Goal: Communication & Community: Answer question/provide support

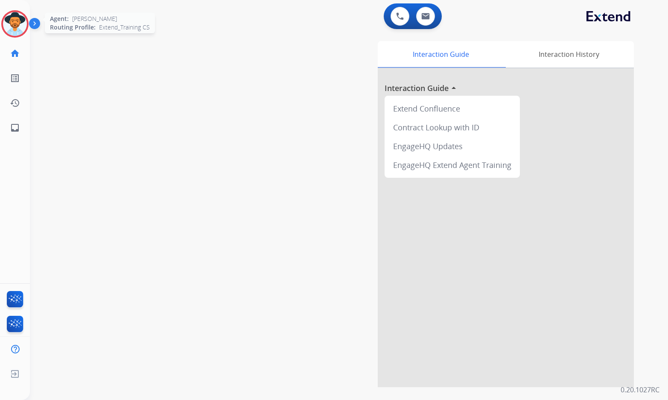
click at [19, 16] on img at bounding box center [15, 24] width 24 height 24
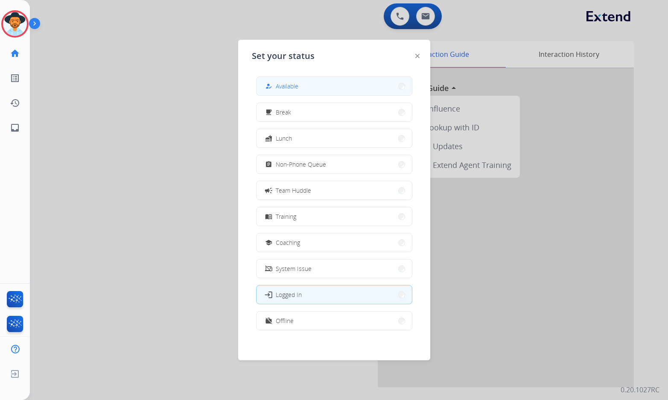
click at [300, 82] on button "how_to_reg Available" at bounding box center [334, 86] width 155 height 18
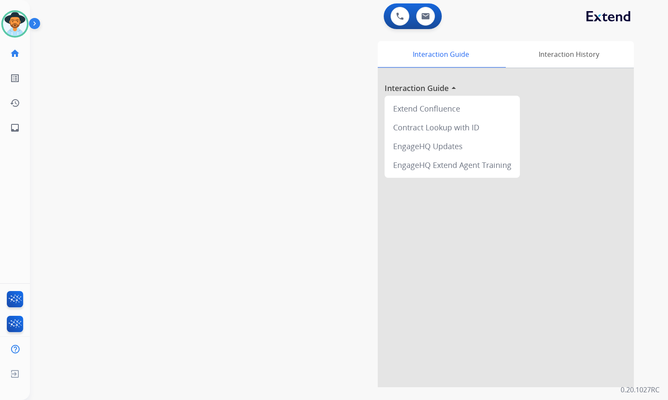
click at [134, 93] on div "swap_horiz Break voice bridge close_fullscreen Connect 3-Way Call merge_type Se…" at bounding box center [339, 209] width 618 height 356
click at [260, 192] on div "swap_horiz Break voice bridge close_fullscreen Connect 3-Way Call merge_type Se…" at bounding box center [339, 209] width 618 height 356
click at [17, 126] on mat-icon "inbox" at bounding box center [15, 128] width 10 height 10
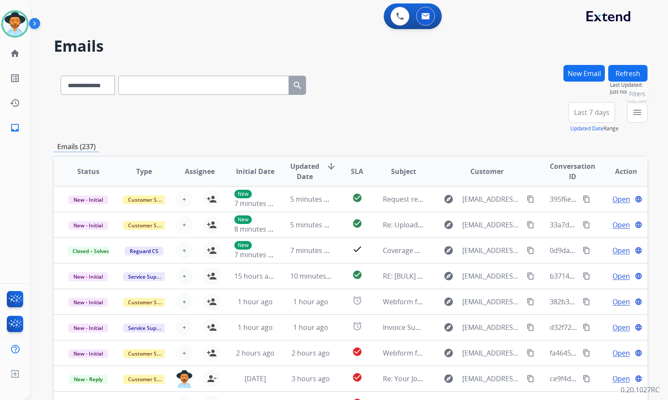
click at [642, 111] on mat-icon "menu" at bounding box center [637, 112] width 10 height 10
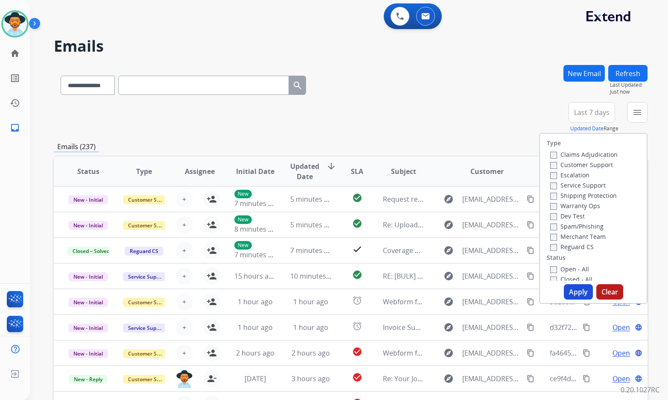
click at [597, 162] on label "Customer Support" at bounding box center [581, 165] width 63 height 8
click at [593, 199] on label "Shipping Protection" at bounding box center [583, 195] width 67 height 8
click at [576, 246] on label "Reguard CS" at bounding box center [572, 247] width 44 height 8
drag, startPoint x: 575, startPoint y: 262, endPoint x: 575, endPoint y: 267, distance: 4.7
click at [575, 263] on div "Type Claims Adjudication Customer Support Escalation Service Support Shipping P…" at bounding box center [593, 207] width 107 height 147
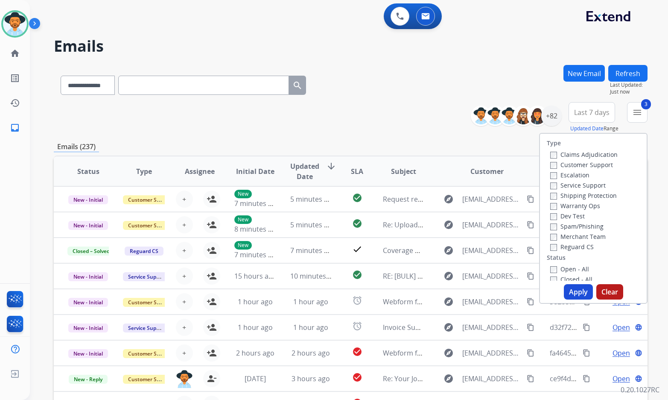
click at [575, 267] on label "Open - All" at bounding box center [569, 269] width 39 height 8
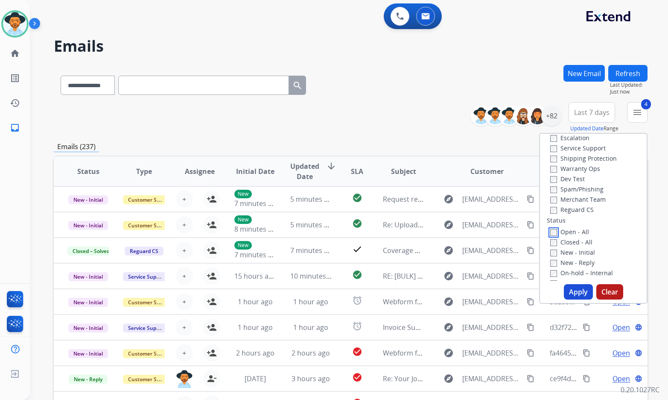
scroll to position [85, 0]
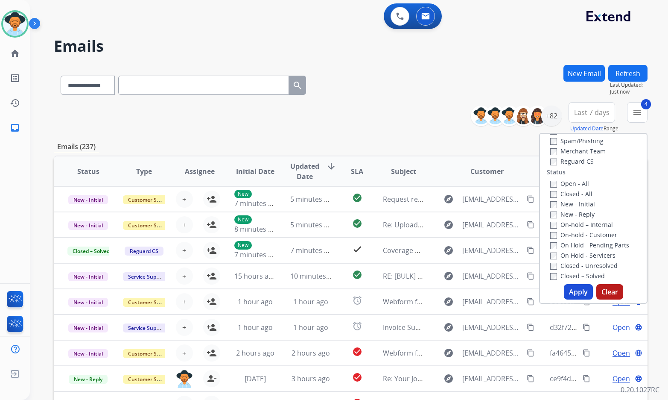
click at [580, 256] on label "On Hold - Servicers" at bounding box center [582, 255] width 65 height 8
click at [580, 245] on label "On Hold - Pending Parts" at bounding box center [589, 245] width 79 height 8
click at [577, 234] on label "On-hold - Customer" at bounding box center [583, 235] width 67 height 8
click at [576, 227] on label "On-hold – Internal" at bounding box center [581, 224] width 63 height 8
drag, startPoint x: 571, startPoint y: 212, endPoint x: 570, endPoint y: 206, distance: 6.5
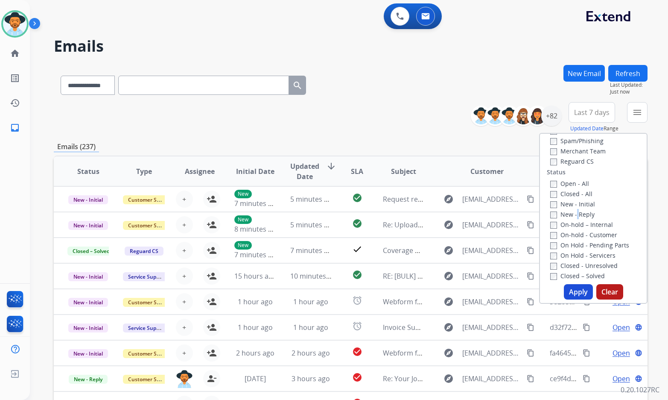
click at [571, 213] on label "New - Reply" at bounding box center [572, 214] width 44 height 8
click at [570, 206] on label "New - Initial" at bounding box center [572, 204] width 45 height 8
click at [573, 216] on label "New - Reply" at bounding box center [572, 214] width 44 height 8
click at [575, 295] on button "Apply" at bounding box center [578, 291] width 29 height 15
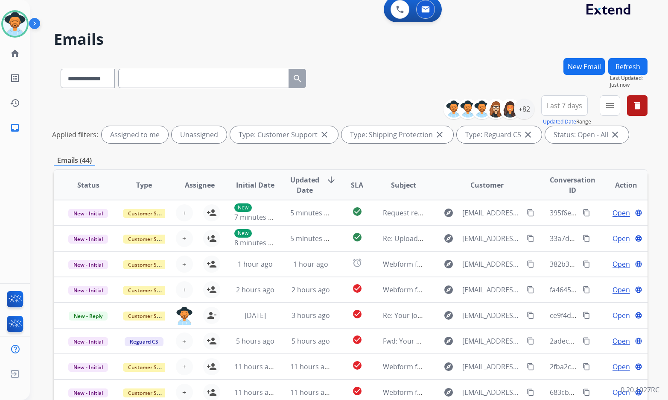
scroll to position [0, 0]
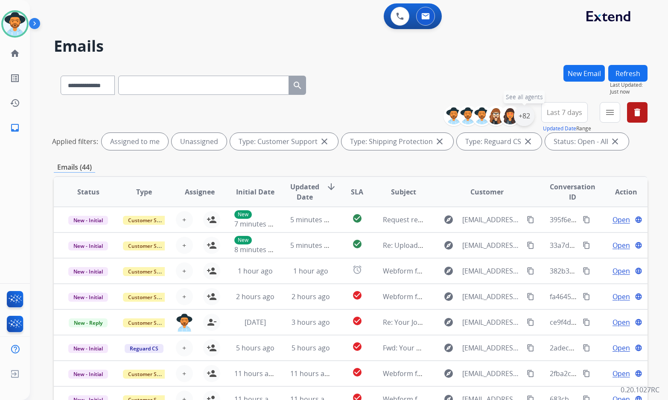
click at [521, 109] on div "+82" at bounding box center [524, 115] width 20 height 20
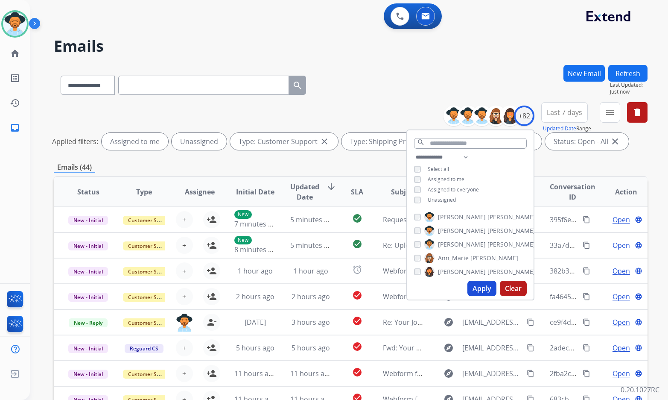
click at [441, 199] on span "Unassigned" at bounding box center [442, 199] width 28 height 7
click at [459, 243] on span "[PERSON_NAME]" at bounding box center [462, 244] width 48 height 9
click at [482, 289] on button "Apply" at bounding box center [481, 287] width 29 height 15
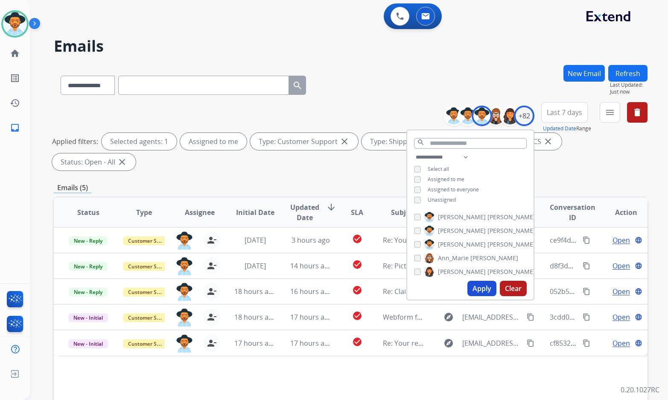
click at [315, 358] on div "Status Type Assignee Initial Date Updated Date arrow_downward SLA Subject Custo…" at bounding box center [351, 339] width 594 height 286
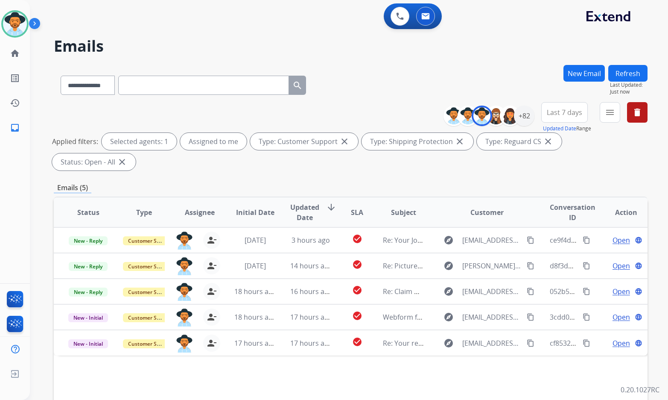
drag, startPoint x: 316, startPoint y: 365, endPoint x: 322, endPoint y: 352, distance: 15.1
click at [317, 365] on div "Status Type Assignee Initial Date Updated Date arrow_downward SLA Subject Custo…" at bounding box center [351, 339] width 594 height 286
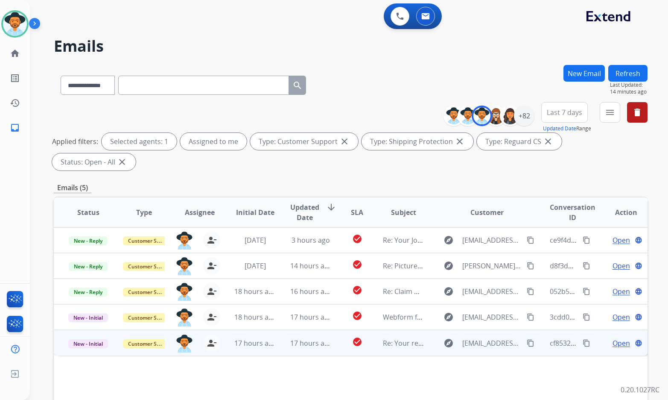
click at [617, 338] on span "Open" at bounding box center [622, 343] width 18 height 10
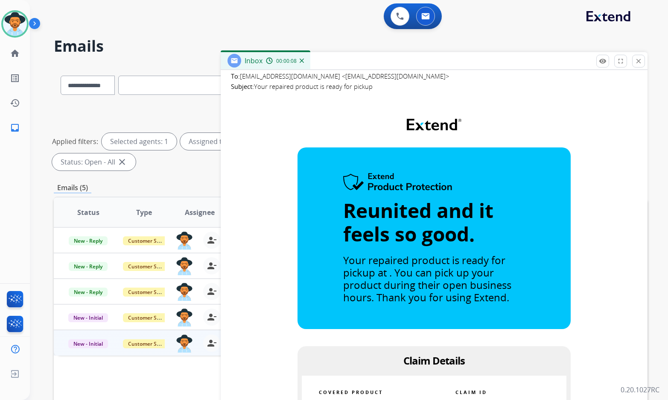
scroll to position [470, 0]
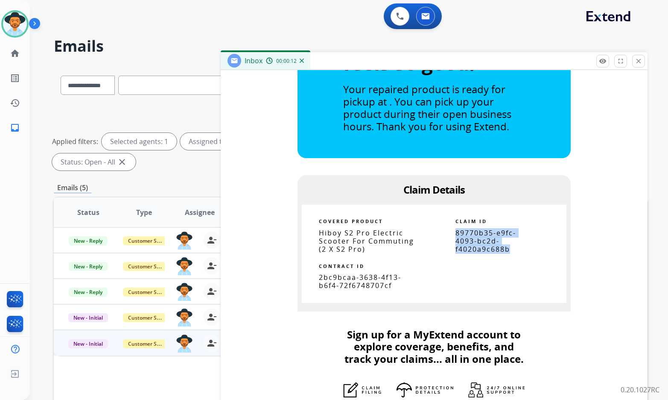
drag, startPoint x: 508, startPoint y: 251, endPoint x: 450, endPoint y: 233, distance: 60.5
click at [451, 233] on td "89770b35-e9fc-4093-bc2d-f4020a9c688b" at bounding box center [500, 241] width 98 height 25
copy span "89770b35-e9fc-4093-bc2d-f4020a9c688b"
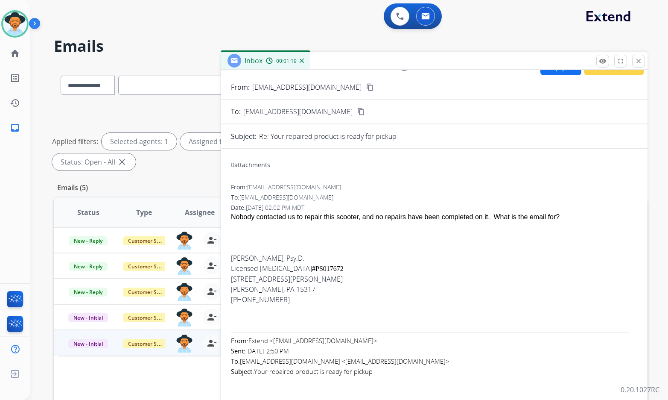
scroll to position [0, 0]
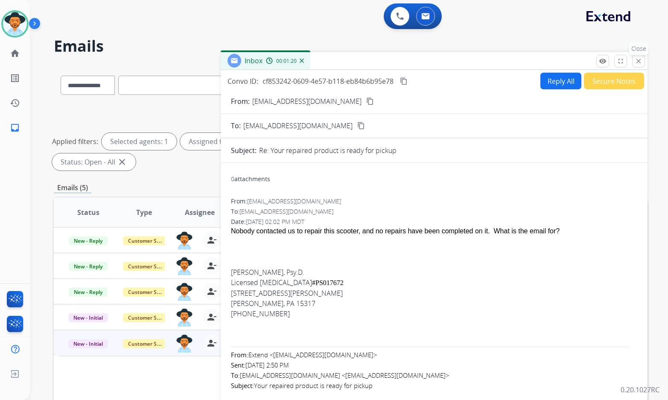
click at [641, 59] on mat-icon "close" at bounding box center [639, 61] width 8 height 8
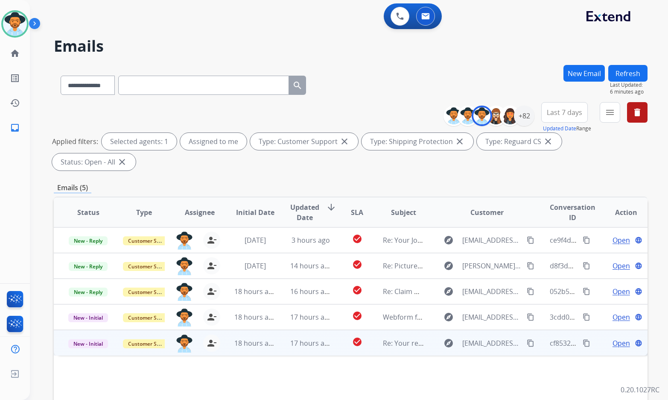
click at [613, 338] on span "Open" at bounding box center [622, 343] width 18 height 10
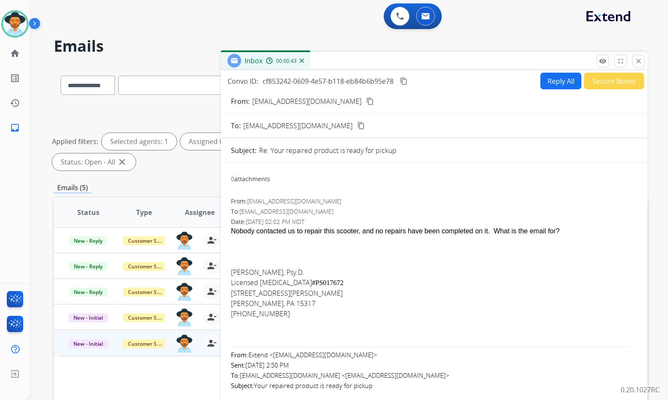
click at [348, 234] on div "Nobody contacted us to repair this scooter, and no repairs have been completed …" at bounding box center [434, 231] width 406 height 10
click at [347, 234] on div "Nobody contacted us to repair this scooter, and no repairs have been completed …" at bounding box center [434, 231] width 406 height 10
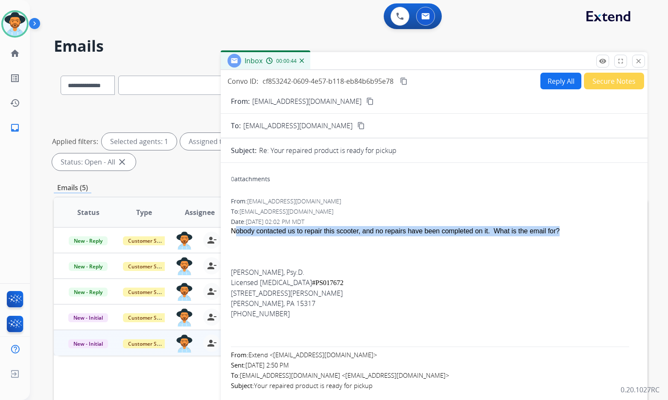
click at [347, 234] on div "Nobody contacted us to repair this scooter, and no repairs have been completed …" at bounding box center [434, 231] width 406 height 10
copy span "Nobody contacted us to repair this scooter, and no repairs have been completed …"
click at [406, 81] on mat-icon "content_copy" at bounding box center [404, 81] width 8 height 8
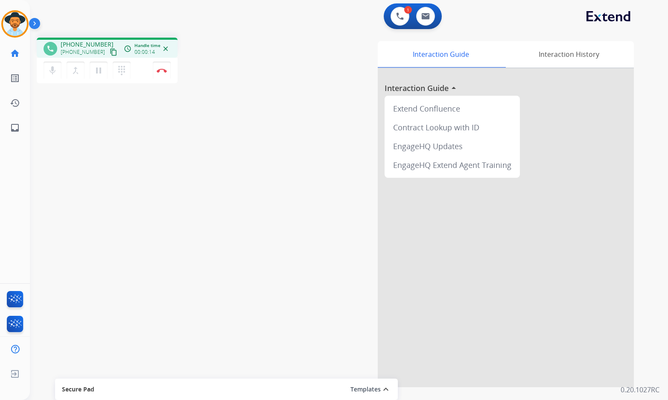
click at [110, 52] on mat-icon "content_copy" at bounding box center [114, 52] width 8 height 8
click at [290, 287] on div "Interaction Guide Interaction History Interaction Guide arrow_drop_up Extend Co…" at bounding box center [449, 214] width 370 height 346
click at [98, 72] on mat-icon "pause" at bounding box center [98, 70] width 10 height 10
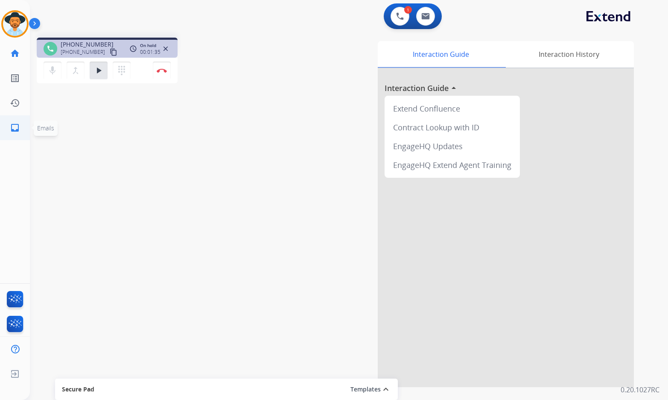
click at [21, 128] on link "inbox Emails" at bounding box center [15, 128] width 24 height 24
select select "**********"
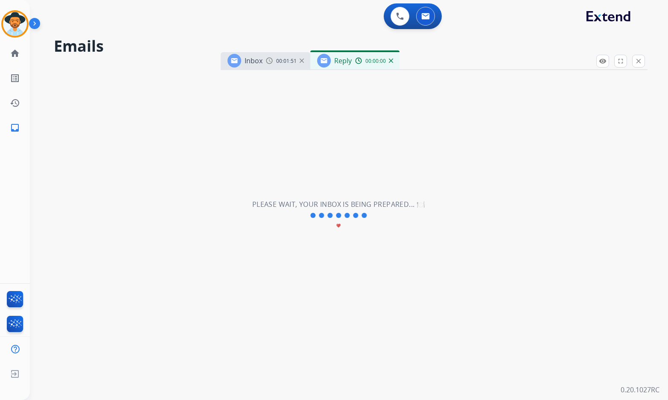
select select "**********"
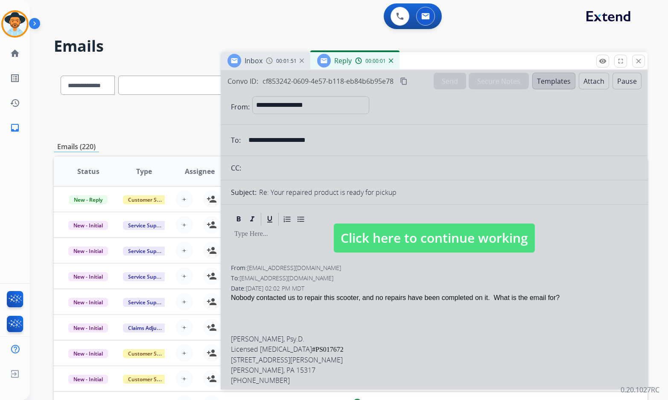
click at [389, 59] on img at bounding box center [391, 60] width 4 height 4
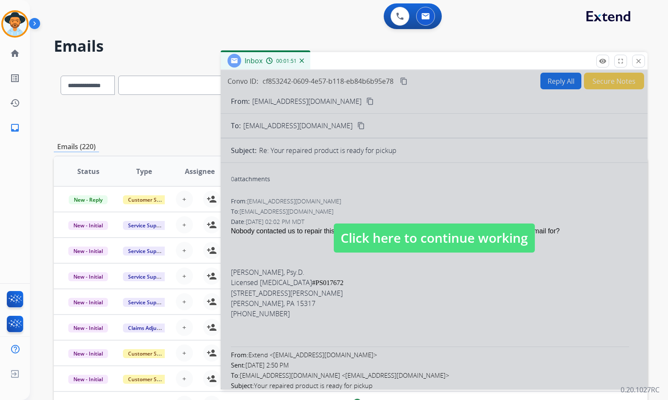
click at [298, 62] on div "00:01:51" at bounding box center [285, 61] width 38 height 8
click at [301, 60] on img at bounding box center [302, 60] width 4 height 4
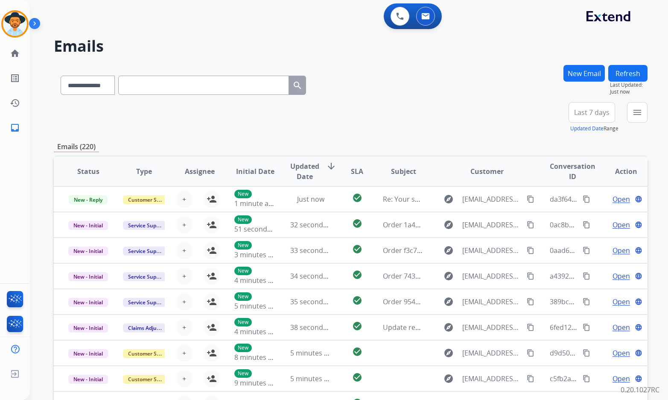
paste input "**********"
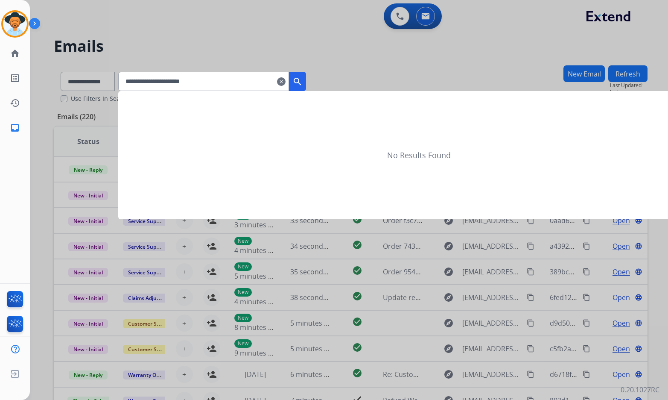
type input "**********"
click at [94, 70] on div at bounding box center [334, 200] width 668 height 400
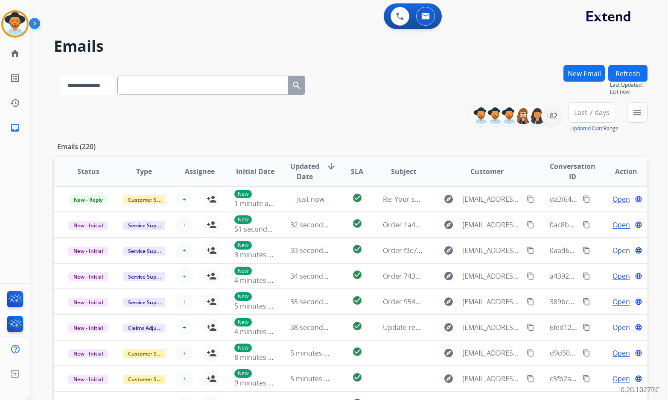
click at [99, 85] on select "**********" at bounding box center [87, 85] width 53 height 19
drag, startPoint x: 177, startPoint y: 81, endPoint x: 83, endPoint y: 95, distance: 94.9
click at [83, 95] on div "**********" at bounding box center [183, 83] width 259 height 29
click at [93, 88] on select "**********" at bounding box center [87, 85] width 53 height 19
select select "**********"
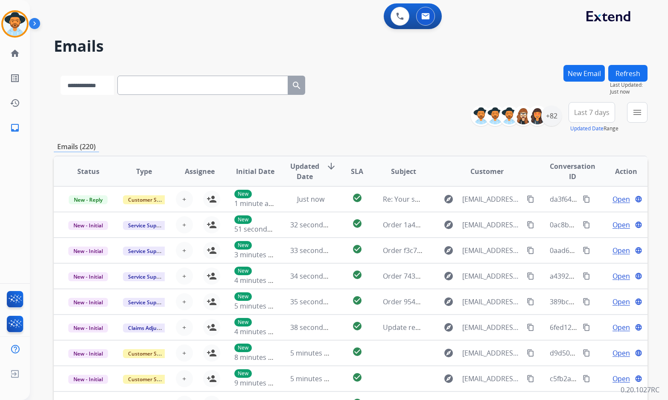
click at [61, 76] on select "**********" at bounding box center [87, 85] width 53 height 19
paste input "**********"
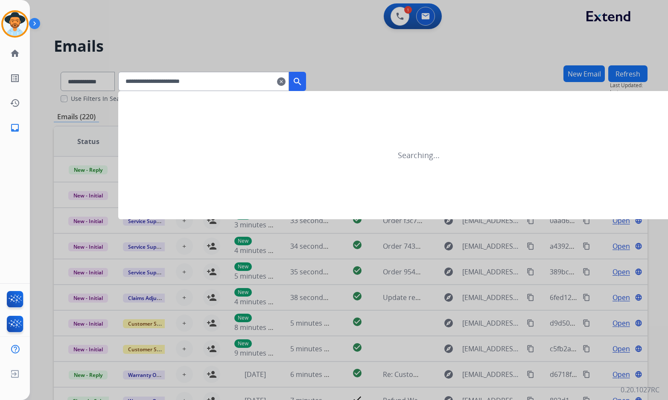
type input "**********"
click at [303, 79] on mat-icon "search" at bounding box center [297, 81] width 10 height 10
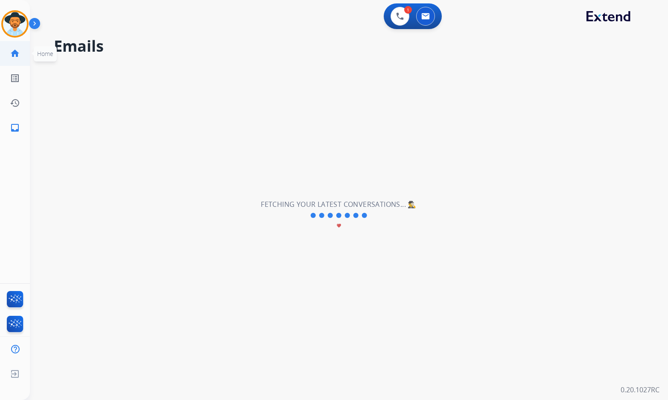
click at [17, 58] on link "home Home" at bounding box center [15, 53] width 24 height 24
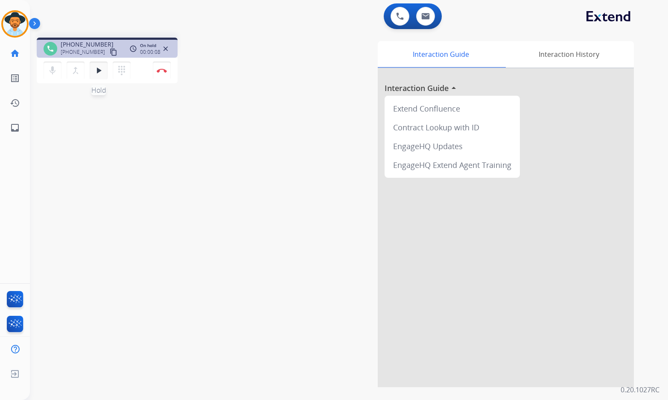
click at [100, 78] on button "play_arrow Hold" at bounding box center [99, 70] width 18 height 18
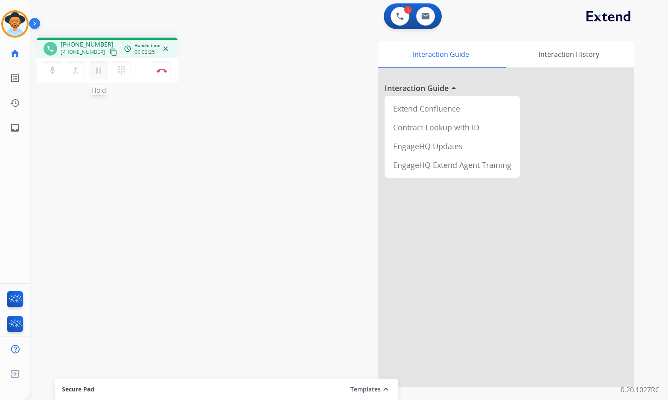
click at [98, 71] on mat-icon "pause" at bounding box center [98, 70] width 10 height 10
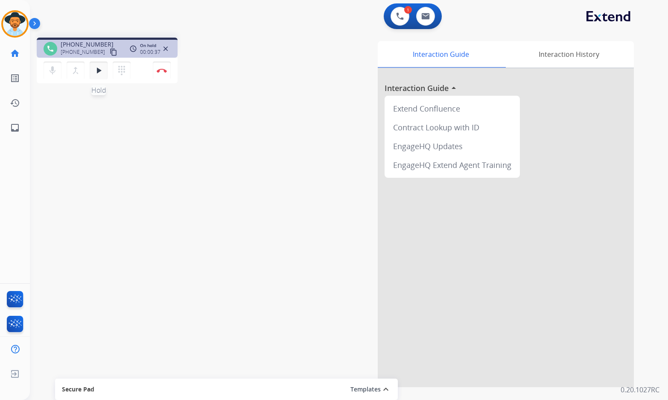
click at [104, 69] on button "play_arrow Hold" at bounding box center [99, 70] width 18 height 18
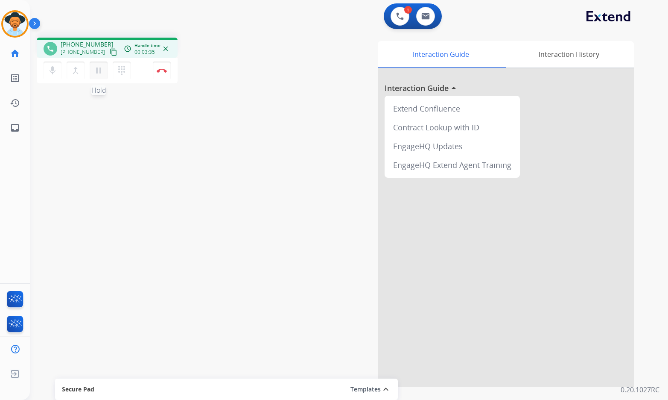
click at [96, 72] on mat-icon "pause" at bounding box center [98, 70] width 10 height 10
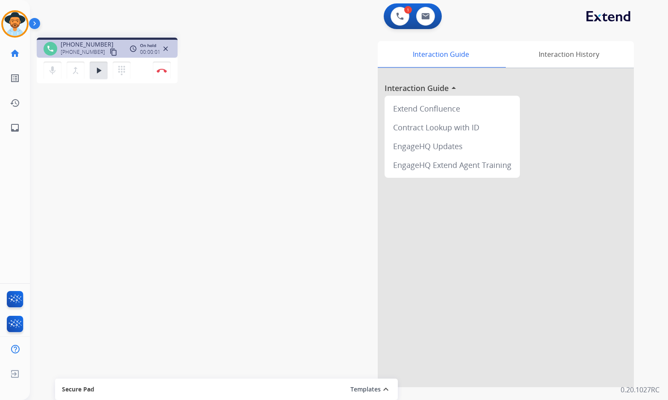
click at [90, 61] on button "play_arrow Hold" at bounding box center [99, 70] width 18 height 18
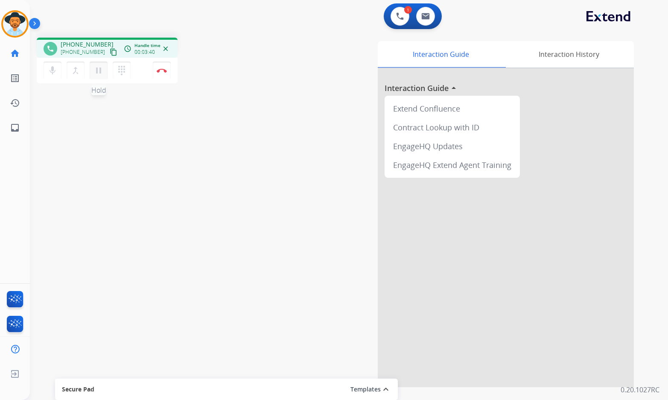
click at [96, 70] on mat-icon "pause" at bounding box center [98, 70] width 10 height 10
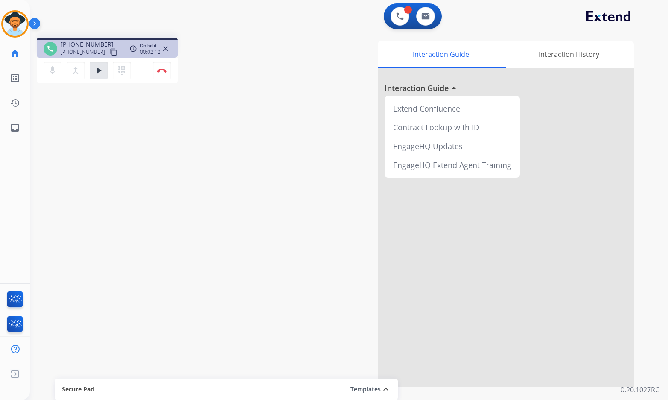
drag, startPoint x: 94, startPoint y: 71, endPoint x: 103, endPoint y: 98, distance: 28.8
click at [94, 71] on mat-icon "play_arrow" at bounding box center [98, 70] width 10 height 10
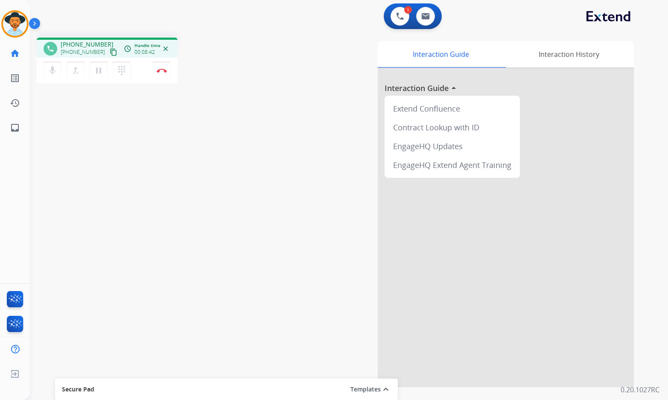
click at [202, 232] on div "phone [PHONE_NUMBER] [PHONE_NUMBER] content_copy access_time Call metrics Queue…" at bounding box center [339, 209] width 618 height 356
click at [100, 200] on div "phone [PHONE_NUMBER] [PHONE_NUMBER] content_copy access_time Call metrics Queue…" at bounding box center [339, 209] width 618 height 356
click at [162, 253] on div "phone [PHONE_NUMBER] [PHONE_NUMBER] content_copy access_time Call metrics Queue…" at bounding box center [339, 209] width 618 height 356
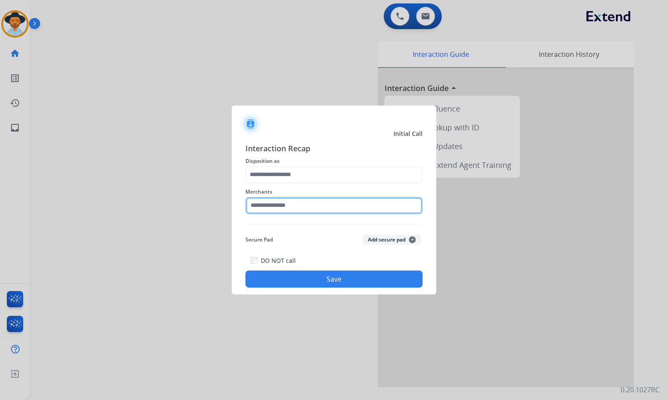
drag, startPoint x: 313, startPoint y: 198, endPoint x: 300, endPoint y: 193, distance: 14.0
click at [310, 196] on div "Merchants" at bounding box center [333, 200] width 177 height 34
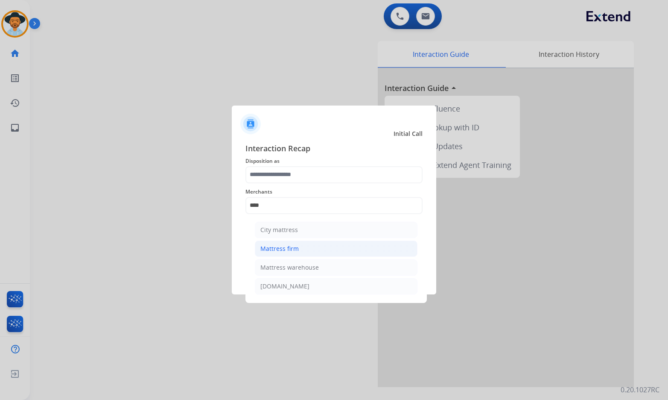
click at [353, 250] on li "Mattress firm" at bounding box center [336, 248] width 163 height 16
type input "**********"
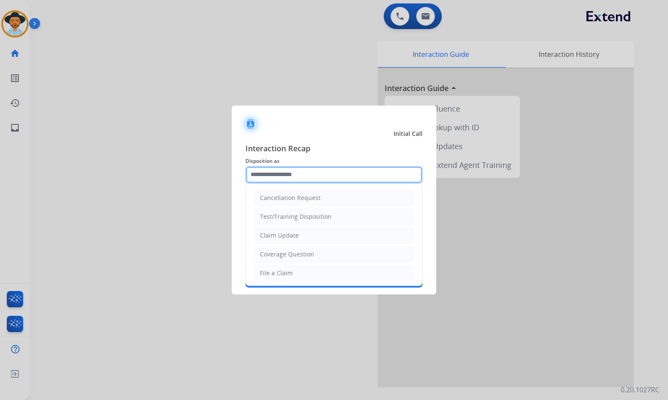
click at [333, 168] on input "text" at bounding box center [333, 174] width 177 height 17
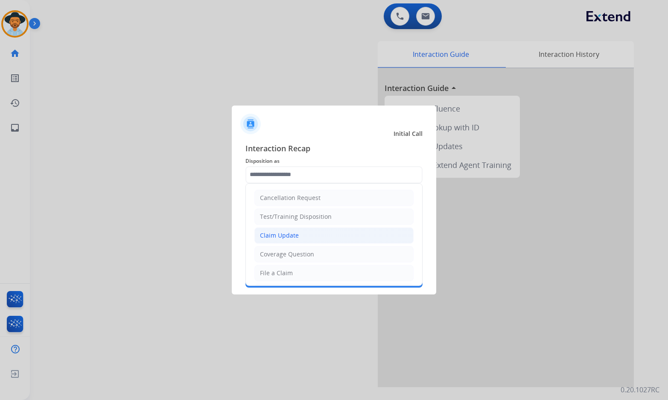
click at [306, 236] on li "Claim Update" at bounding box center [333, 235] width 159 height 16
type input "**********"
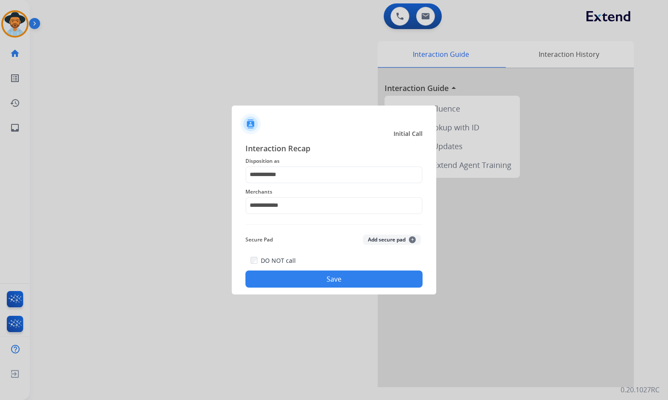
click at [316, 274] on button "Save" at bounding box center [333, 278] width 177 height 17
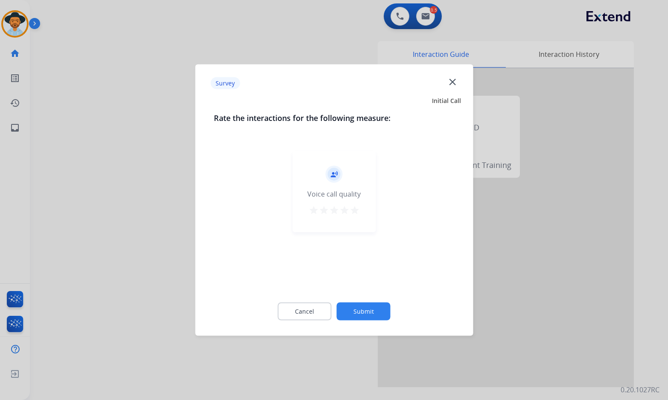
click at [358, 308] on button "Submit" at bounding box center [364, 311] width 54 height 18
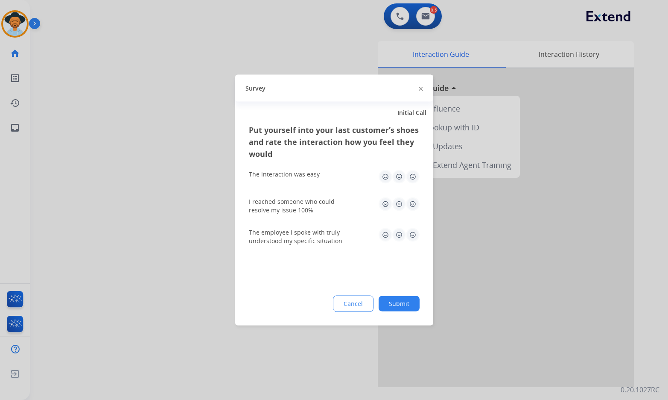
drag, startPoint x: 395, startPoint y: 309, endPoint x: 401, endPoint y: 305, distance: 6.9
click at [396, 308] on button "Submit" at bounding box center [399, 303] width 41 height 15
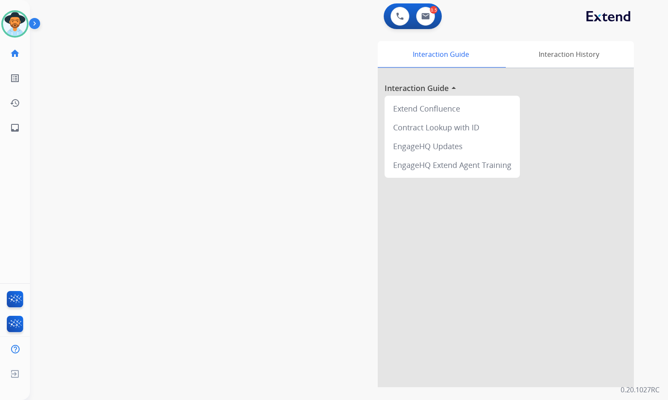
click at [145, 217] on div "swap_horiz Break voice bridge close_fullscreen Connect 3-Way Call merge_type Se…" at bounding box center [339, 209] width 618 height 356
click at [12, 124] on mat-icon "inbox" at bounding box center [15, 128] width 10 height 10
select select "**********"
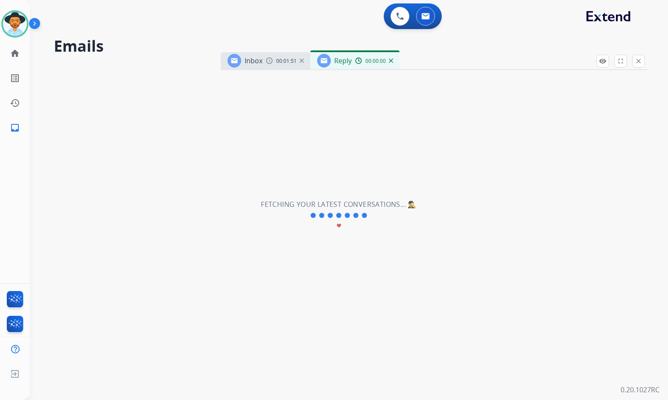
select select "**********"
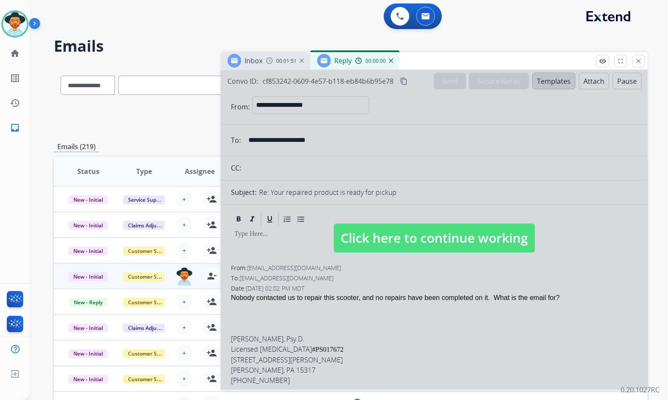
click at [391, 61] on img at bounding box center [391, 60] width 4 height 4
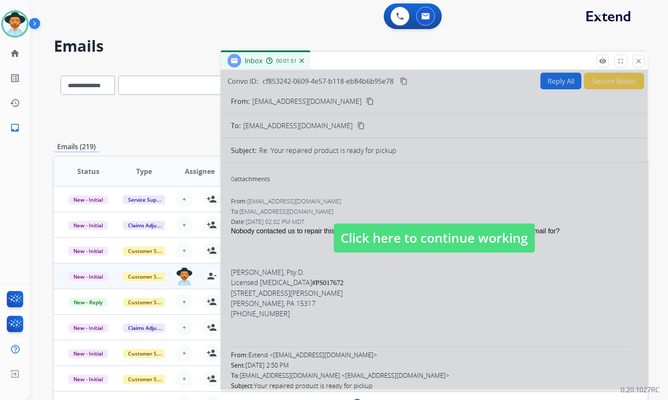
click at [299, 61] on div "00:01:51" at bounding box center [285, 61] width 38 height 8
click at [303, 59] on img at bounding box center [302, 60] width 4 height 4
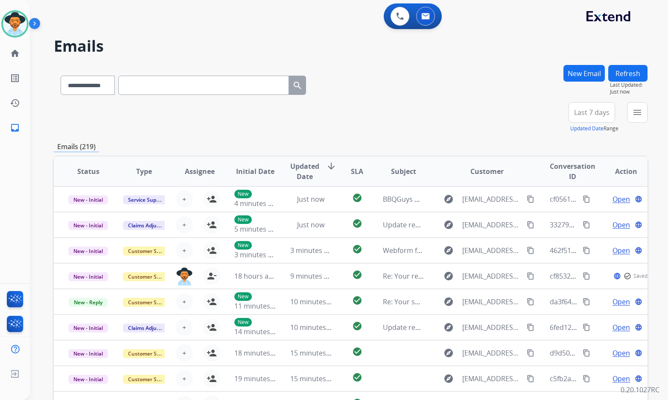
click at [628, 116] on button "menu" at bounding box center [637, 112] width 20 height 20
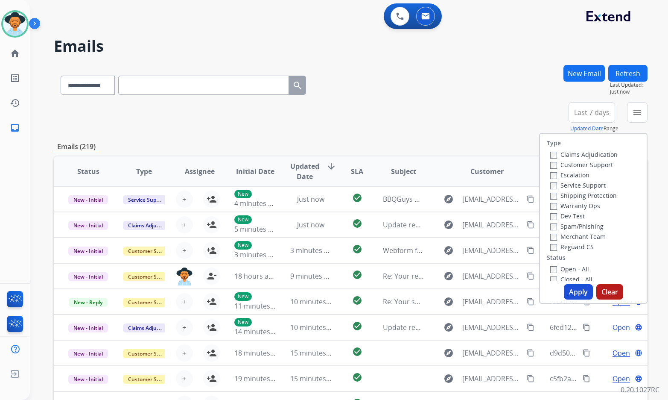
click at [599, 166] on label "Customer Support" at bounding box center [581, 165] width 63 height 8
click at [600, 194] on label "Shipping Protection" at bounding box center [583, 195] width 67 height 8
click at [570, 247] on label "Reguard CS" at bounding box center [572, 247] width 44 height 8
click at [562, 269] on label "Open - All" at bounding box center [569, 269] width 39 height 8
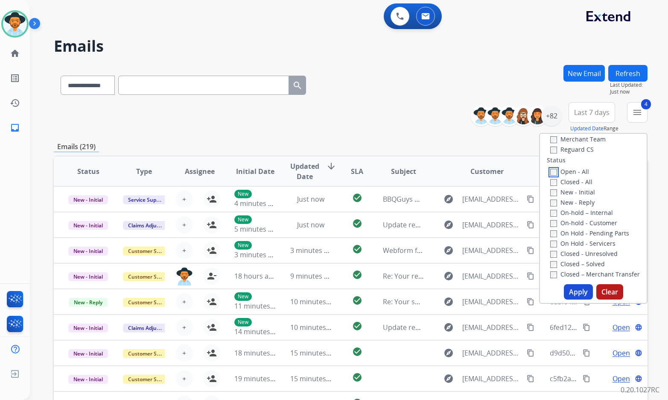
scroll to position [85, 0]
click at [576, 254] on label "On Hold - Servicers" at bounding box center [582, 255] width 65 height 8
click at [579, 240] on div "On Hold - Pending Parts" at bounding box center [595, 245] width 90 height 10
click at [579, 241] on label "On Hold - Pending Parts" at bounding box center [589, 245] width 79 height 8
click at [577, 231] on label "On-hold - Customer" at bounding box center [583, 235] width 67 height 8
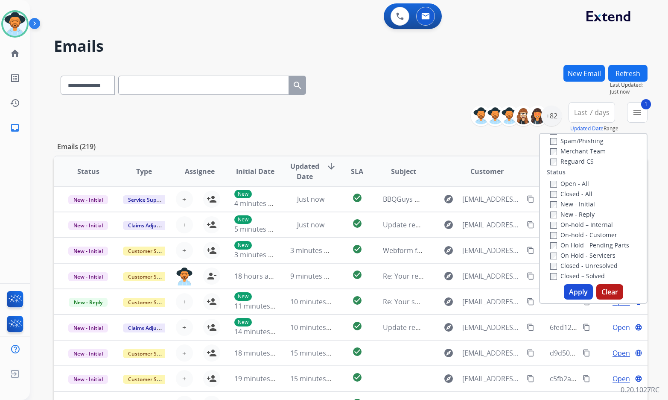
click at [577, 223] on label "On-hold – Internal" at bounding box center [581, 224] width 63 height 8
click at [576, 212] on label "New - Reply" at bounding box center [572, 214] width 44 height 8
click at [575, 204] on label "New - Initial" at bounding box center [572, 204] width 45 height 8
click at [579, 293] on button "Apply" at bounding box center [578, 291] width 29 height 15
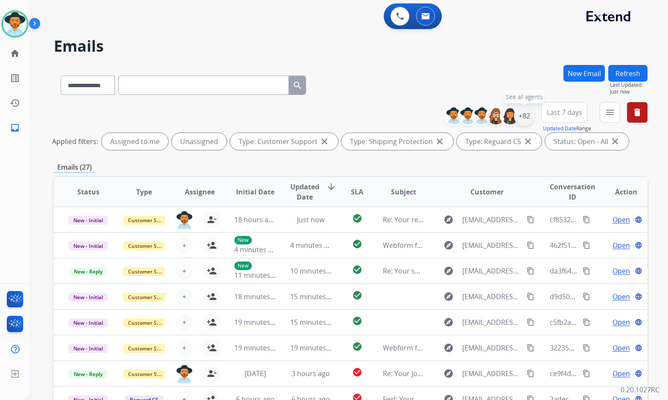
click at [522, 121] on div "+82" at bounding box center [524, 115] width 20 height 20
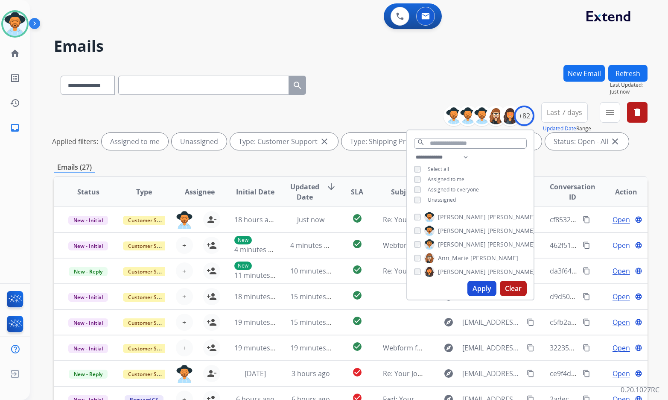
click at [448, 199] on span "Unassigned" at bounding box center [442, 199] width 28 height 7
click at [488, 243] on span "[PERSON_NAME]" at bounding box center [512, 244] width 48 height 9
click at [488, 291] on button "Apply" at bounding box center [481, 287] width 29 height 15
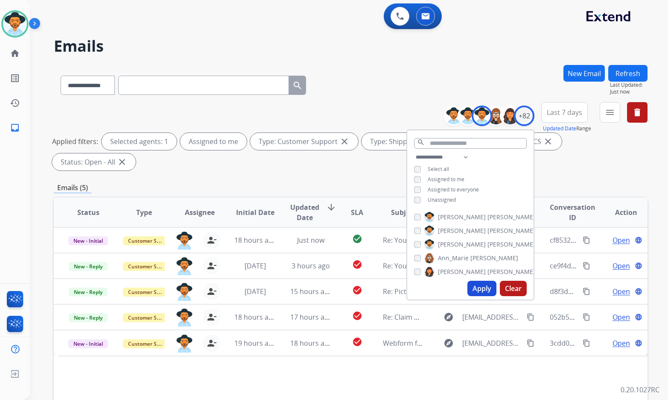
click at [270, 345] on div "Status Type Assignee Initial Date Updated Date arrow_downward SLA Subject Custo…" at bounding box center [351, 339] width 594 height 286
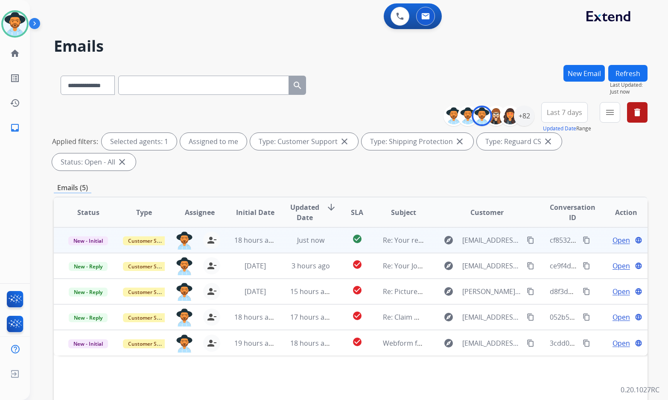
click at [616, 235] on span "Open" at bounding box center [622, 240] width 18 height 10
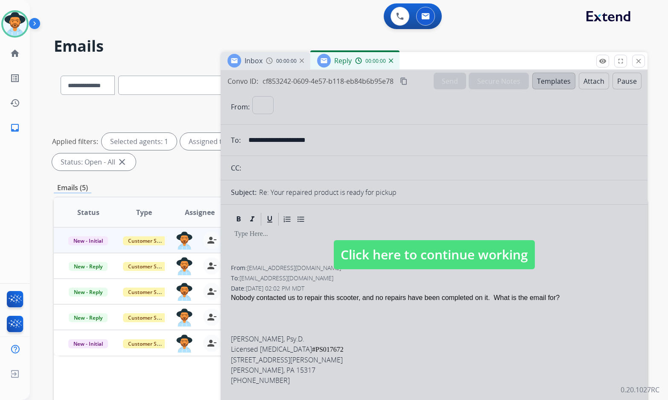
select select "**********"
click at [453, 245] on span "Click here to continue working" at bounding box center [434, 254] width 201 height 29
select select
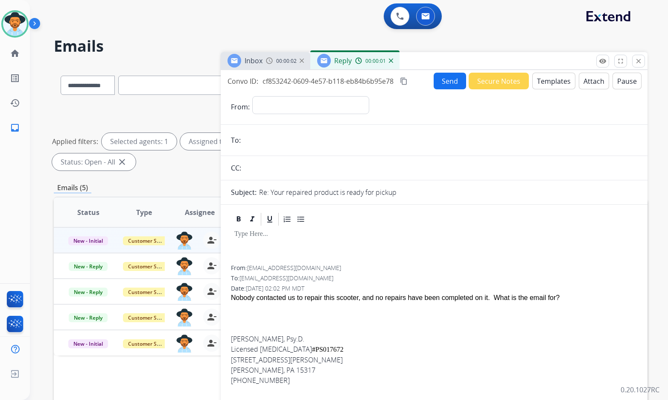
click at [390, 59] on img at bounding box center [391, 60] width 4 height 4
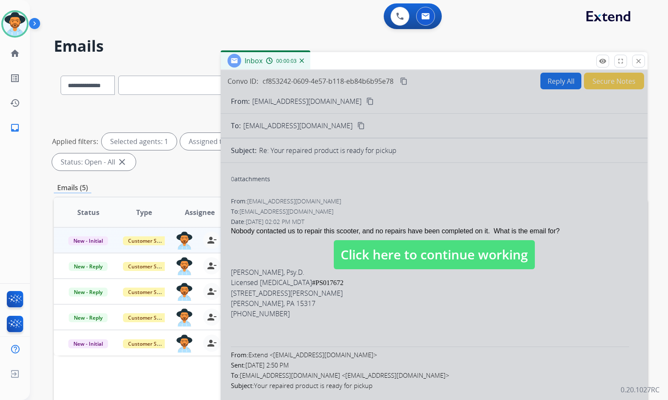
click at [429, 243] on span "Click here to continue working" at bounding box center [434, 254] width 201 height 29
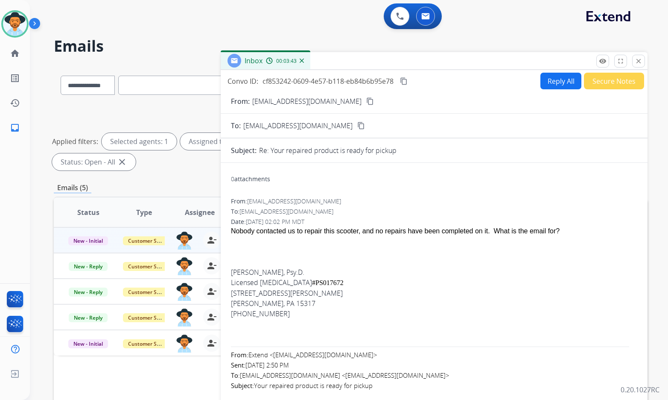
click at [407, 81] on mat-icon "content_copy" at bounding box center [404, 81] width 8 height 8
click at [561, 83] on button "Reply All" at bounding box center [561, 81] width 41 height 17
select select "**********"
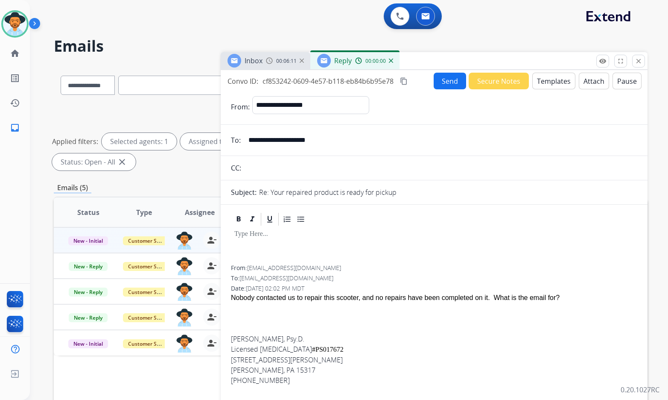
click at [552, 87] on button "Templates" at bounding box center [553, 81] width 43 height 17
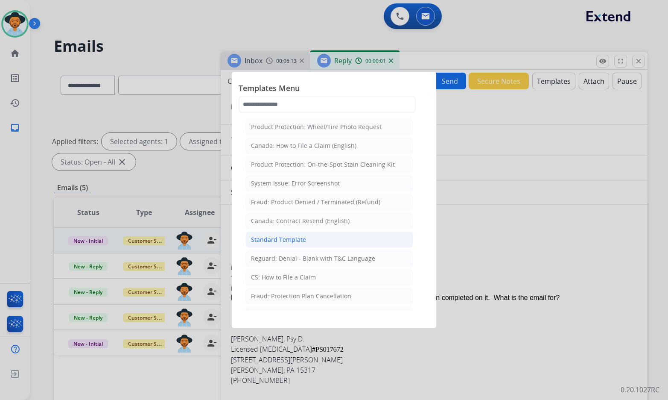
click at [304, 240] on li "Standard Template" at bounding box center [329, 239] width 168 height 16
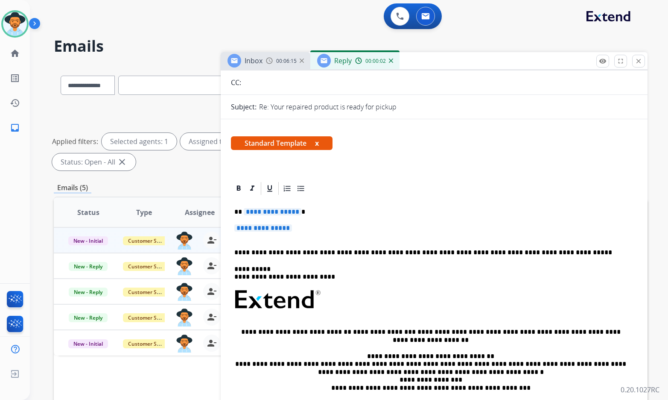
click at [263, 210] on span "**********" at bounding box center [273, 211] width 58 height 7
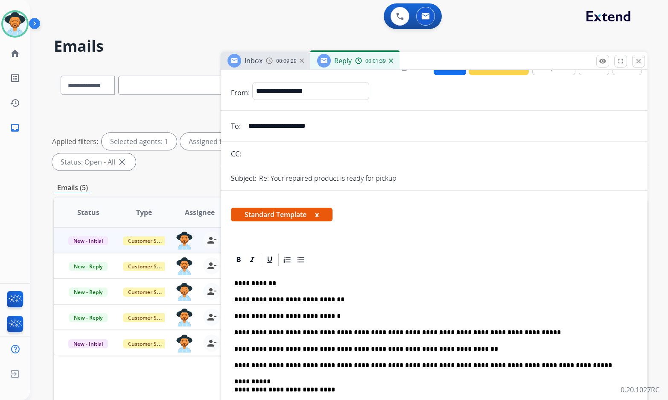
scroll to position [0, 0]
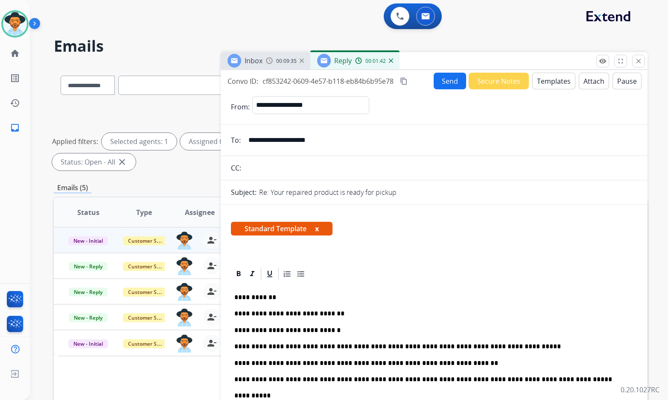
click at [442, 79] on button "Send" at bounding box center [450, 81] width 32 height 17
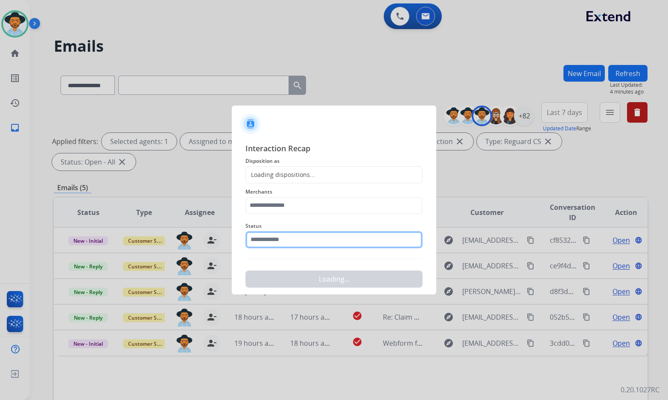
click at [311, 239] on input "text" at bounding box center [333, 239] width 177 height 17
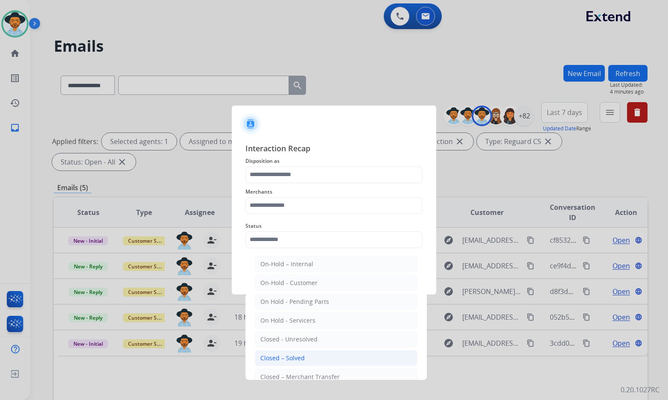
click at [303, 355] on div "Closed – Solved" at bounding box center [282, 358] width 44 height 9
type input "**********"
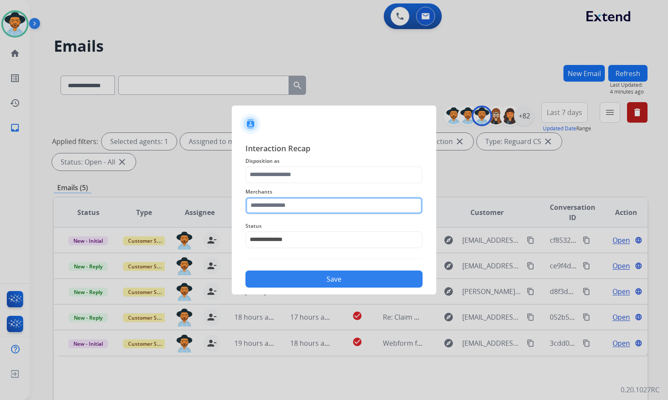
click at [295, 206] on input "text" at bounding box center [333, 205] width 177 height 17
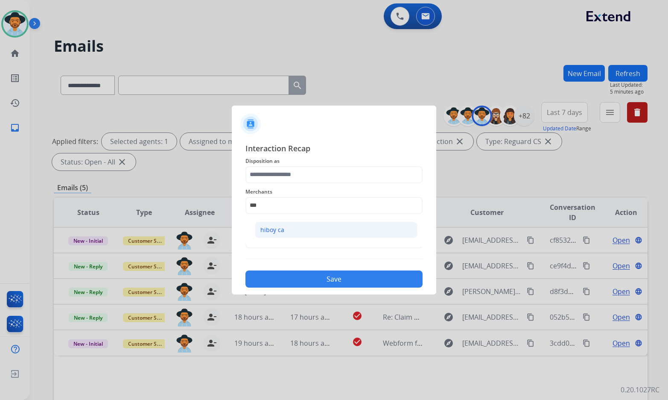
click at [298, 233] on li "hiboy ca" at bounding box center [336, 230] width 163 height 16
type input "********"
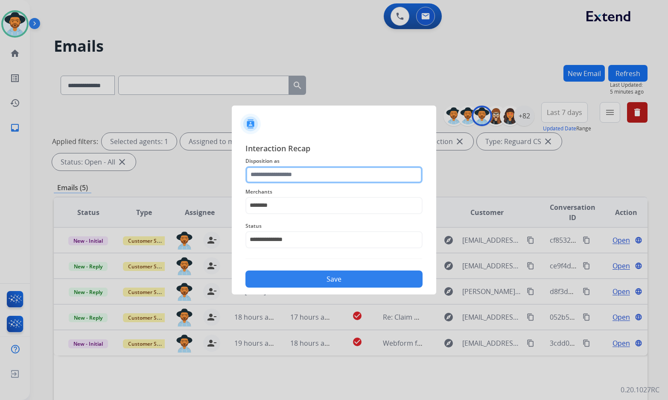
click at [300, 182] on input "text" at bounding box center [333, 174] width 177 height 17
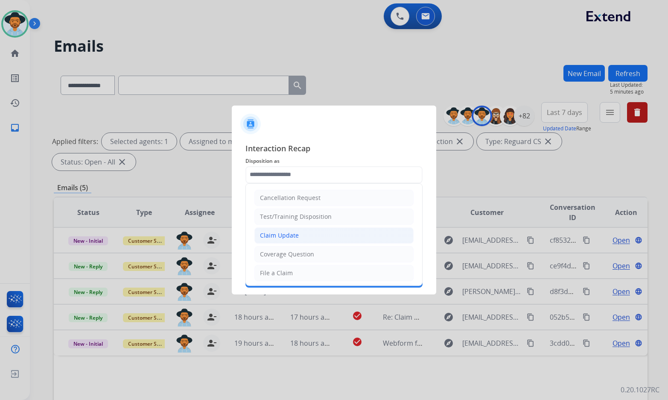
click at [295, 231] on div "Claim Update" at bounding box center [279, 235] width 39 height 9
type input "**********"
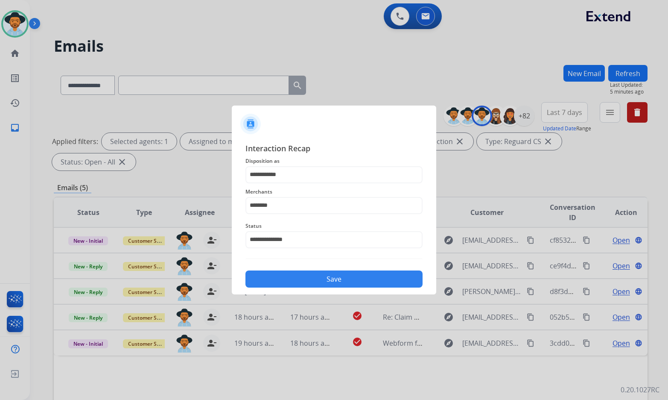
click at [304, 281] on button "Save" at bounding box center [333, 278] width 177 height 17
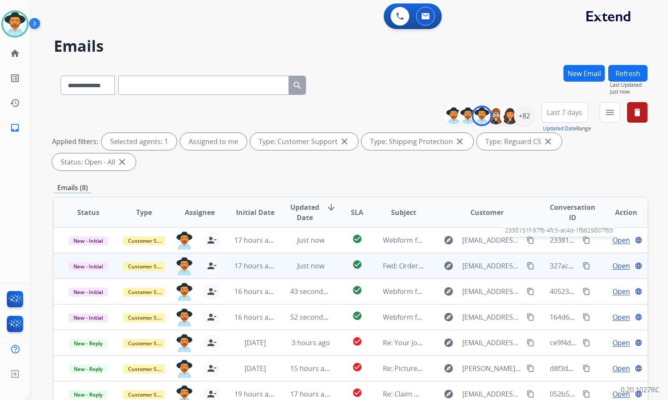
scroll to position [43, 0]
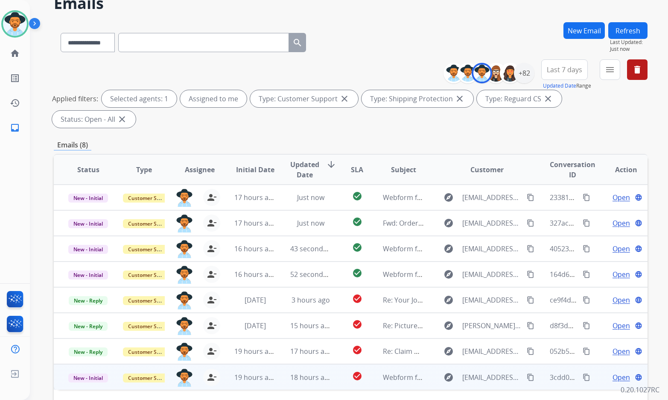
click at [614, 372] on span "Open" at bounding box center [622, 377] width 18 height 10
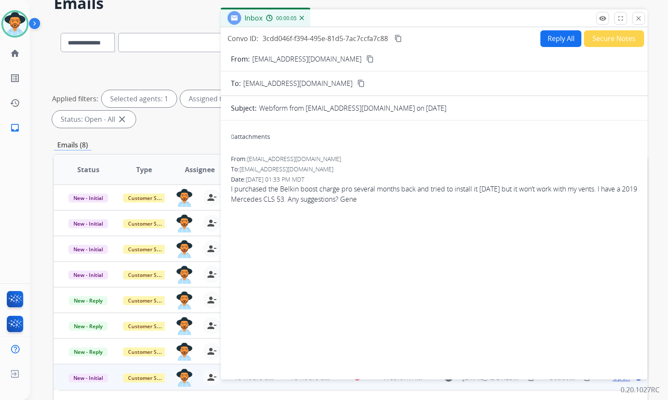
scroll to position [0, 0]
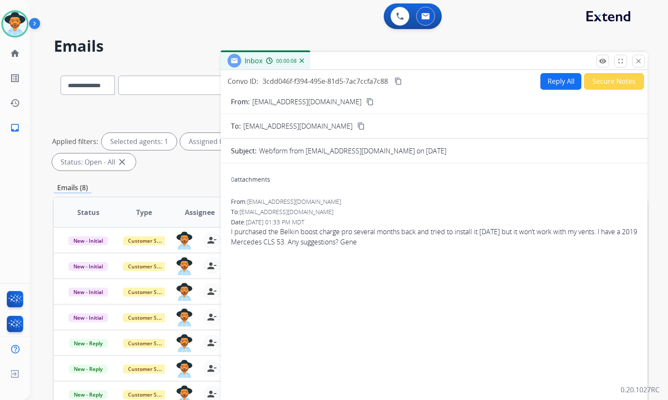
click at [366, 101] on mat-icon "content_copy" at bounding box center [370, 102] width 8 height 8
click at [563, 76] on button "Reply All" at bounding box center [561, 81] width 41 height 17
select select "**********"
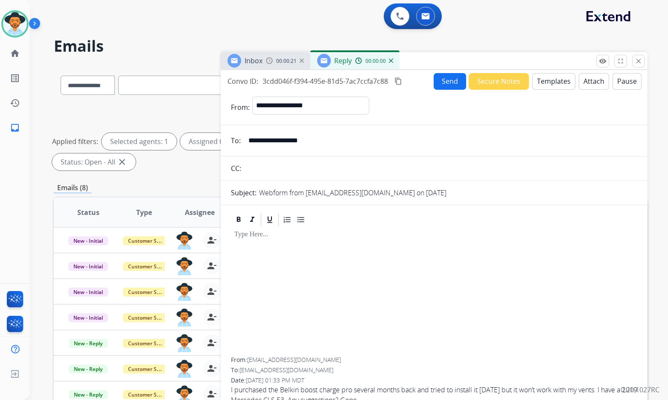
click at [544, 85] on button "Templates" at bounding box center [553, 81] width 43 height 17
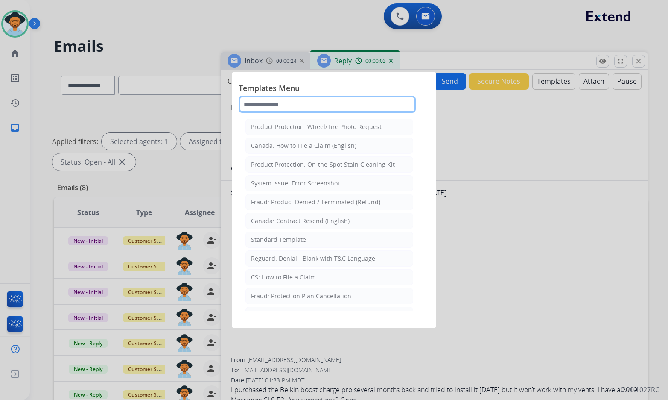
click at [313, 108] on input "text" at bounding box center [327, 104] width 177 height 17
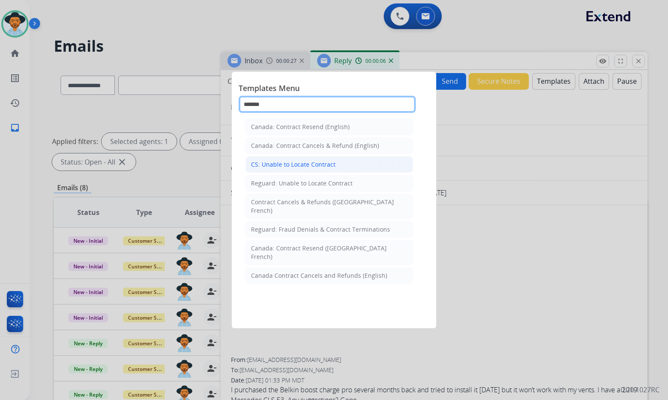
type input "*******"
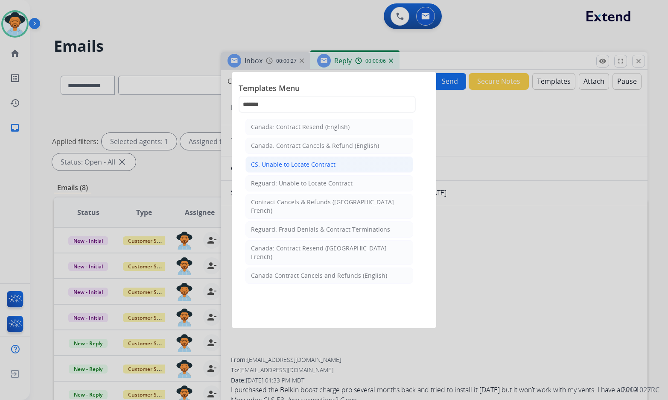
click at [307, 158] on li "CS: Unable to Locate Contract" at bounding box center [329, 164] width 168 height 16
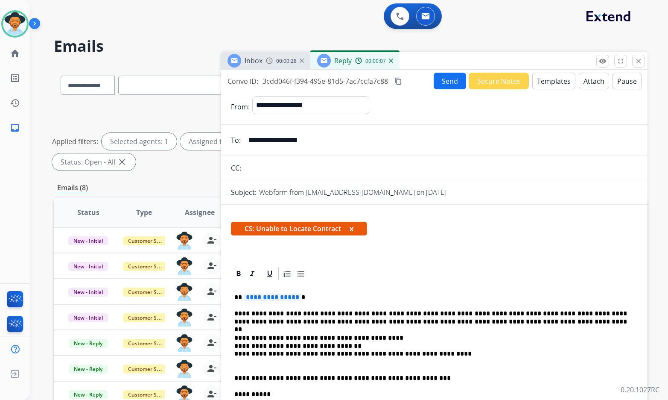
click at [265, 296] on span "**********" at bounding box center [273, 296] width 58 height 7
click at [451, 77] on button "Send" at bounding box center [450, 81] width 32 height 17
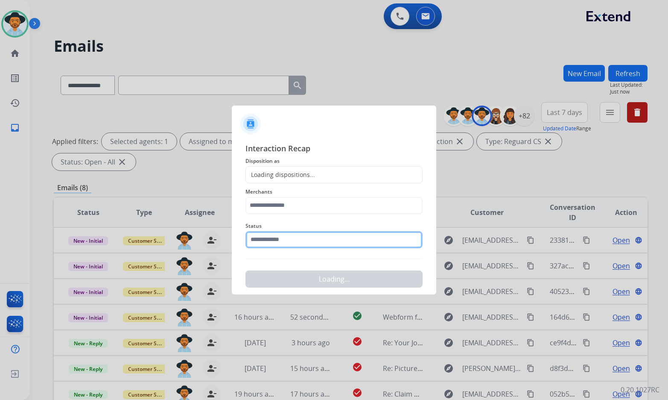
click at [299, 242] on input "text" at bounding box center [333, 239] width 177 height 17
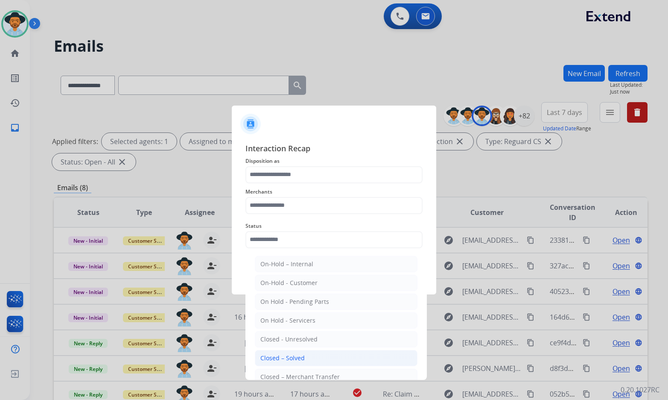
click at [288, 351] on li "Closed – Solved" at bounding box center [336, 358] width 163 height 16
type input "**********"
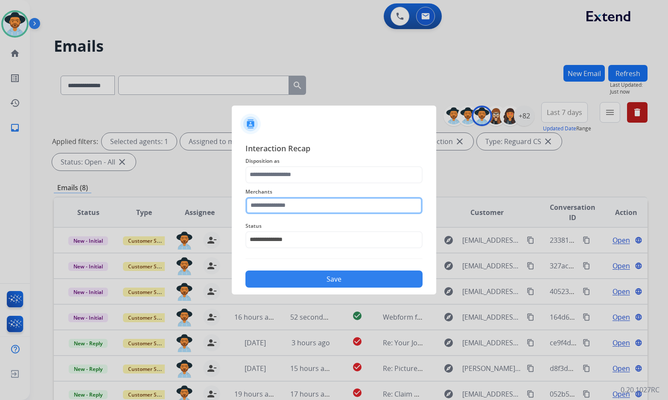
click at [292, 197] on input "text" at bounding box center [333, 205] width 177 height 17
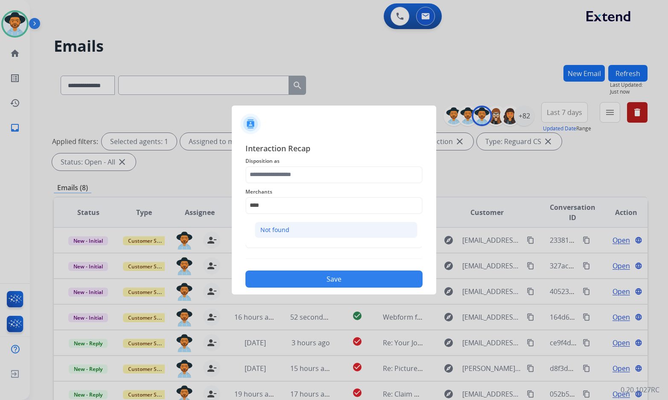
click at [311, 230] on li "Not found" at bounding box center [336, 230] width 163 height 16
type input "*********"
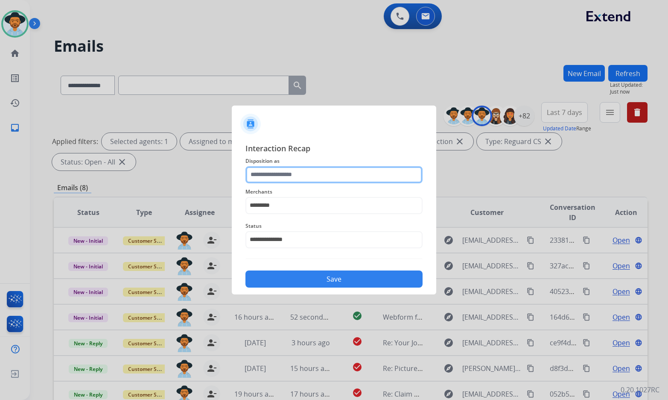
click at [305, 170] on input "text" at bounding box center [333, 174] width 177 height 17
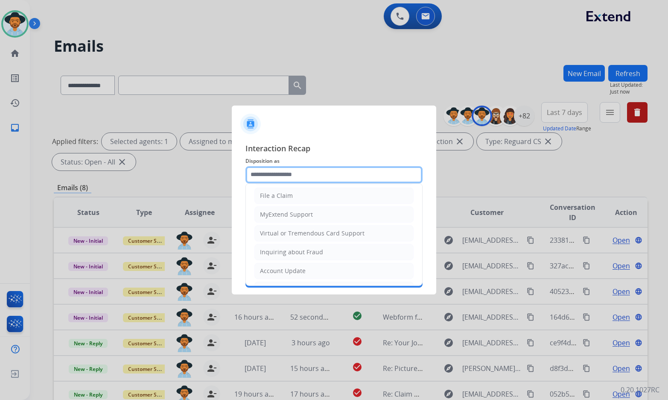
scroll to position [133, 0]
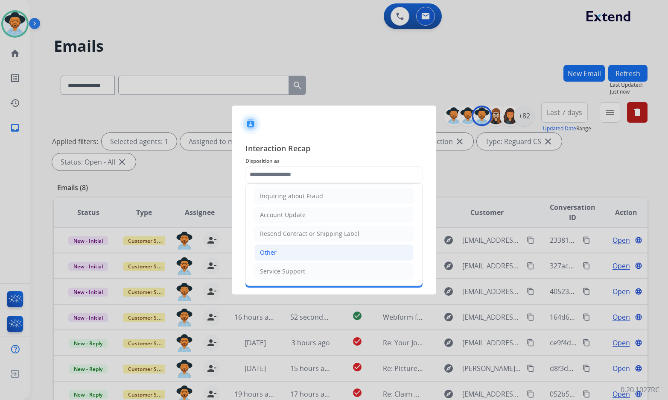
click at [297, 251] on li "Other" at bounding box center [333, 252] width 159 height 16
type input "*****"
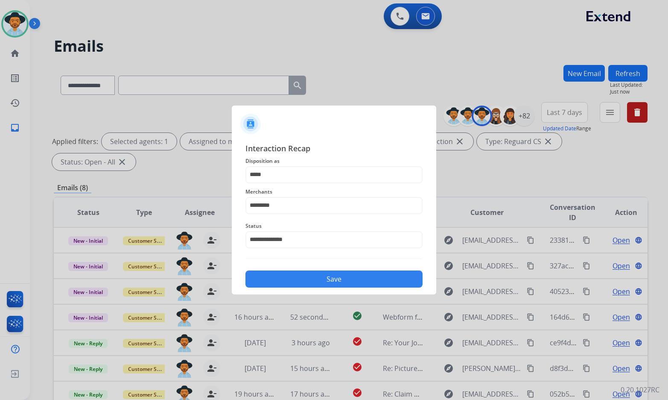
click at [305, 277] on button "Save" at bounding box center [333, 278] width 177 height 17
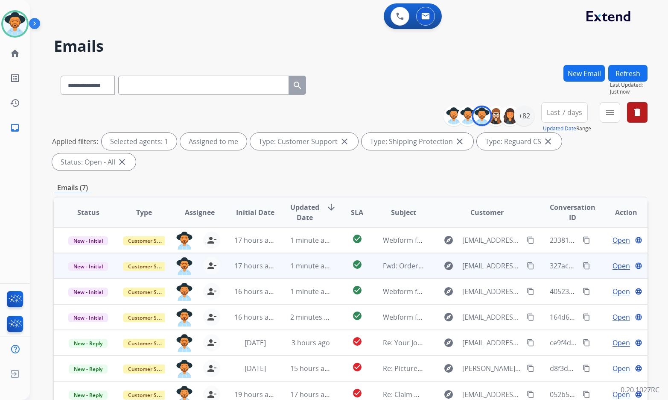
scroll to position [43, 0]
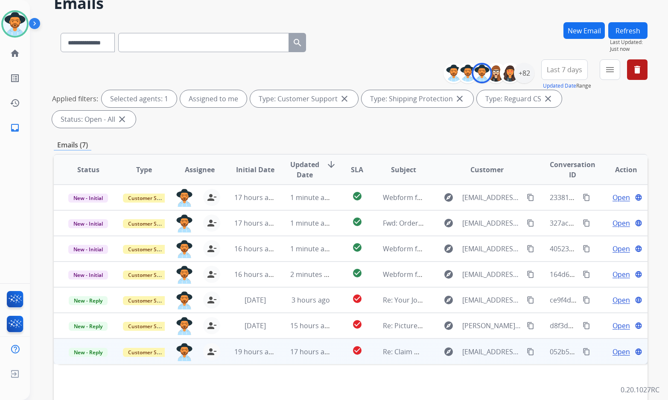
click at [617, 346] on span "Open" at bounding box center [622, 351] width 18 height 10
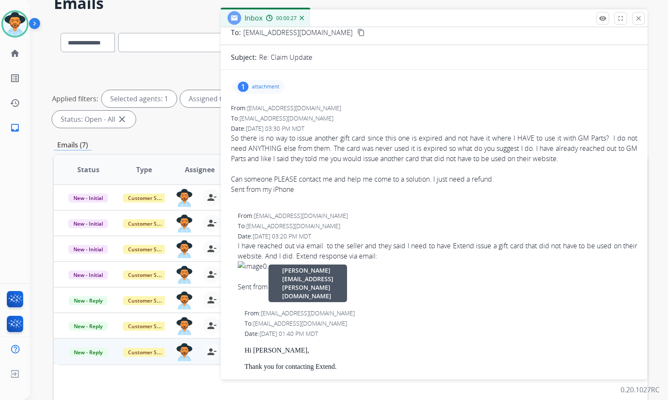
scroll to position [0, 0]
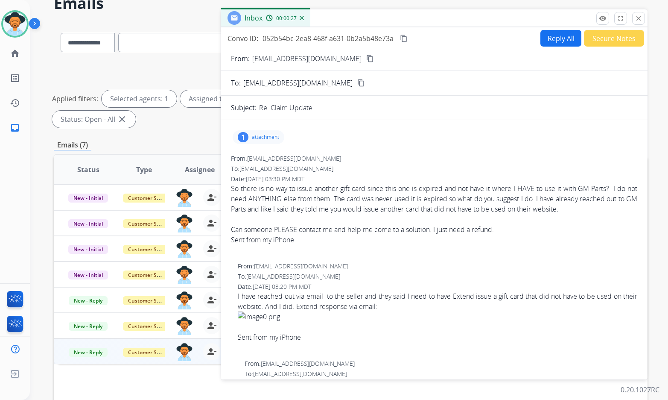
click at [264, 137] on p "attachment" at bounding box center [265, 137] width 27 height 7
click at [263, 166] on div at bounding box center [261, 159] width 43 height 30
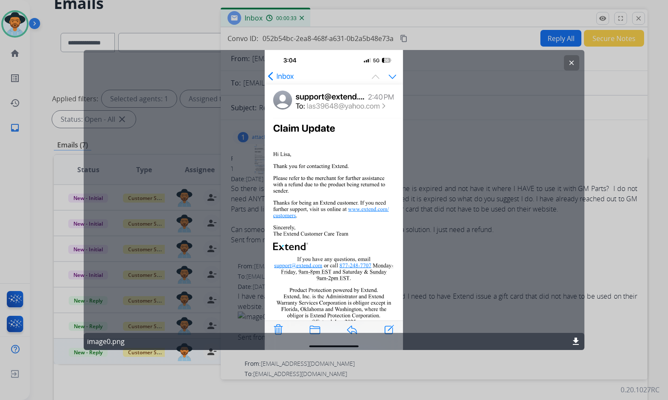
click at [565, 67] on button "clear" at bounding box center [571, 62] width 15 height 15
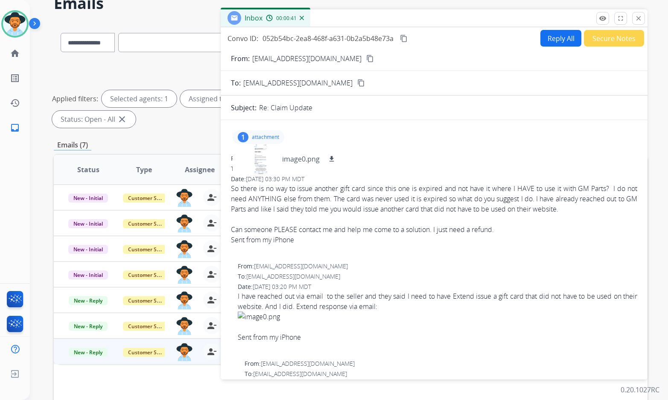
click at [366, 58] on mat-icon "content_copy" at bounding box center [370, 59] width 8 height 8
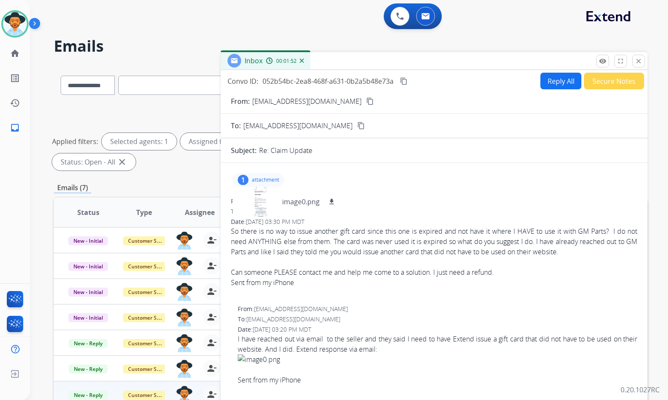
drag, startPoint x: 367, startPoint y: 242, endPoint x: 386, endPoint y: 244, distance: 19.8
click at [368, 242] on span "So there is no way to issue another gift card since this one is expired and not…" at bounding box center [434, 262] width 406 height 72
drag, startPoint x: 521, startPoint y: 251, endPoint x: 230, endPoint y: 227, distance: 292.2
copy span "So there is no way to issue another gift card since this one is expired and not…"
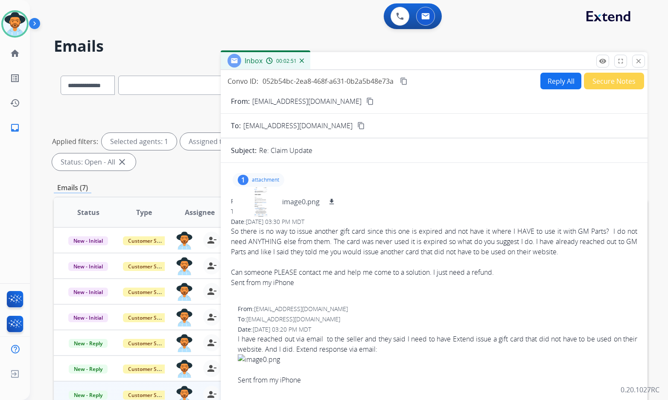
click at [406, 77] on mat-icon "content_copy" at bounding box center [404, 81] width 8 height 8
click at [552, 90] on form "From: [EMAIL_ADDRESS][DOMAIN_NAME] content_copy To: [EMAIL_ADDRESS][DOMAIN_NAME…" at bounding box center [434, 375] width 427 height 573
click at [561, 79] on button "Reply All" at bounding box center [561, 81] width 41 height 17
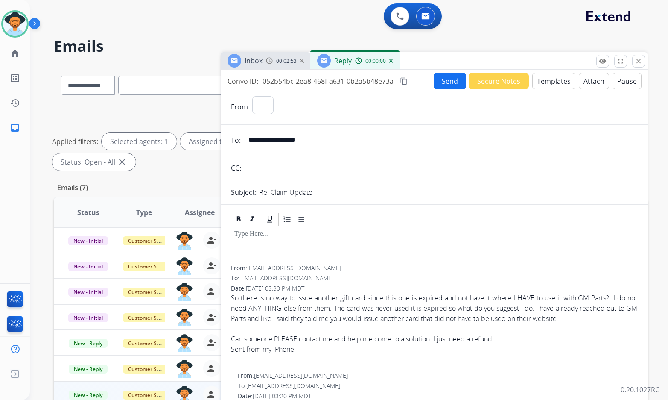
select select "**********"
click at [549, 85] on button "Templates" at bounding box center [553, 81] width 43 height 17
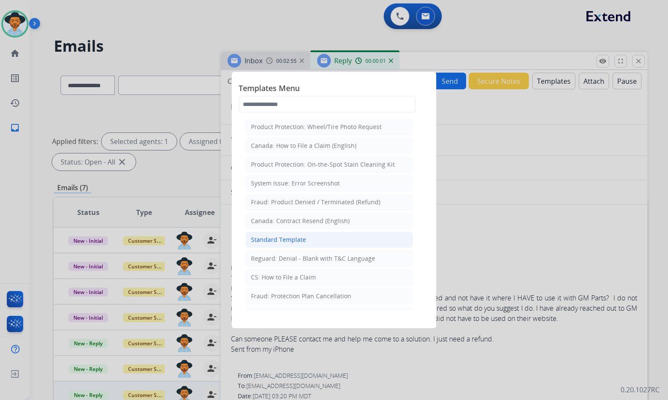
click at [293, 238] on div "Standard Template" at bounding box center [278, 239] width 55 height 9
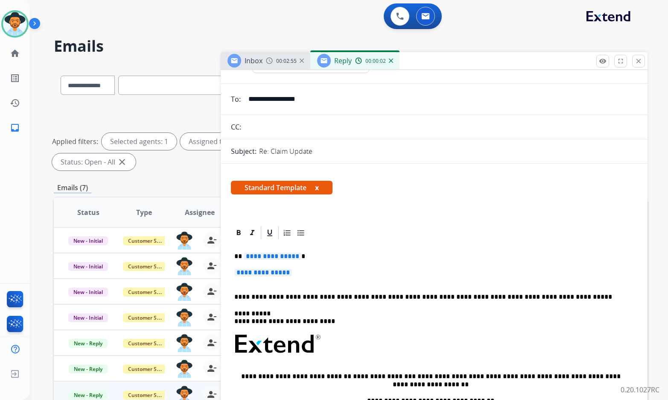
scroll to position [43, 0]
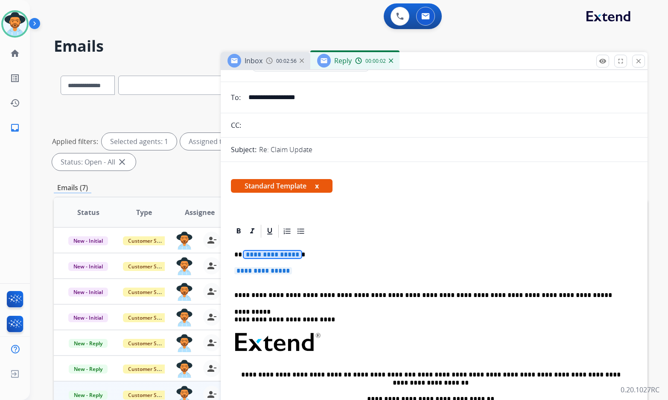
click at [286, 254] on span "**********" at bounding box center [273, 254] width 58 height 7
click at [263, 275] on p "**********" at bounding box center [434, 275] width 400 height 16
click at [268, 270] on span "**********" at bounding box center [263, 270] width 58 height 7
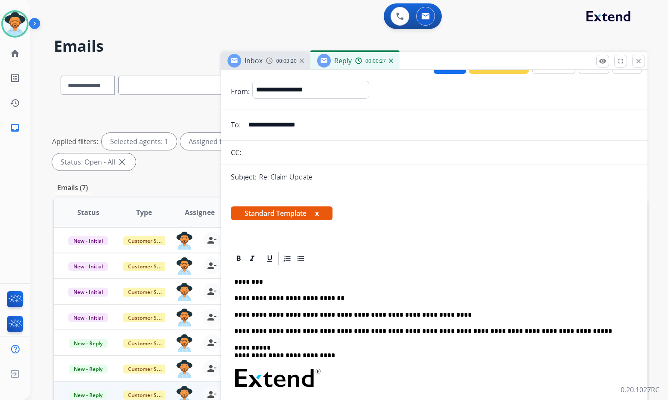
scroll to position [0, 0]
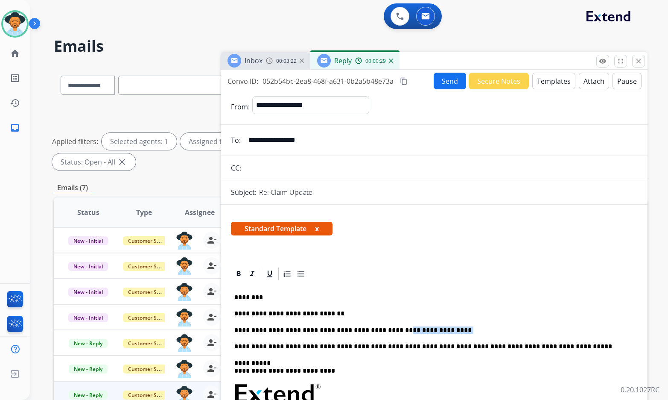
drag, startPoint x: 420, startPoint y: 330, endPoint x: 371, endPoint y: 328, distance: 48.7
click at [371, 328] on p "**********" at bounding box center [430, 330] width 393 height 8
click at [438, 76] on button "Send" at bounding box center [450, 81] width 32 height 17
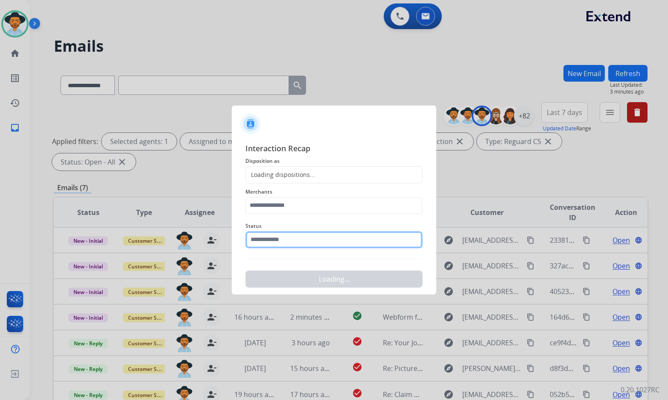
click at [317, 242] on input "text" at bounding box center [333, 239] width 177 height 17
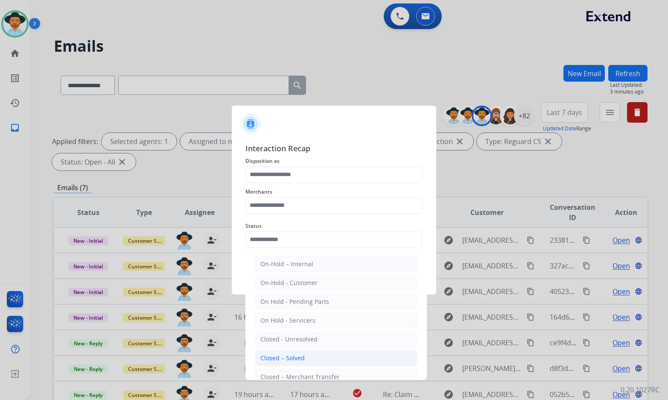
click at [300, 356] on div "Closed – Solved" at bounding box center [282, 358] width 44 height 9
type input "**********"
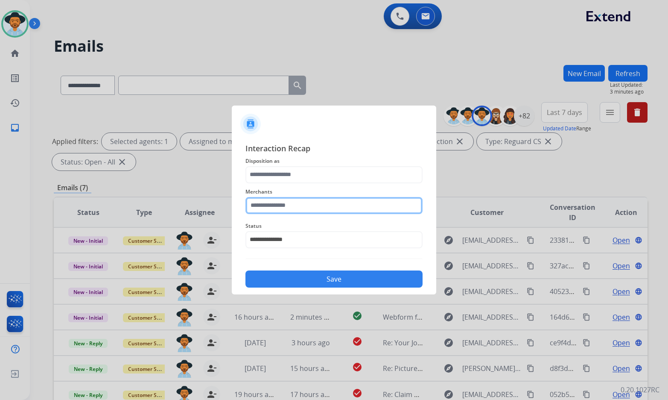
click at [308, 207] on input "text" at bounding box center [333, 205] width 177 height 17
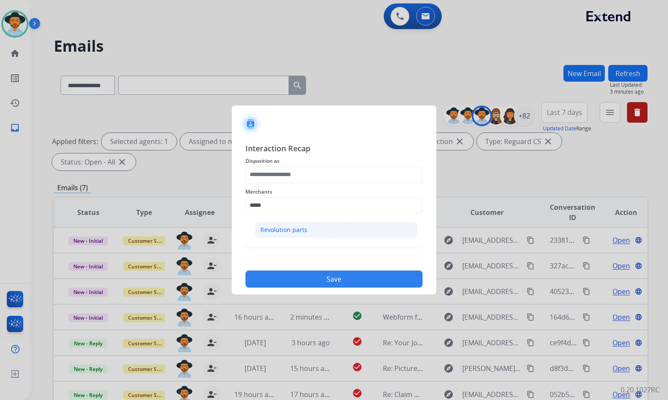
click at [364, 231] on li "Revolution parts" at bounding box center [336, 230] width 163 height 16
type input "**********"
click at [327, 164] on span "Disposition as" at bounding box center [333, 161] width 177 height 10
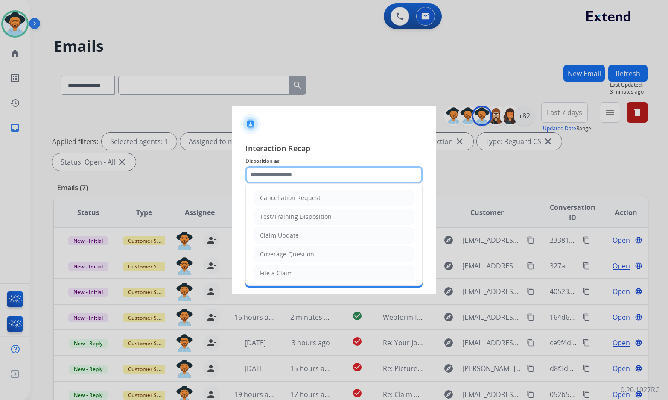
click at [331, 172] on input "text" at bounding box center [333, 174] width 177 height 17
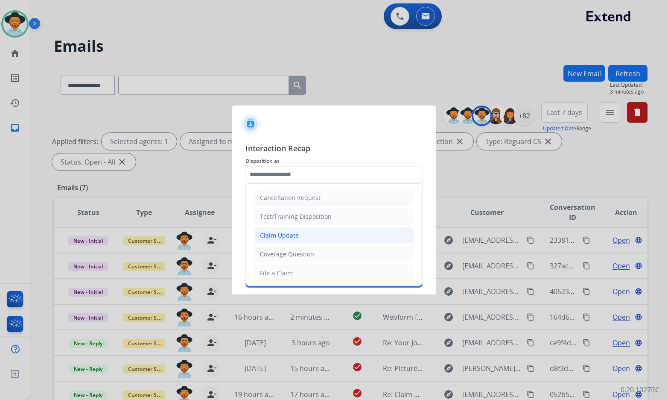
click at [317, 237] on li "Claim Update" at bounding box center [333, 235] width 159 height 16
type input "**********"
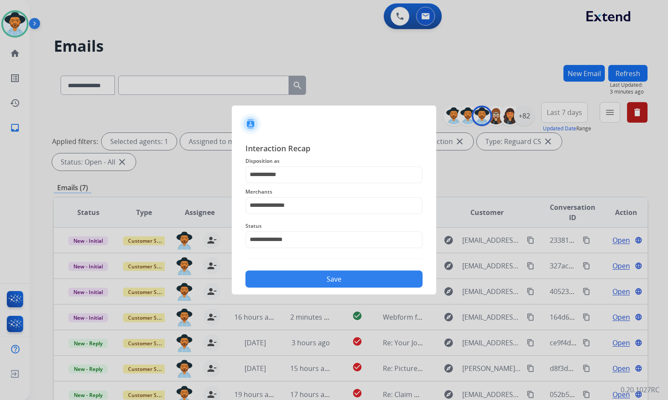
click at [307, 278] on button "Save" at bounding box center [333, 278] width 177 height 17
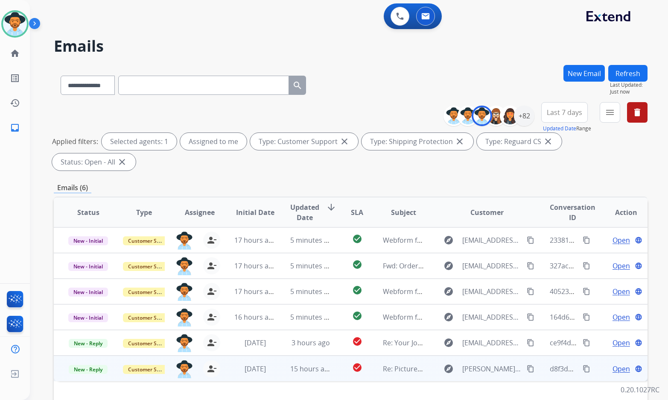
click at [619, 363] on span "Open" at bounding box center [622, 368] width 18 height 10
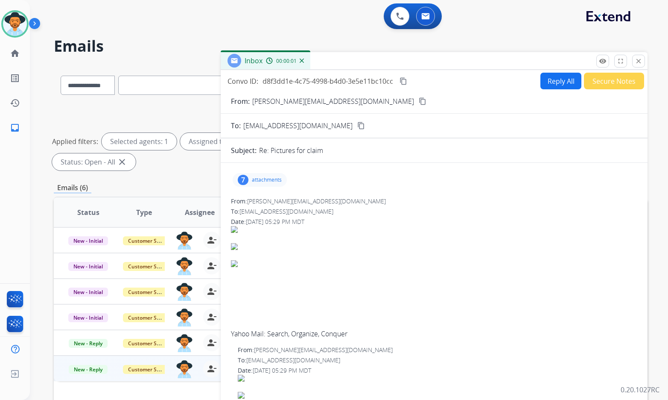
click at [261, 172] on div "7 attachments" at bounding box center [434, 179] width 406 height 20
click at [262, 184] on div "7 attachments" at bounding box center [260, 180] width 54 height 14
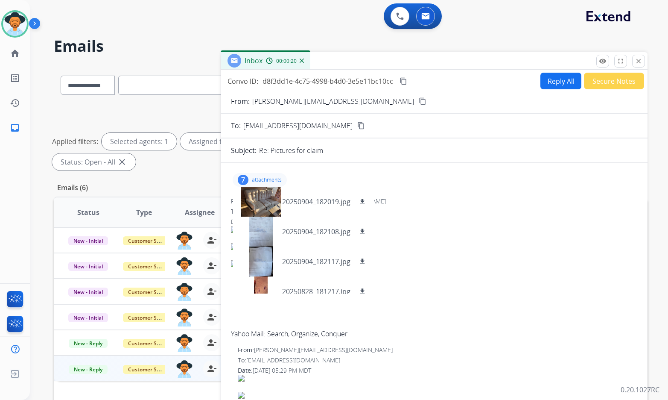
click at [419, 102] on mat-icon "content_copy" at bounding box center [423, 101] width 8 height 8
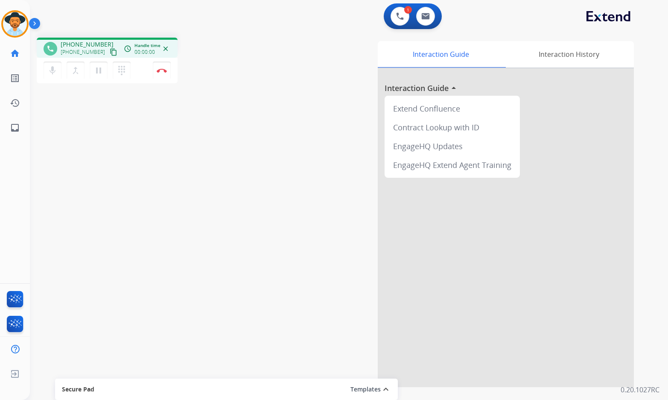
click at [110, 53] on mat-icon "content_copy" at bounding box center [114, 52] width 8 height 8
click at [100, 71] on mat-icon "pause" at bounding box center [98, 70] width 10 height 10
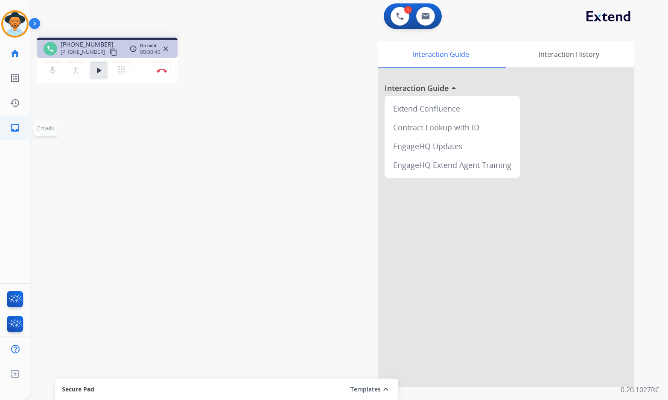
click at [18, 123] on mat-icon "inbox" at bounding box center [15, 128] width 10 height 10
select select "**********"
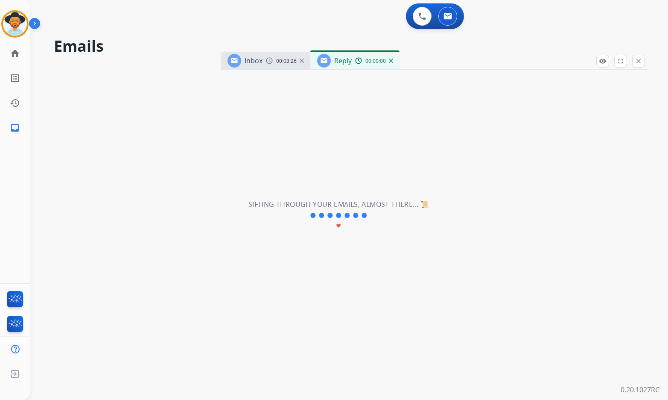
select select "**********"
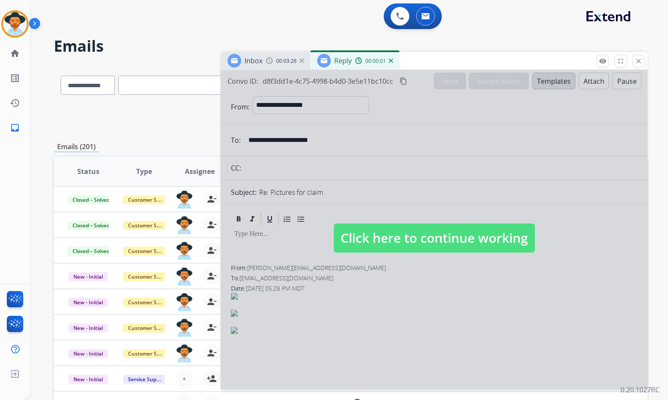
click at [390, 61] on img at bounding box center [391, 60] width 4 height 4
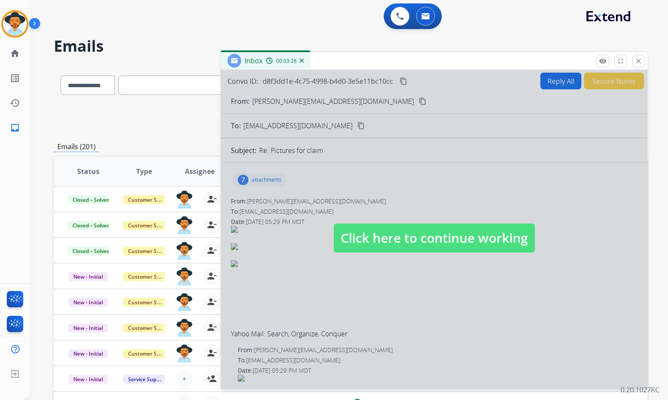
click at [306, 59] on div "Inbox 00:03:26" at bounding box center [266, 60] width 90 height 17
click at [302, 61] on img at bounding box center [302, 60] width 4 height 4
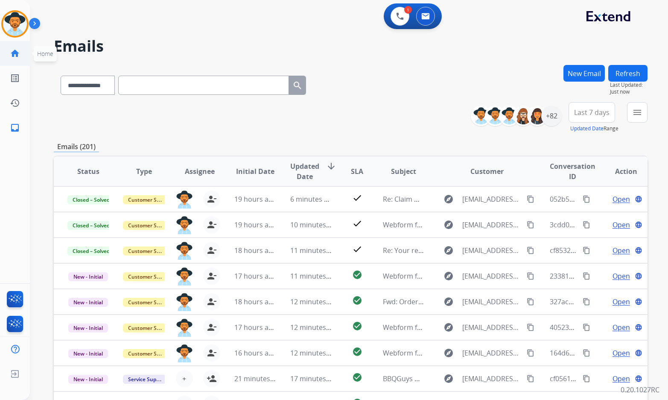
click at [20, 56] on link "home Home" at bounding box center [15, 53] width 24 height 24
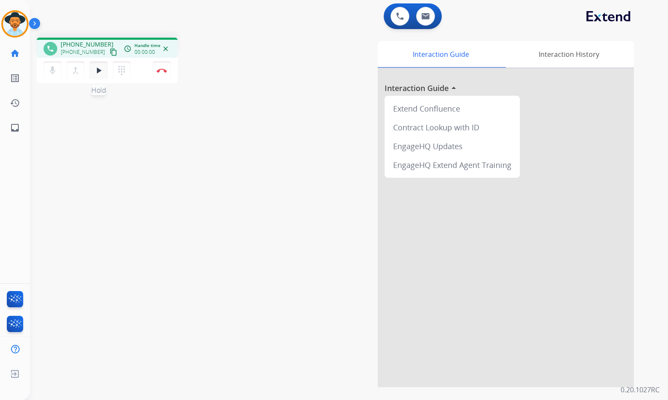
click at [101, 77] on button "play_arrow Hold" at bounding box center [99, 70] width 18 height 18
click at [163, 70] on img at bounding box center [162, 70] width 10 height 4
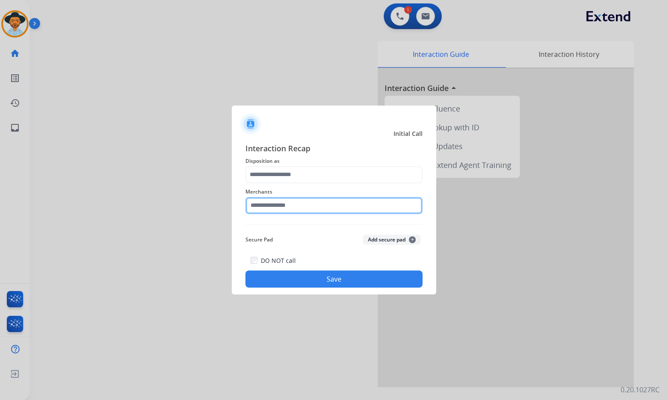
click at [321, 206] on input "text" at bounding box center [333, 205] width 177 height 17
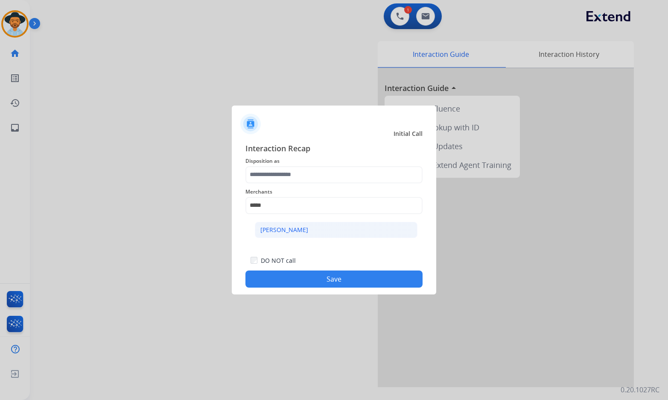
click at [262, 221] on ul "[PERSON_NAME]" at bounding box center [336, 231] width 168 height 29
click at [263, 225] on div "[PERSON_NAME]" at bounding box center [284, 229] width 48 height 9
type input "**********"
drag, startPoint x: 323, startPoint y: 160, endPoint x: 323, endPoint y: 165, distance: 5.1
click at [323, 162] on span "Disposition as" at bounding box center [333, 161] width 177 height 10
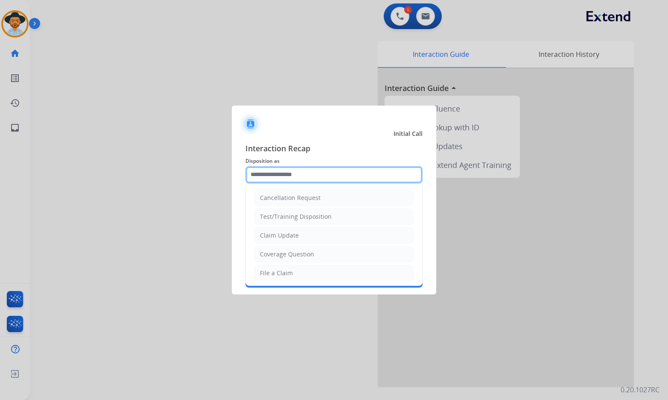
click at [318, 182] on input "text" at bounding box center [333, 174] width 177 height 17
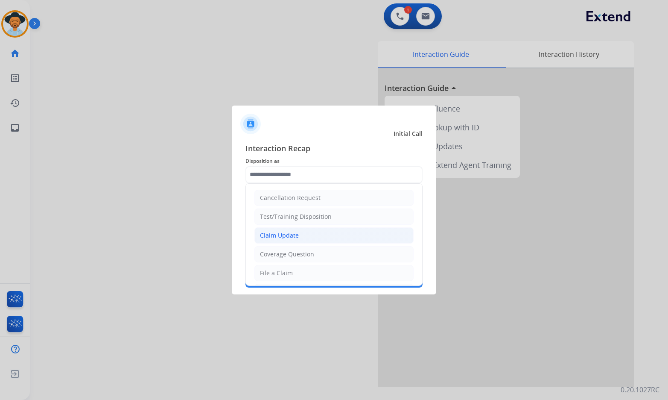
click at [314, 240] on li "Claim Update" at bounding box center [333, 235] width 159 height 16
type input "**********"
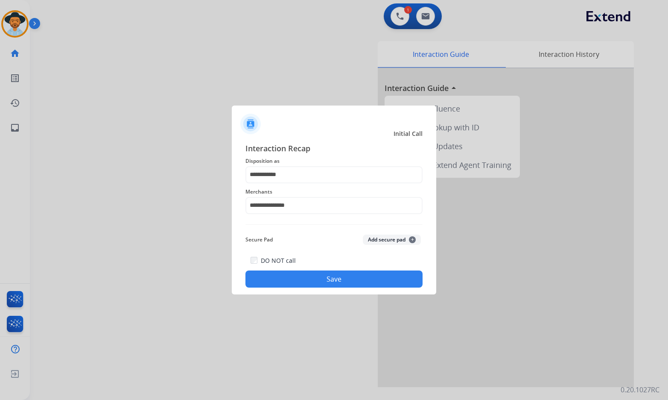
click at [316, 277] on button "Save" at bounding box center [333, 278] width 177 height 17
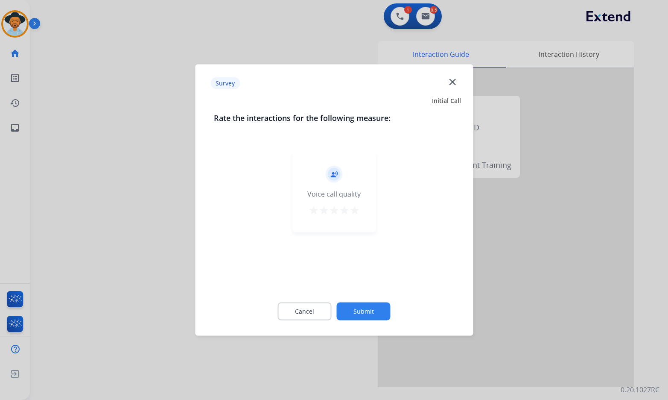
click at [387, 304] on button "Submit" at bounding box center [364, 311] width 54 height 18
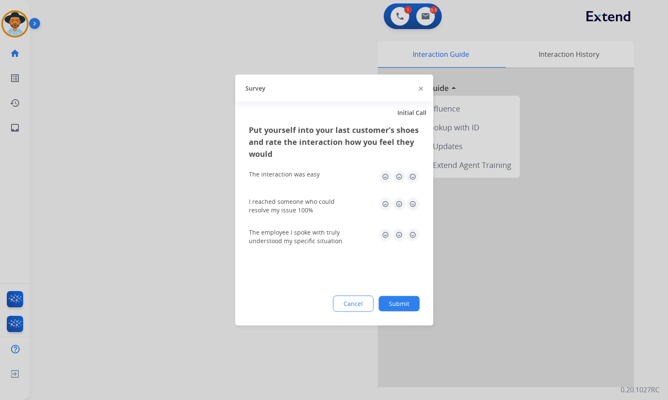
click at [400, 299] on button "Submit" at bounding box center [399, 303] width 41 height 15
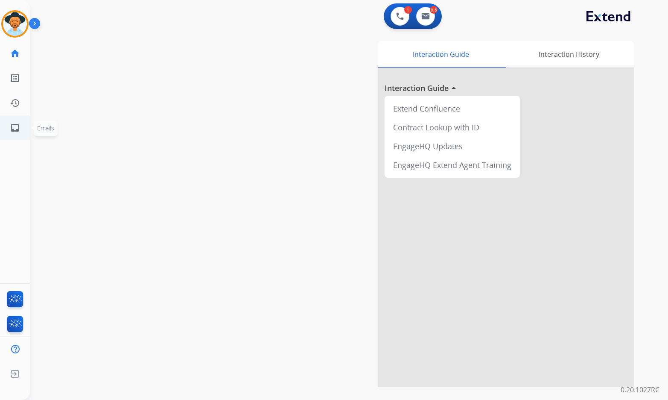
click at [21, 129] on link "inbox Emails" at bounding box center [15, 128] width 24 height 24
select select "**********"
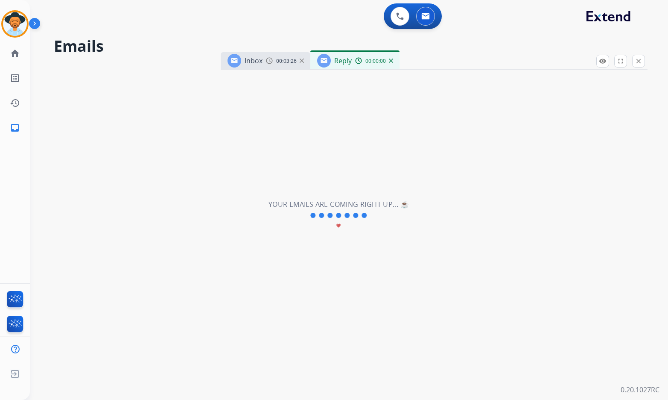
select select "**********"
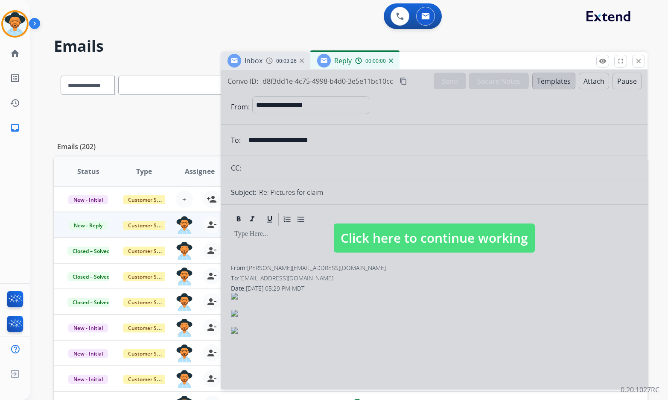
click at [391, 62] on img at bounding box center [391, 60] width 4 height 4
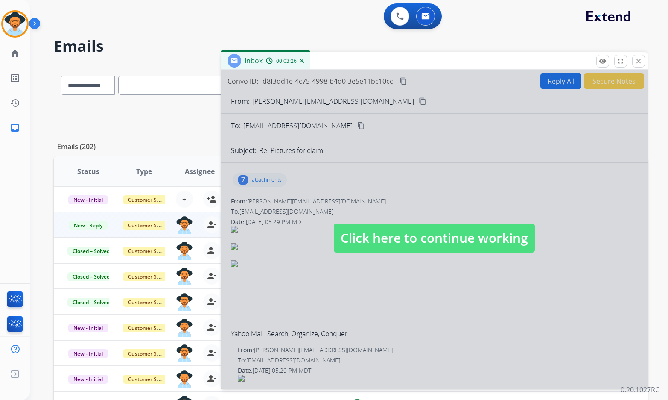
click at [300, 61] on img at bounding box center [302, 60] width 4 height 4
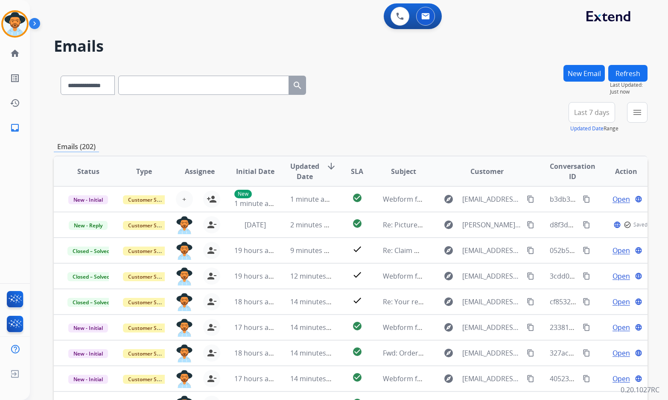
click at [581, 76] on button "New Email" at bounding box center [584, 73] width 41 height 17
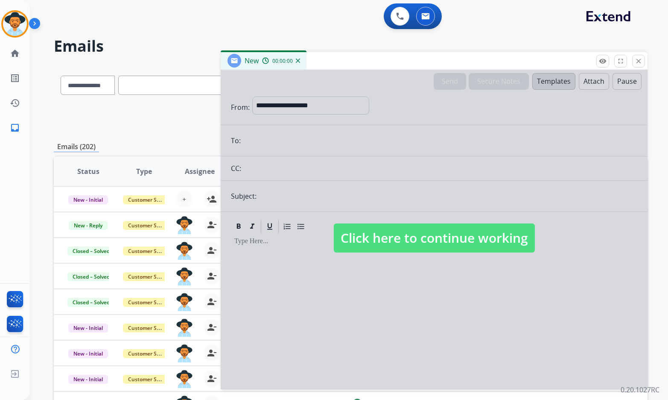
click at [461, 266] on div at bounding box center [434, 229] width 427 height 319
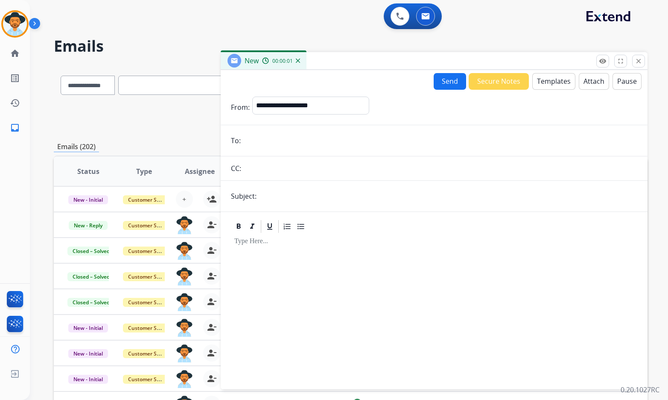
click at [455, 250] on div at bounding box center [434, 307] width 406 height 146
click at [311, 104] on select "**********" at bounding box center [310, 104] width 116 height 17
select select "**********"
click at [252, 96] on select "**********" at bounding box center [310, 104] width 116 height 17
click at [265, 141] on input "email" at bounding box center [440, 140] width 394 height 17
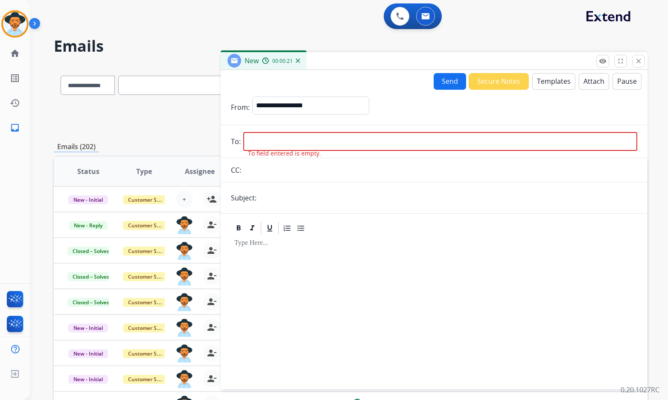
click at [281, 143] on input "email" at bounding box center [440, 141] width 394 height 19
paste input "**********"
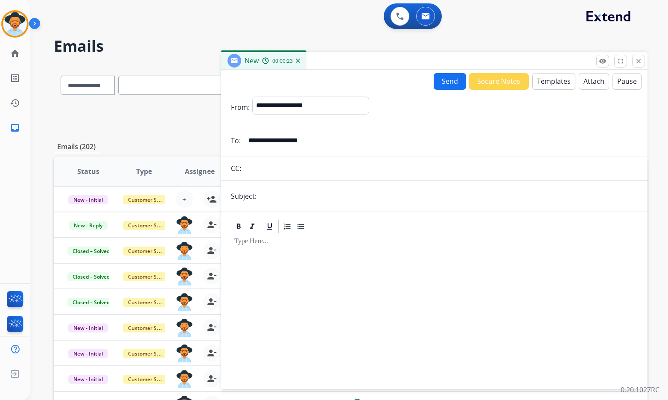
type input "**********"
click at [275, 200] on input "text" at bounding box center [448, 195] width 378 height 17
type input "**********"
click at [540, 83] on button "Templates" at bounding box center [553, 81] width 43 height 17
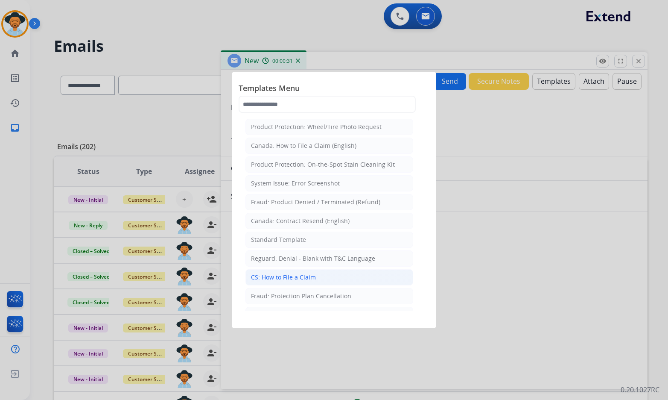
click at [302, 280] on div "CS: How to File a Claim" at bounding box center [283, 277] width 65 height 9
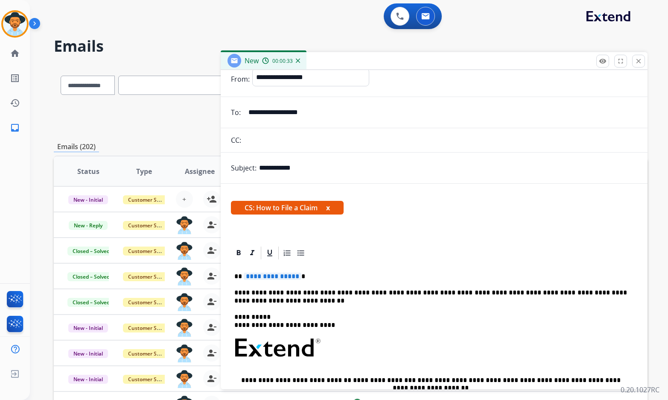
scroll to position [43, 0]
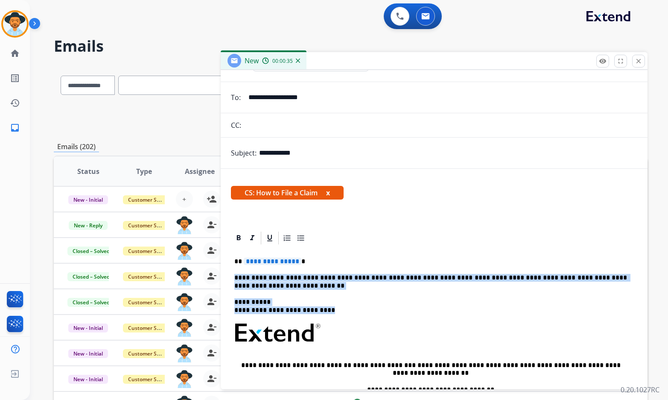
drag, startPoint x: 377, startPoint y: 333, endPoint x: 300, endPoint y: 261, distance: 106.0
click at [300, 261] on div "**********" at bounding box center [434, 360] width 406 height 231
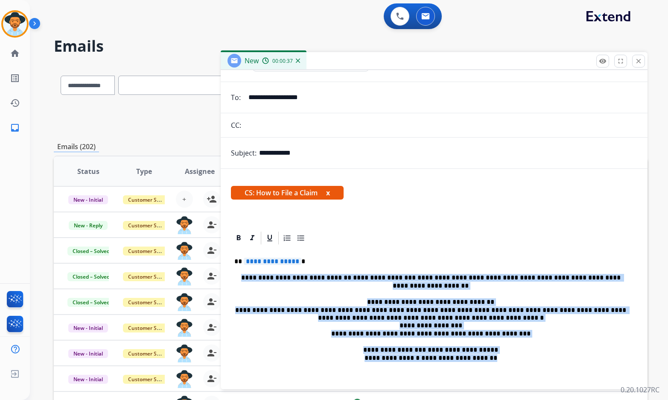
drag, startPoint x: 513, startPoint y: 357, endPoint x: 497, endPoint y: 248, distance: 110.0
click at [497, 248] on div "**********" at bounding box center [434, 316] width 406 height 143
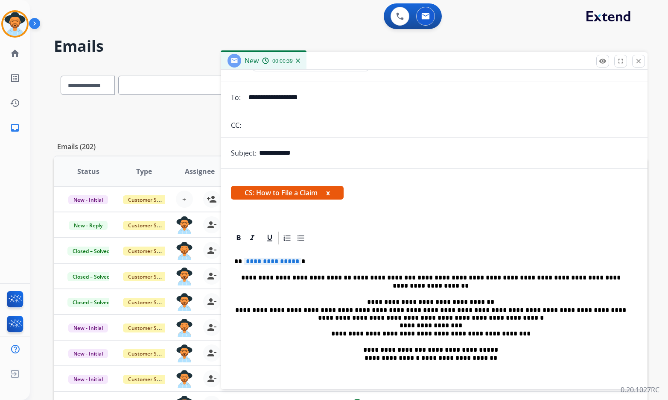
scroll to position [0, 0]
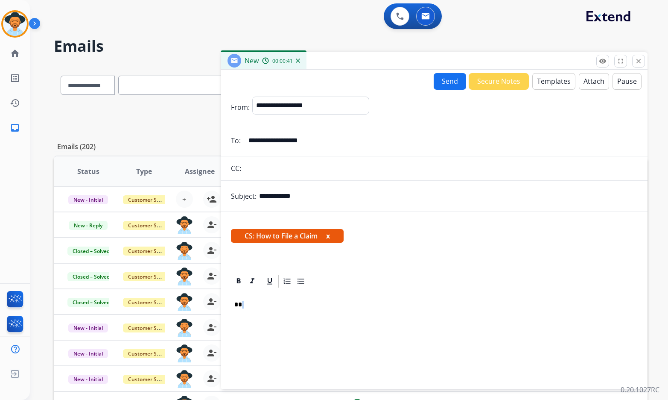
drag, startPoint x: 293, startPoint y: 299, endPoint x: 242, endPoint y: 298, distance: 50.8
click at [242, 298] on div "**" at bounding box center [434, 335] width 406 height 92
click at [553, 80] on button "Templates" at bounding box center [553, 81] width 43 height 17
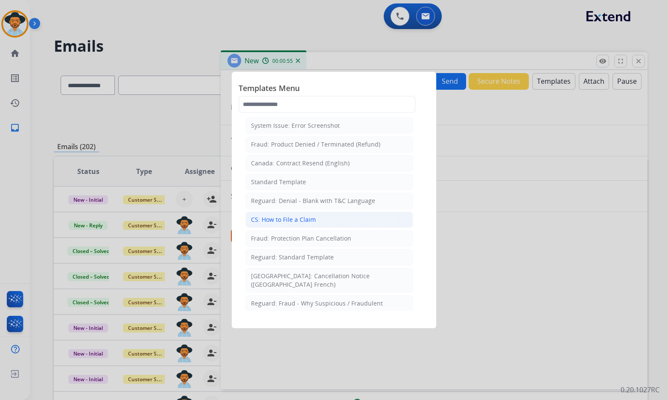
scroll to position [43, 0]
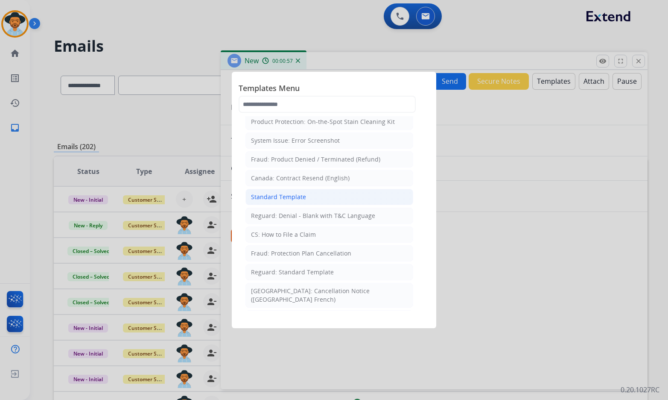
click at [316, 198] on li "Standard Template" at bounding box center [329, 197] width 168 height 16
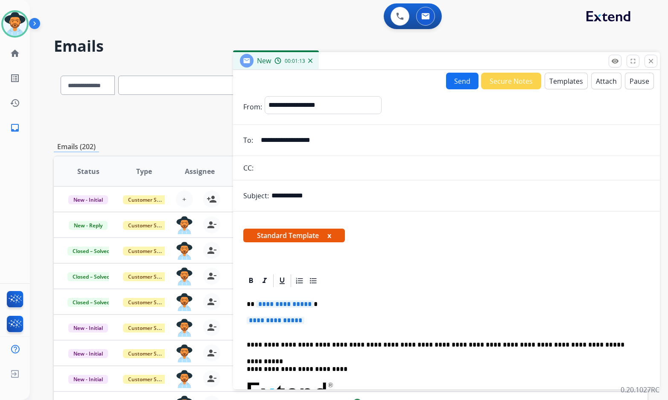
drag, startPoint x: 370, startPoint y: 61, endPoint x: 359, endPoint y: 81, distance: 22.9
click at [359, 70] on div "New 00:01:13" at bounding box center [446, 61] width 427 height 18
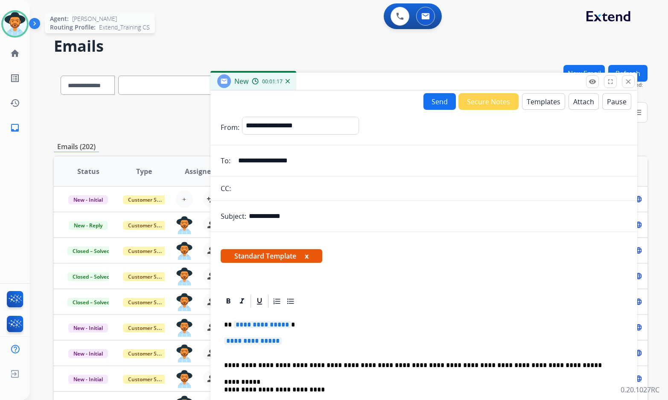
click at [11, 25] on img at bounding box center [15, 24] width 24 height 24
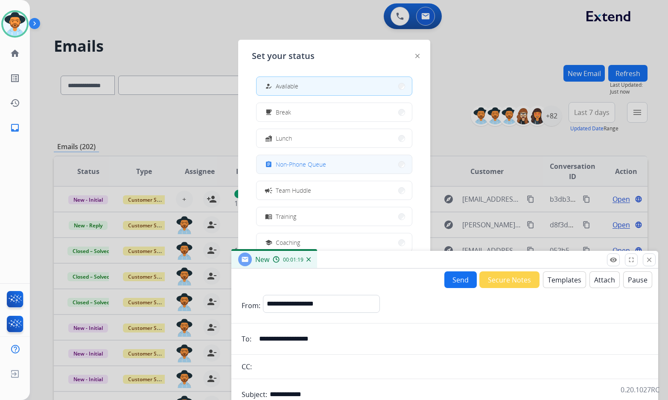
drag, startPoint x: 385, startPoint y: 81, endPoint x: 352, endPoint y: 169, distance: 94.7
click at [400, 251] on div "New 00:01:19" at bounding box center [444, 260] width 427 height 18
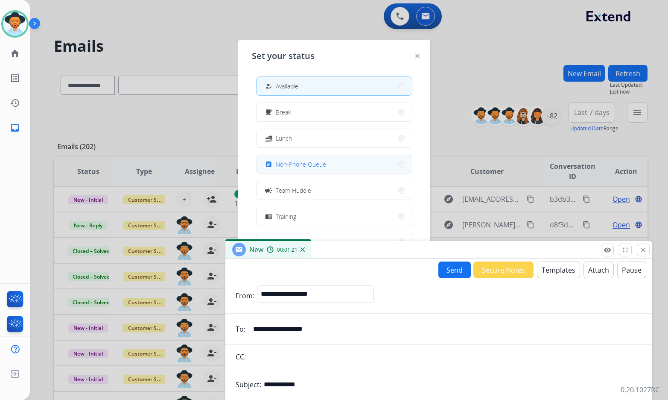
click at [350, 164] on button "assignment Non-Phone Queue" at bounding box center [334, 164] width 155 height 18
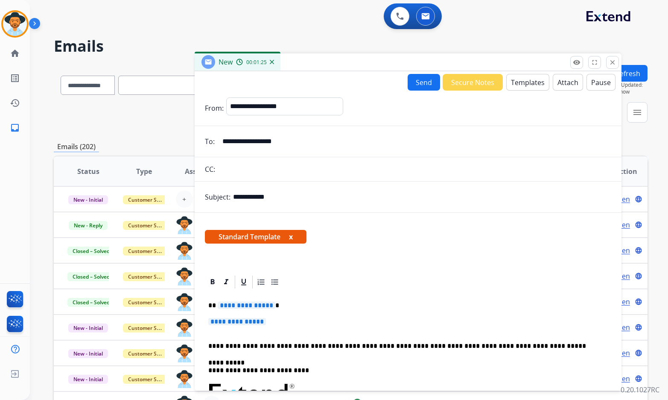
drag, startPoint x: 347, startPoint y: 165, endPoint x: 343, endPoint y: 71, distance: 93.6
click at [347, 64] on div "New 00:01:25" at bounding box center [408, 62] width 427 height 18
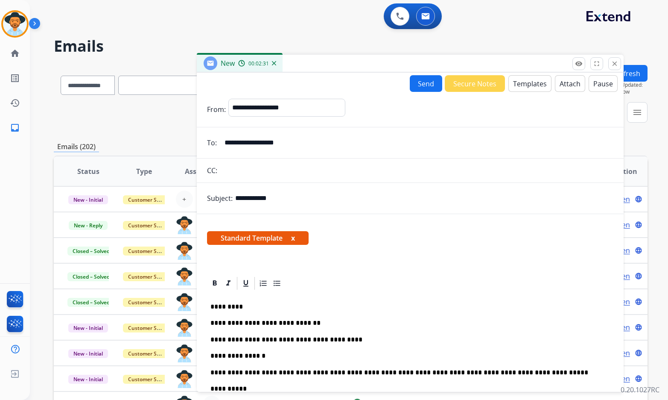
click at [275, 355] on p "**********" at bounding box center [406, 356] width 393 height 8
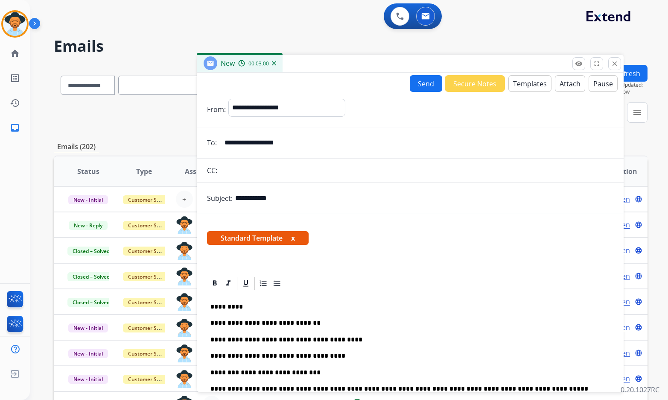
click at [422, 83] on button "Send" at bounding box center [426, 83] width 32 height 17
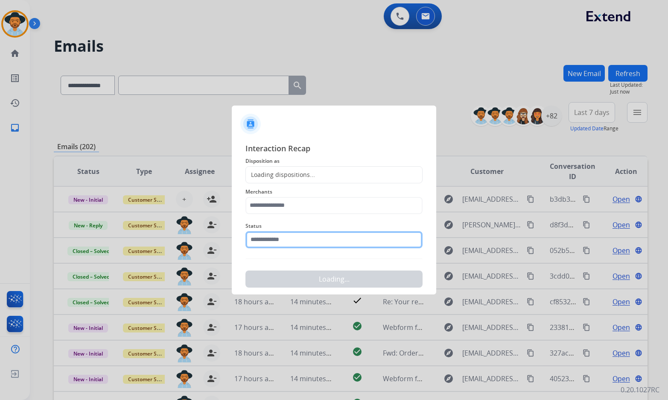
click at [303, 247] on input "text" at bounding box center [333, 239] width 177 height 17
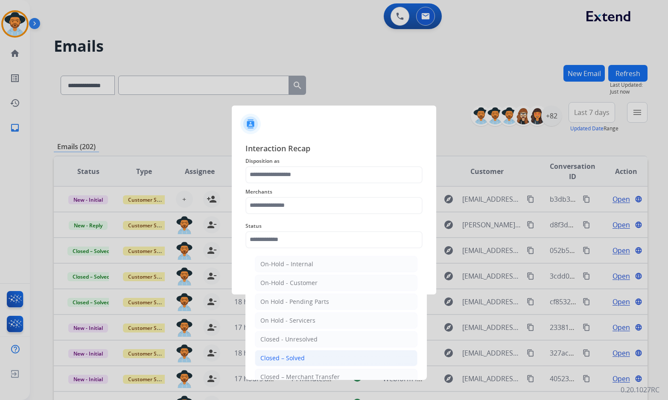
click at [294, 358] on div "Closed – Solved" at bounding box center [282, 358] width 44 height 9
type input "**********"
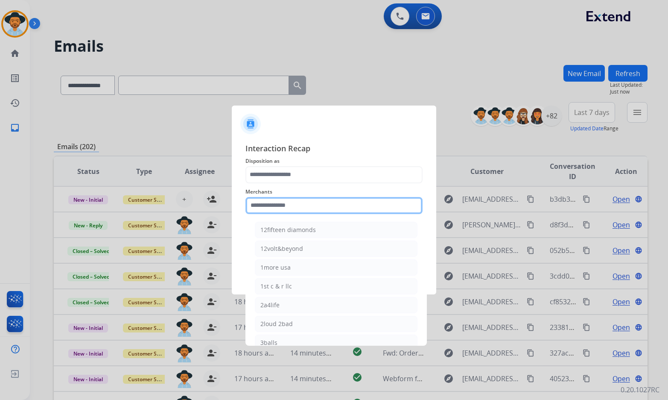
click at [289, 208] on input "text" at bounding box center [333, 205] width 177 height 17
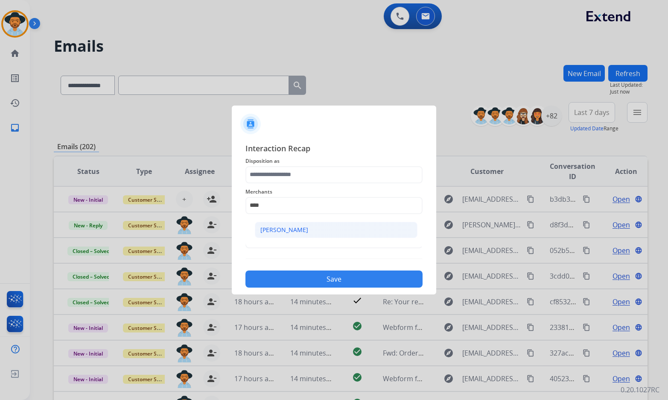
click at [295, 232] on div "[PERSON_NAME]" at bounding box center [284, 229] width 48 height 9
type input "**********"
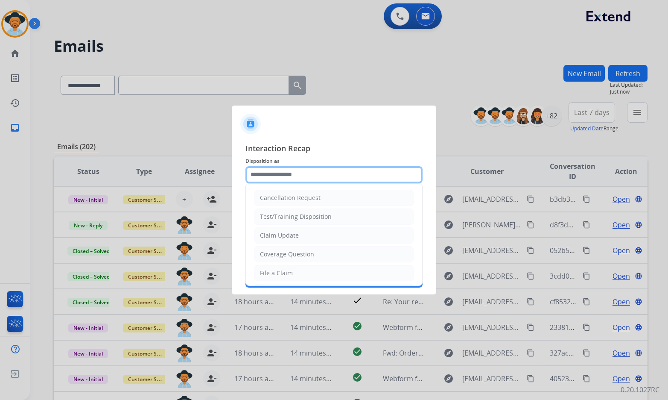
click at [299, 181] on input "text" at bounding box center [333, 174] width 177 height 17
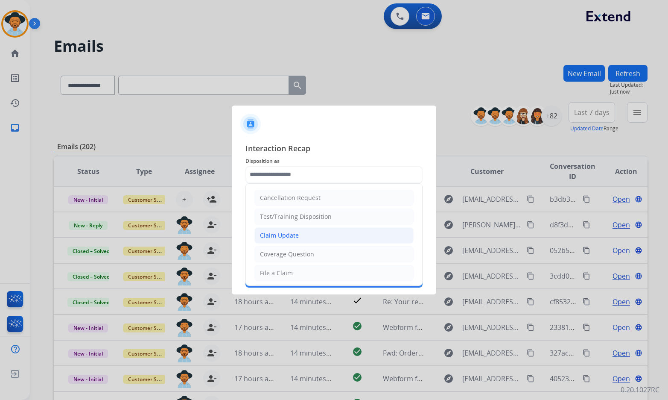
click at [298, 234] on li "Claim Update" at bounding box center [333, 235] width 159 height 16
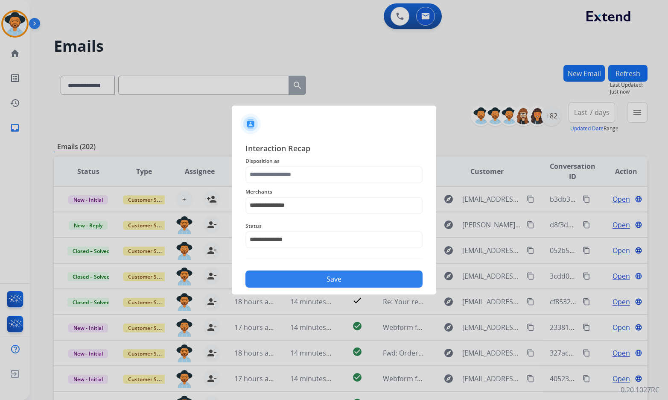
type input "**********"
click at [304, 275] on button "Save" at bounding box center [333, 278] width 177 height 17
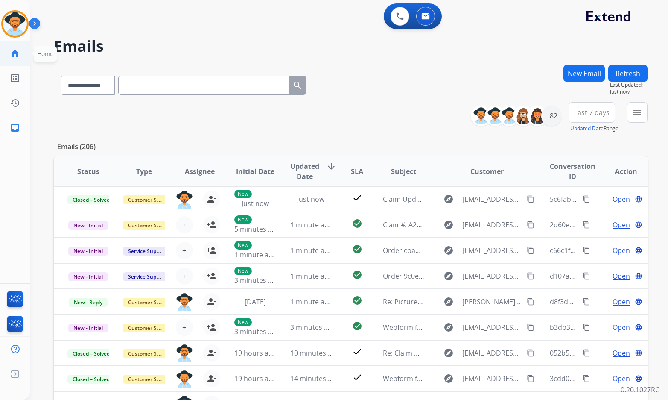
click at [14, 53] on mat-icon "home" at bounding box center [15, 53] width 10 height 10
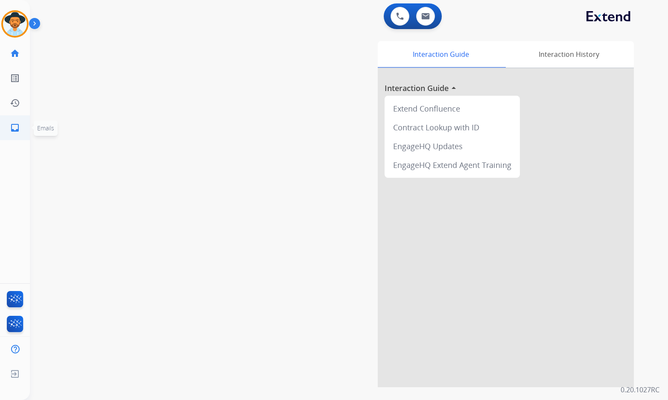
click at [16, 125] on mat-icon "inbox" at bounding box center [15, 128] width 10 height 10
select select "**********"
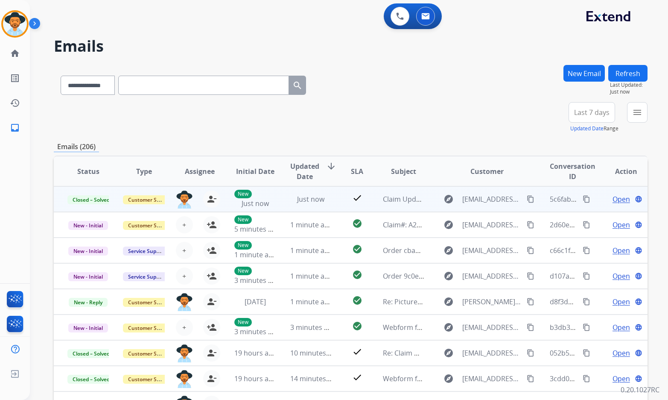
click at [583, 199] on mat-icon "content_copy" at bounding box center [587, 199] width 8 height 8
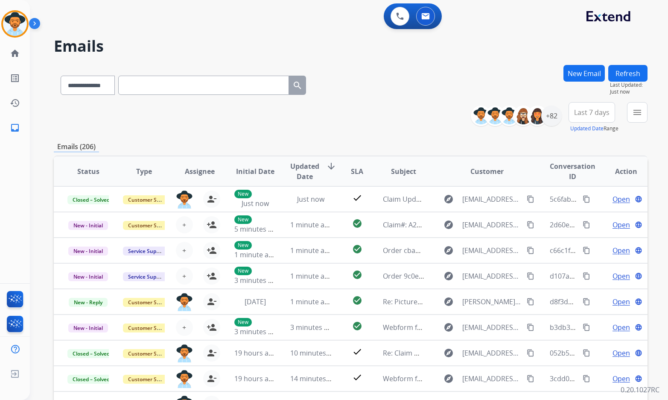
click at [157, 127] on div "**********" at bounding box center [351, 117] width 594 height 31
click at [15, 22] on img at bounding box center [15, 24] width 24 height 24
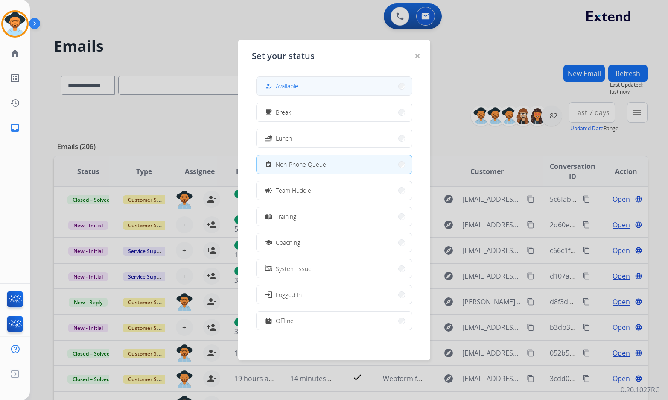
click at [280, 88] on span "Available" at bounding box center [287, 86] width 23 height 9
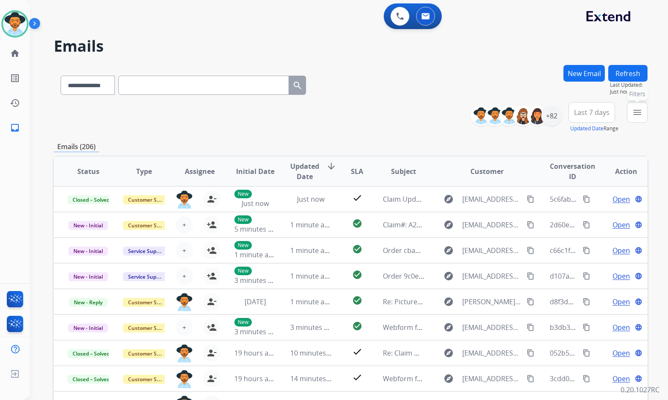
click at [643, 109] on button "menu Filters" at bounding box center [637, 112] width 20 height 20
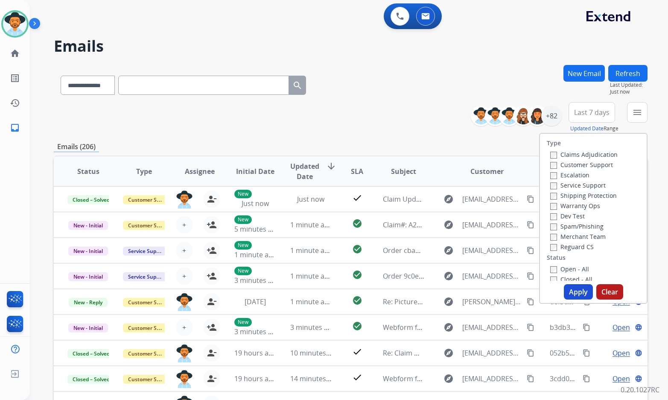
click at [567, 167] on label "Customer Support" at bounding box center [581, 165] width 63 height 8
click at [568, 191] on label "Shipping Protection" at bounding box center [583, 195] width 67 height 8
click at [563, 248] on label "Reguard CS" at bounding box center [572, 247] width 44 height 8
click at [565, 266] on label "Open - All" at bounding box center [569, 269] width 39 height 8
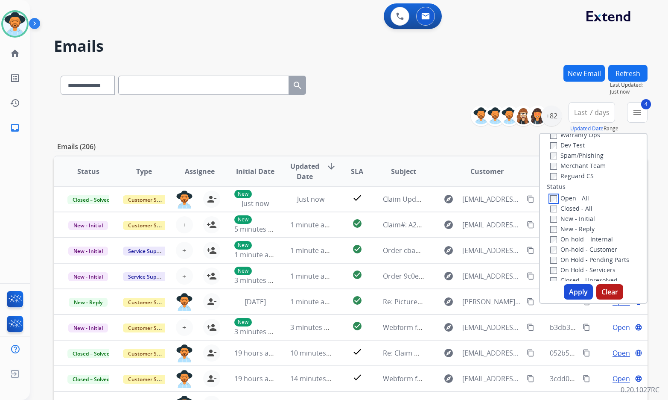
scroll to position [85, 0]
click at [579, 254] on label "On Hold - Servicers" at bounding box center [582, 255] width 65 height 8
click at [579, 245] on label "On Hold - Pending Parts" at bounding box center [589, 245] width 79 height 8
click at [576, 234] on label "On-hold - Customer" at bounding box center [583, 235] width 67 height 8
click at [573, 221] on label "On-hold – Internal" at bounding box center [581, 224] width 63 height 8
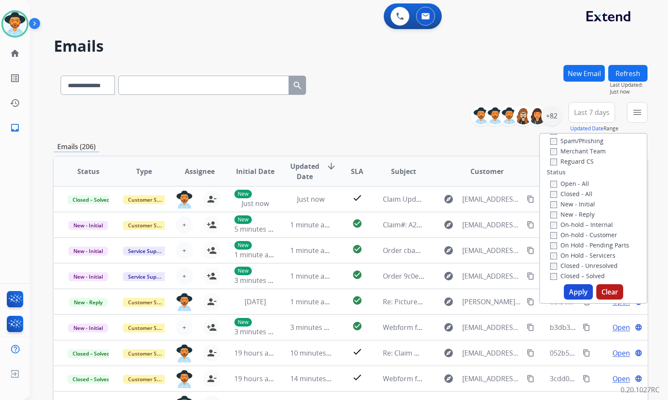
click at [570, 213] on label "New - Reply" at bounding box center [572, 214] width 44 height 8
click at [570, 205] on label "New - Initial" at bounding box center [572, 204] width 45 height 8
click at [568, 296] on button "Apply" at bounding box center [578, 291] width 29 height 15
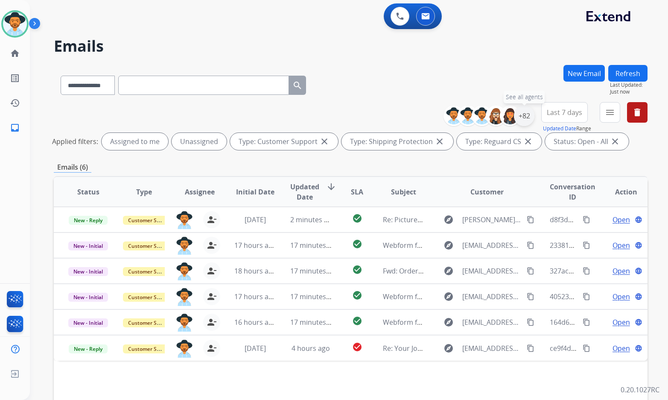
click at [522, 116] on div "+82" at bounding box center [524, 115] width 20 height 20
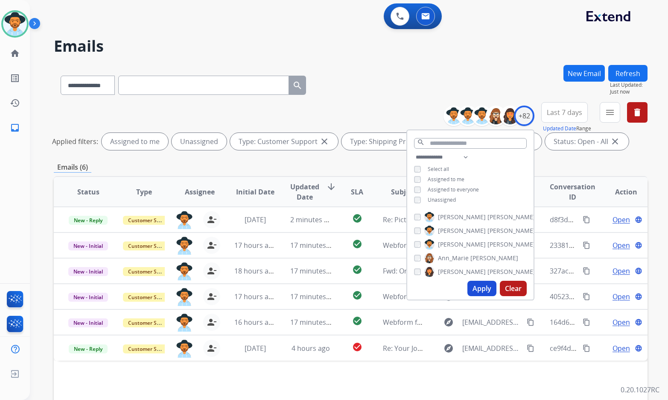
click at [444, 199] on span "Unassigned" at bounding box center [442, 199] width 28 height 7
click at [450, 244] on span "[PERSON_NAME]" at bounding box center [462, 244] width 48 height 9
click at [472, 286] on button "Apply" at bounding box center [481, 287] width 29 height 15
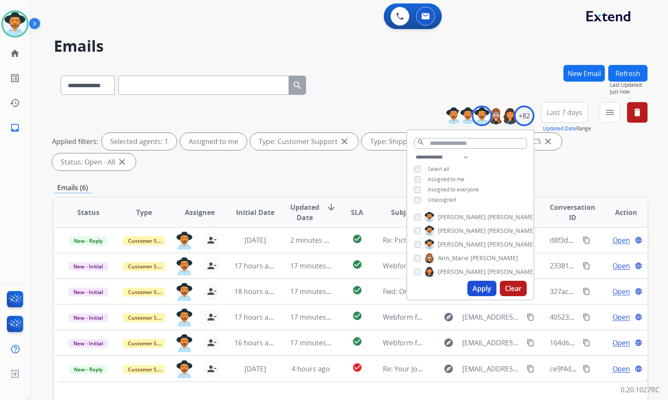
click at [234, 182] on div "Emails (6)" at bounding box center [351, 187] width 594 height 11
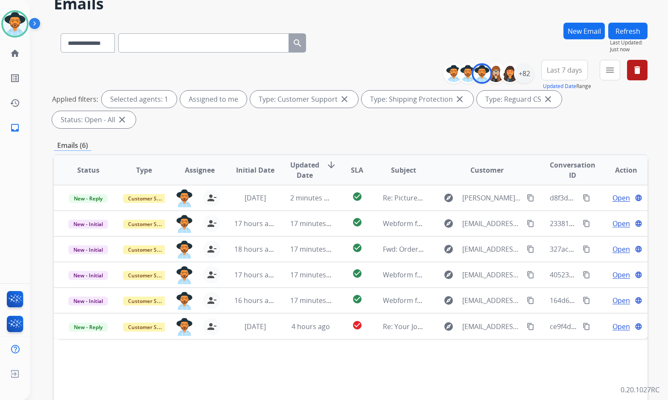
scroll to position [43, 0]
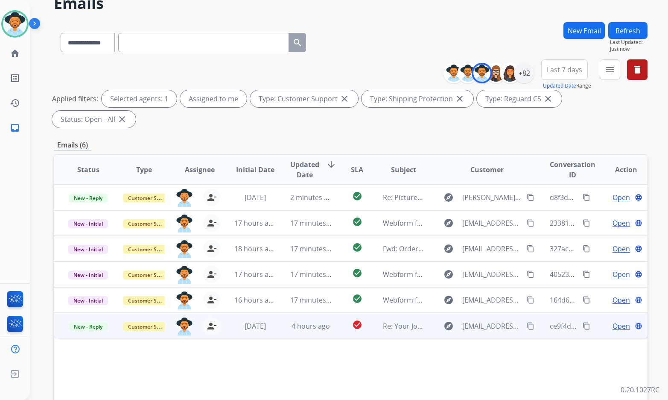
click at [620, 321] on span "Open" at bounding box center [622, 326] width 18 height 10
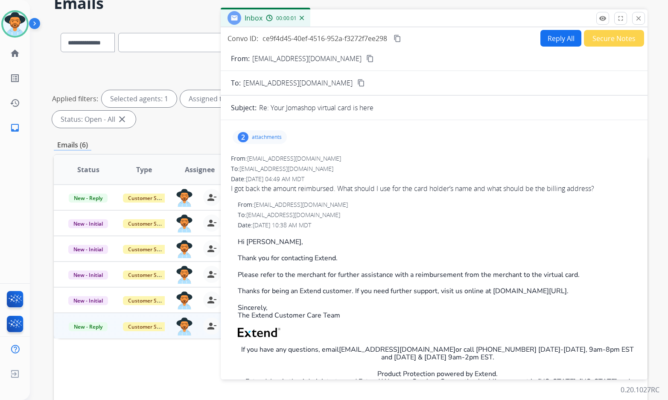
scroll to position [0, 0]
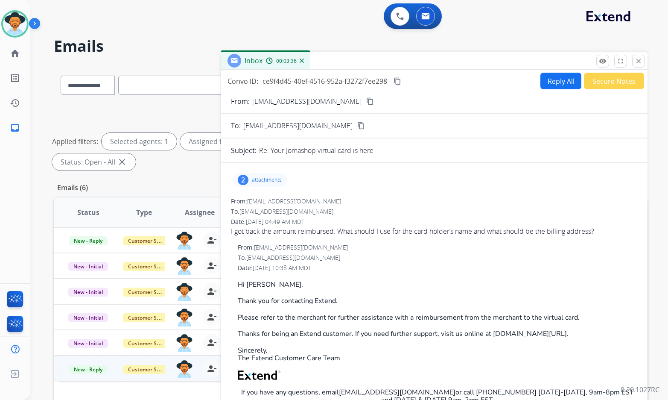
click at [254, 179] on p "attachments" at bounding box center [267, 179] width 30 height 7
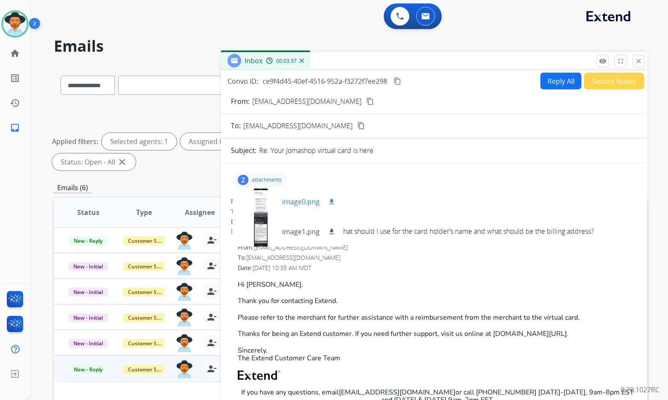
click at [264, 207] on div at bounding box center [261, 202] width 43 height 30
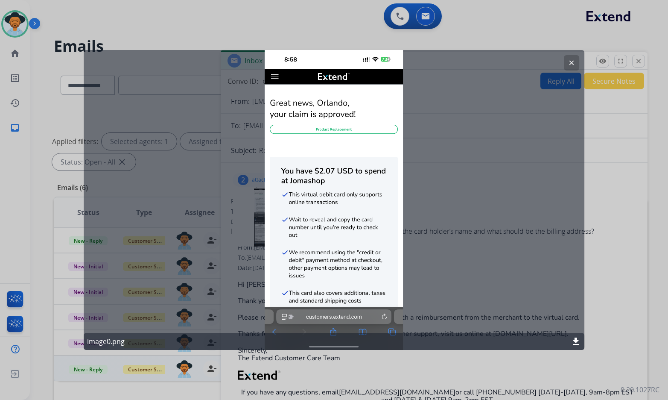
click at [570, 64] on mat-icon "clear" at bounding box center [572, 63] width 8 height 8
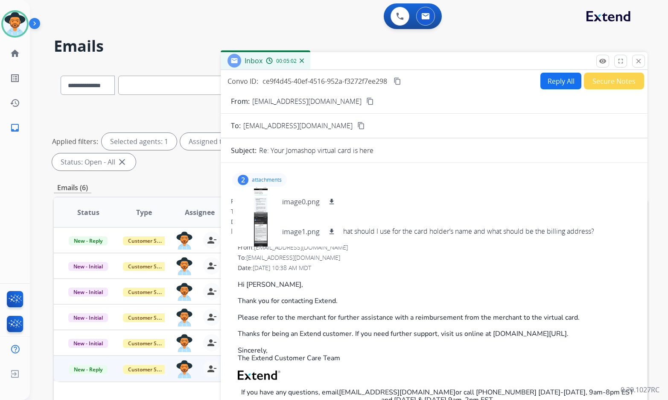
click at [32, 138] on div "**********" at bounding box center [339, 231] width 618 height 400
click at [259, 229] on div at bounding box center [261, 231] width 43 height 30
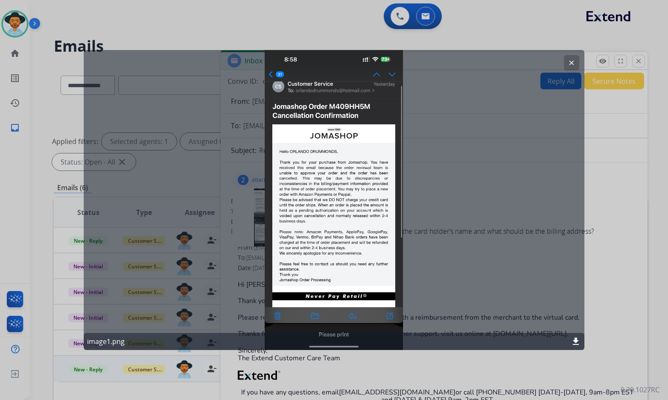
click at [574, 63] on mat-icon "clear" at bounding box center [572, 63] width 8 height 8
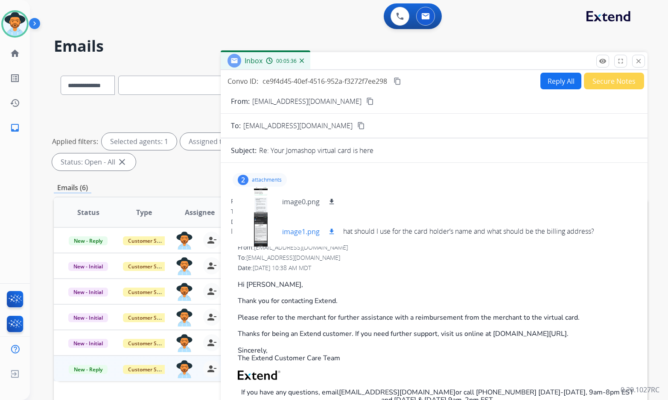
click at [263, 237] on div at bounding box center [261, 231] width 43 height 30
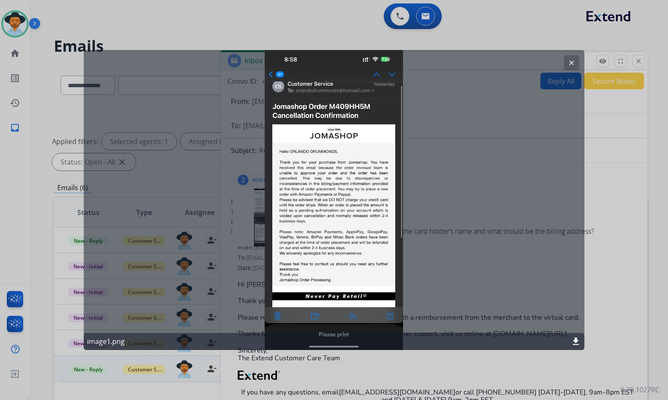
click at [570, 62] on mat-icon "clear" at bounding box center [572, 63] width 8 height 8
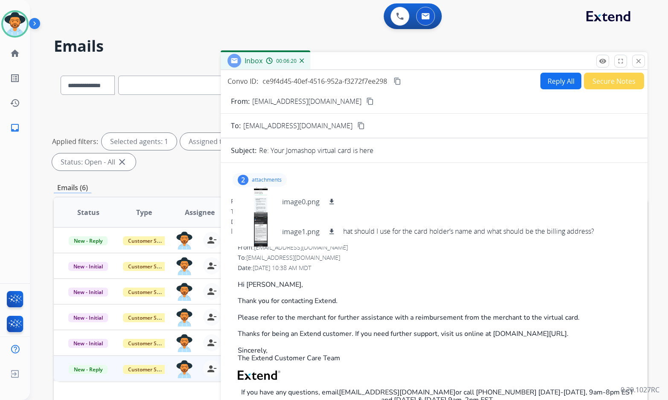
click at [368, 103] on mat-icon "content_copy" at bounding box center [370, 101] width 8 height 8
click at [266, 202] on div at bounding box center [261, 202] width 43 height 30
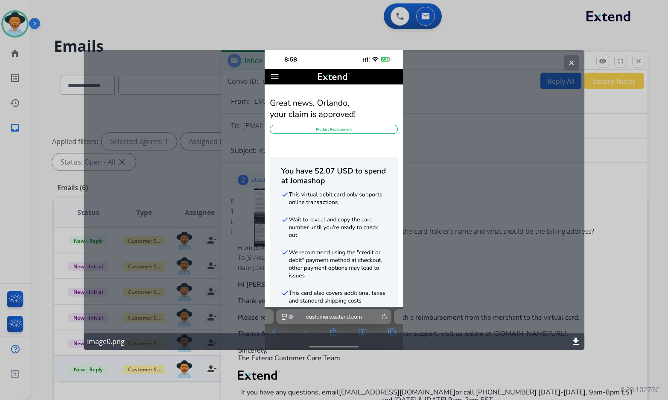
click at [572, 64] on mat-icon "clear" at bounding box center [572, 63] width 8 height 8
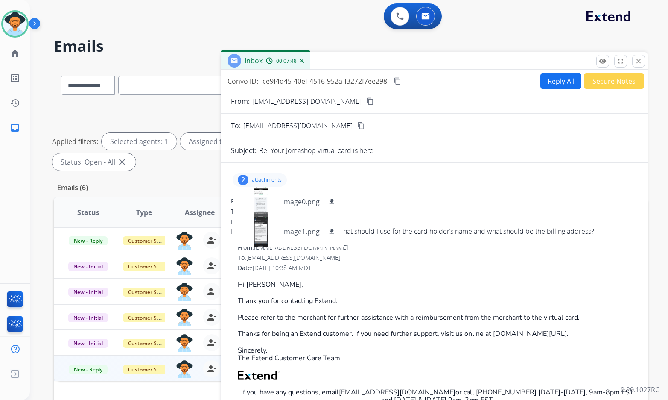
click at [262, 177] on p "attachments" at bounding box center [267, 179] width 30 height 7
click at [400, 81] on mat-icon "content_copy" at bounding box center [398, 81] width 8 height 8
click at [416, 231] on span "I got back the amount reimbursed. What should I use for the card holder’s name …" at bounding box center [434, 231] width 406 height 10
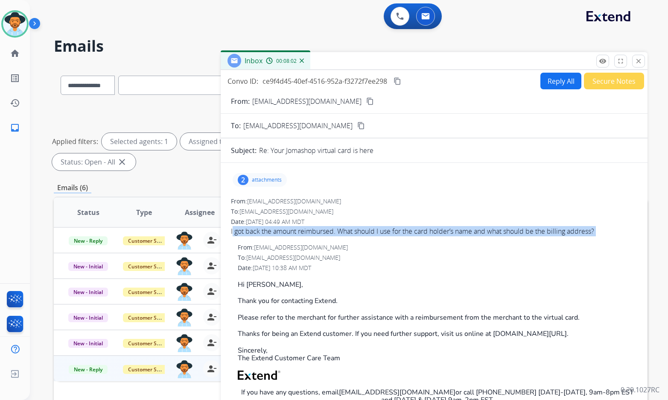
click at [416, 231] on span "I got back the amount reimbursed. What should I use for the card holder’s name …" at bounding box center [434, 231] width 406 height 10
copy div "I got back the amount reimbursed. What should I use for the card holder’s name …"
click at [561, 83] on button "Reply All" at bounding box center [561, 81] width 41 height 17
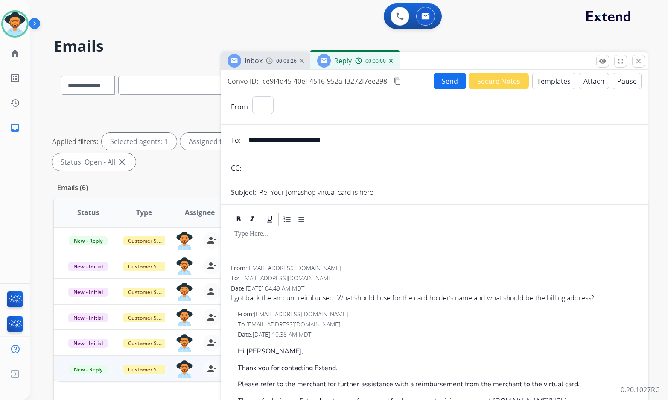
click at [557, 85] on button "Templates" at bounding box center [553, 81] width 43 height 17
select select "**********"
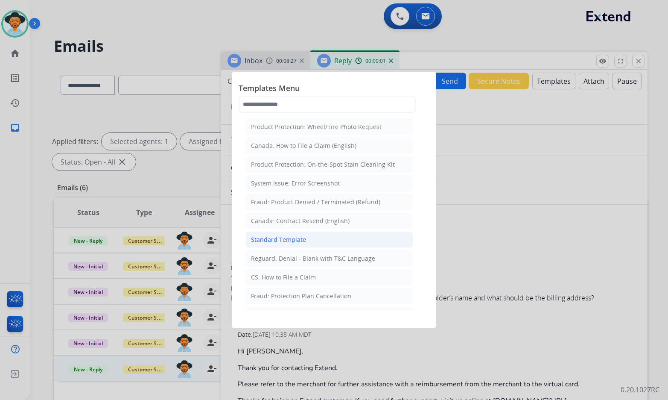
click at [312, 240] on li "Standard Template" at bounding box center [329, 239] width 168 height 16
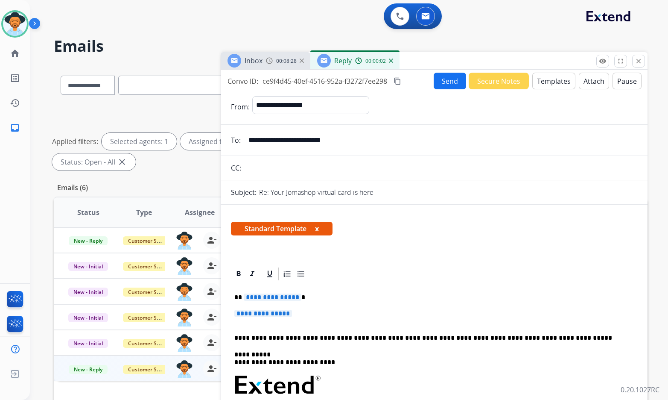
click at [289, 298] on span "**********" at bounding box center [273, 296] width 58 height 7
click at [267, 296] on span "**********" at bounding box center [273, 296] width 58 height 7
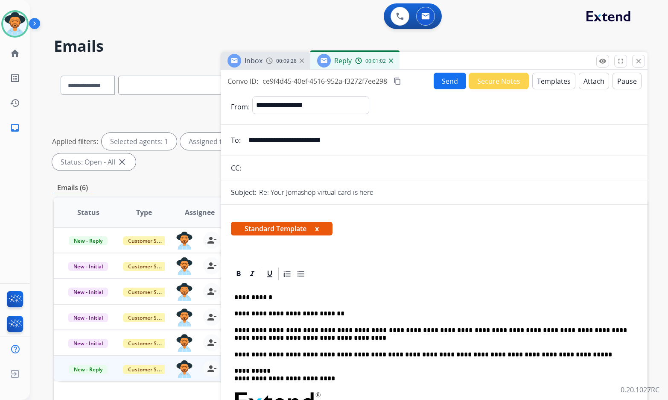
click at [447, 82] on button "Send" at bounding box center [450, 81] width 32 height 17
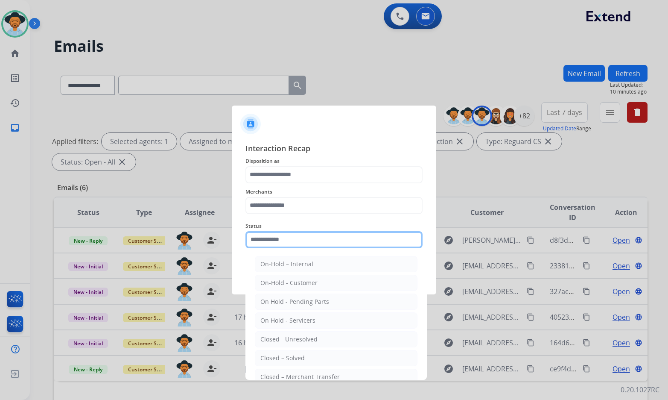
click at [329, 235] on input "text" at bounding box center [333, 239] width 177 height 17
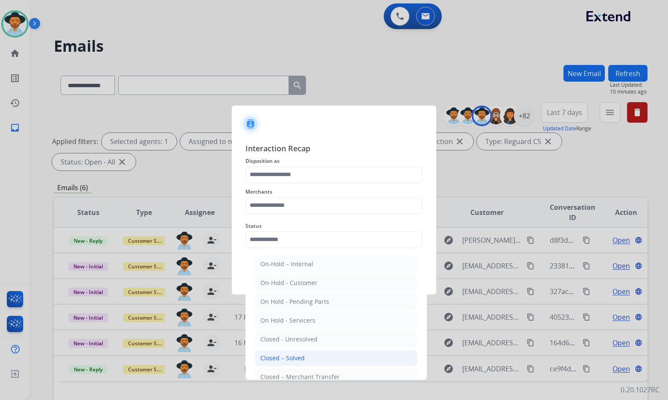
click at [306, 362] on li "Closed – Solved" at bounding box center [336, 358] width 163 height 16
type input "**********"
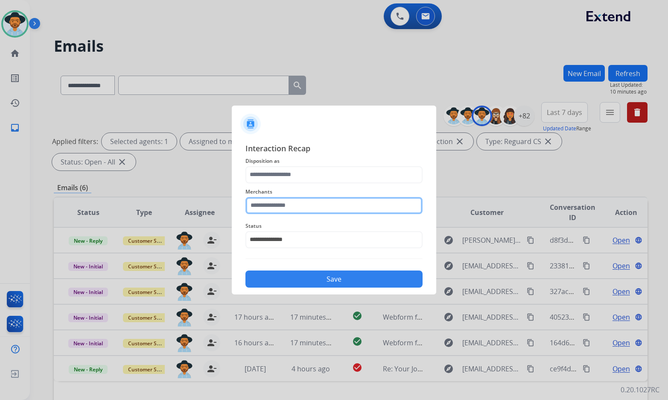
click at [323, 202] on input "text" at bounding box center [333, 205] width 177 height 17
drag, startPoint x: 328, startPoint y: 222, endPoint x: 329, endPoint y: 207, distance: 15.0
click at [329, 223] on li "Jomashop" at bounding box center [336, 230] width 163 height 16
type input "********"
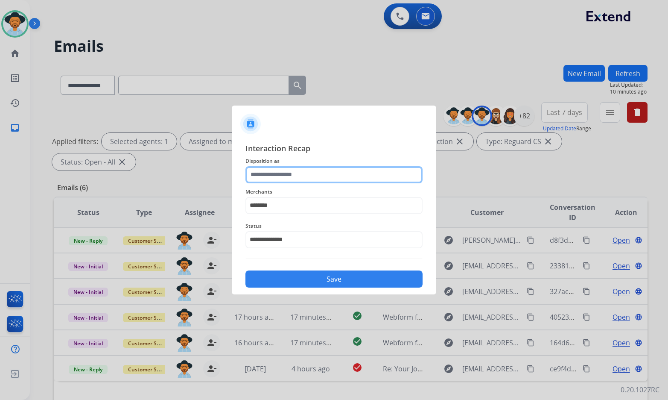
click at [322, 167] on input "text" at bounding box center [333, 174] width 177 height 17
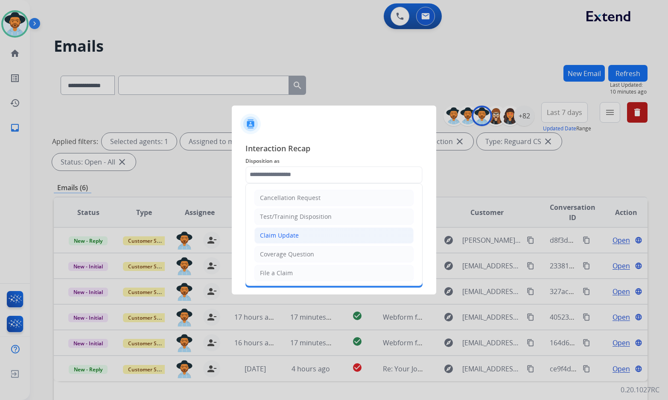
click at [305, 232] on li "Claim Update" at bounding box center [333, 235] width 159 height 16
type input "**********"
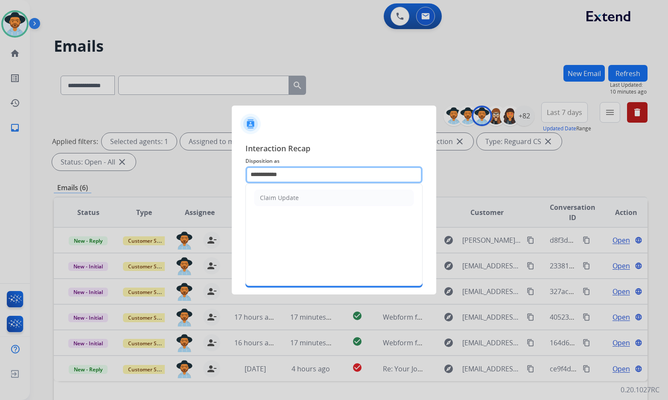
drag, startPoint x: 303, startPoint y: 168, endPoint x: 180, endPoint y: 172, distance: 123.5
click at [0, 172] on app-contact-recap-modal "**********" at bounding box center [0, 200] width 0 height 400
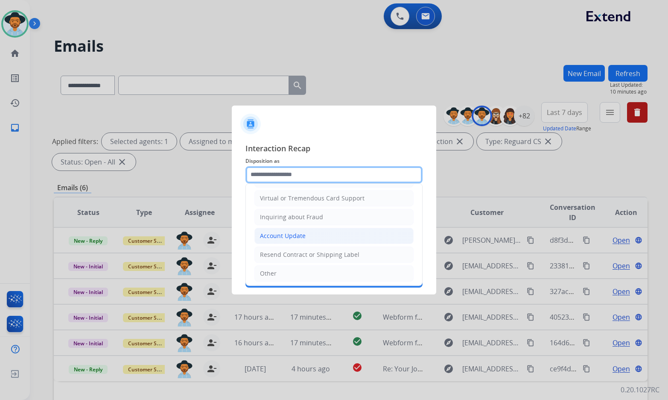
scroll to position [85, 0]
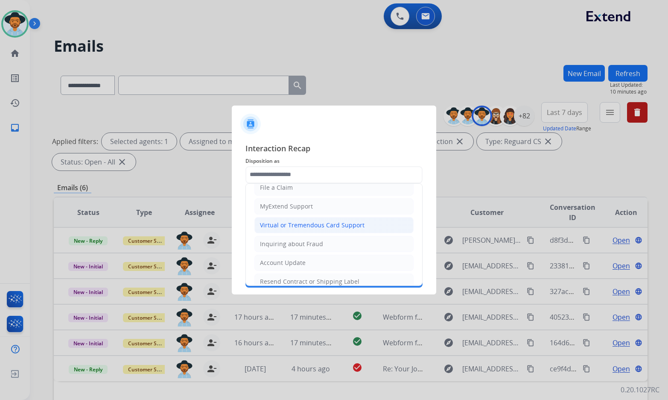
click at [306, 225] on div "Virtual or Tremendous Card Support" at bounding box center [312, 225] width 105 height 9
type input "**********"
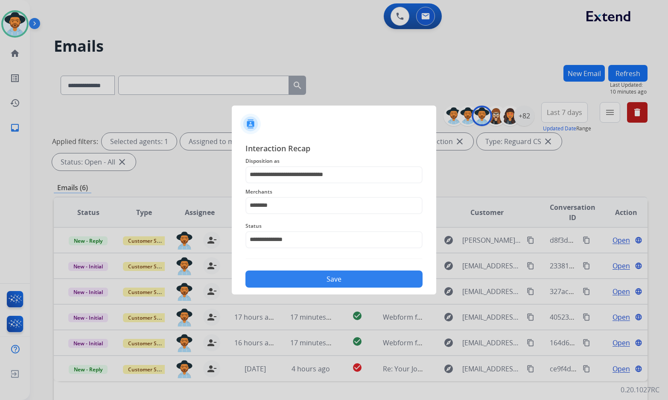
click at [321, 282] on button "Save" at bounding box center [333, 278] width 177 height 17
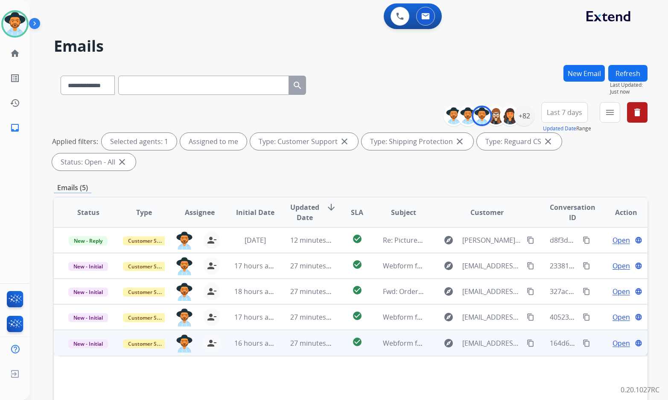
click at [616, 338] on span "Open" at bounding box center [622, 343] width 18 height 10
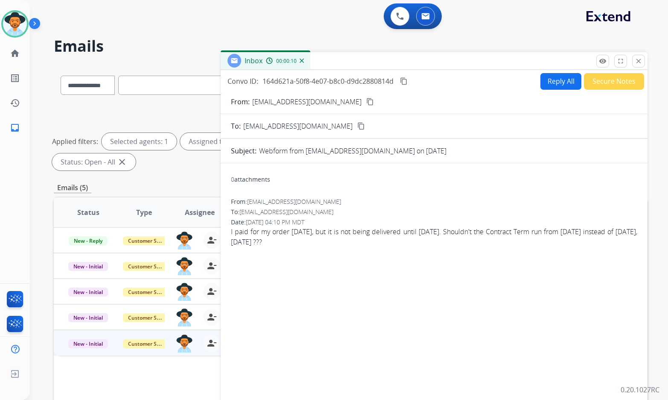
click at [366, 102] on mat-icon "content_copy" at bounding box center [370, 102] width 8 height 8
drag, startPoint x: 406, startPoint y: 82, endPoint x: 186, endPoint y: 127, distance: 224.6
click at [406, 82] on mat-icon "content_copy" at bounding box center [404, 81] width 8 height 8
click at [347, 231] on span "I paid for my order [DATE], but it is not being delivered until [DATE]. Shouldn…" at bounding box center [434, 236] width 406 height 20
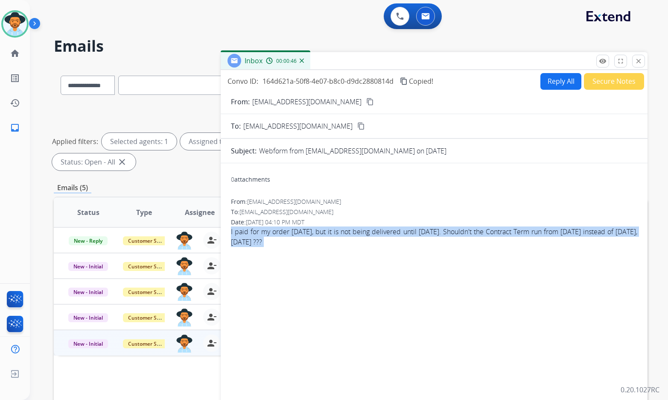
click at [347, 231] on span "I paid for my order [DATE], but it is not being delivered until [DATE]. Shouldn…" at bounding box center [434, 236] width 406 height 20
copy app-emails-table "I paid for my order [DATE], but it is not being delivered until [DATE]. Shouldn…"
click at [574, 84] on button "Reply All" at bounding box center [561, 81] width 41 height 17
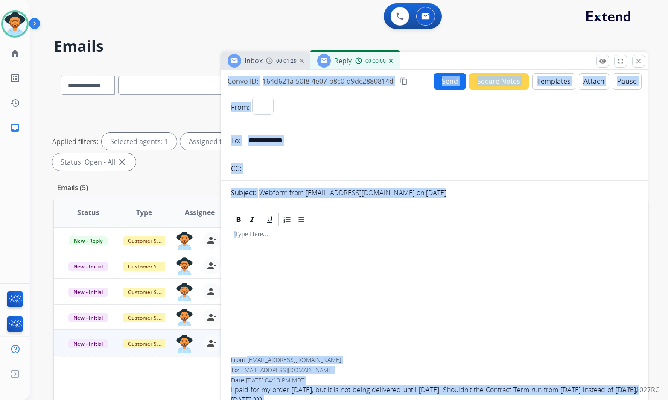
select select "**********"
click at [547, 83] on button "Templates" at bounding box center [553, 81] width 43 height 17
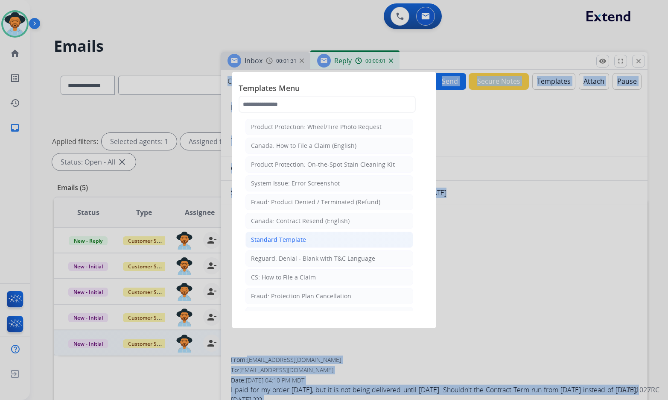
click at [295, 238] on div "Standard Template" at bounding box center [278, 239] width 55 height 9
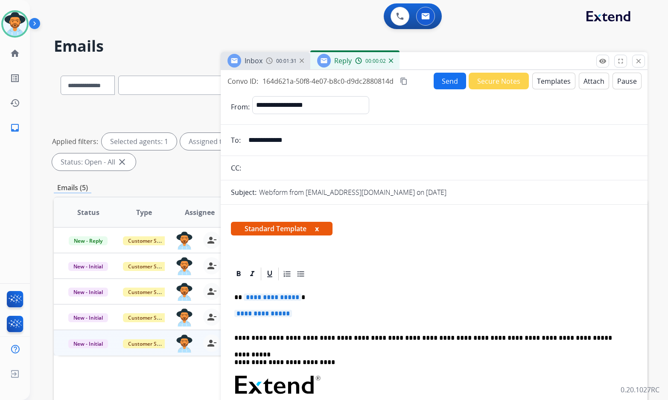
click at [277, 299] on span "**********" at bounding box center [273, 296] width 58 height 7
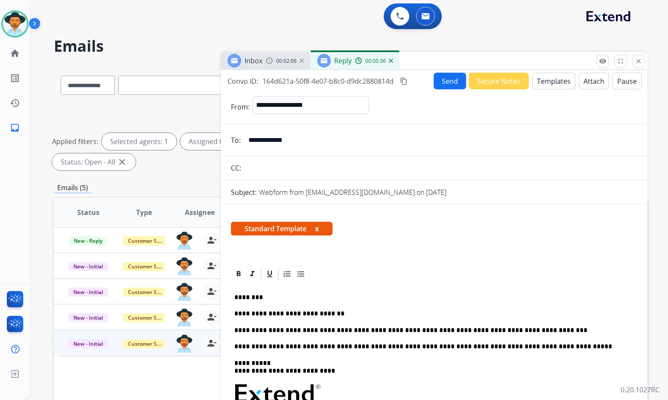
click at [491, 330] on p "**********" at bounding box center [430, 330] width 393 height 8
click at [453, 85] on button "Send" at bounding box center [450, 81] width 32 height 17
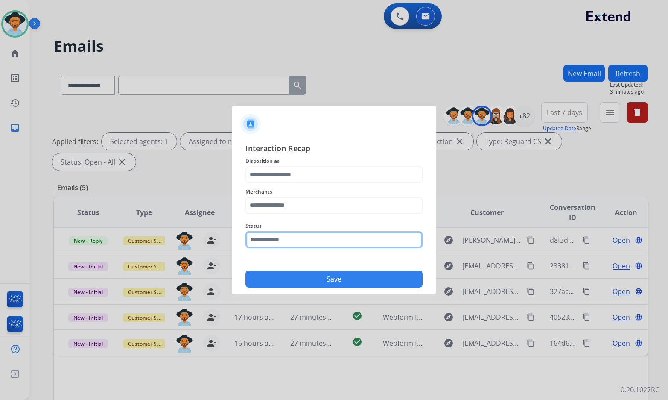
click at [329, 234] on input "text" at bounding box center [333, 239] width 177 height 17
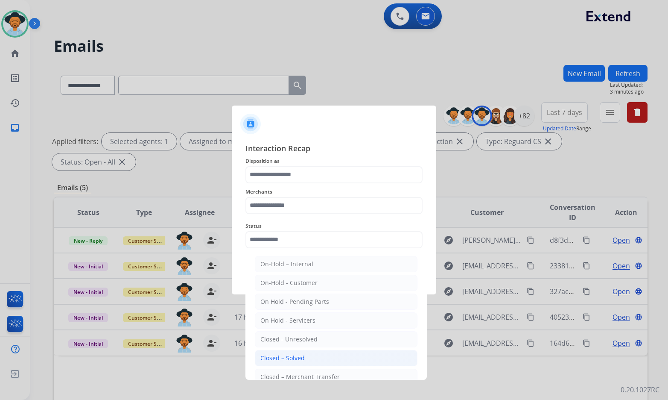
click at [314, 358] on li "Closed – Solved" at bounding box center [336, 358] width 163 height 16
type input "**********"
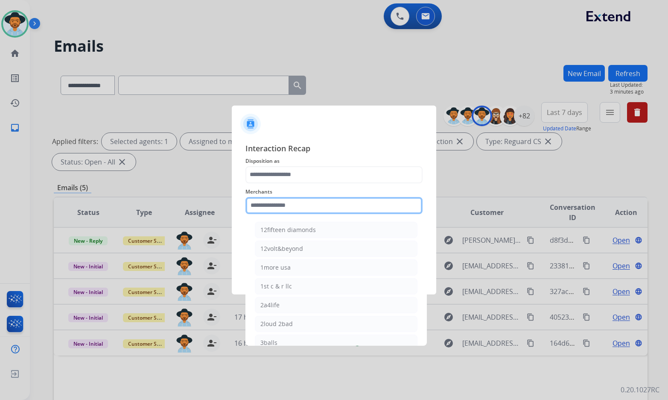
click at [297, 206] on input "text" at bounding box center [333, 205] width 177 height 17
click at [310, 205] on input "text" at bounding box center [333, 205] width 177 height 17
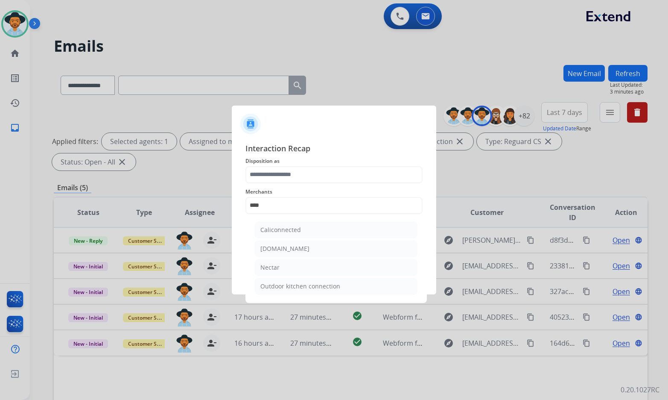
click at [334, 263] on li "Nectar" at bounding box center [336, 267] width 163 height 16
type input "******"
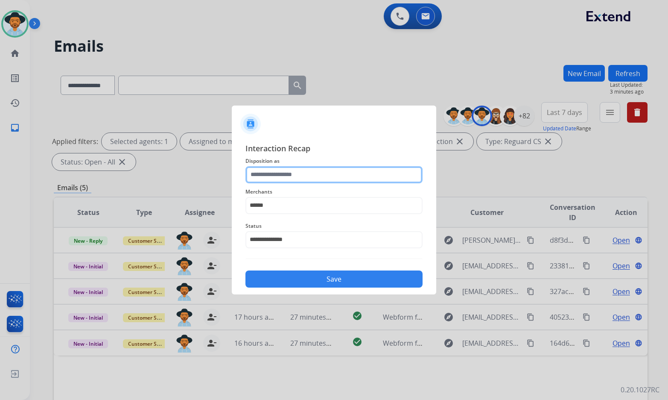
click at [365, 177] on input "text" at bounding box center [333, 174] width 177 height 17
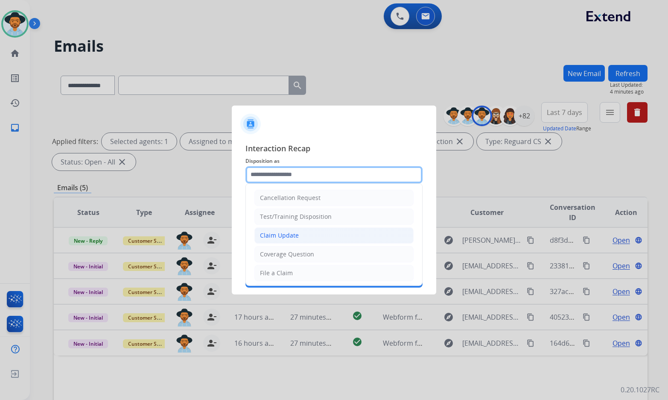
scroll to position [133, 0]
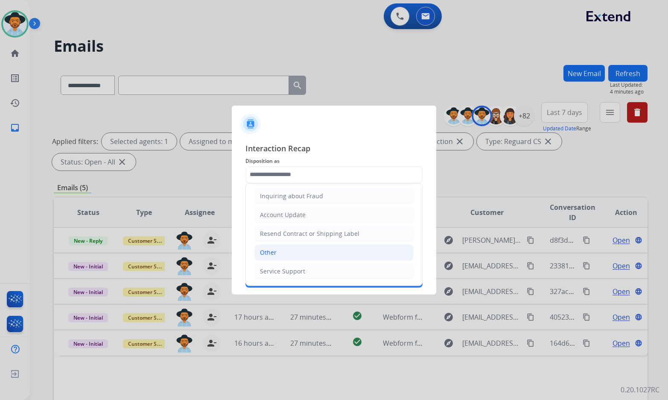
click at [290, 248] on li "Other" at bounding box center [333, 252] width 159 height 16
type input "*****"
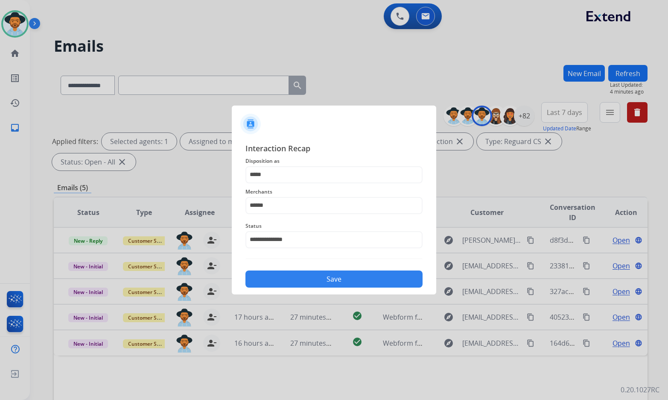
click at [298, 278] on button "Save" at bounding box center [333, 278] width 177 height 17
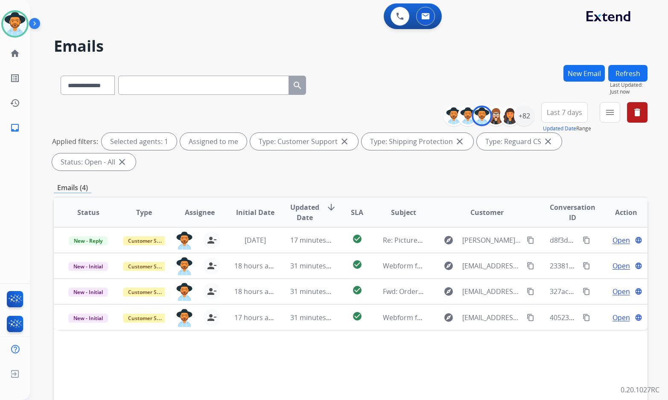
click at [40, 205] on div "**********" at bounding box center [339, 231] width 618 height 400
click at [32, 199] on div "**********" at bounding box center [339, 231] width 618 height 400
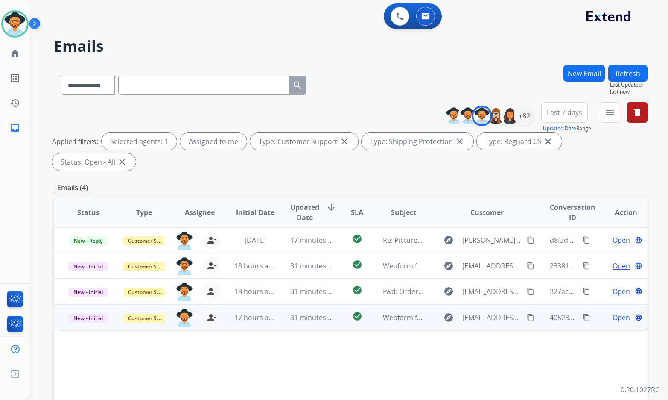
click at [613, 312] on span "Open" at bounding box center [622, 317] width 18 height 10
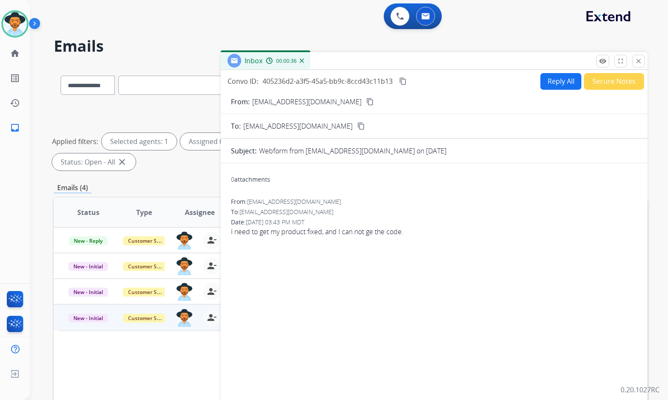
click at [366, 102] on mat-icon "content_copy" at bounding box center [370, 102] width 8 height 8
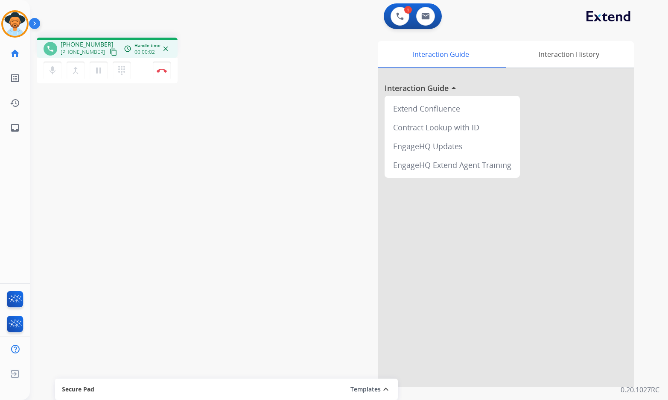
click at [110, 51] on mat-icon "content_copy" at bounding box center [114, 52] width 8 height 8
click at [206, 170] on div "phone [PHONE_NUMBER] [PHONE_NUMBER] content_copy access_time Call metrics Queue…" at bounding box center [339, 209] width 618 height 356
click at [158, 72] on img at bounding box center [162, 70] width 10 height 4
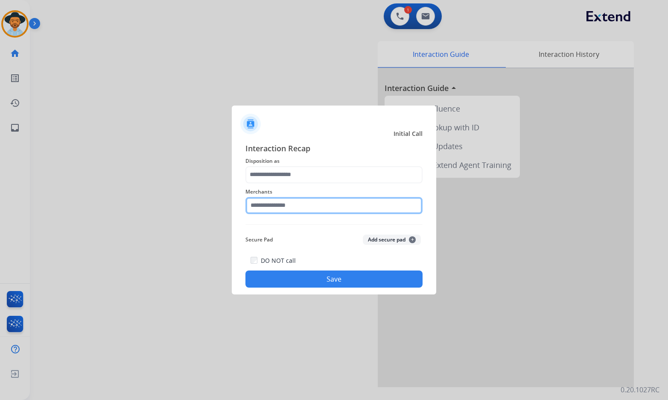
click at [364, 206] on input "text" at bounding box center [333, 205] width 177 height 17
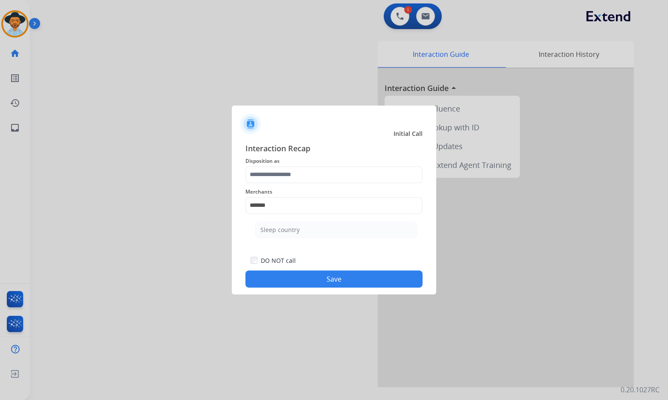
drag, startPoint x: 320, startPoint y: 240, endPoint x: 320, endPoint y: 232, distance: 7.7
click at [320, 237] on ul "Sleep country" at bounding box center [336, 231] width 168 height 29
click at [320, 232] on li "Sleep country" at bounding box center [336, 230] width 163 height 16
type input "**********"
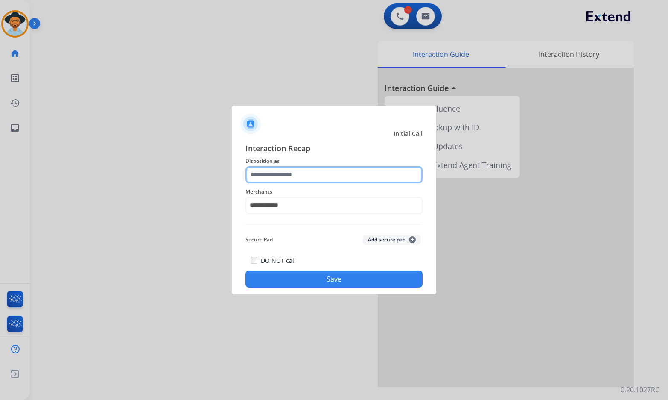
click at [318, 181] on input "text" at bounding box center [333, 174] width 177 height 17
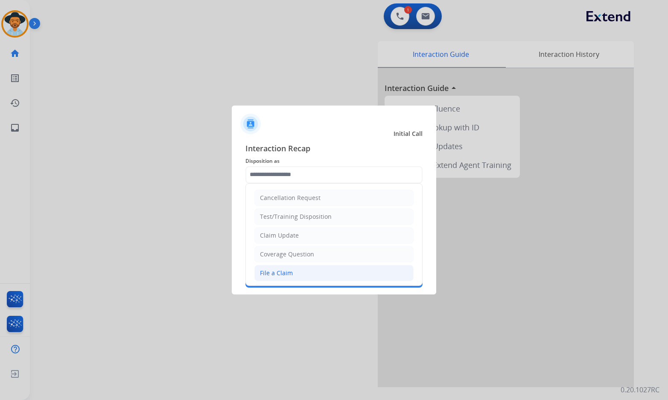
click at [291, 273] on div "File a Claim" at bounding box center [276, 273] width 33 height 9
type input "**********"
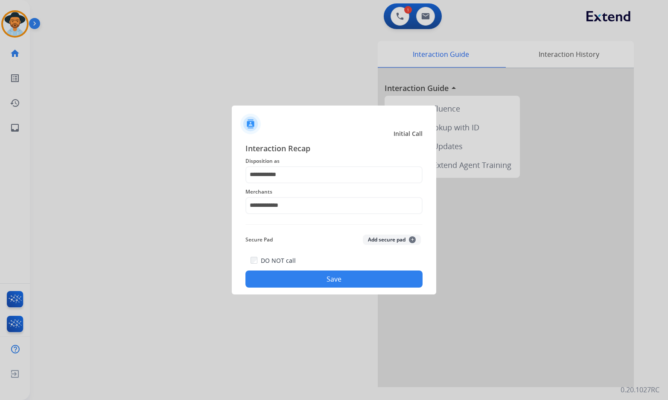
click at [306, 280] on button "Save" at bounding box center [333, 278] width 177 height 17
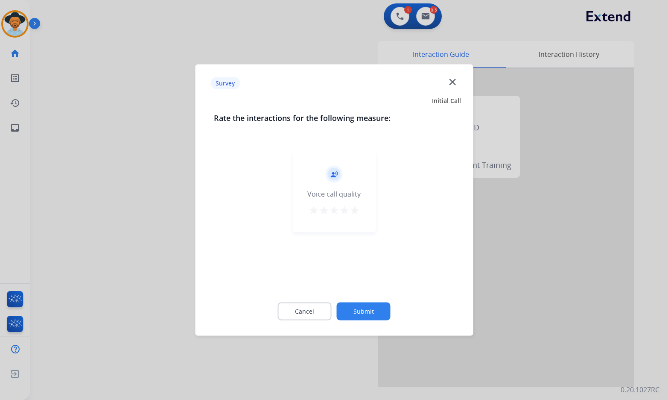
click at [368, 291] on div "record_voice_over Voice call quality star star star star star" at bounding box center [334, 218] width 240 height 148
click at [370, 305] on button "Submit" at bounding box center [364, 311] width 54 height 18
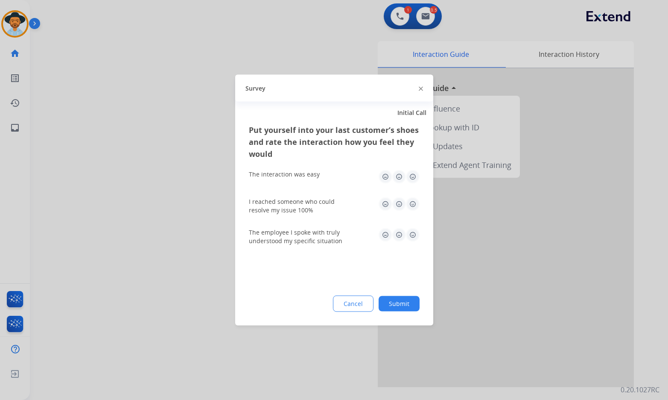
click at [395, 299] on button "Submit" at bounding box center [399, 303] width 41 height 15
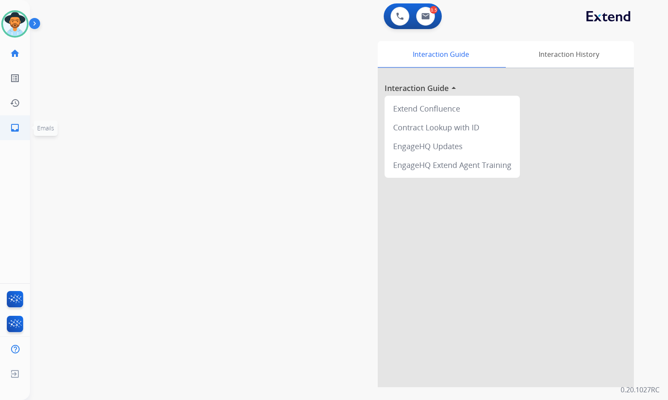
click at [19, 131] on mat-icon "inbox" at bounding box center [15, 128] width 10 height 10
select select "**********"
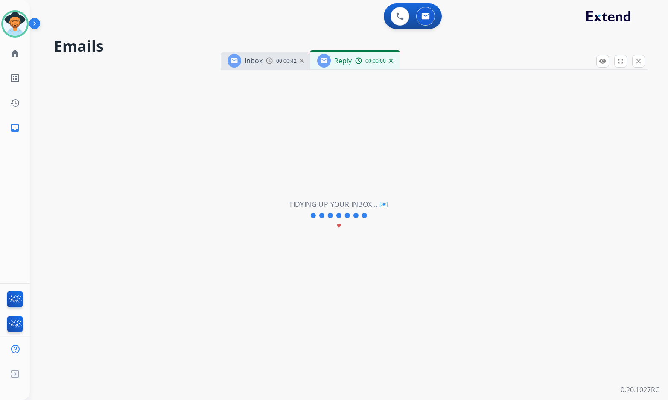
select select "**********"
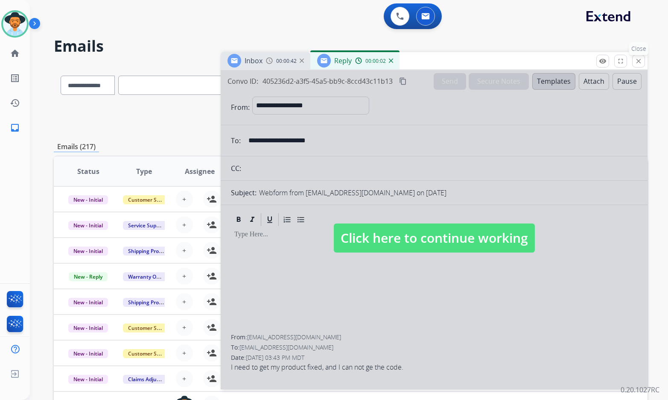
click at [641, 61] on mat-icon "close" at bounding box center [639, 61] width 8 height 8
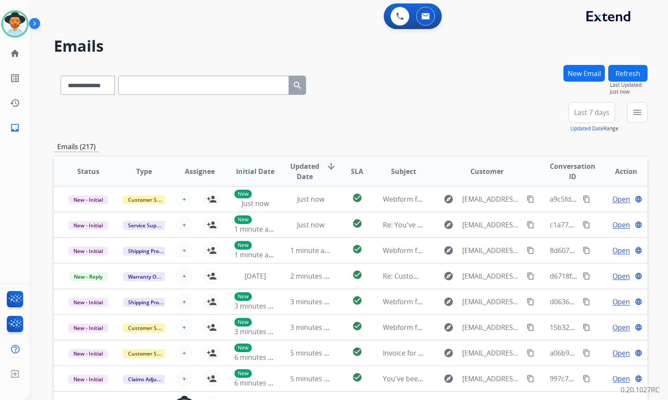
click at [570, 79] on button "New Email" at bounding box center [584, 73] width 41 height 17
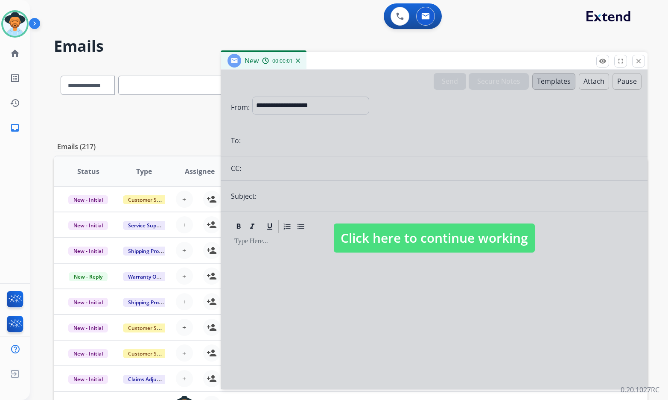
click at [392, 248] on span "Click here to continue working" at bounding box center [434, 237] width 201 height 29
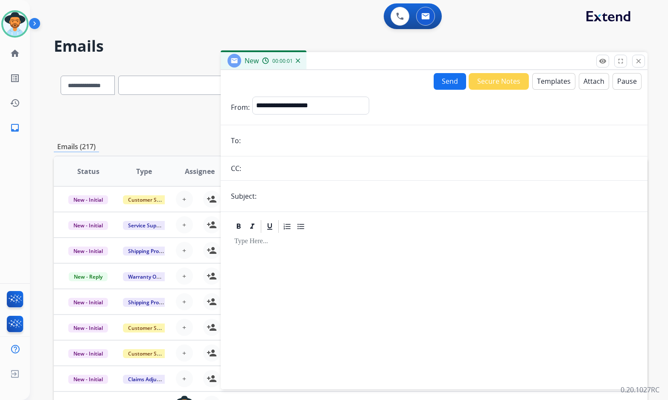
click at [300, 134] on input "email" at bounding box center [440, 140] width 394 height 17
paste input "**********"
type input "**********"
click at [286, 196] on input "text" at bounding box center [448, 195] width 378 height 17
type input "**********"
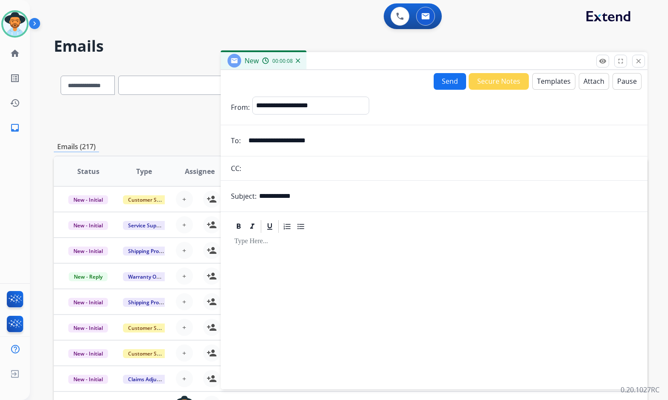
click at [548, 83] on button "Templates" at bounding box center [553, 81] width 43 height 17
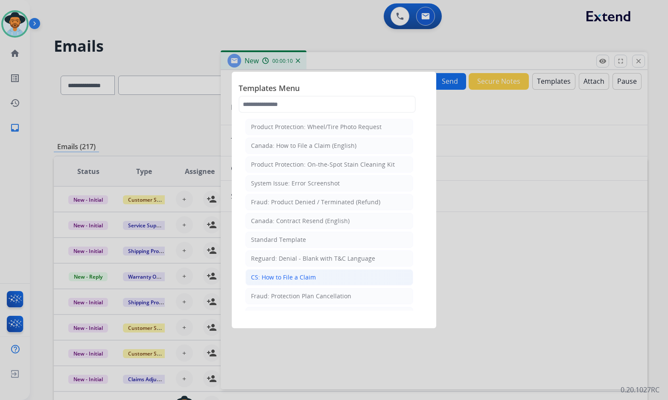
click at [304, 276] on div "CS: How to File a Claim" at bounding box center [283, 277] width 65 height 9
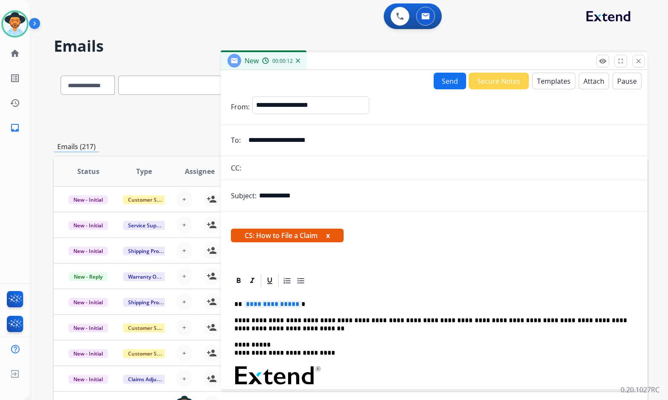
click at [295, 305] on span "**********" at bounding box center [273, 303] width 58 height 7
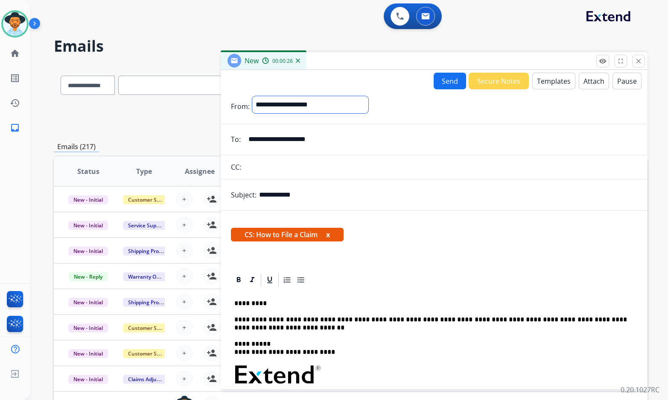
drag, startPoint x: 301, startPoint y: 105, endPoint x: 300, endPoint y: 112, distance: 7.3
click at [301, 105] on select "**********" at bounding box center [310, 104] width 116 height 17
select select "**********"
click at [252, 96] on select "**********" at bounding box center [310, 104] width 116 height 17
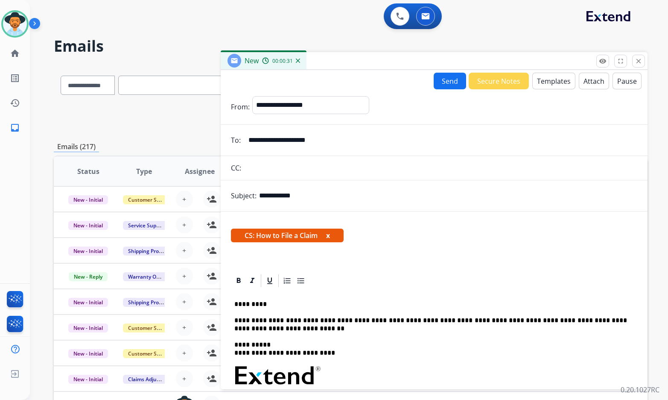
click at [441, 83] on button "Send" at bounding box center [450, 81] width 32 height 17
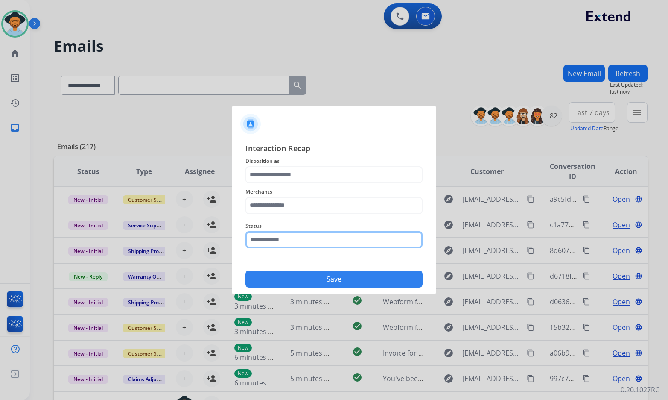
click at [351, 231] on input "text" at bounding box center [333, 239] width 177 height 17
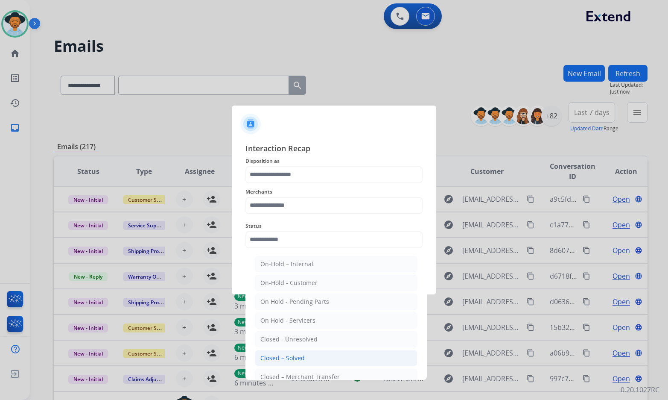
click at [312, 356] on li "Closed – Solved" at bounding box center [336, 358] width 163 height 16
type input "**********"
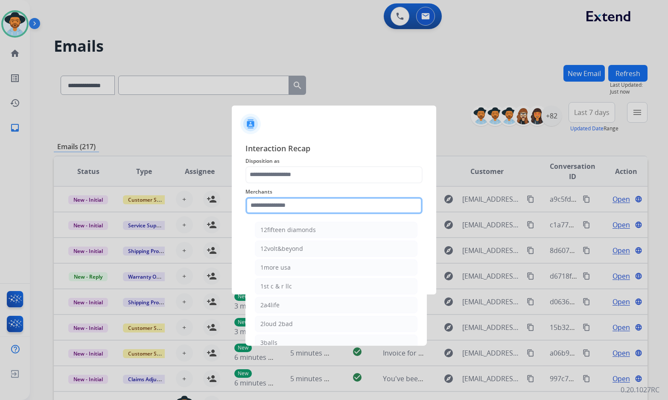
click at [314, 209] on input "text" at bounding box center [333, 205] width 177 height 17
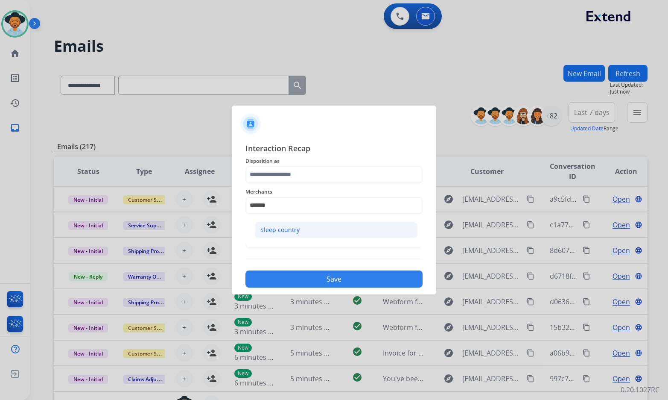
drag, startPoint x: 314, startPoint y: 231, endPoint x: 315, endPoint y: 186, distance: 45.7
click at [314, 231] on li "Sleep country" at bounding box center [336, 230] width 163 height 16
type input "**********"
click at [315, 184] on div "**********" at bounding box center [333, 200] width 177 height 34
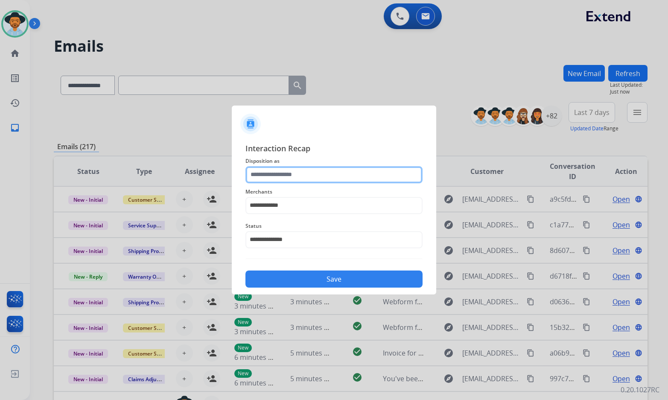
drag, startPoint x: 313, startPoint y: 173, endPoint x: 309, endPoint y: 178, distance: 6.1
click at [312, 173] on input "text" at bounding box center [333, 174] width 177 height 17
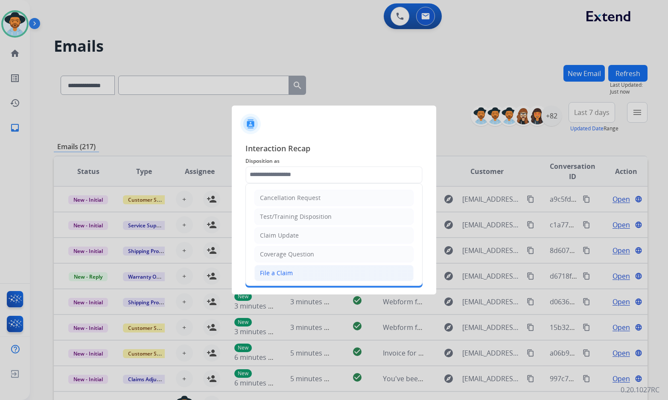
click at [282, 270] on div "File a Claim" at bounding box center [276, 273] width 33 height 9
type input "**********"
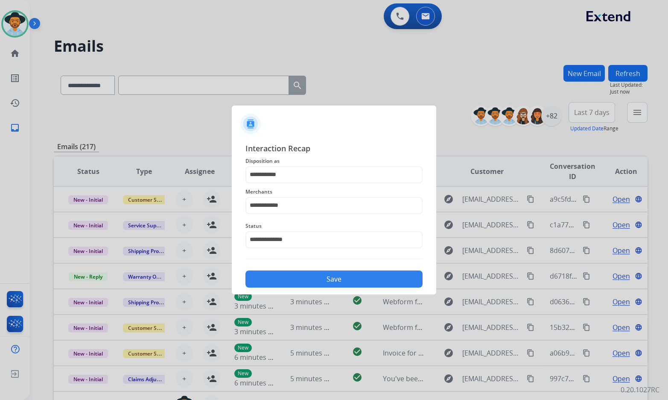
click at [288, 281] on button "Save" at bounding box center [333, 278] width 177 height 17
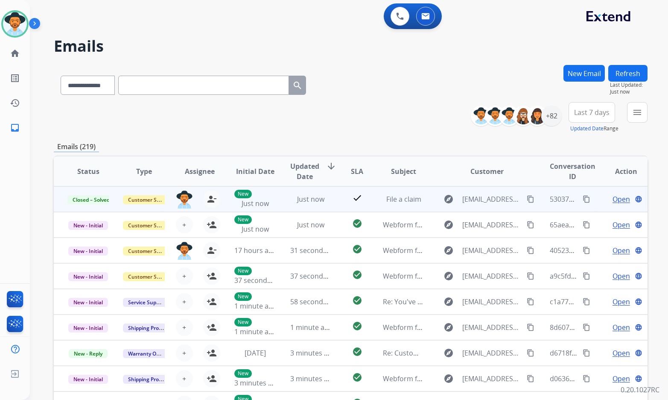
click at [583, 199] on mat-icon "content_copy" at bounding box center [587, 199] width 8 height 8
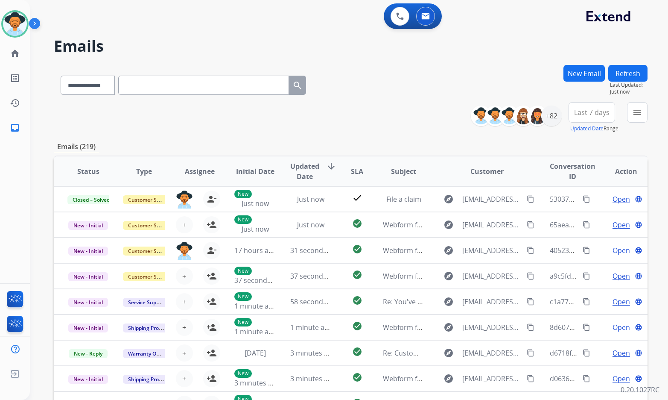
drag, startPoint x: 179, startPoint y: 133, endPoint x: 160, endPoint y: 124, distance: 21.2
click at [178, 131] on div "**********" at bounding box center [351, 275] width 594 height 421
click at [17, 47] on link "home Home" at bounding box center [15, 53] width 24 height 24
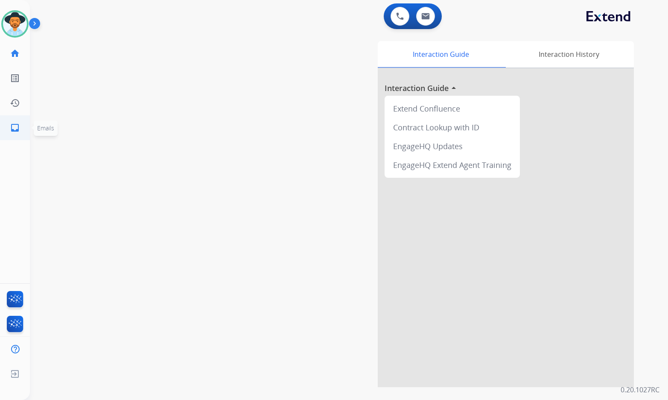
click at [18, 127] on mat-icon "inbox" at bounding box center [15, 128] width 10 height 10
select select "**********"
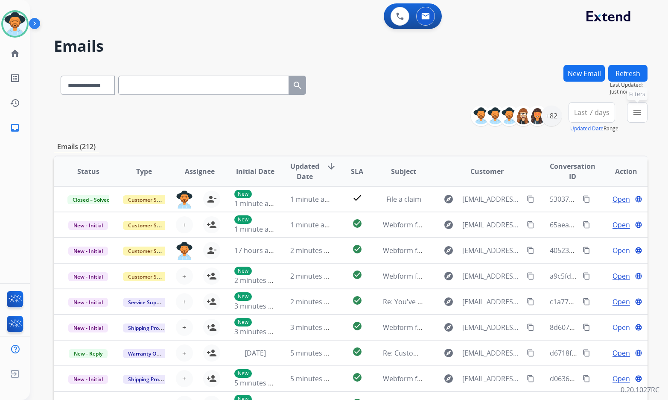
click at [636, 112] on mat-icon "menu" at bounding box center [637, 112] width 10 height 10
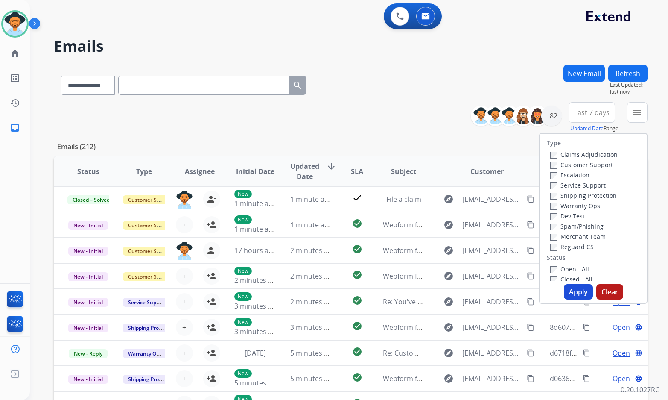
click at [568, 164] on label "Customer Support" at bounding box center [581, 165] width 63 height 8
click at [574, 195] on label "Shipping Protection" at bounding box center [583, 195] width 67 height 8
click at [570, 247] on label "Reguard CS" at bounding box center [572, 247] width 44 height 8
click at [571, 267] on label "Open - All" at bounding box center [569, 269] width 39 height 8
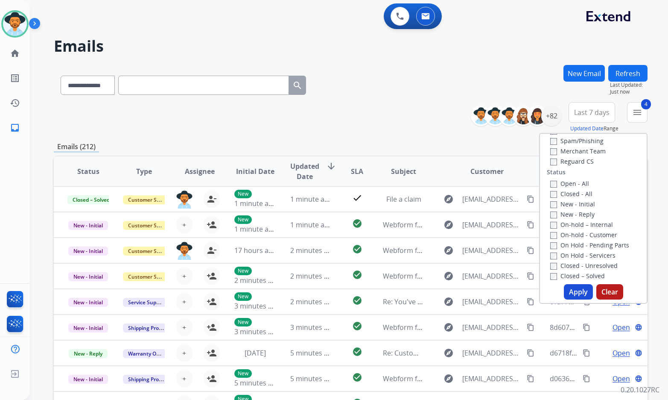
click at [577, 251] on label "On Hold - Servicers" at bounding box center [582, 255] width 65 height 8
click at [578, 246] on label "On Hold - Pending Parts" at bounding box center [589, 245] width 79 height 8
click at [579, 235] on label "On-hold - Customer" at bounding box center [583, 235] width 67 height 8
drag, startPoint x: 579, startPoint y: 225, endPoint x: 577, endPoint y: 219, distance: 7.2
click at [579, 225] on label "On-hold – Internal" at bounding box center [581, 224] width 63 height 8
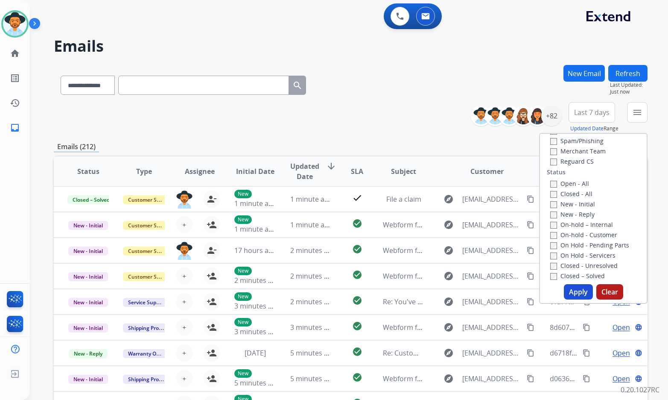
click at [576, 216] on label "New - Reply" at bounding box center [572, 214] width 44 height 8
click at [573, 203] on label "New - Initial" at bounding box center [572, 204] width 45 height 8
click at [579, 291] on button "Apply" at bounding box center [578, 291] width 29 height 15
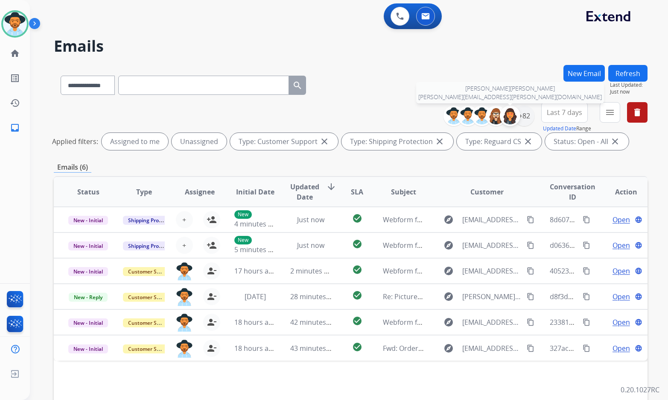
click at [518, 117] on div at bounding box center [510, 115] width 20 height 20
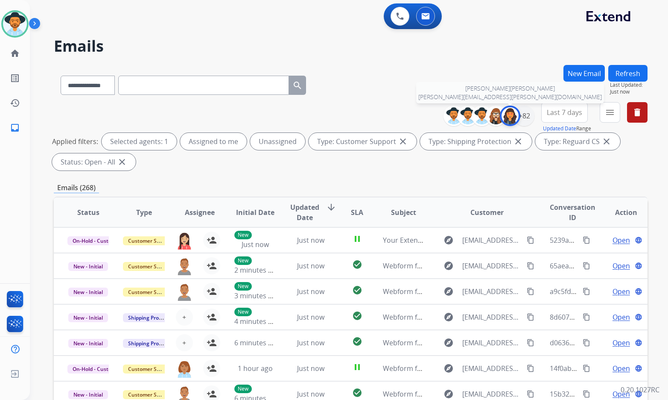
click at [511, 119] on img at bounding box center [510, 115] width 17 height 17
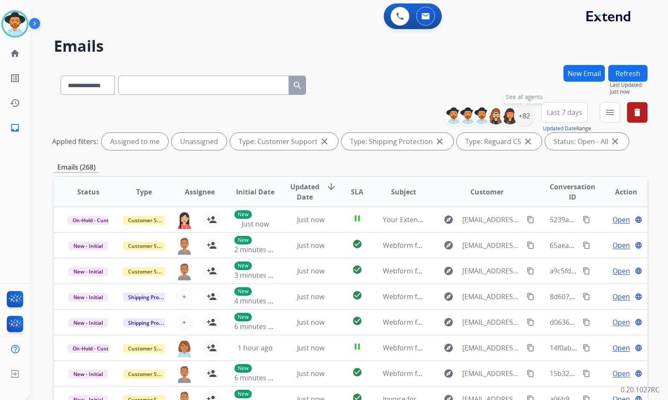
click at [522, 119] on div "+82" at bounding box center [524, 115] width 20 height 20
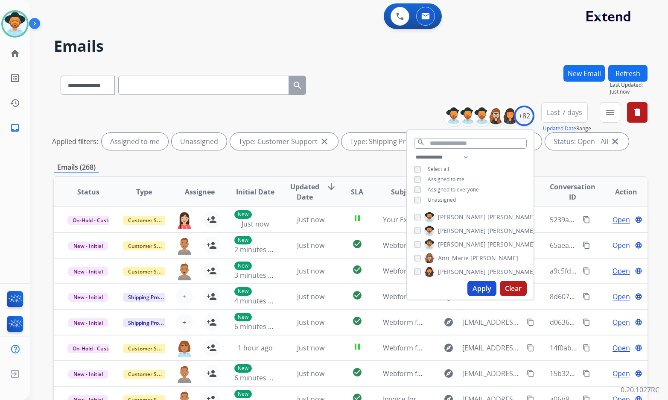
click at [436, 196] on span "Unassigned" at bounding box center [442, 199] width 28 height 7
click at [448, 245] on span "[PERSON_NAME]" at bounding box center [462, 244] width 48 height 9
click at [480, 286] on button "Apply" at bounding box center [481, 287] width 29 height 15
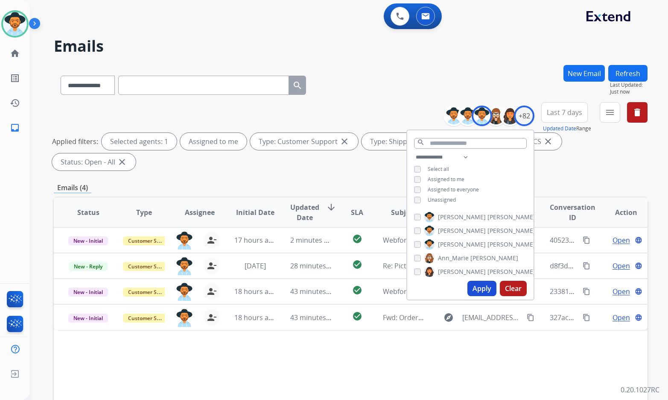
click at [245, 339] on div "Status Type Assignee Initial Date Updated Date arrow_downward SLA Subject Custo…" at bounding box center [351, 339] width 594 height 286
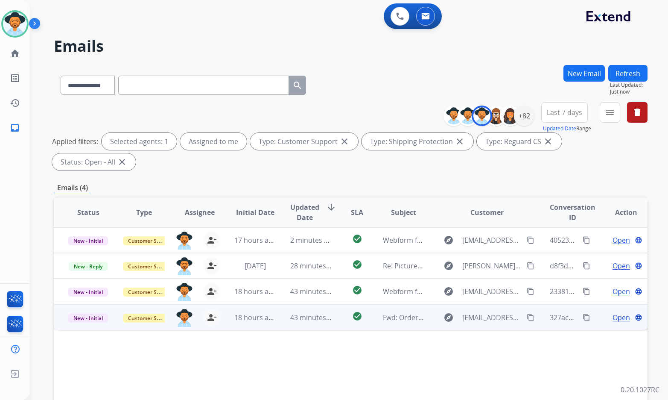
click at [618, 312] on span "Open" at bounding box center [622, 317] width 18 height 10
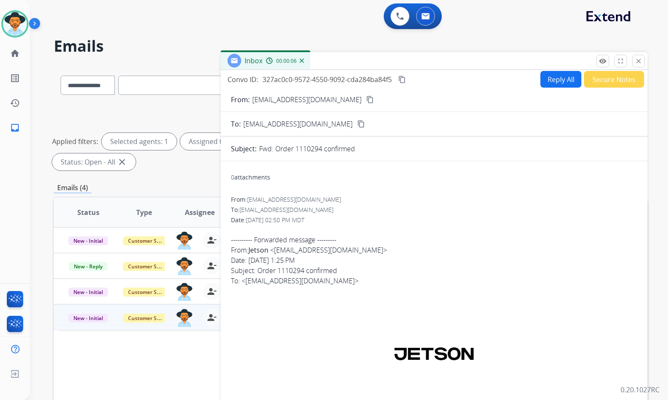
scroll to position [0, 0]
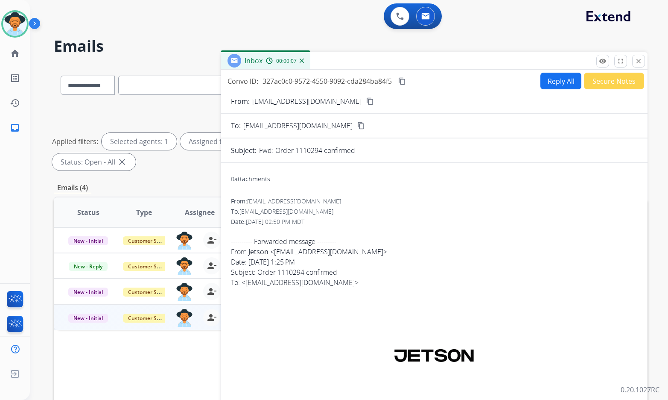
click at [637, 60] on mat-icon "close" at bounding box center [639, 61] width 8 height 8
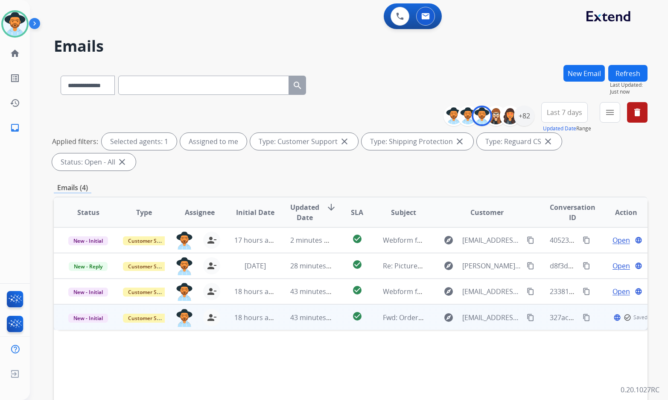
click at [634, 314] on span "Saved" at bounding box center [641, 317] width 14 height 7
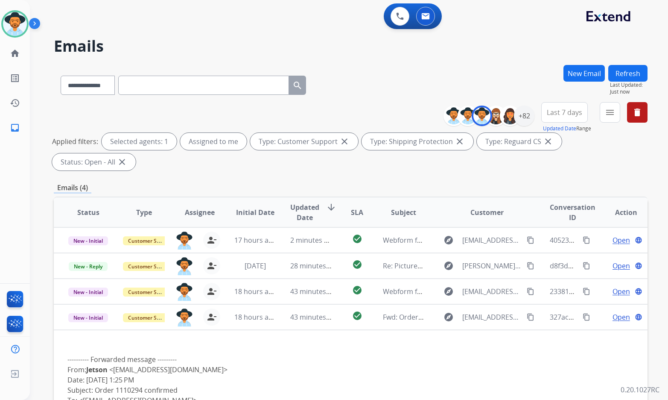
click at [613, 312] on span "Open" at bounding box center [622, 317] width 18 height 10
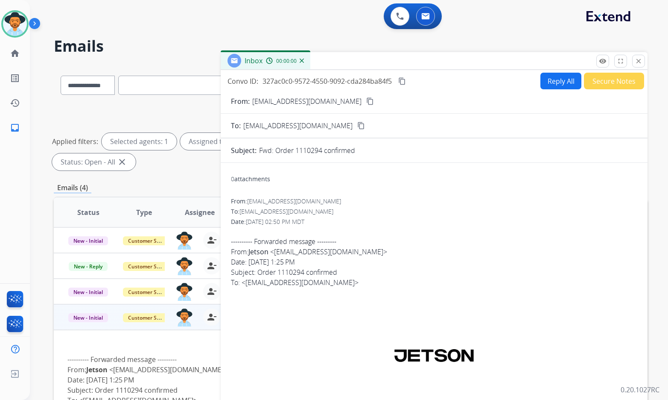
click at [610, 83] on button "Secure Notes" at bounding box center [614, 81] width 60 height 17
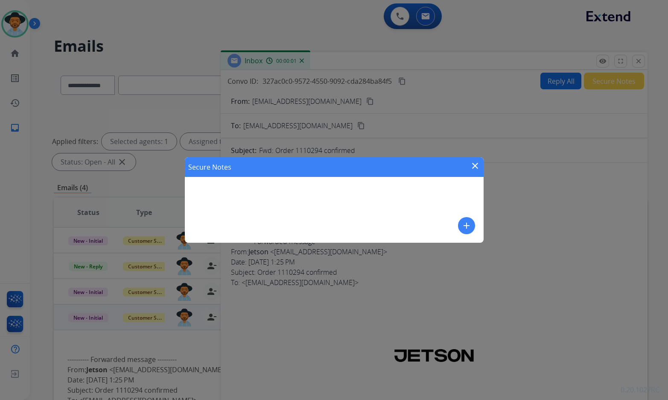
click at [466, 224] on mat-icon "add" at bounding box center [467, 225] width 10 height 10
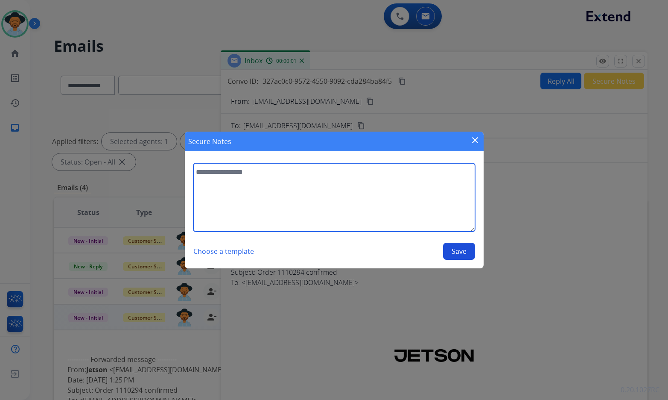
click at [368, 205] on textarea at bounding box center [334, 197] width 282 height 68
type textarea "*"
type textarea "**********"
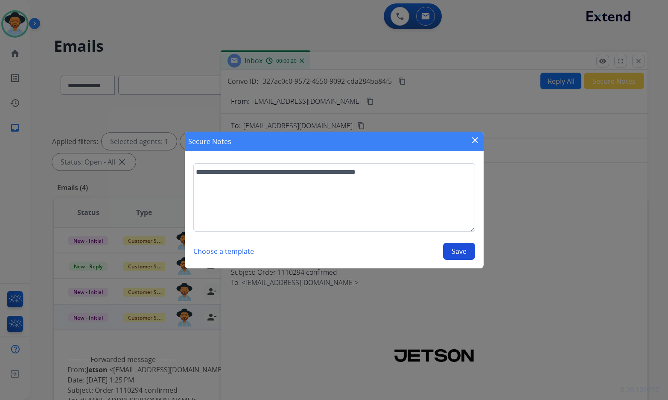
click at [464, 249] on button "Save" at bounding box center [459, 251] width 32 height 17
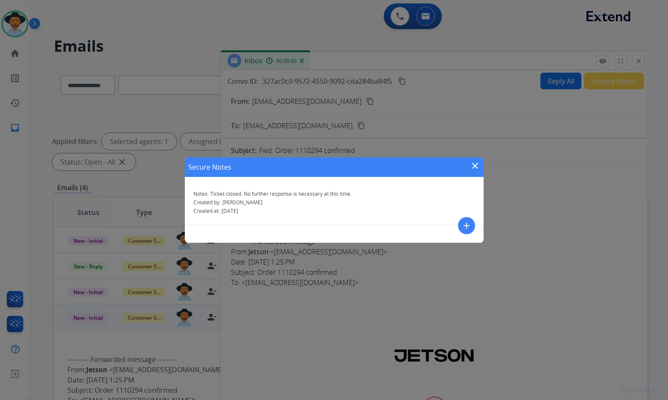
click at [471, 164] on mat-icon "close" at bounding box center [475, 166] width 10 height 10
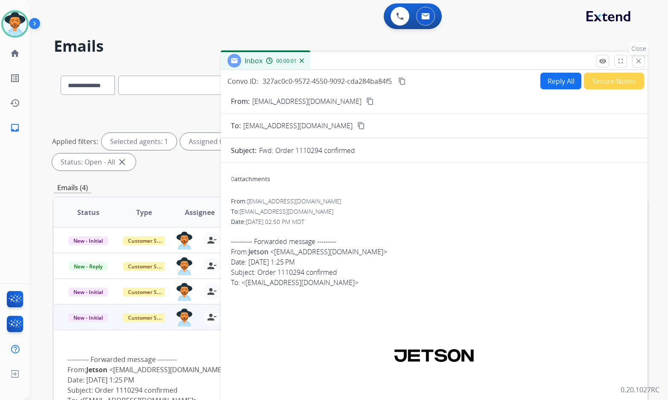
click at [638, 62] on mat-icon "close" at bounding box center [639, 61] width 8 height 8
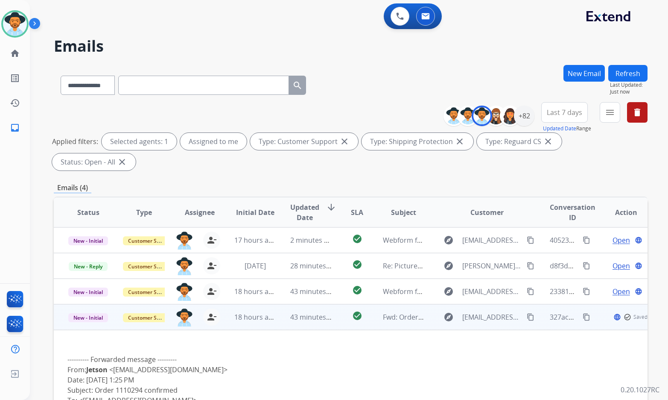
click at [82, 313] on span "New - Initial" at bounding box center [88, 317] width 40 height 9
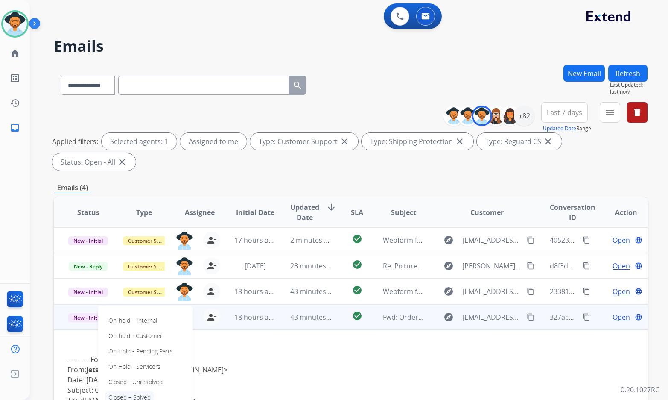
click at [121, 391] on p "Closed – Solved" at bounding box center [129, 397] width 49 height 12
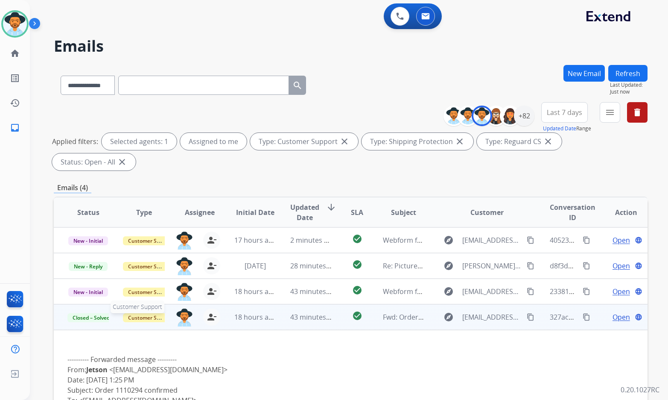
click at [140, 313] on span "Customer Support" at bounding box center [151, 317] width 56 height 9
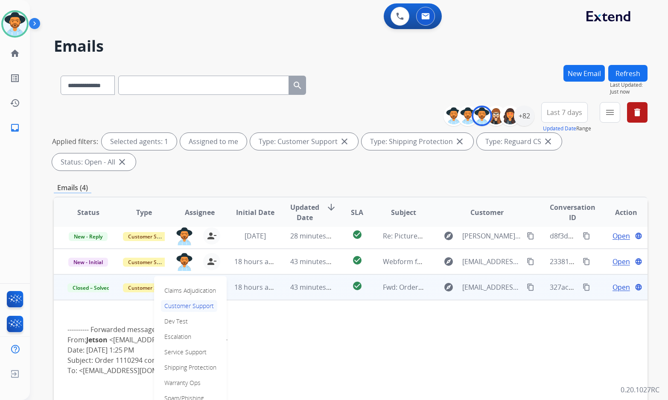
scroll to position [43, 0]
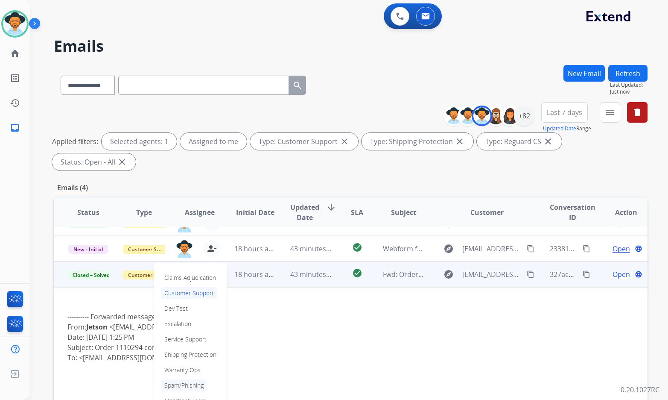
click at [198, 379] on p "Spam/Phishing" at bounding box center [184, 385] width 46 height 12
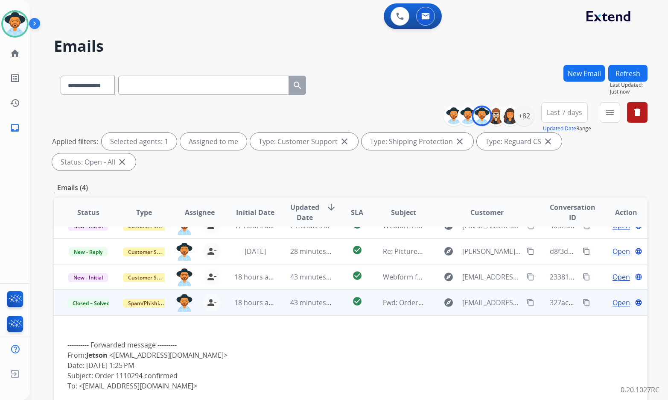
scroll to position [0, 0]
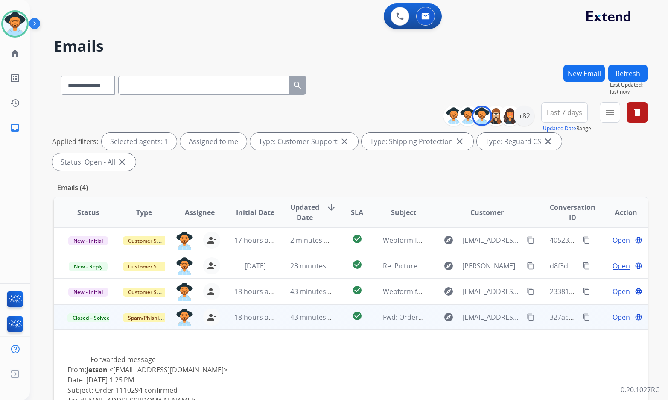
click at [595, 304] on td "Open language" at bounding box center [620, 317] width 56 height 26
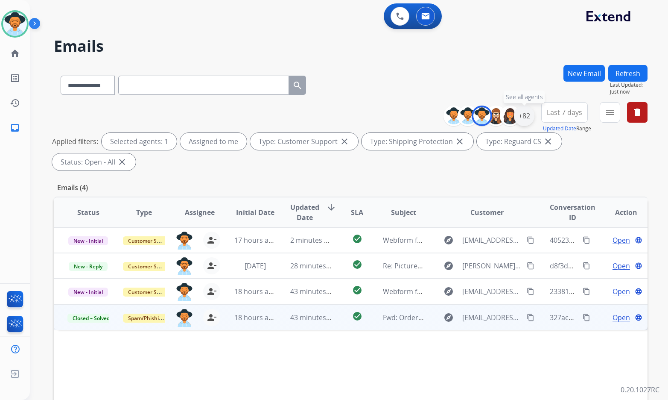
click at [529, 118] on div "+82" at bounding box center [524, 115] width 20 height 20
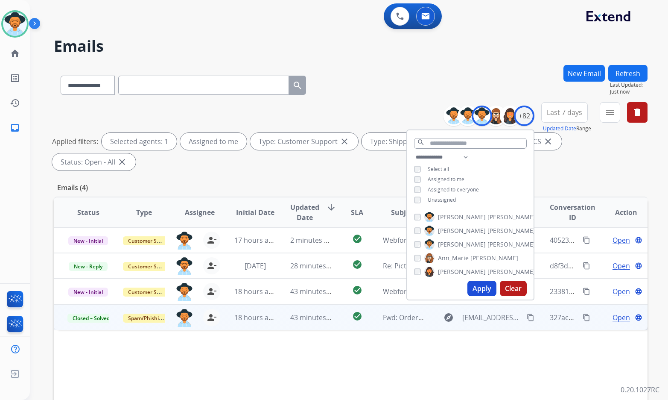
click at [452, 178] on span "Assigned to me" at bounding box center [446, 178] width 37 height 7
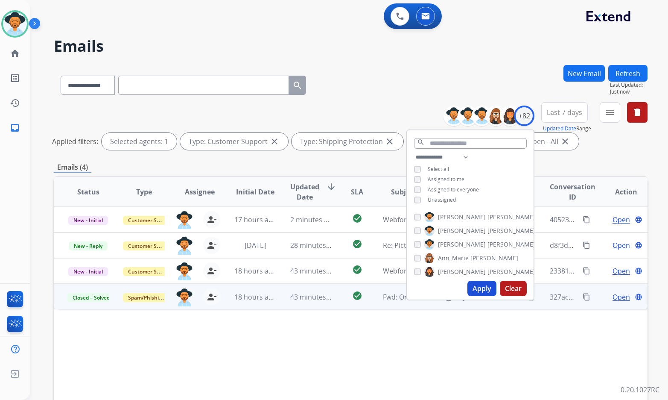
click at [478, 292] on button "Apply" at bounding box center [481, 287] width 29 height 15
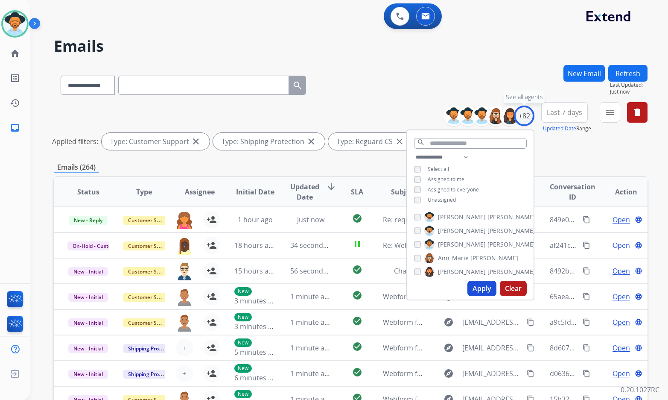
click at [521, 118] on div "+82" at bounding box center [524, 115] width 20 height 20
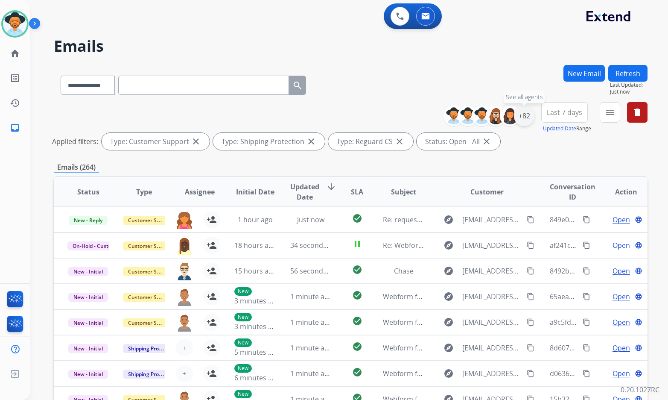
click at [520, 115] on div "+82" at bounding box center [524, 115] width 20 height 20
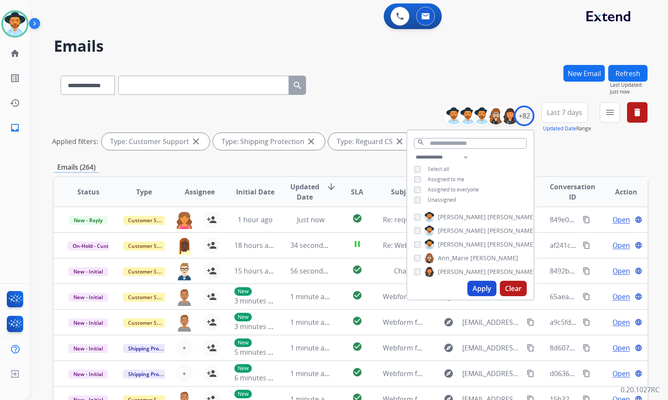
click at [435, 199] on span "Unassigned" at bounding box center [442, 199] width 28 height 7
click at [436, 199] on span "Unassigned" at bounding box center [442, 199] width 28 height 7
click at [440, 240] on span "[PERSON_NAME]" at bounding box center [462, 244] width 48 height 9
click at [478, 292] on button "Apply" at bounding box center [481, 287] width 29 height 15
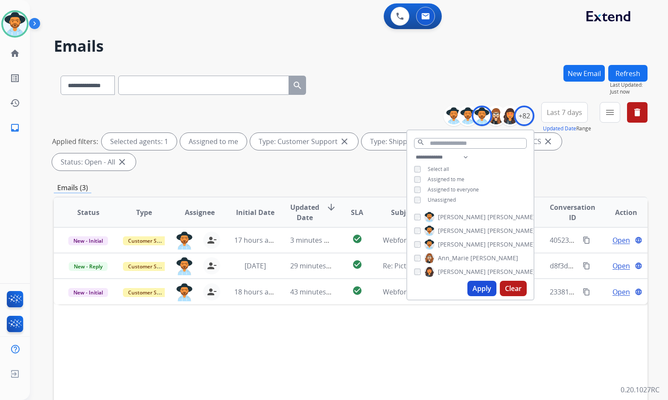
click at [311, 325] on div "Status Type Assignee Initial Date Updated Date arrow_downward SLA Subject Custo…" at bounding box center [351, 339] width 594 height 286
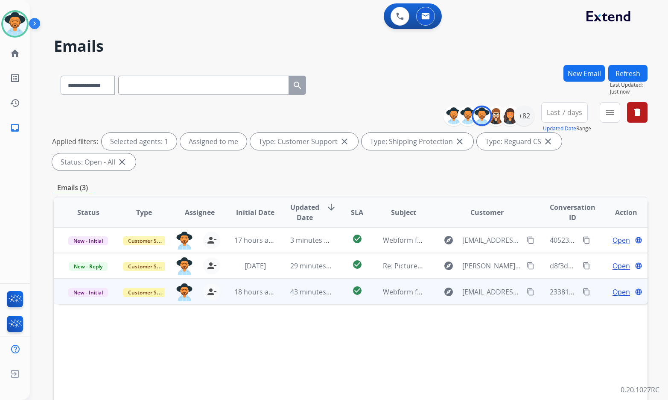
click at [614, 286] on span "Open" at bounding box center [622, 291] width 18 height 10
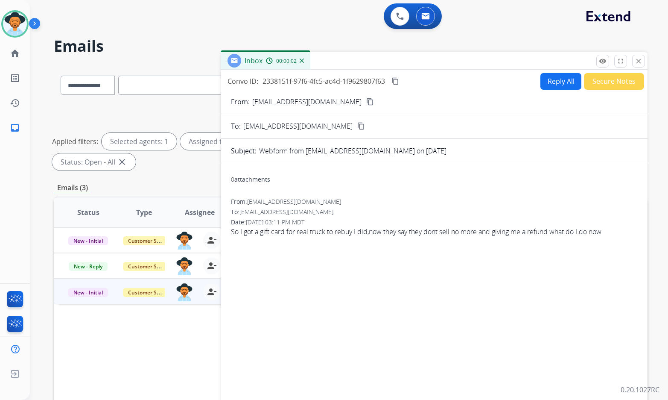
click at [373, 268] on div "0 attachments From: [EMAIL_ADDRESS][DOMAIN_NAME] To: [EMAIL_ADDRESS][DOMAIN_NAM…" at bounding box center [434, 291] width 427 height 242
click at [366, 103] on mat-icon "content_copy" at bounding box center [370, 102] width 8 height 8
click at [348, 229] on span "So I got a gift card for real truck to rebuy I did,now they say they dont sell …" at bounding box center [434, 231] width 406 height 10
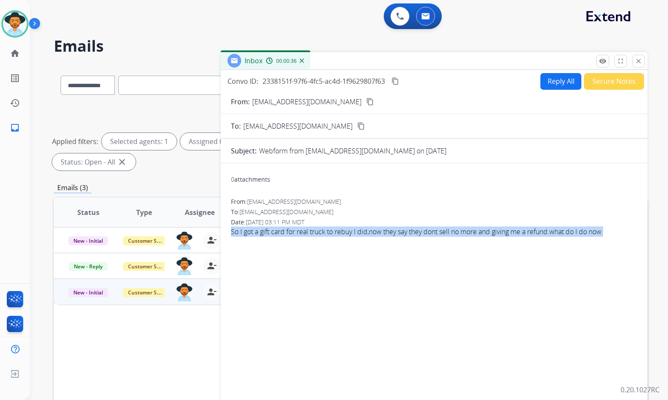
click at [348, 229] on span "So I got a gift card for real truck to rebuy I did,now they say they dont sell …" at bounding box center [434, 231] width 406 height 10
copy app-emails-table "So I got a gift card for real truck to rebuy I did,now they say they dont sell …"
click at [374, 313] on div "0 attachments From: [EMAIL_ADDRESS][DOMAIN_NAME] To: [EMAIL_ADDRESS][DOMAIN_NAM…" at bounding box center [434, 291] width 427 height 242
click at [371, 287] on div "0 attachments From: [EMAIL_ADDRESS][DOMAIN_NAME] To: [EMAIL_ADDRESS][DOMAIN_NAM…" at bounding box center [434, 291] width 427 height 242
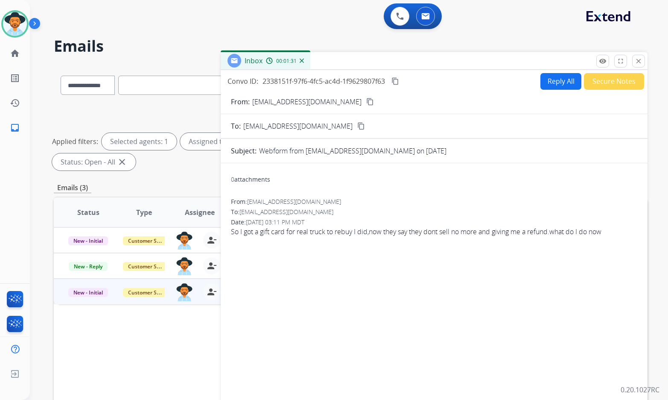
click at [560, 84] on button "Reply All" at bounding box center [561, 81] width 41 height 17
select select "**********"
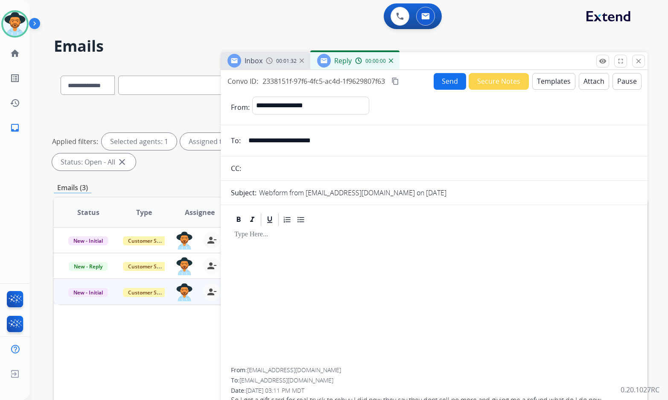
click at [545, 84] on button "Templates" at bounding box center [553, 81] width 43 height 17
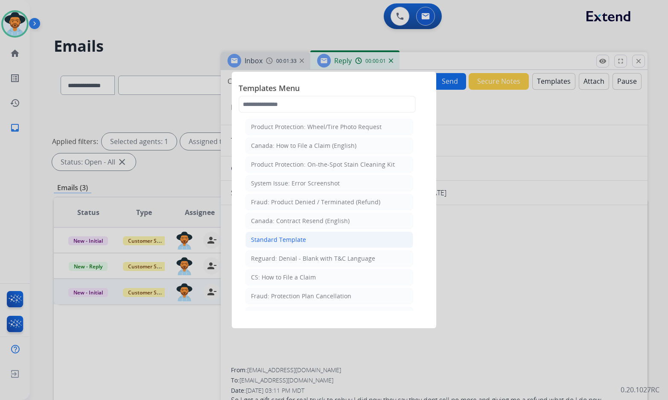
click at [301, 237] on div "Standard Template" at bounding box center [278, 239] width 55 height 9
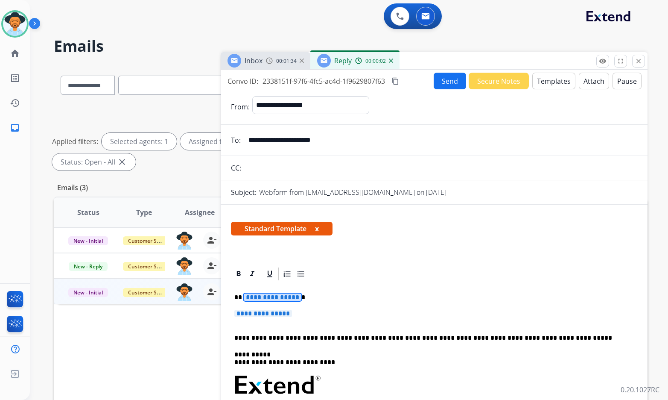
click at [278, 298] on span "**********" at bounding box center [273, 296] width 58 height 7
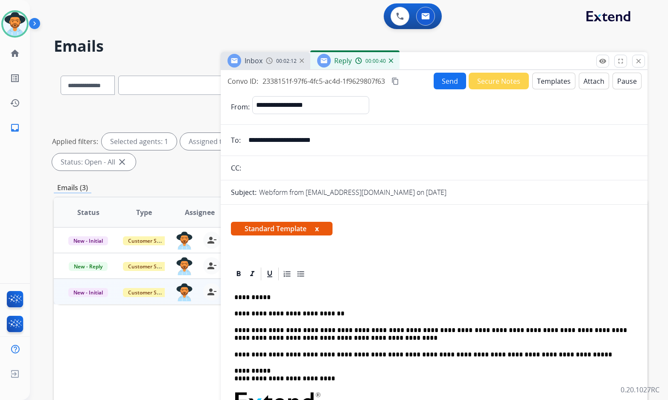
click at [443, 82] on button "Send" at bounding box center [450, 81] width 32 height 17
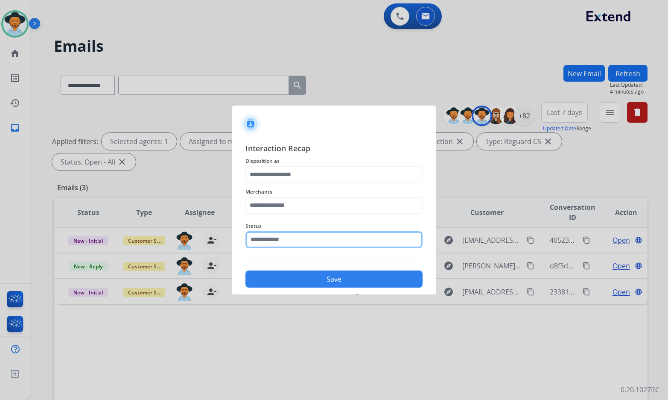
drag, startPoint x: 265, startPoint y: 239, endPoint x: 268, endPoint y: 249, distance: 10.3
click at [265, 239] on input "text" at bounding box center [333, 239] width 177 height 17
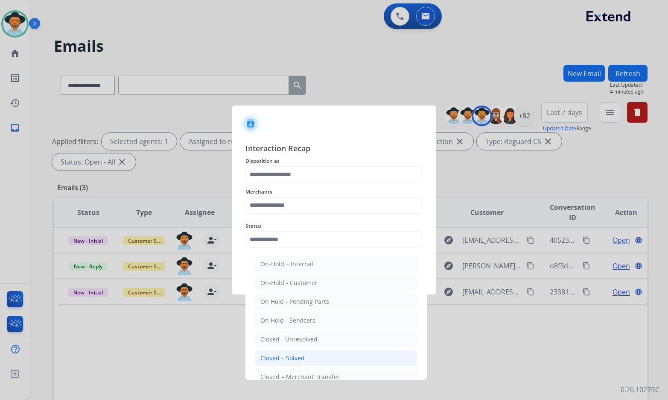
click at [293, 357] on div "Closed – Solved" at bounding box center [282, 358] width 44 height 9
type input "**********"
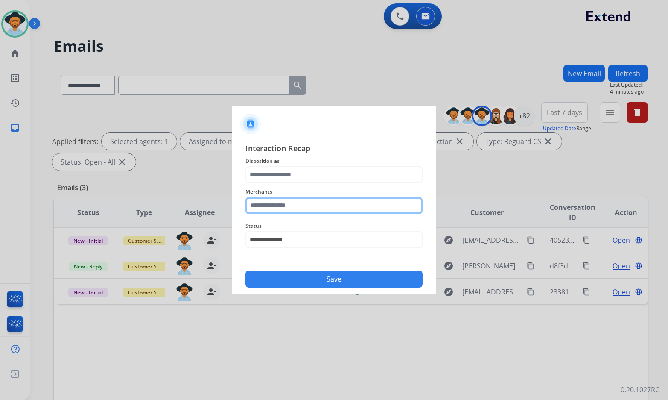
click at [299, 199] on input "text" at bounding box center [333, 205] width 177 height 17
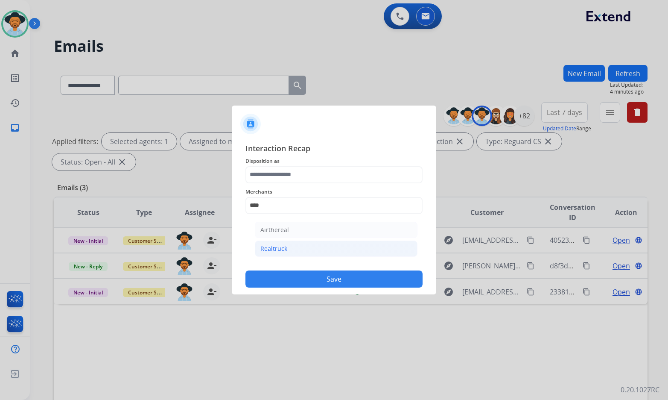
click at [299, 247] on li "Realtruck" at bounding box center [336, 248] width 163 height 16
type input "*********"
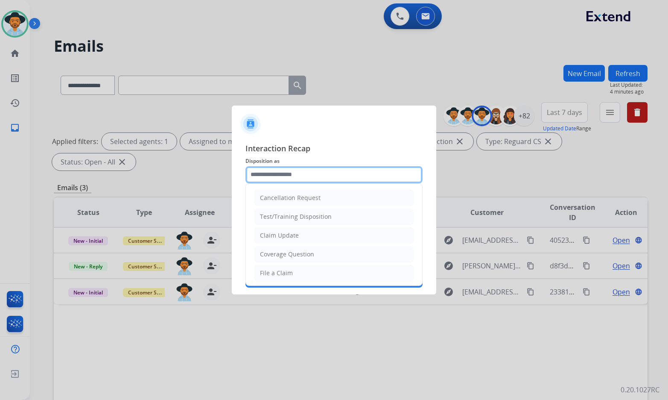
click at [304, 173] on input "text" at bounding box center [333, 174] width 177 height 17
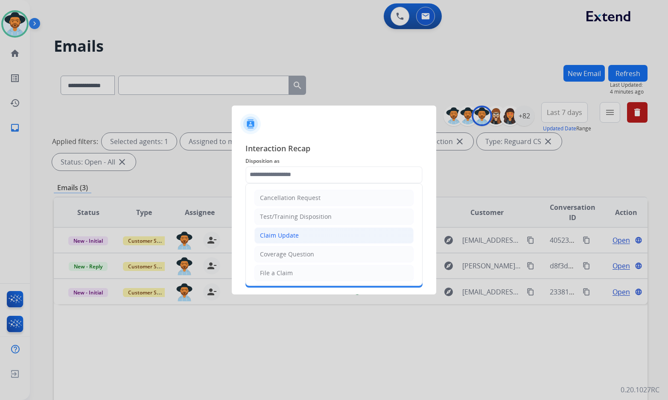
click at [283, 234] on div "Claim Update" at bounding box center [279, 235] width 39 height 9
type input "**********"
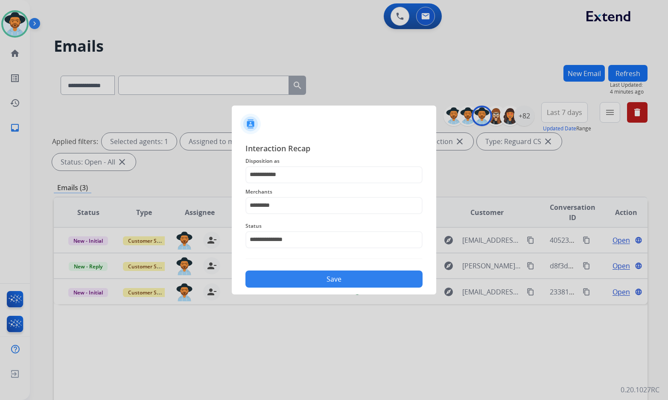
click at [313, 284] on button "Save" at bounding box center [333, 278] width 177 height 17
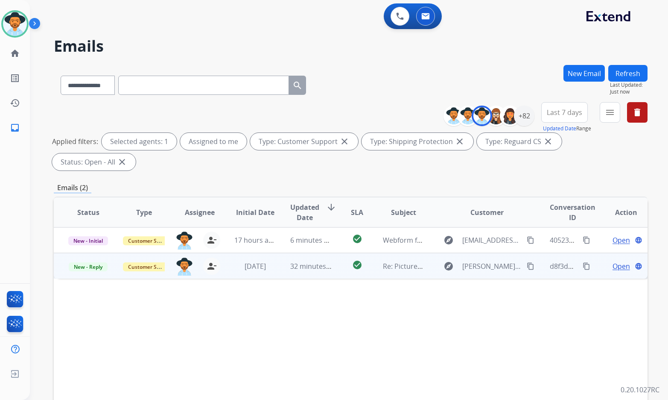
click at [617, 261] on span "Open" at bounding box center [622, 266] width 18 height 10
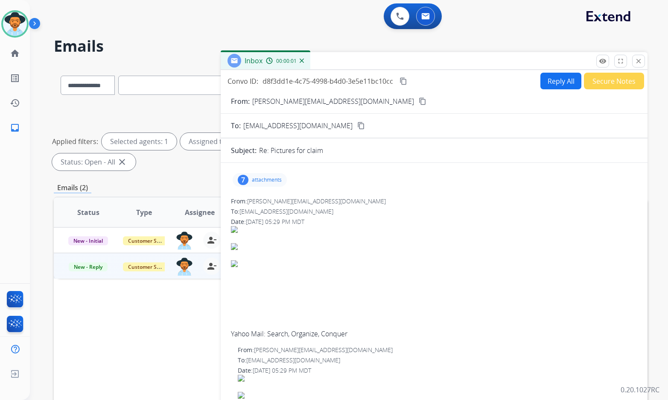
click at [270, 177] on p "attachments" at bounding box center [267, 179] width 30 height 7
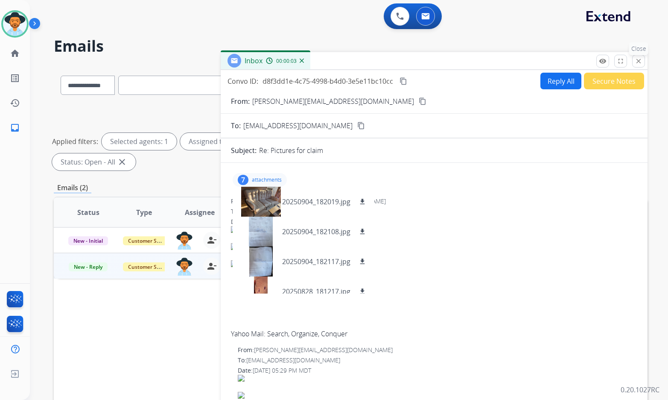
click at [635, 60] on mat-icon "close" at bounding box center [639, 61] width 8 height 8
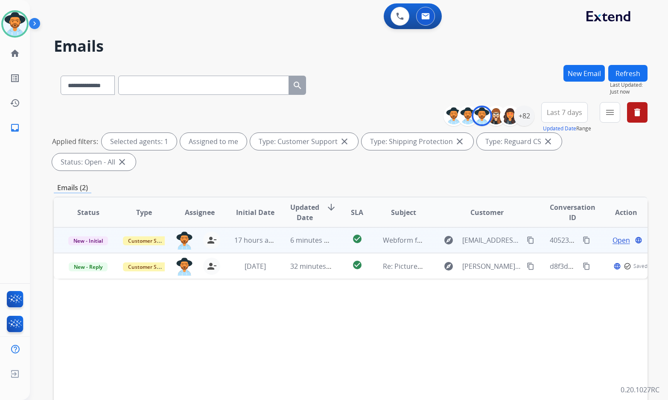
click at [613, 235] on span "Open" at bounding box center [622, 240] width 18 height 10
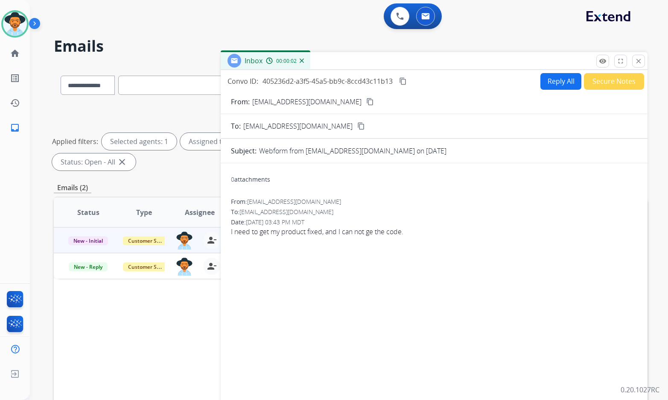
click at [366, 101] on mat-icon "content_copy" at bounding box center [370, 102] width 8 height 8
click at [308, 232] on span "I need to get my product fixed, and I can not ge the code." at bounding box center [434, 231] width 406 height 10
copy app-emails-table "I need to get my product fixed, and I can not ge the code. remove_[MEDICAL_DATA…"
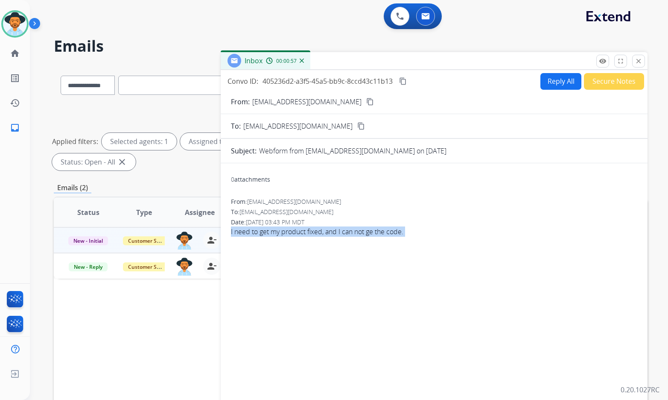
click at [403, 82] on mat-icon "content_copy" at bounding box center [403, 81] width 8 height 8
click at [453, 257] on div "0 attachments From: [EMAIL_ADDRESS][DOMAIN_NAME] To: [EMAIL_ADDRESS][DOMAIN_NAM…" at bounding box center [434, 291] width 427 height 242
click at [560, 85] on button "Reply All" at bounding box center [561, 81] width 41 height 17
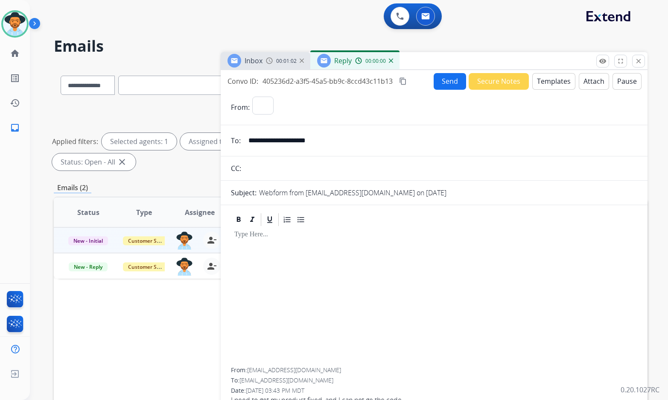
click at [553, 82] on button "Templates" at bounding box center [553, 81] width 43 height 17
select select "**********"
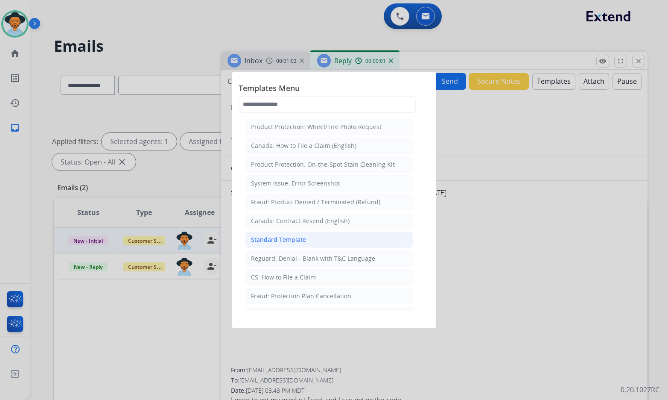
click at [284, 240] on div "Standard Template" at bounding box center [278, 239] width 55 height 9
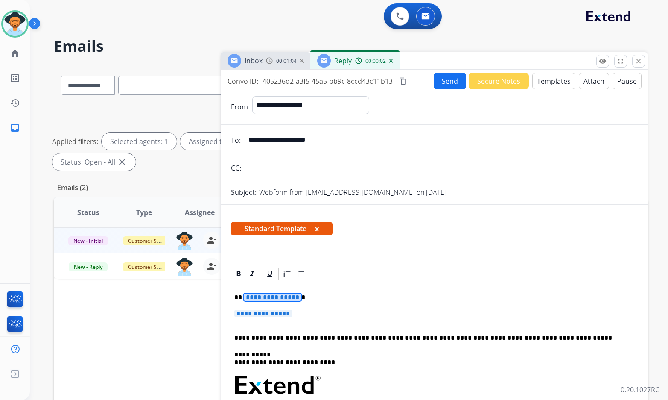
click at [279, 298] on span "**********" at bounding box center [273, 296] width 58 height 7
click at [275, 300] on span "**********" at bounding box center [273, 296] width 58 height 7
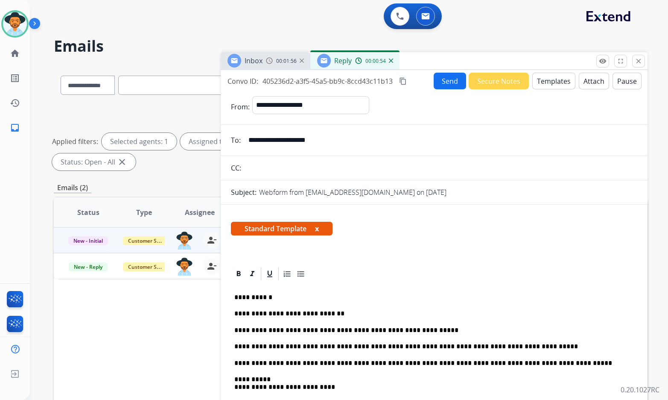
click at [451, 79] on button "Send" at bounding box center [450, 81] width 32 height 17
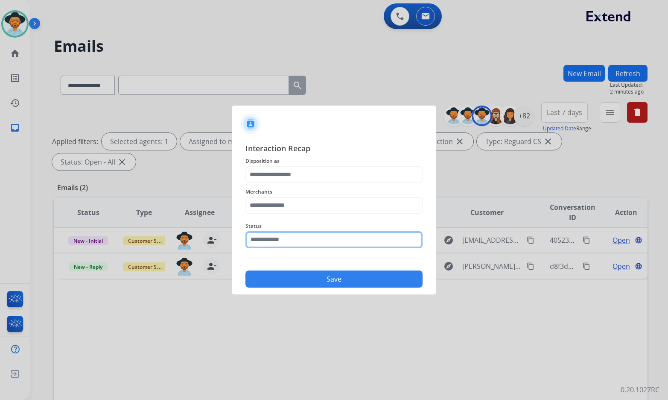
click at [272, 235] on input "text" at bounding box center [333, 239] width 177 height 17
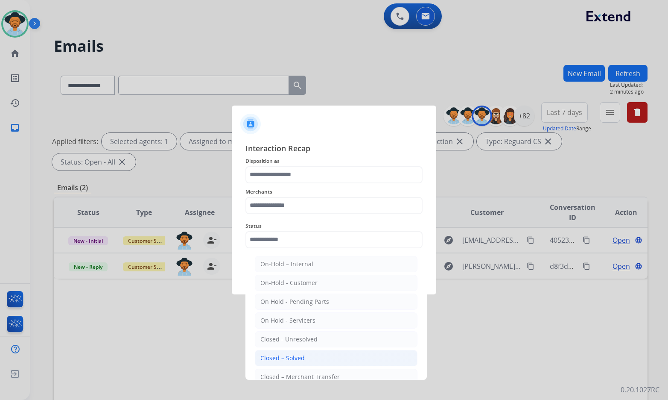
click at [313, 360] on li "Closed – Solved" at bounding box center [336, 358] width 163 height 16
type input "**********"
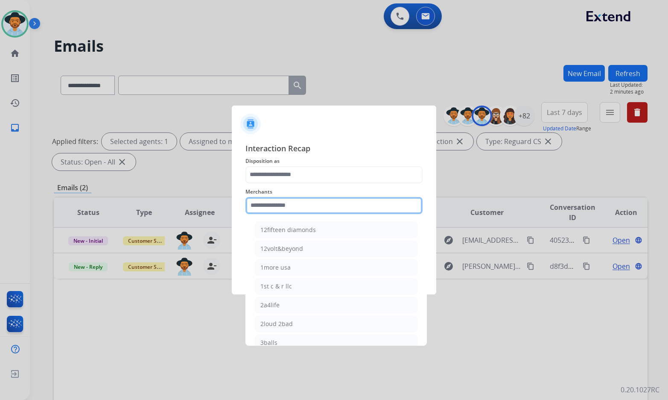
click at [297, 202] on input "text" at bounding box center [333, 205] width 177 height 17
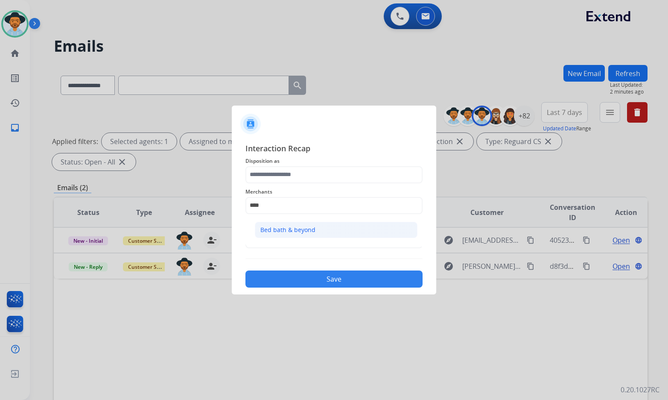
click at [294, 224] on li "Bed bath & beyond" at bounding box center [336, 230] width 163 height 16
type input "**********"
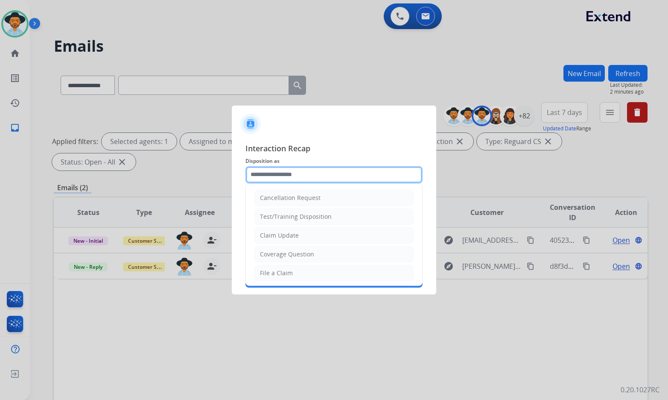
click at [295, 181] on input "text" at bounding box center [333, 174] width 177 height 17
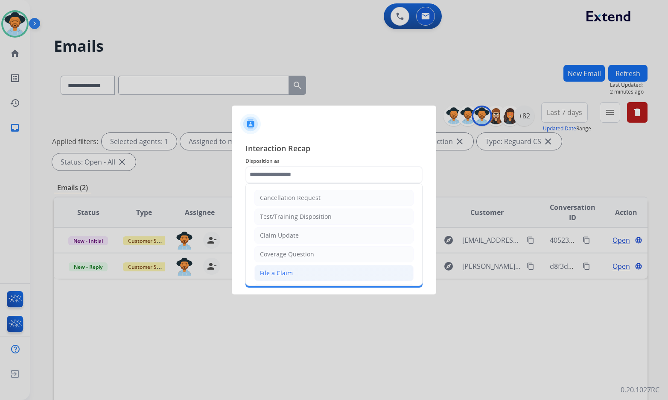
click at [297, 275] on li "File a Claim" at bounding box center [333, 273] width 159 height 16
type input "**********"
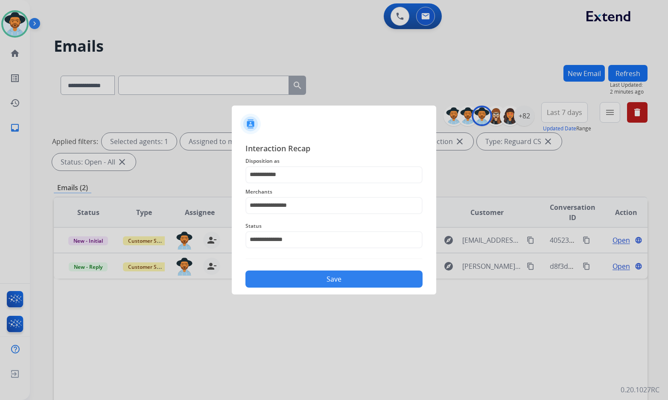
drag, startPoint x: 317, startPoint y: 280, endPoint x: 371, endPoint y: 286, distance: 54.0
click at [318, 280] on button "Save" at bounding box center [333, 278] width 177 height 17
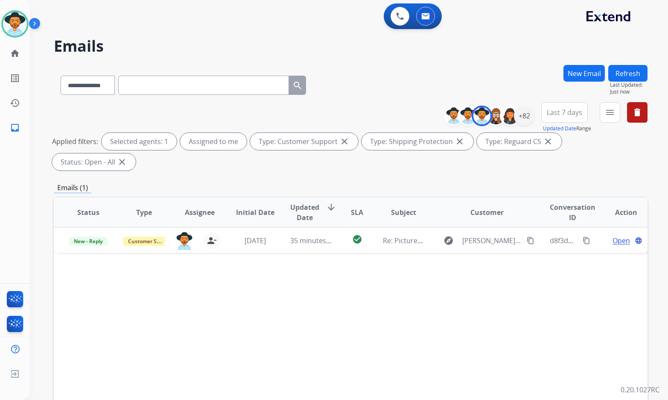
click at [301, 266] on div "Status Type Assignee Initial Date Updated Date arrow_downward SLA Subject Custo…" at bounding box center [351, 339] width 594 height 286
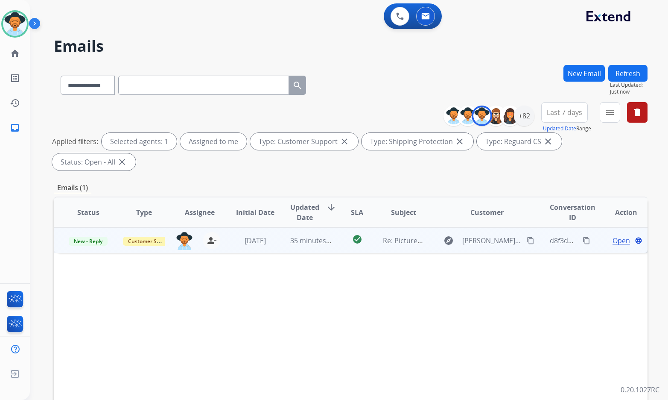
click at [613, 235] on span "Open" at bounding box center [622, 240] width 18 height 10
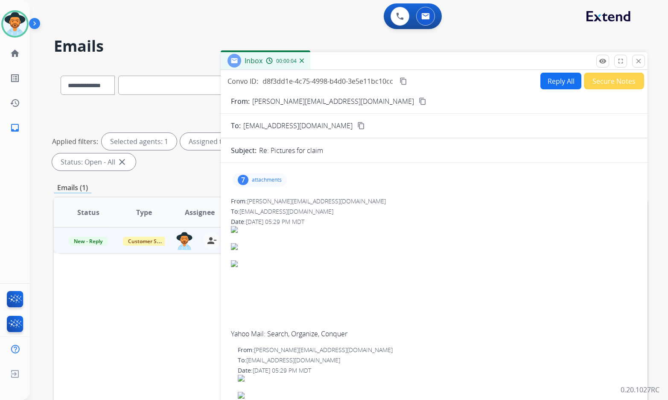
click at [419, 102] on mat-icon "content_copy" at bounding box center [423, 101] width 8 height 8
click at [264, 183] on p "attachments" at bounding box center [267, 179] width 30 height 7
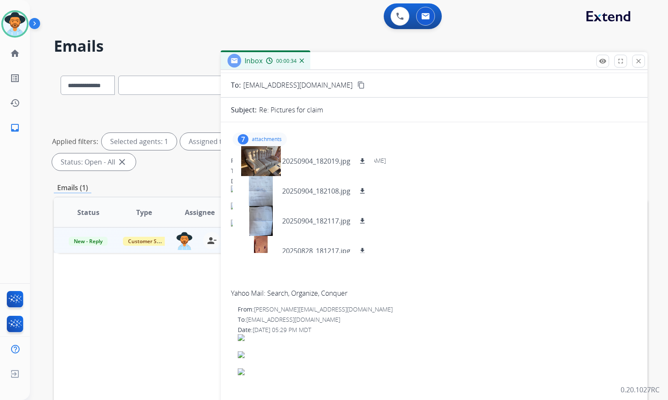
scroll to position [43, 0]
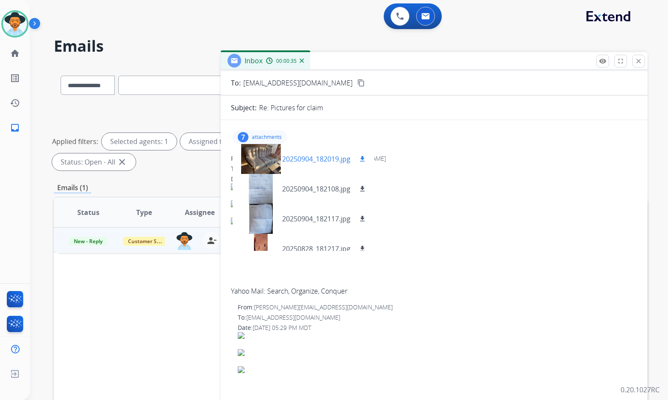
click at [362, 159] on mat-icon "download" at bounding box center [363, 159] width 8 height 8
click at [365, 186] on mat-icon "download" at bounding box center [363, 189] width 8 height 8
click at [362, 221] on mat-icon "download" at bounding box center [363, 219] width 8 height 8
drag, startPoint x: 362, startPoint y: 244, endPoint x: 349, endPoint y: 236, distance: 15.8
click at [362, 244] on button "download" at bounding box center [362, 248] width 10 height 10
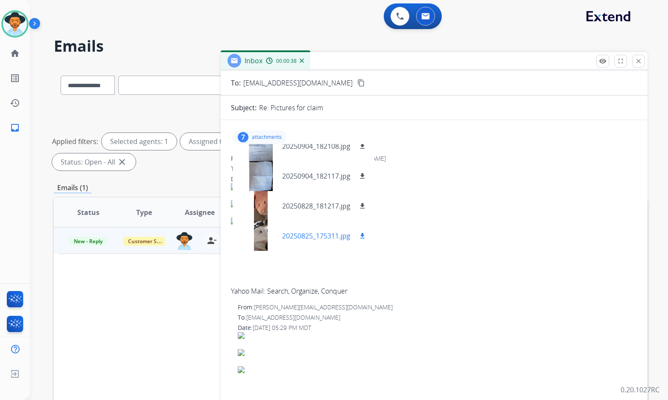
drag, startPoint x: 365, startPoint y: 235, endPoint x: 345, endPoint y: 223, distance: 23.0
click at [365, 235] on mat-icon "download" at bounding box center [363, 236] width 8 height 8
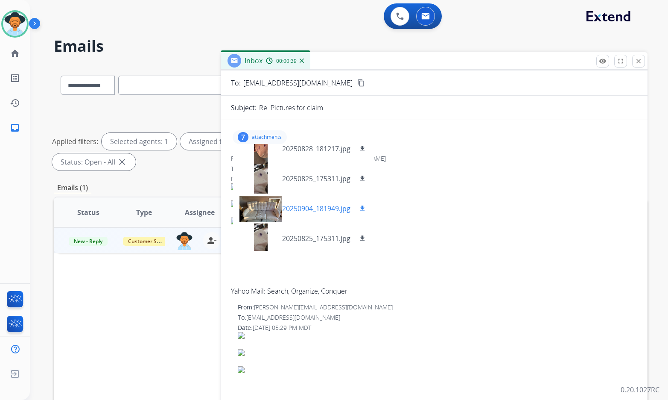
scroll to position [102, 0]
click at [362, 207] on mat-icon "download" at bounding box center [363, 206] width 8 height 8
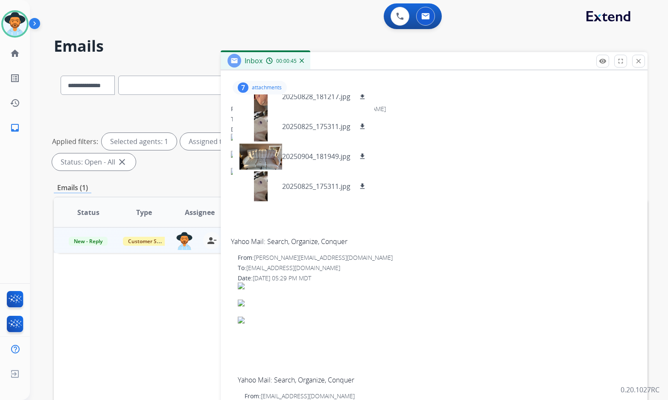
scroll to position [43, 0]
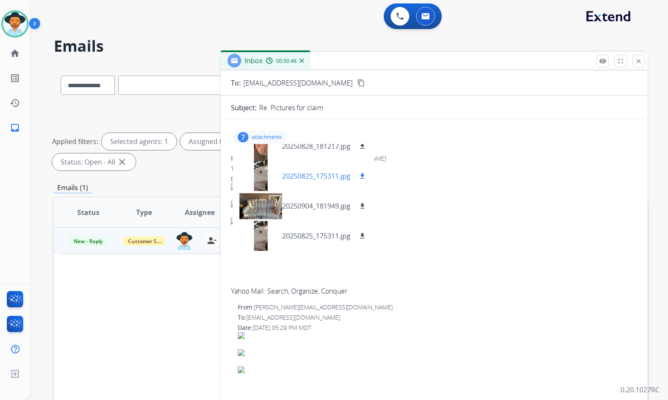
click at [364, 177] on mat-icon "download" at bounding box center [363, 176] width 8 height 8
click at [147, 315] on div "Status Type Assignee Initial Date Updated Date arrow_downward SLA Subject Custo…" at bounding box center [351, 339] width 594 height 286
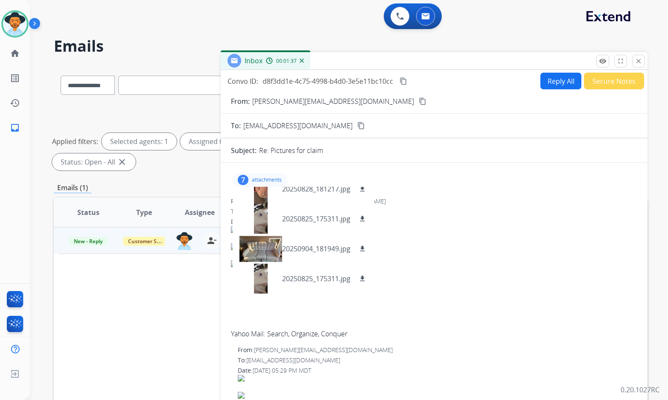
click at [403, 82] on mat-icon "content_copy" at bounding box center [404, 81] width 8 height 8
click at [546, 86] on button "Reply All" at bounding box center [561, 81] width 41 height 17
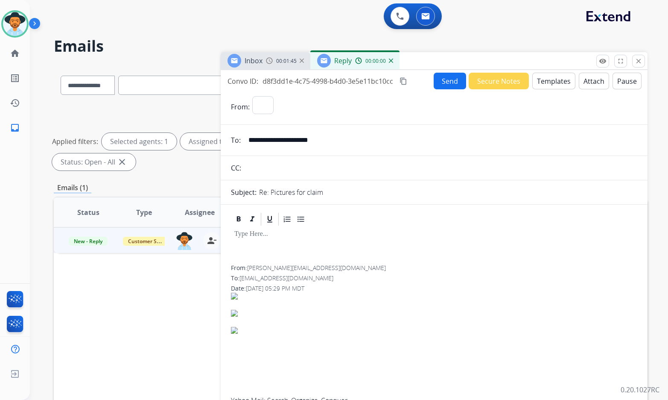
select select "**********"
click at [543, 80] on button "Templates" at bounding box center [553, 81] width 43 height 17
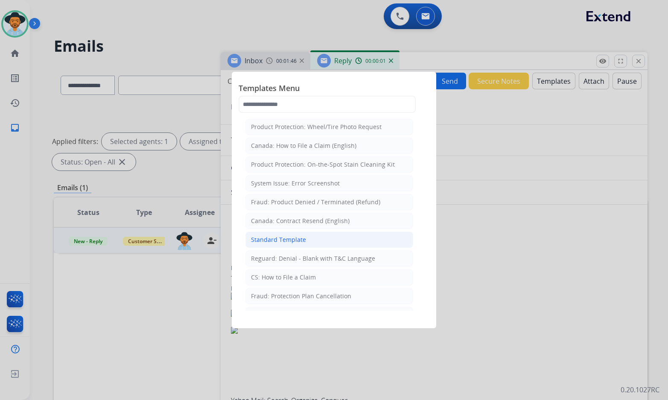
click at [293, 237] on div "Standard Template" at bounding box center [278, 239] width 55 height 9
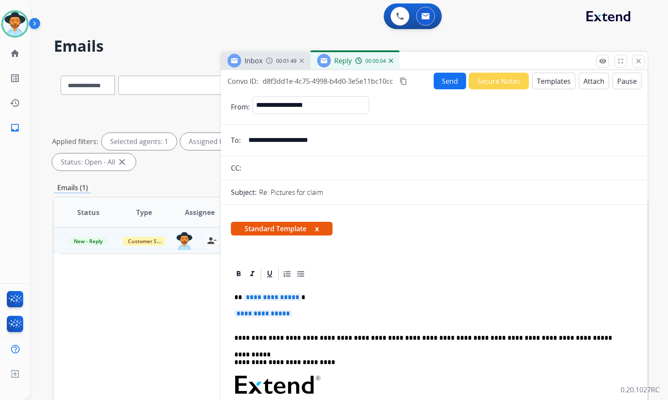
click at [260, 295] on span "**********" at bounding box center [273, 296] width 58 height 7
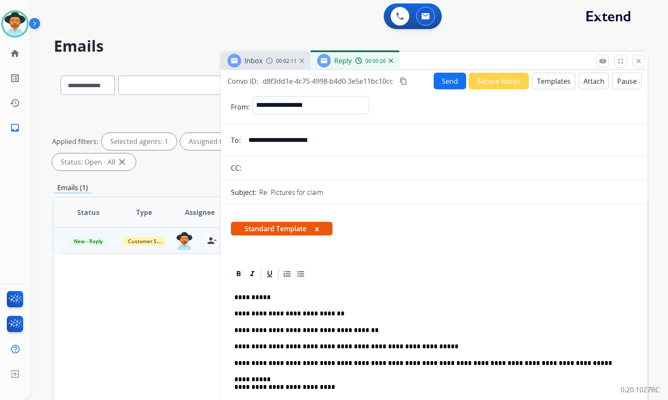
drag, startPoint x: 444, startPoint y: 65, endPoint x: 444, endPoint y: 73, distance: 8.1
click at [444, 68] on div "Inbox 00:02:11 Reply 00:00:26" at bounding box center [434, 61] width 427 height 18
click at [444, 76] on button "Send" at bounding box center [450, 81] width 32 height 17
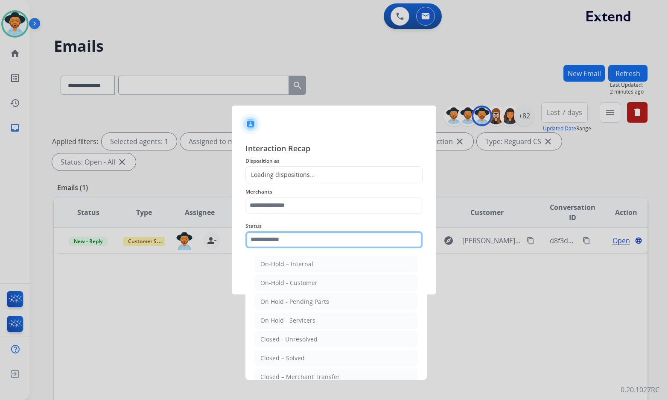
click at [306, 246] on input "text" at bounding box center [333, 239] width 177 height 17
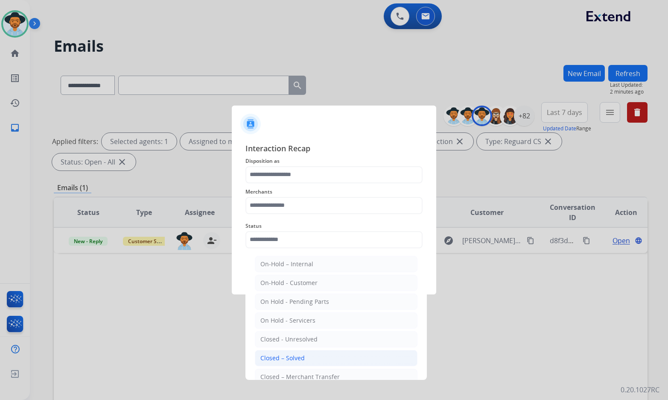
click at [286, 352] on li "Closed – Solved" at bounding box center [336, 358] width 163 height 16
type input "**********"
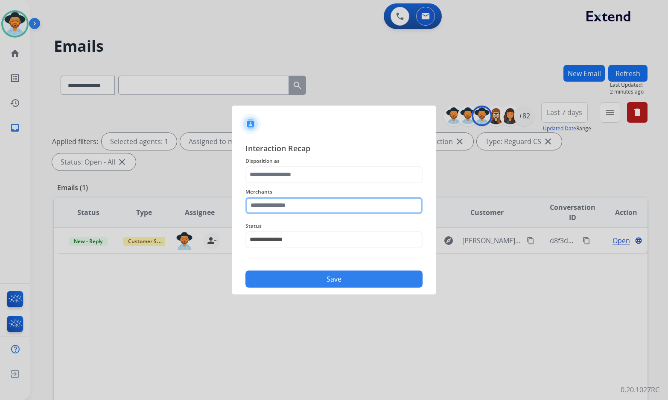
click at [297, 208] on input "text" at bounding box center [333, 205] width 177 height 17
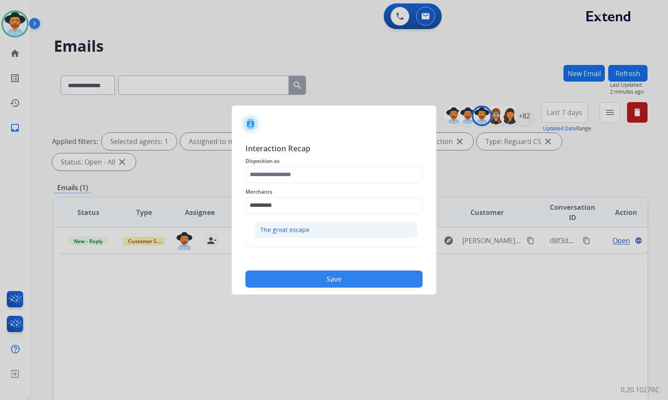
click at [312, 237] on li "The great escape" at bounding box center [336, 230] width 163 height 16
type input "**********"
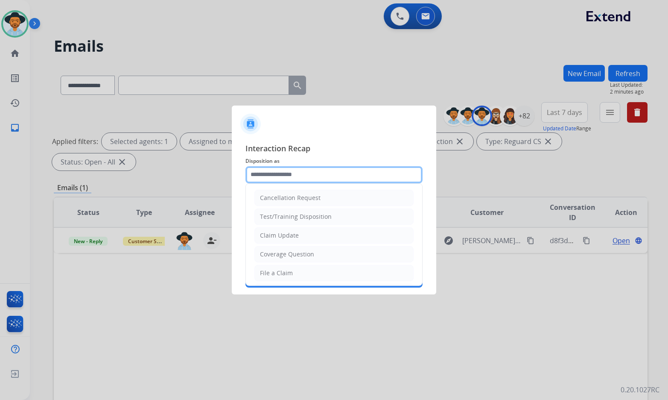
click at [318, 170] on input "text" at bounding box center [333, 174] width 177 height 17
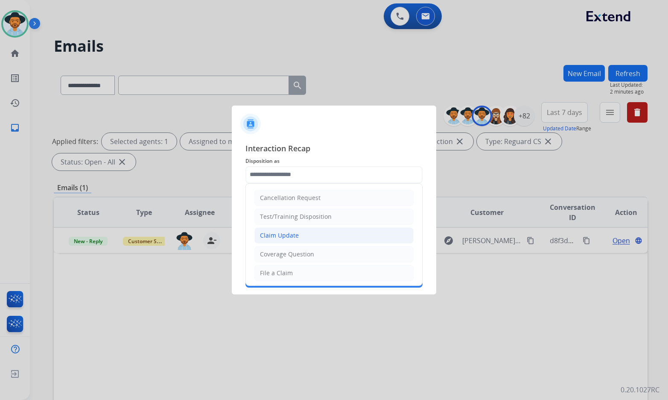
click at [305, 237] on li "Claim Update" at bounding box center [333, 235] width 159 height 16
type input "**********"
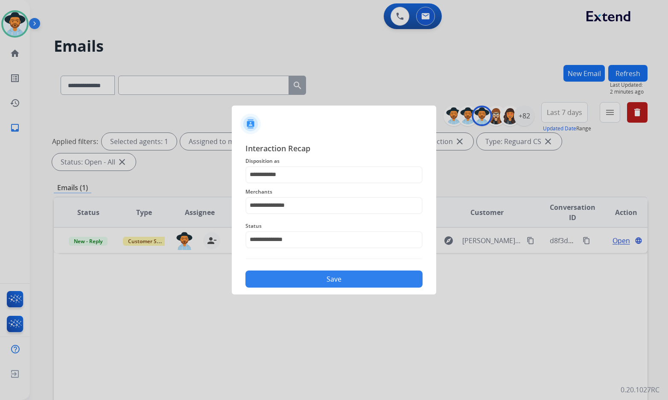
click at [307, 279] on button "Save" at bounding box center [333, 278] width 177 height 17
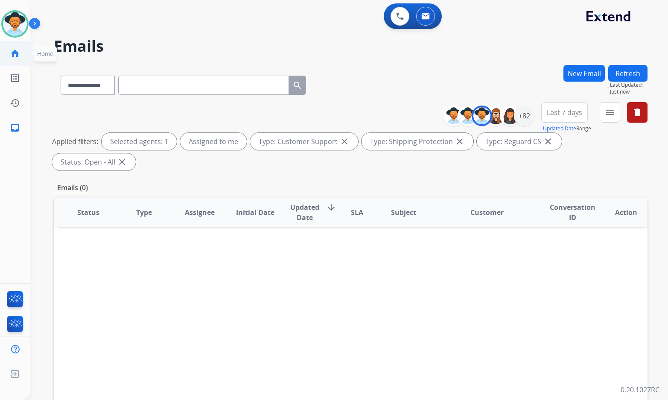
click at [22, 55] on link "home Home" at bounding box center [15, 53] width 24 height 24
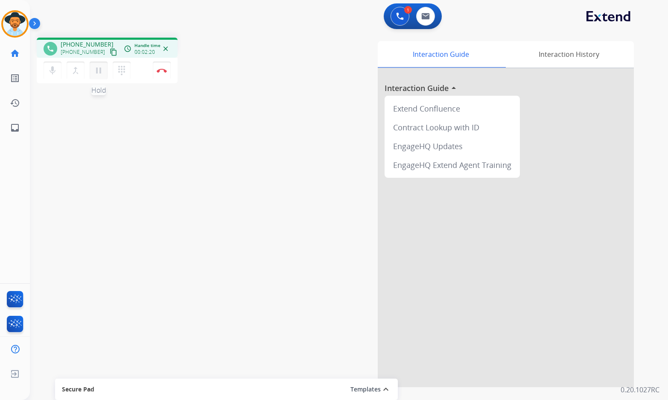
click at [95, 71] on mat-icon "pause" at bounding box center [98, 70] width 10 height 10
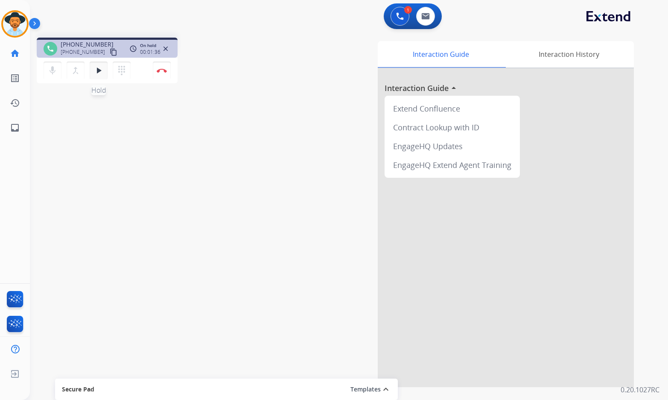
click at [95, 75] on mat-icon "play_arrow" at bounding box center [98, 70] width 10 height 10
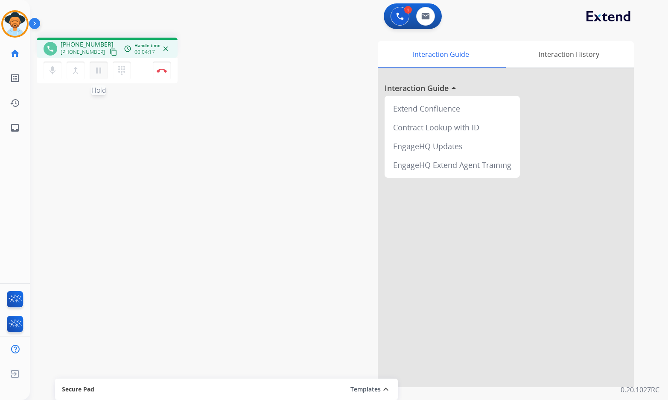
click at [98, 72] on mat-icon "pause" at bounding box center [98, 70] width 10 height 10
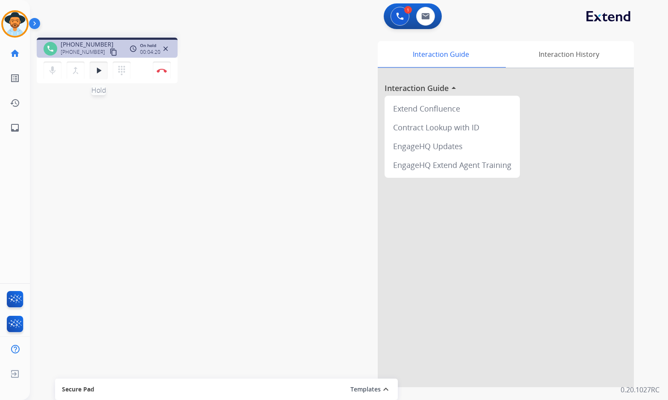
click at [101, 73] on mat-icon "play_arrow" at bounding box center [98, 70] width 10 height 10
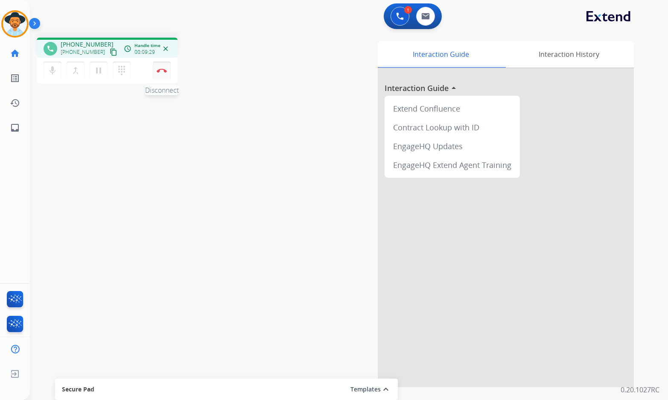
click at [163, 72] on img at bounding box center [162, 70] width 10 height 4
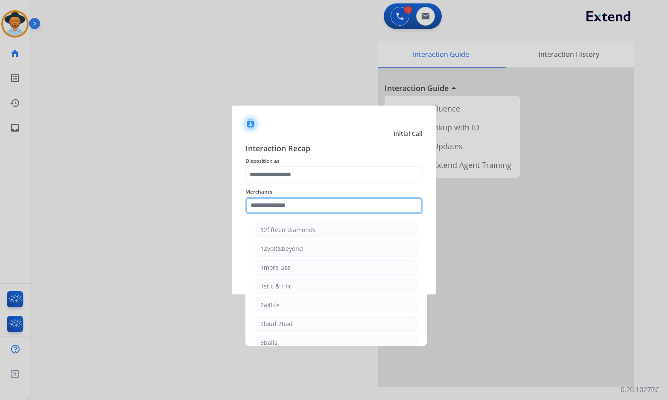
click at [276, 210] on input "text" at bounding box center [333, 205] width 177 height 17
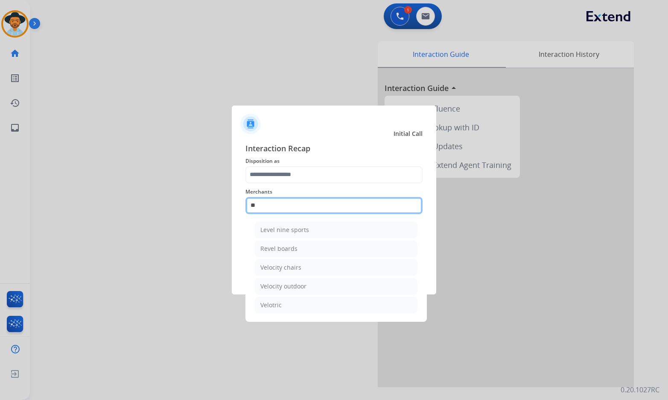
type input "*"
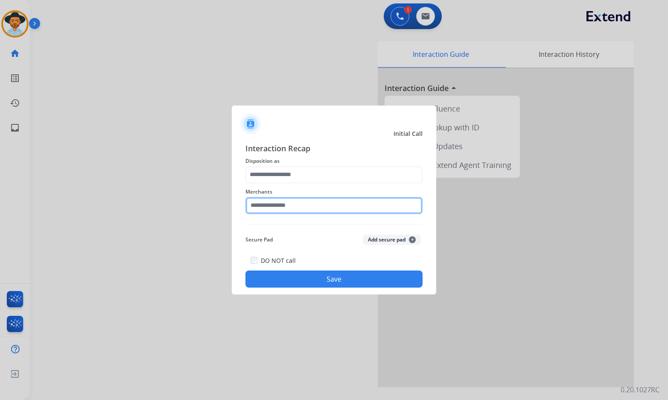
click at [345, 207] on input "text" at bounding box center [333, 205] width 177 height 17
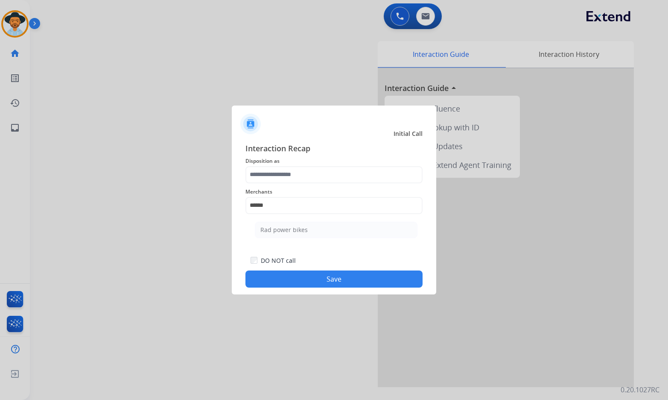
drag, startPoint x: 343, startPoint y: 232, endPoint x: 342, endPoint y: 225, distance: 6.5
click at [342, 228] on li "Rad power bikes" at bounding box center [336, 230] width 163 height 16
type input "**********"
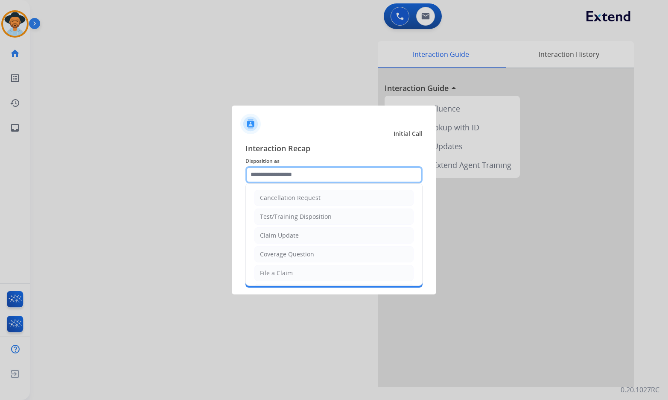
click at [326, 169] on input "text" at bounding box center [333, 174] width 177 height 17
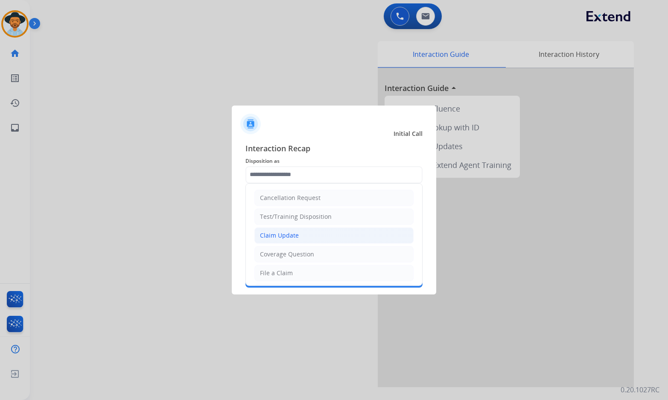
click at [300, 231] on li "Claim Update" at bounding box center [333, 235] width 159 height 16
type input "**********"
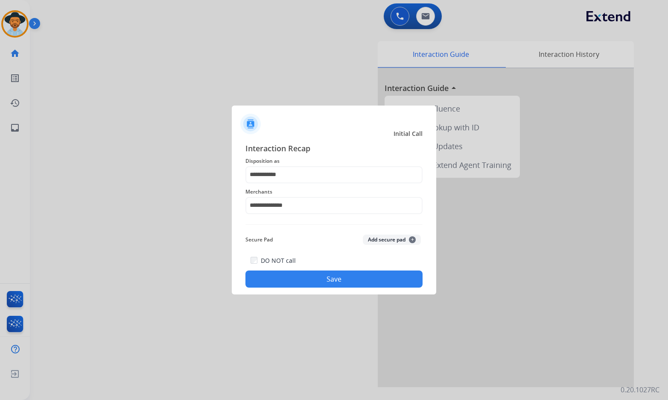
click at [310, 278] on button "Save" at bounding box center [333, 278] width 177 height 17
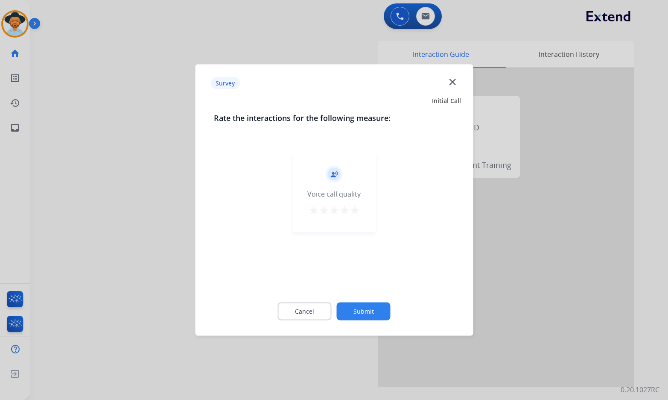
click at [368, 310] on button "Submit" at bounding box center [364, 311] width 54 height 18
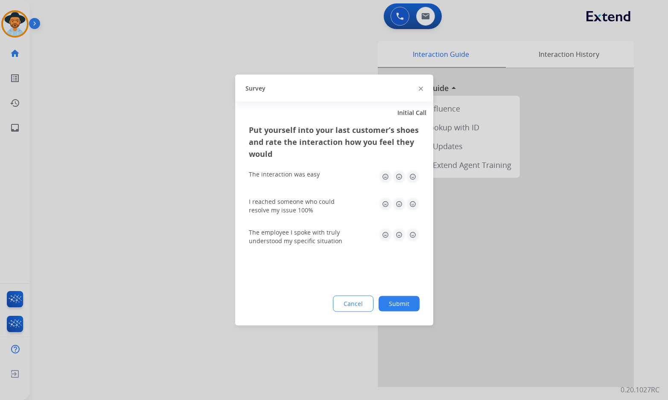
click at [387, 305] on button "Submit" at bounding box center [399, 303] width 41 height 15
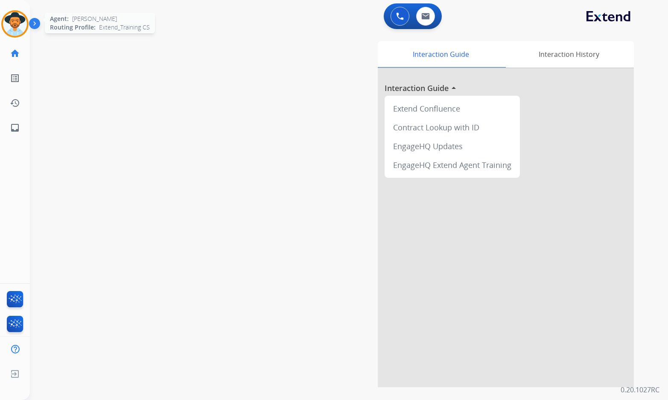
click at [21, 20] on img at bounding box center [15, 24] width 24 height 24
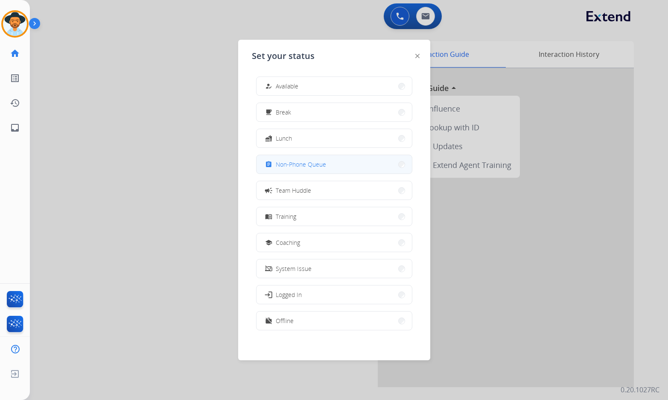
click at [291, 165] on span "Non-Phone Queue" at bounding box center [301, 164] width 50 height 9
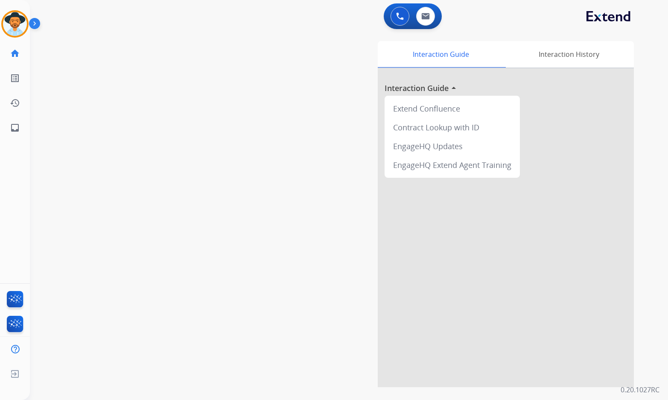
click at [38, 22] on img at bounding box center [36, 25] width 15 height 16
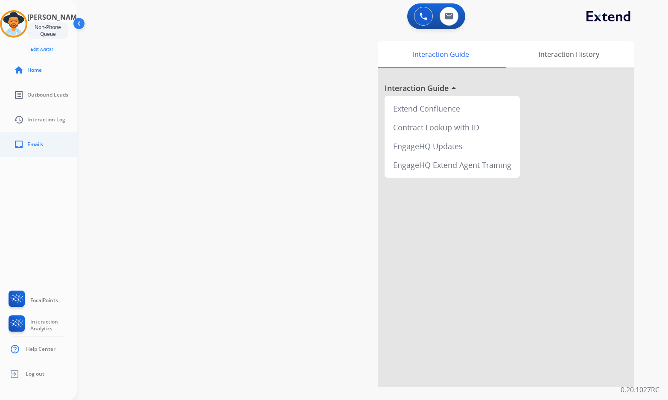
click at [32, 143] on span "Emails" at bounding box center [35, 144] width 16 height 7
select select "**********"
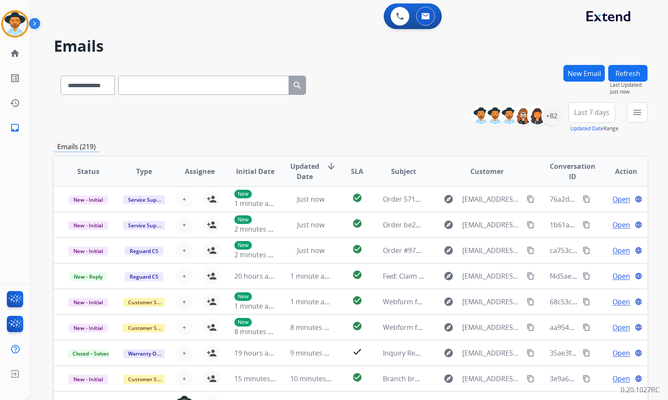
click at [574, 75] on button "New Email" at bounding box center [584, 73] width 41 height 17
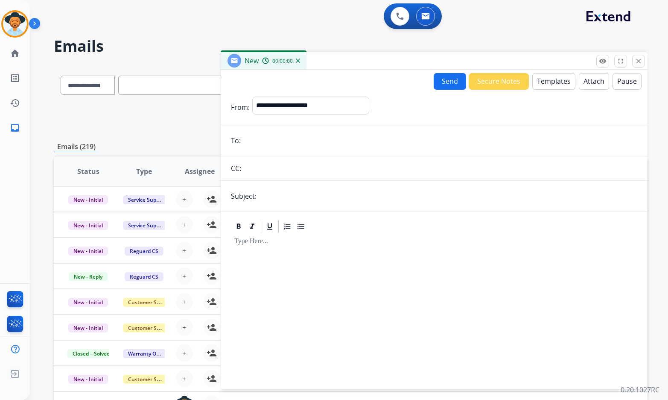
click at [549, 85] on button "Templates" at bounding box center [553, 81] width 43 height 17
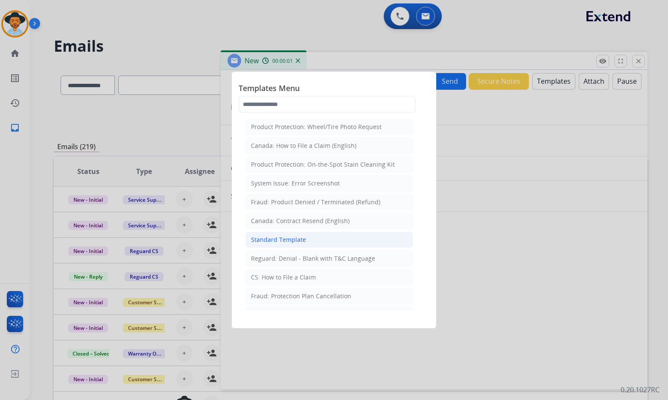
click at [289, 242] on div "Standard Template" at bounding box center [278, 239] width 55 height 9
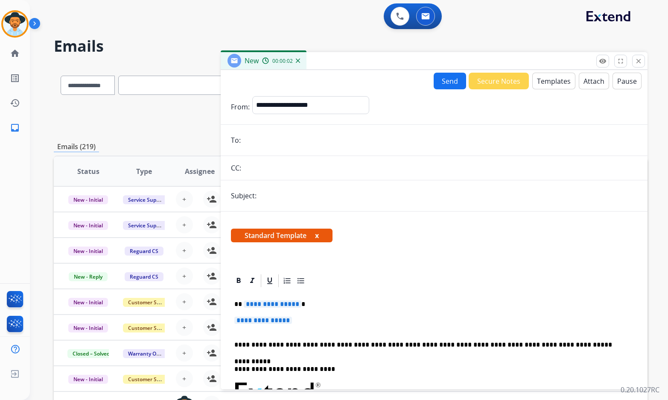
click at [279, 300] on span "**********" at bounding box center [273, 303] width 58 height 7
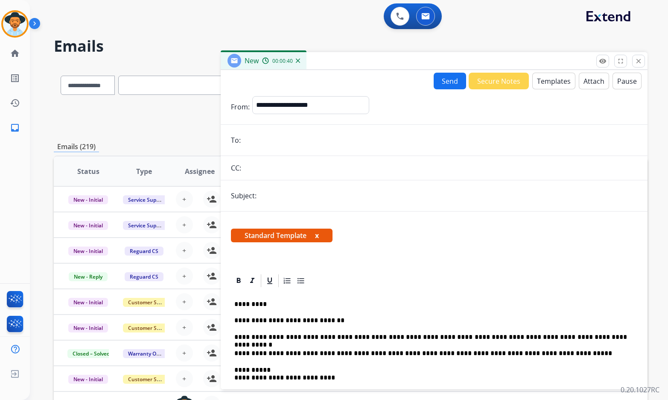
drag, startPoint x: 272, startPoint y: 335, endPoint x: 480, endPoint y: 286, distance: 214.0
click at [531, 323] on p "**********" at bounding box center [430, 320] width 393 height 8
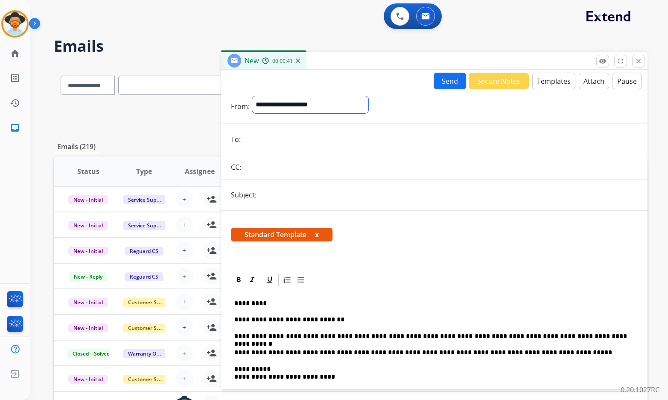
click at [354, 107] on select "**********" at bounding box center [310, 104] width 116 height 17
select select "**********"
click at [252, 96] on select "**********" at bounding box center [310, 104] width 116 height 17
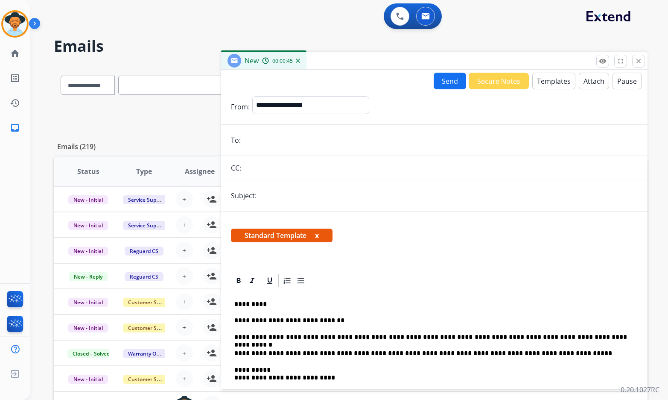
paste input "**********"
type input "**********"
click at [289, 192] on input "text" at bounding box center [448, 195] width 378 height 17
type input "**********"
drag, startPoint x: 269, startPoint y: 338, endPoint x: 260, endPoint y: 338, distance: 8.1
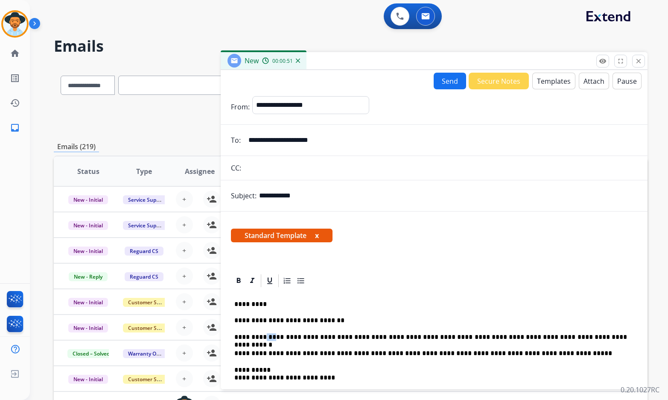
click at [260, 338] on p "**********" at bounding box center [430, 337] width 393 height 8
click at [269, 339] on p "**********" at bounding box center [430, 337] width 393 height 8
click at [235, 336] on p "**********" at bounding box center [430, 337] width 393 height 8
click at [448, 82] on button "Send" at bounding box center [450, 81] width 32 height 17
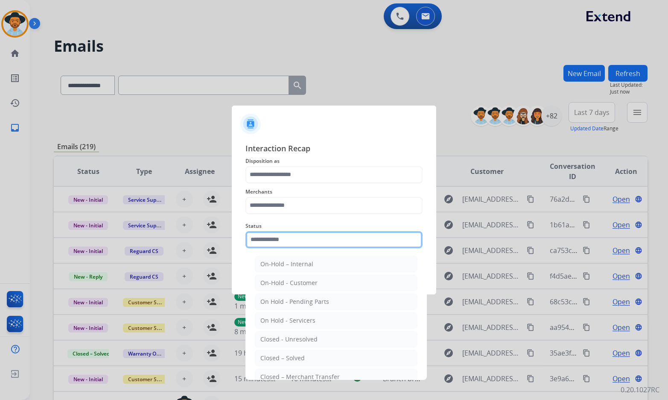
drag, startPoint x: 295, startPoint y: 246, endPoint x: 289, endPoint y: 252, distance: 8.5
click at [295, 247] on input "text" at bounding box center [333, 239] width 177 height 17
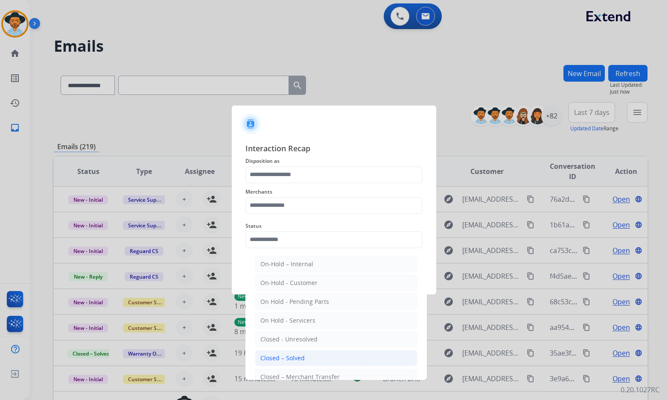
click at [305, 360] on li "Closed – Solved" at bounding box center [336, 358] width 163 height 16
type input "**********"
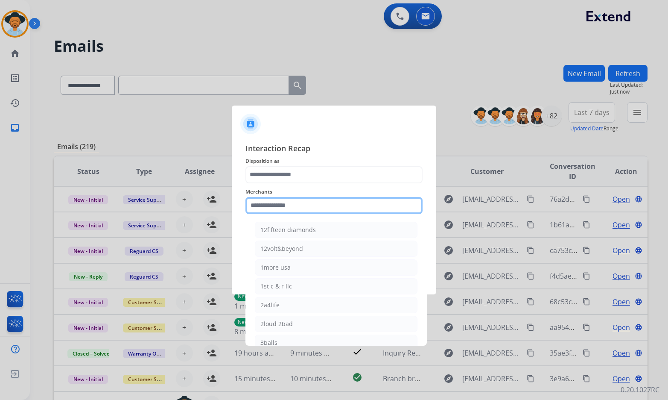
click at [322, 208] on input "text" at bounding box center [333, 205] width 177 height 17
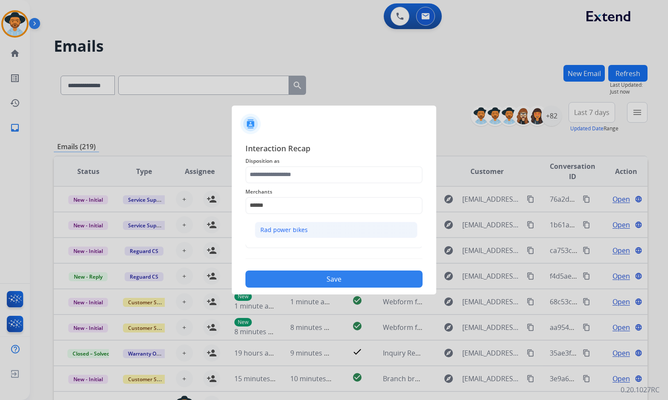
click at [318, 224] on li "Rad power bikes" at bounding box center [336, 230] width 163 height 16
type input "**********"
click at [310, 165] on span "Disposition as" at bounding box center [333, 161] width 177 height 10
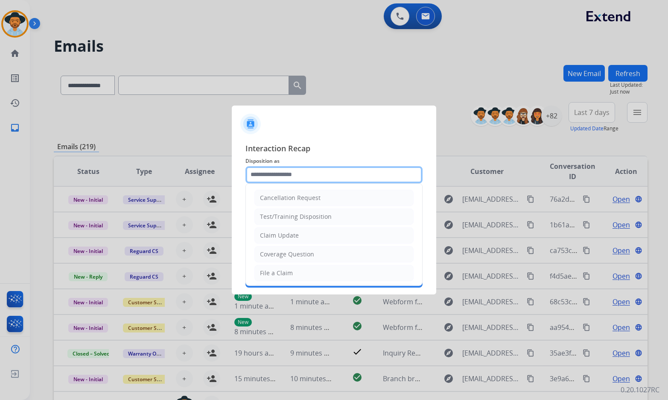
click at [316, 176] on input "text" at bounding box center [333, 174] width 177 height 17
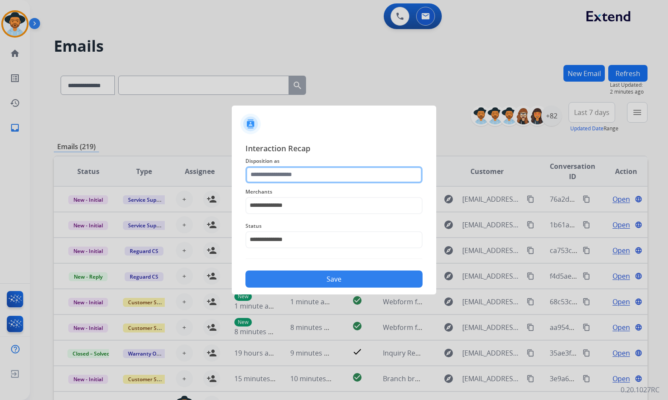
click at [298, 172] on input "text" at bounding box center [333, 174] width 177 height 17
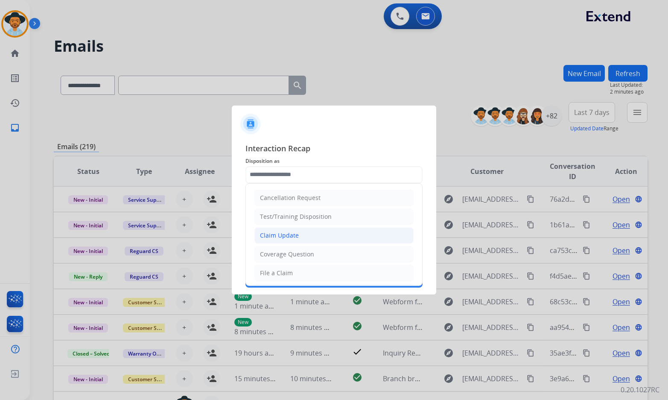
click at [298, 235] on div "Claim Update" at bounding box center [279, 235] width 39 height 9
type input "**********"
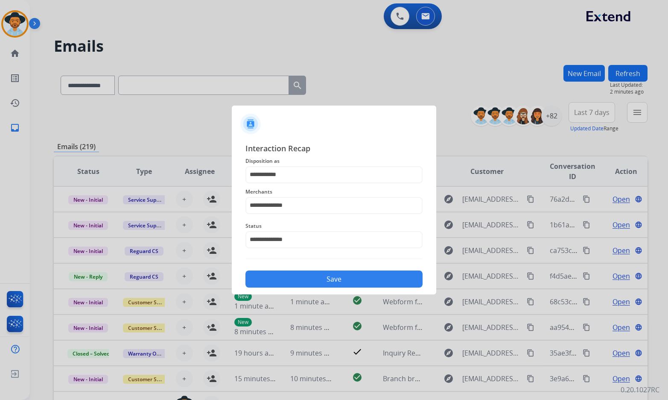
click at [316, 283] on button "Save" at bounding box center [333, 278] width 177 height 17
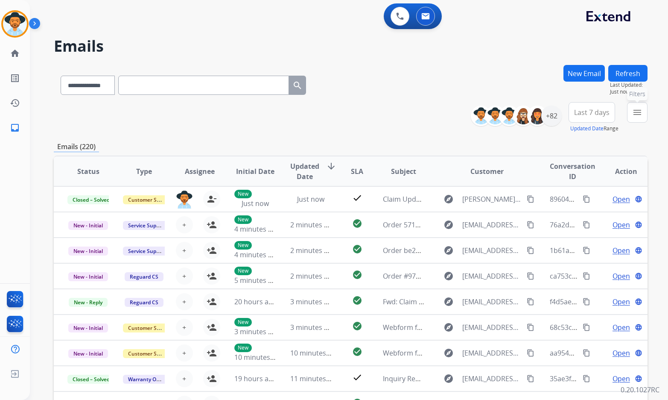
drag, startPoint x: 636, startPoint y: 115, endPoint x: 629, endPoint y: 110, distance: 8.2
click at [636, 115] on mat-icon "menu" at bounding box center [637, 112] width 10 height 10
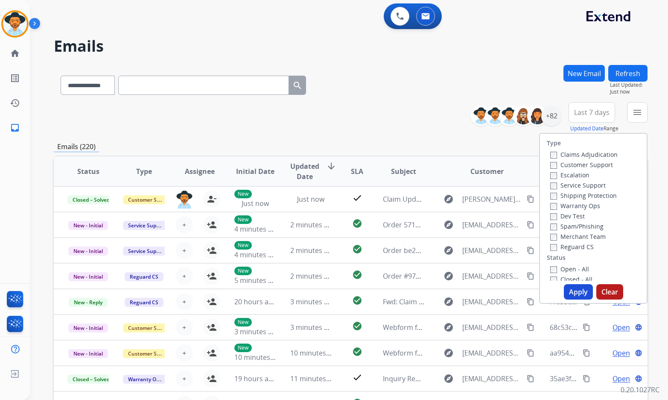
click at [593, 164] on label "Customer Support" at bounding box center [581, 165] width 63 height 8
click at [586, 193] on label "Shipping Protection" at bounding box center [583, 195] width 67 height 8
click at [568, 246] on label "Reguard CS" at bounding box center [572, 247] width 44 height 8
click at [568, 266] on label "Open - All" at bounding box center [569, 269] width 39 height 8
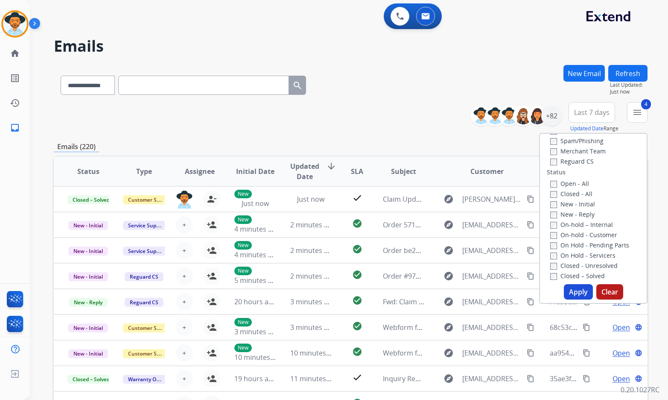
click at [578, 254] on label "On Hold - Servicers" at bounding box center [582, 255] width 65 height 8
click at [579, 242] on label "On Hold - Pending Parts" at bounding box center [589, 245] width 79 height 8
drag, startPoint x: 583, startPoint y: 230, endPoint x: 585, endPoint y: 222, distance: 8.3
click at [583, 230] on div "On-hold - Customer" at bounding box center [595, 234] width 90 height 10
click at [585, 221] on label "On-hold – Internal" at bounding box center [581, 224] width 63 height 8
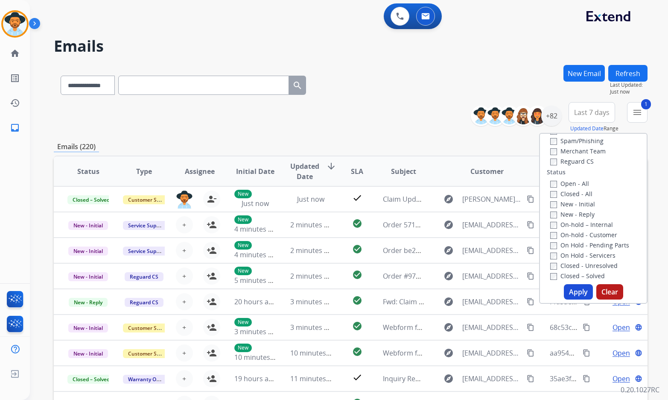
drag, startPoint x: 581, startPoint y: 210, endPoint x: 580, endPoint y: 204, distance: 6.5
click at [581, 210] on div "New - Reply" at bounding box center [595, 214] width 90 height 10
click at [580, 204] on label "New - Initial" at bounding box center [572, 204] width 45 height 8
click at [579, 213] on label "New - Reply" at bounding box center [572, 214] width 44 height 8
click at [579, 237] on label "On-hold - Customer" at bounding box center [583, 235] width 67 height 8
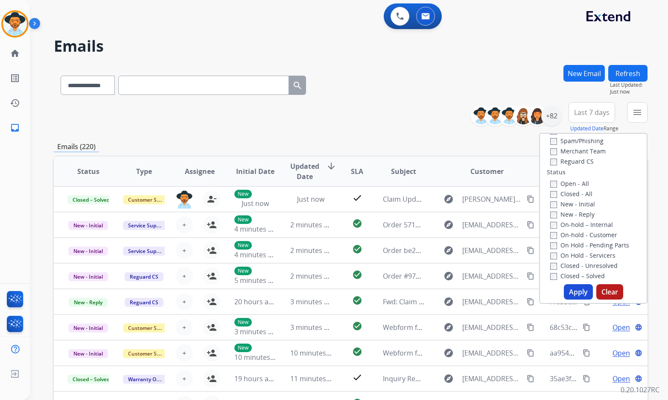
click at [582, 286] on button "Apply" at bounding box center [578, 291] width 29 height 15
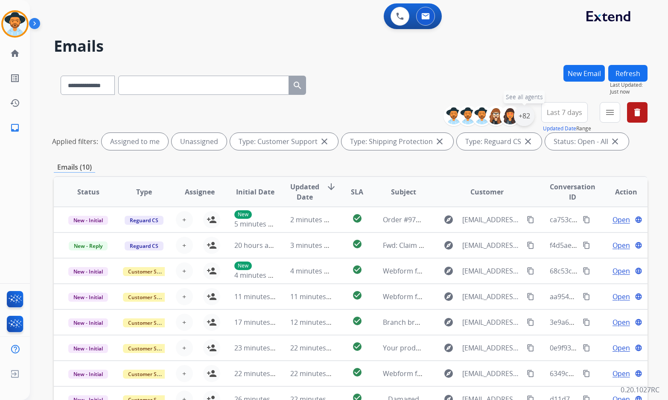
click at [521, 114] on div "+82" at bounding box center [524, 115] width 20 height 20
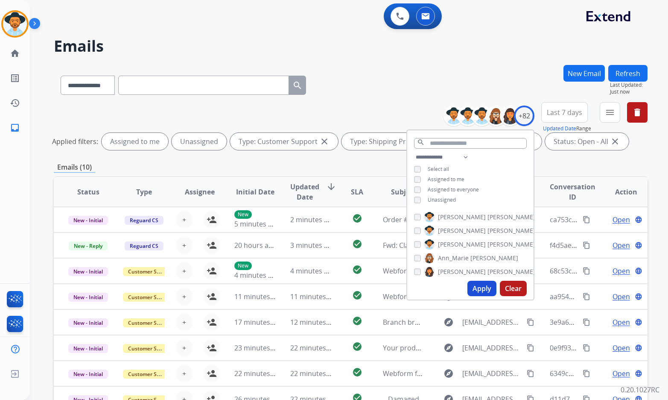
click at [430, 199] on span "Unassigned" at bounding box center [442, 199] width 28 height 7
click at [441, 244] on span "[PERSON_NAME]" at bounding box center [462, 244] width 48 height 9
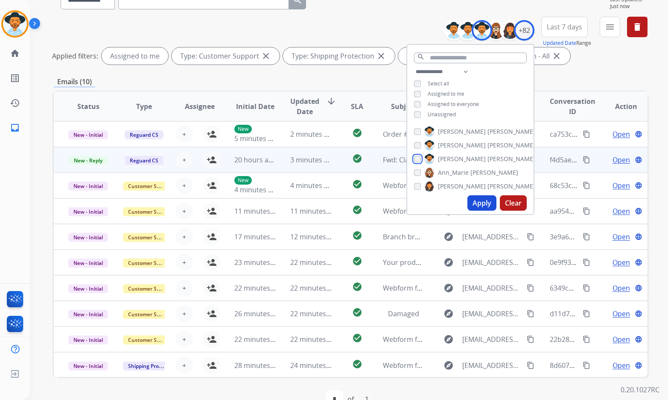
scroll to position [1, 0]
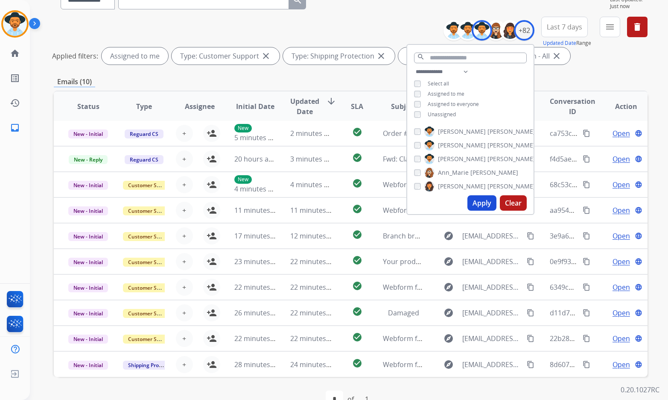
click at [485, 202] on button "Apply" at bounding box center [481, 202] width 29 height 15
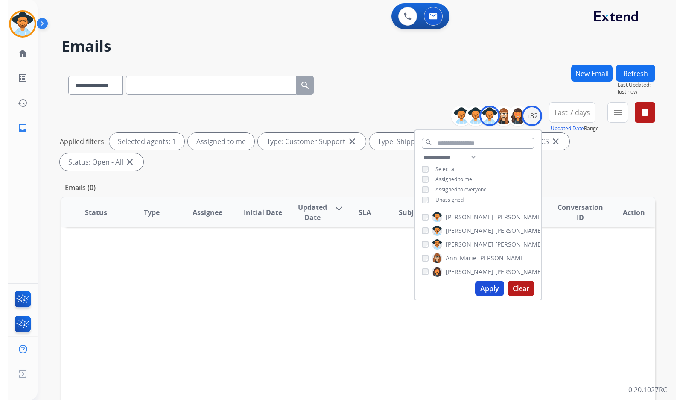
scroll to position [0, 0]
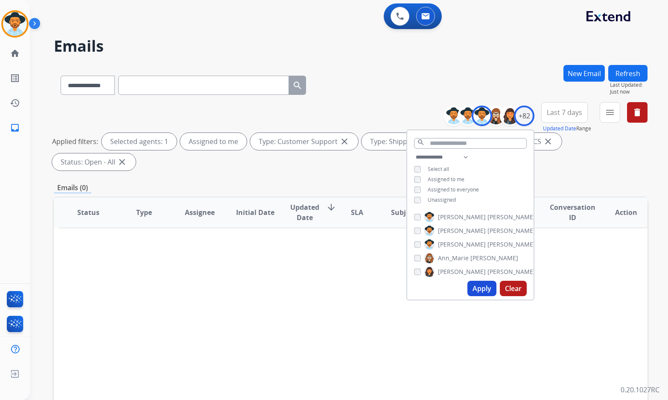
click at [265, 297] on div "Status Type Assignee Initial Date Updated Date arrow_downward SLA Subject Custo…" at bounding box center [351, 339] width 594 height 286
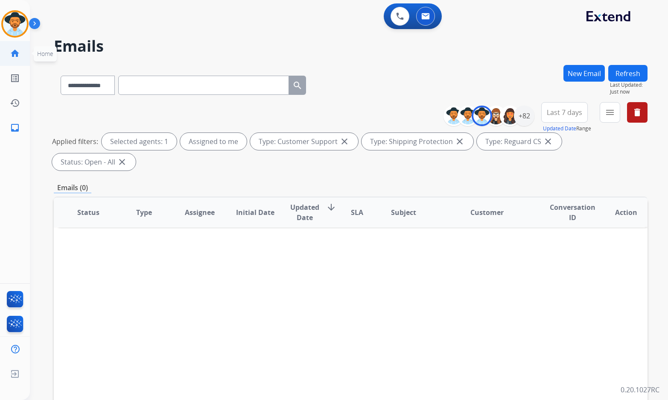
click at [16, 51] on mat-icon "home" at bounding box center [15, 53] width 10 height 10
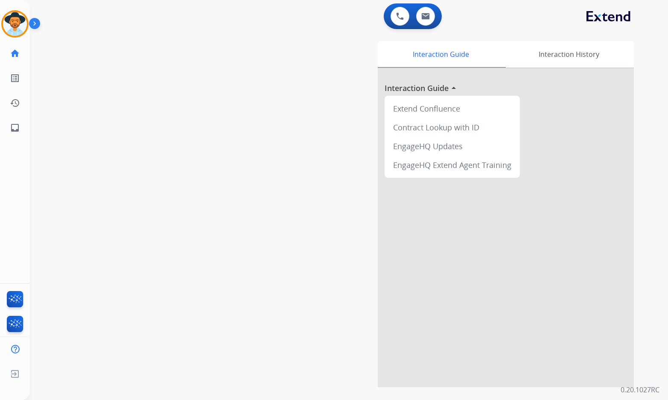
click at [36, 23] on img at bounding box center [36, 25] width 15 height 16
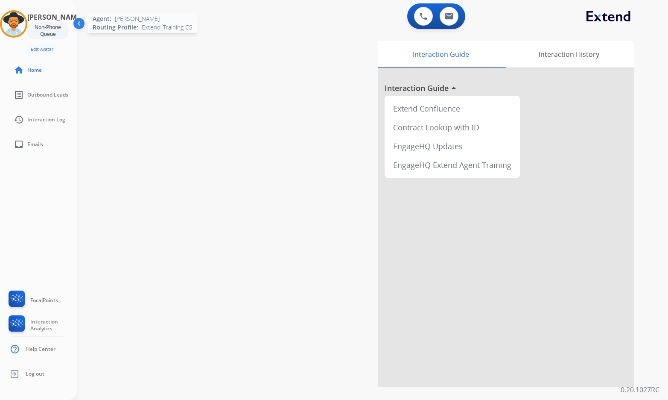
click at [22, 28] on img at bounding box center [14, 24] width 24 height 24
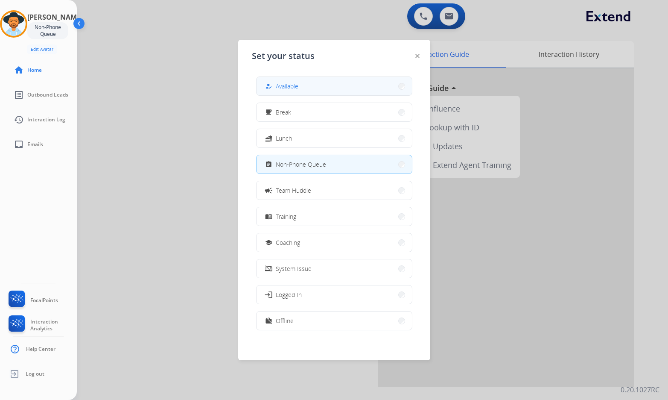
click at [322, 90] on button "how_to_reg Available" at bounding box center [334, 86] width 155 height 18
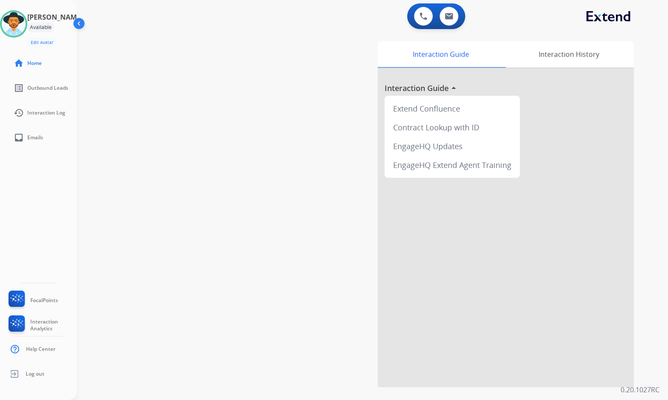
click at [272, 99] on div "swap_horiz Break voice bridge close_fullscreen Connect 3-Way Call merge_type Se…" at bounding box center [362, 209] width 571 height 356
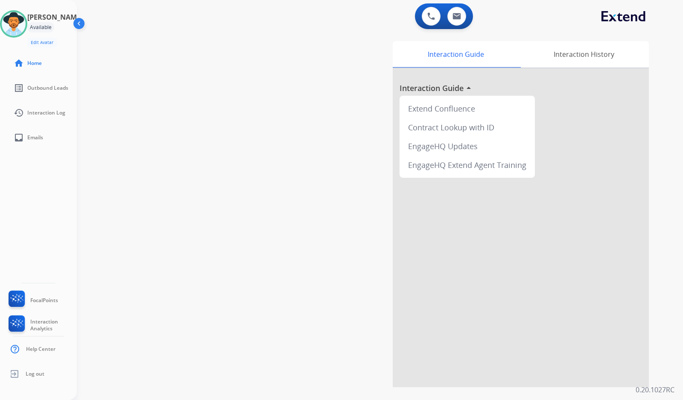
drag, startPoint x: 177, startPoint y: 190, endPoint x: 85, endPoint y: 172, distance: 93.9
click at [177, 190] on div "swap_horiz Break voice bridge close_fullscreen Connect 3-Way Call merge_type Se…" at bounding box center [370, 209] width 586 height 356
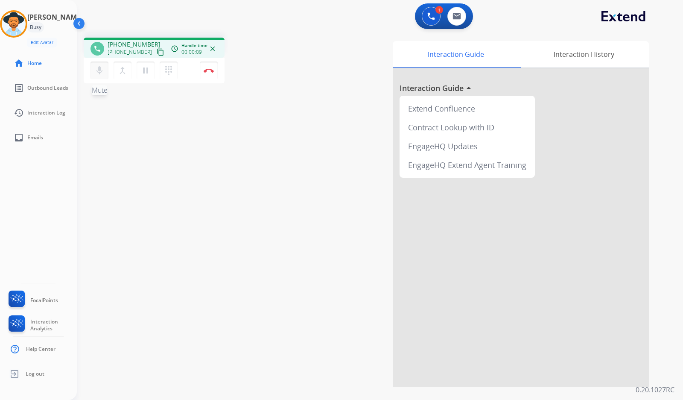
drag, startPoint x: 154, startPoint y: 52, endPoint x: 94, endPoint y: 66, distance: 61.5
click at [157, 52] on mat-icon "content_copy" at bounding box center [161, 52] width 8 height 8
click at [76, 24] on img at bounding box center [80, 25] width 16 height 16
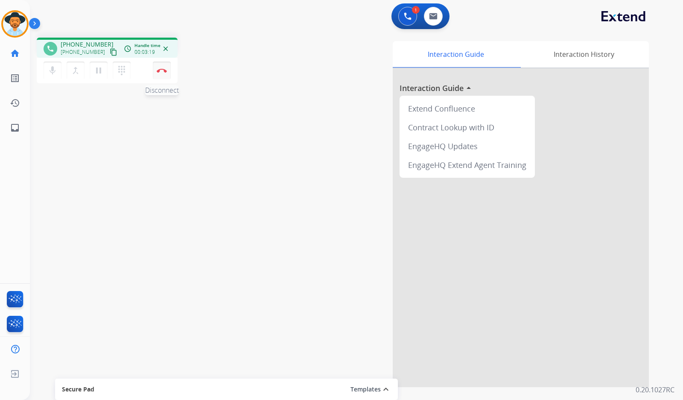
click at [159, 75] on button "Disconnect" at bounding box center [162, 70] width 18 height 18
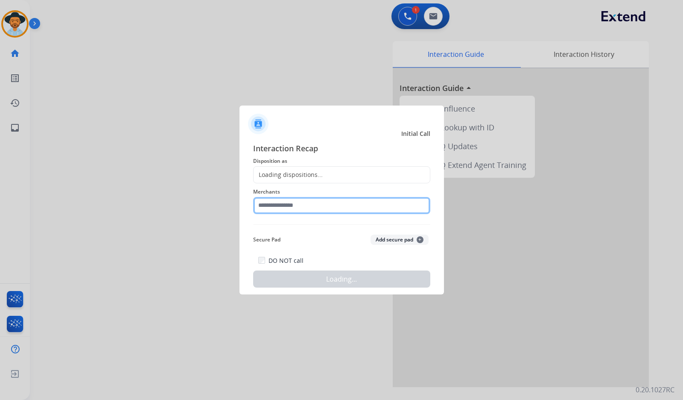
click at [321, 206] on input "text" at bounding box center [341, 205] width 177 height 17
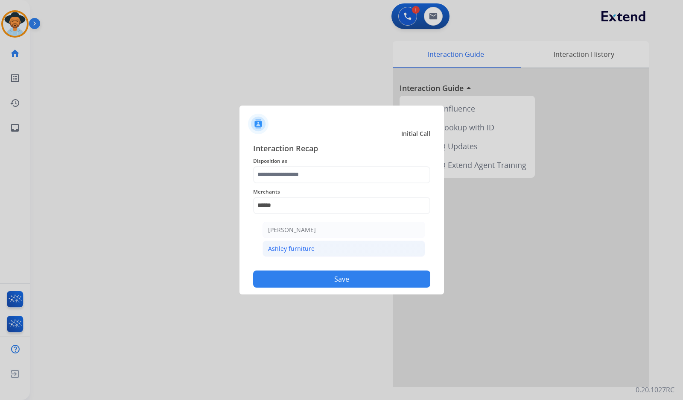
click at [336, 248] on li "Ashley furniture" at bounding box center [344, 248] width 163 height 16
type input "**********"
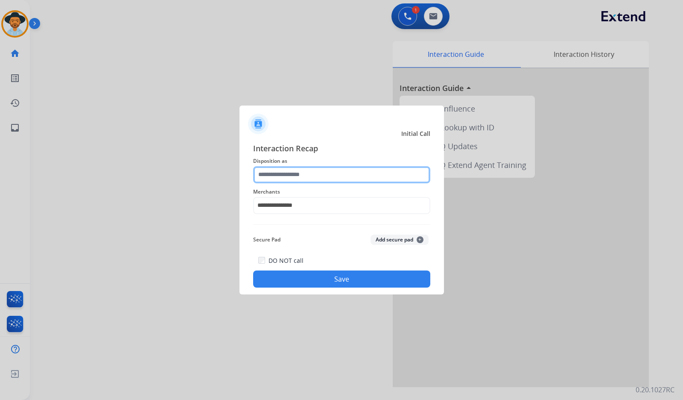
click at [328, 170] on input "text" at bounding box center [341, 174] width 177 height 17
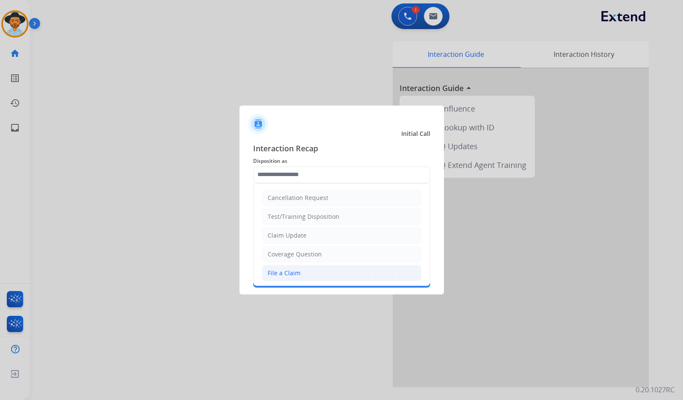
click at [304, 268] on li "File a Claim" at bounding box center [341, 273] width 159 height 16
type input "**********"
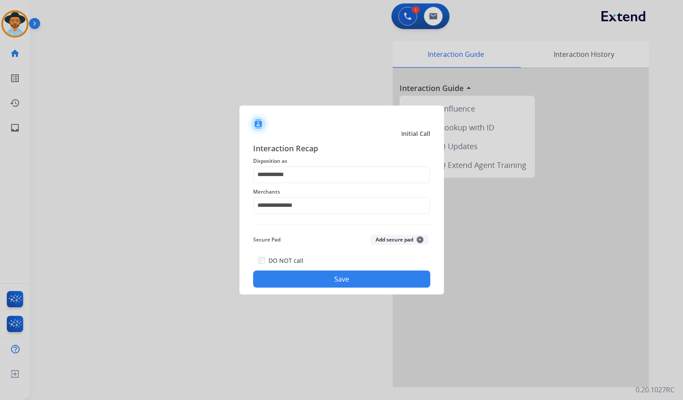
click at [332, 283] on button "Save" at bounding box center [341, 278] width 177 height 17
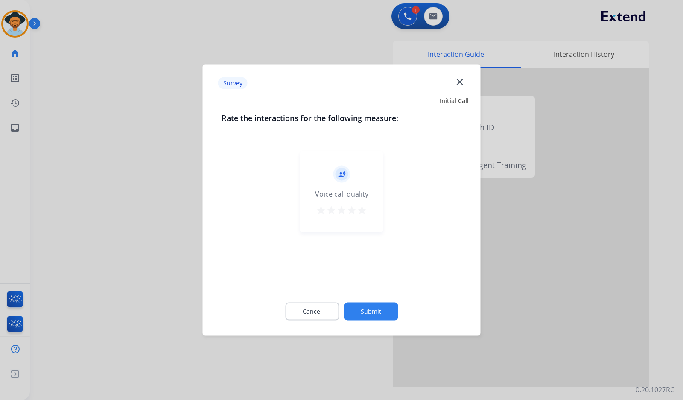
drag, startPoint x: 396, startPoint y: 300, endPoint x: 381, endPoint y: 309, distance: 18.0
click at [396, 300] on div "Cancel Submit" at bounding box center [342, 311] width 240 height 38
click at [383, 309] on button "Submit" at bounding box center [371, 311] width 54 height 18
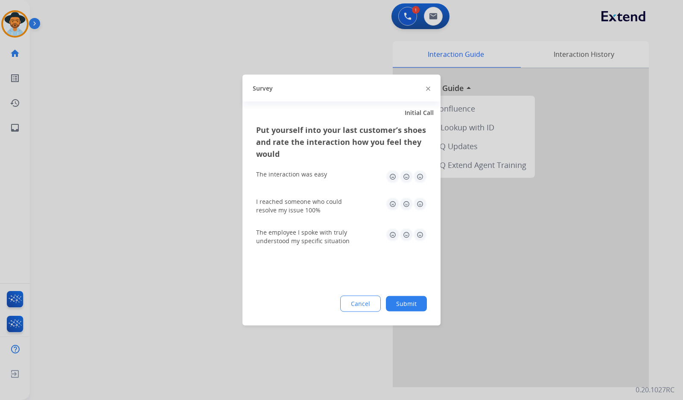
click at [420, 300] on button "Submit" at bounding box center [406, 303] width 41 height 15
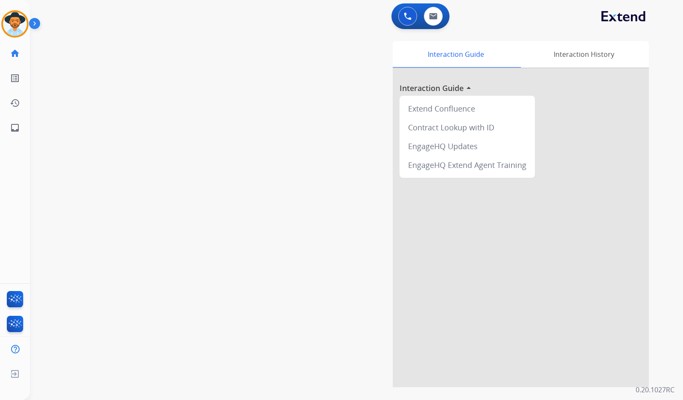
click at [158, 140] on div "swap_horiz Break voice bridge close_fullscreen Connect 3-Way Call merge_type Se…" at bounding box center [346, 209] width 633 height 356
click at [108, 52] on button "content_copy" at bounding box center [113, 52] width 10 height 10
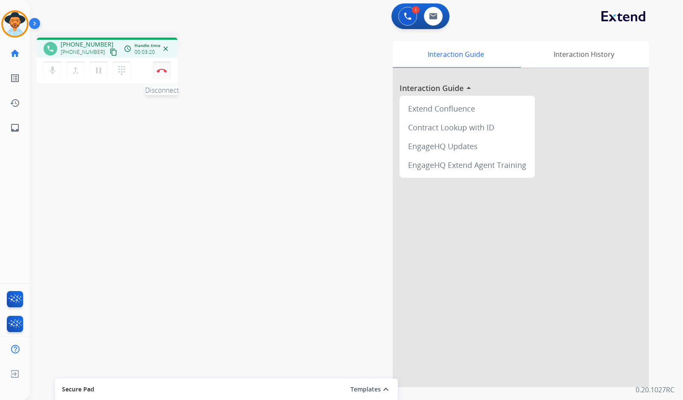
click at [158, 67] on button "Disconnect" at bounding box center [162, 70] width 18 height 18
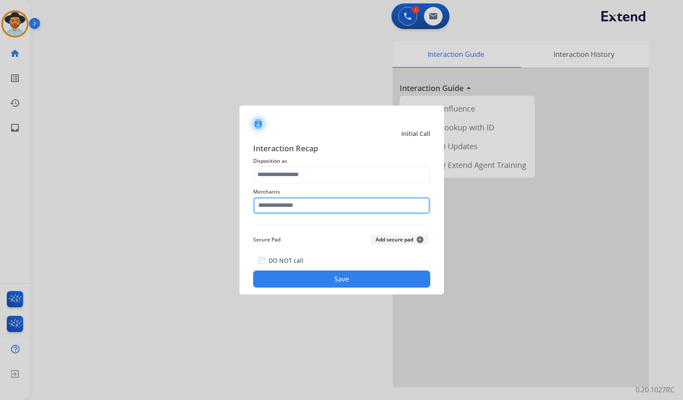
click at [284, 199] on input "text" at bounding box center [341, 205] width 177 height 17
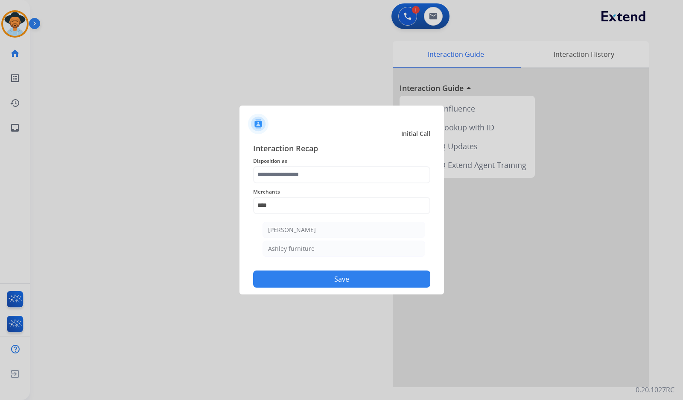
drag, startPoint x: 304, startPoint y: 254, endPoint x: 305, endPoint y: 244, distance: 10.0
click at [304, 254] on li "Ashley furniture" at bounding box center [344, 248] width 163 height 16
type input "**********"
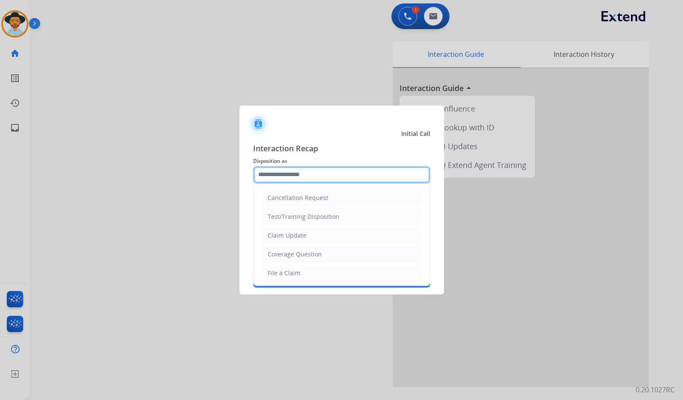
click at [316, 172] on input "text" at bounding box center [341, 174] width 177 height 17
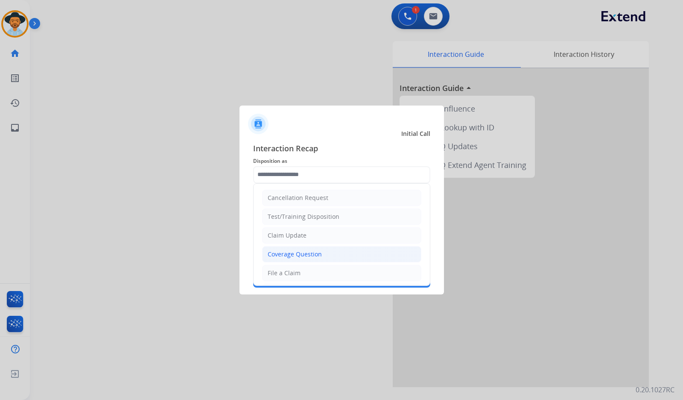
click at [322, 249] on li "Coverage Question" at bounding box center [341, 254] width 159 height 16
type input "**********"
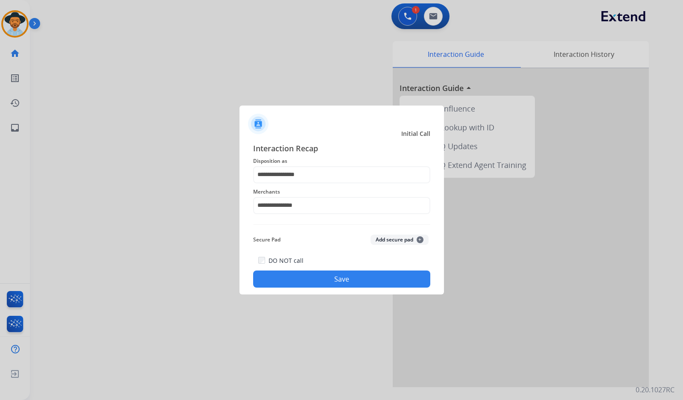
click at [331, 278] on button "Save" at bounding box center [341, 278] width 177 height 17
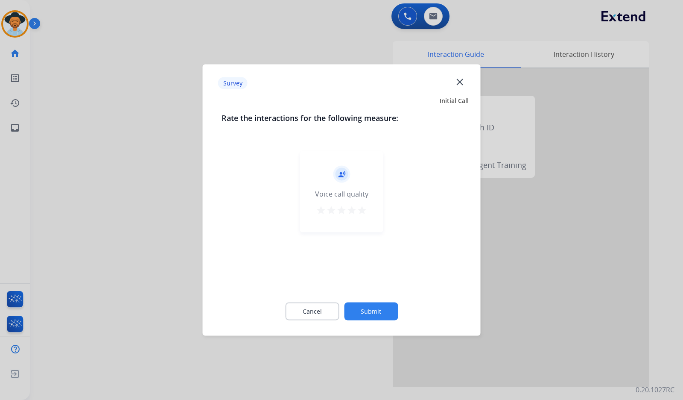
click at [383, 314] on button "Submit" at bounding box center [371, 311] width 54 height 18
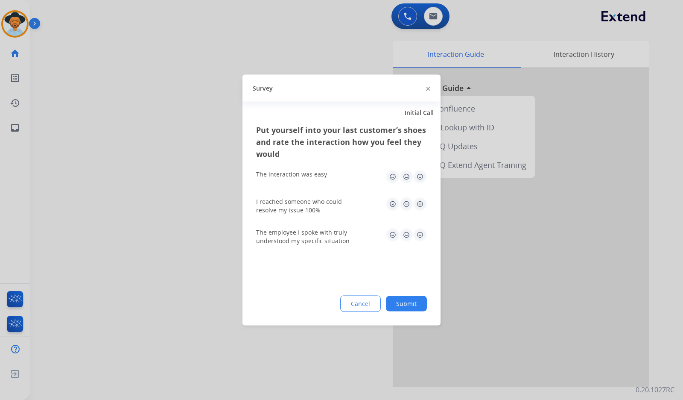
click at [414, 304] on button "Submit" at bounding box center [406, 303] width 41 height 15
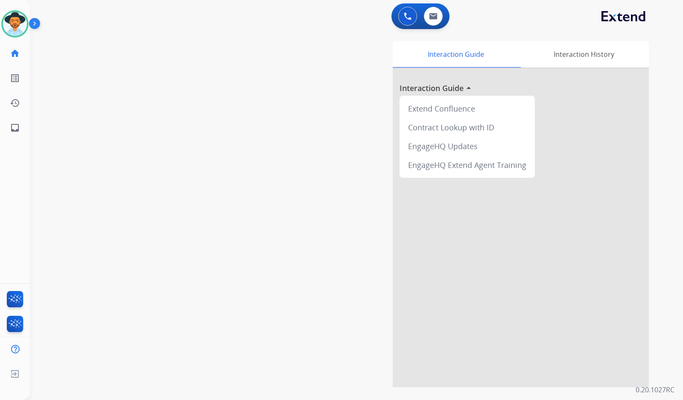
click at [92, 280] on div "swap_horiz Break voice bridge close_fullscreen Connect 3-Way Call merge_type Se…" at bounding box center [346, 209] width 633 height 356
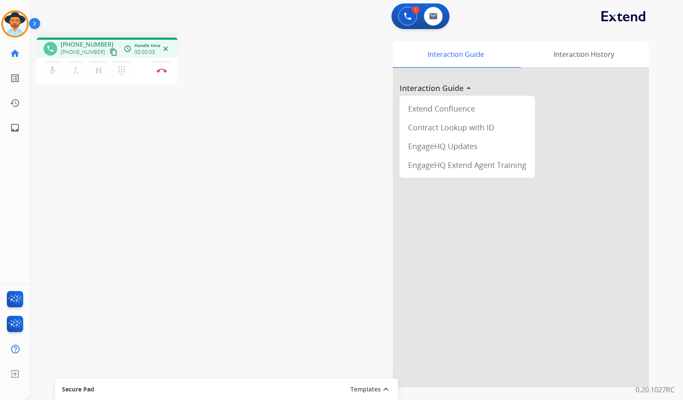
click at [110, 53] on mat-icon "content_copy" at bounding box center [114, 52] width 8 height 8
click at [152, 178] on div "phone [PHONE_NUMBER] [PHONE_NUMBER] content_copy access_time Call metrics Queue…" at bounding box center [346, 209] width 633 height 356
click at [96, 72] on mat-icon "pause" at bounding box center [98, 70] width 10 height 10
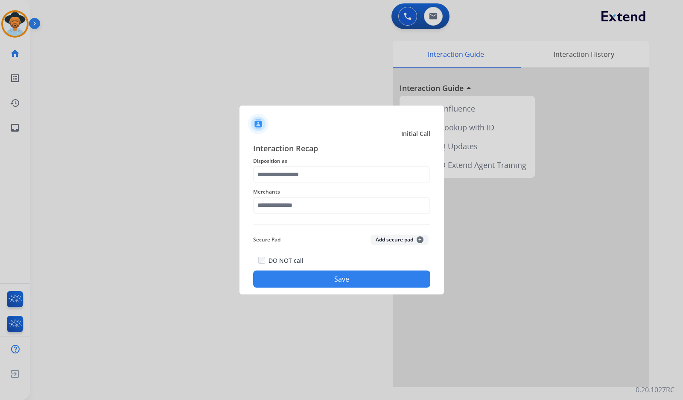
click at [353, 190] on span "Merchants" at bounding box center [341, 192] width 177 height 10
click at [349, 205] on input "text" at bounding box center [341, 205] width 177 height 17
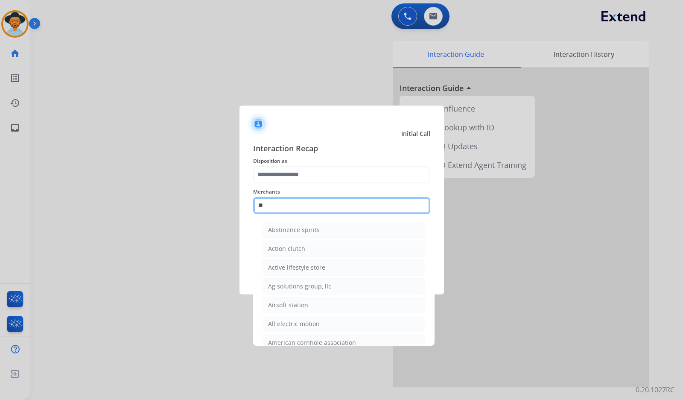
type input "*"
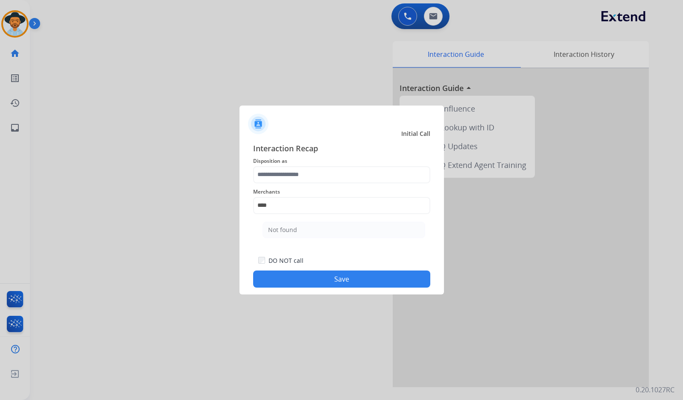
click at [307, 229] on li "Not found" at bounding box center [344, 230] width 163 height 16
type input "*********"
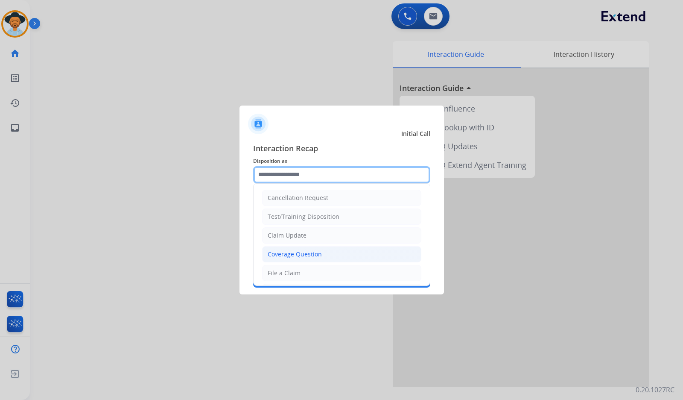
drag, startPoint x: 308, startPoint y: 175, endPoint x: 296, endPoint y: 260, distance: 85.8
click at [308, 175] on input "text" at bounding box center [341, 174] width 177 height 17
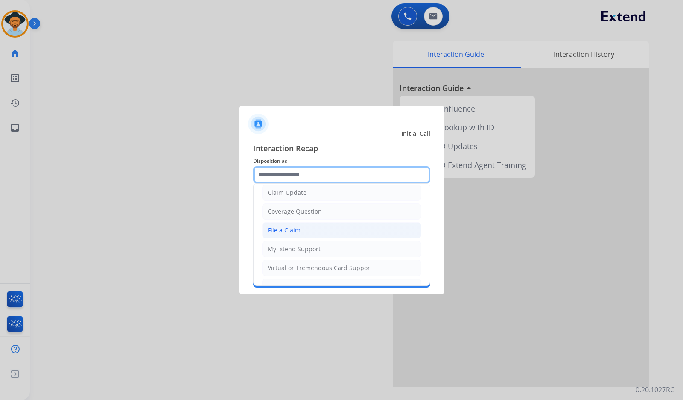
scroll to position [128, 0]
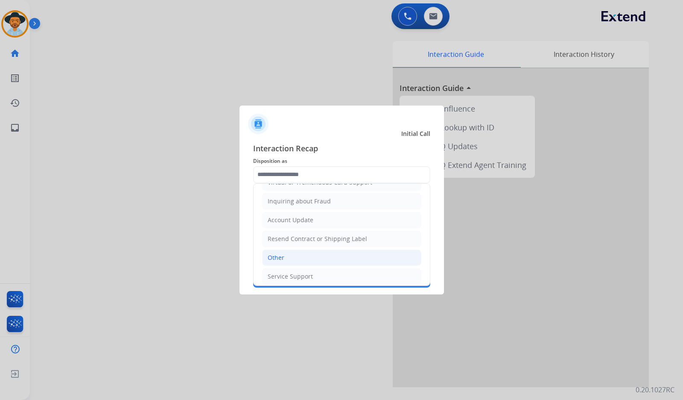
click at [296, 254] on li "Other" at bounding box center [341, 257] width 159 height 16
type input "*****"
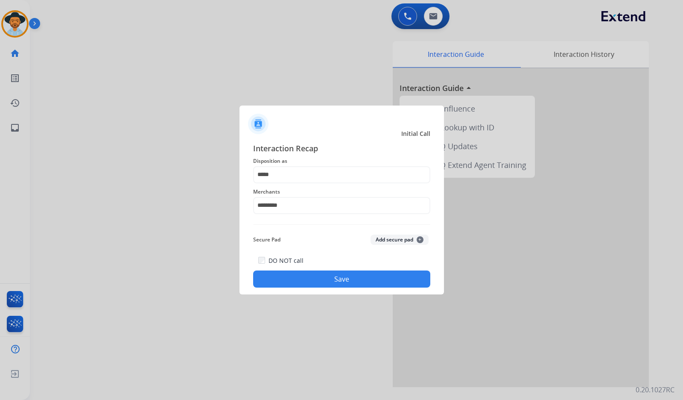
click at [339, 288] on div "Interaction Recap Disposition as ***** Merchants ********* Secure Pad Add secur…" at bounding box center [342, 214] width 205 height 159
click at [353, 282] on button "Save" at bounding box center [341, 278] width 177 height 17
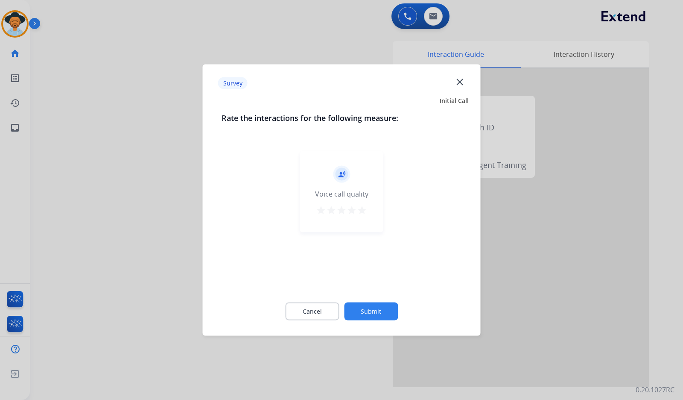
click at [377, 286] on div "record_voice_over Voice call quality star star star star star" at bounding box center [342, 218] width 240 height 148
click at [381, 314] on button "Submit" at bounding box center [371, 311] width 54 height 18
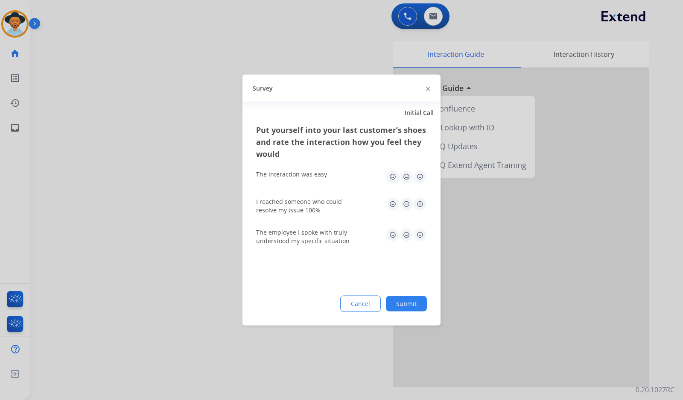
click at [413, 301] on button "Submit" at bounding box center [406, 303] width 41 height 15
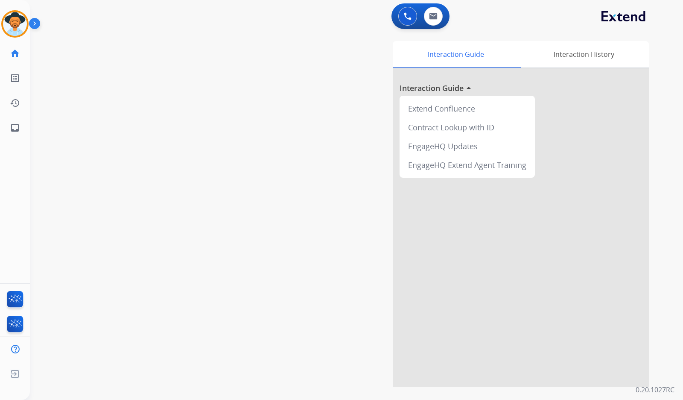
click at [24, 38] on div "Amanda AfterCallWork Edit Avatar Agent: Amanda Routing Profile: Extend_Training…" at bounding box center [15, 70] width 30 height 140
click at [26, 30] on div at bounding box center [14, 23] width 27 height 27
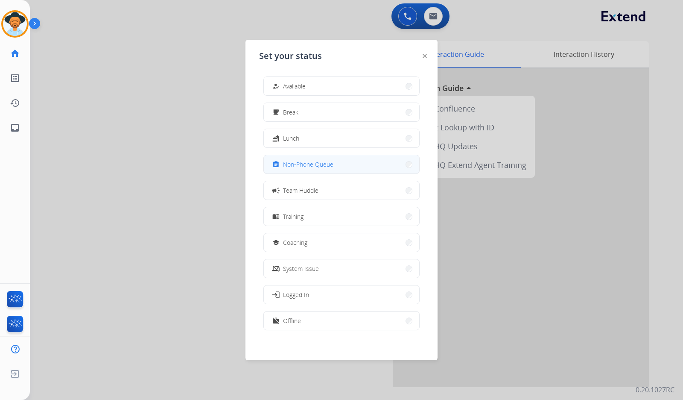
click at [304, 168] on span "Non-Phone Queue" at bounding box center [308, 164] width 50 height 9
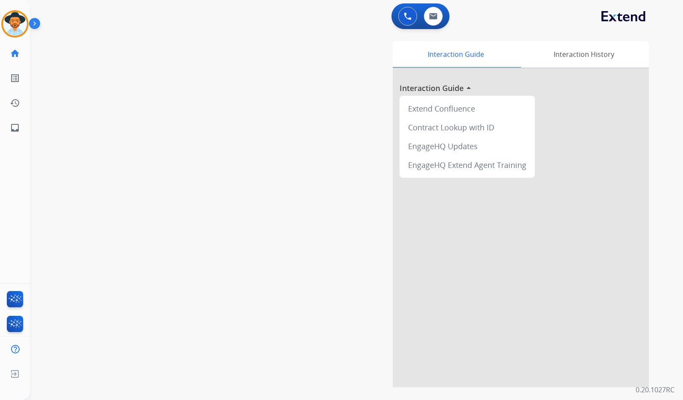
click at [137, 91] on div "swap_horiz Break voice bridge close_fullscreen Connect 3-Way Call merge_type Se…" at bounding box center [346, 209] width 633 height 356
click at [34, 21] on img at bounding box center [36, 25] width 15 height 16
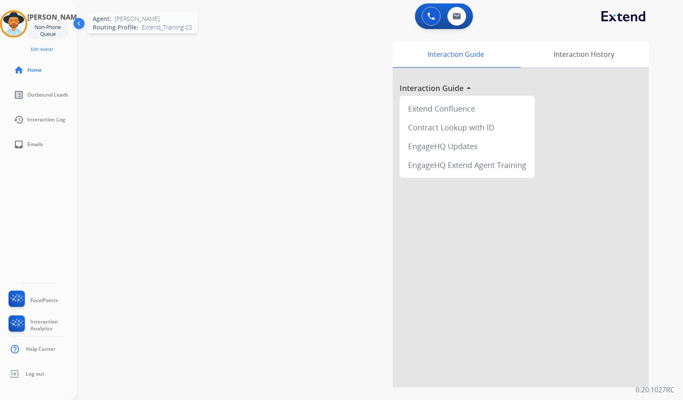
click at [22, 23] on img at bounding box center [14, 24] width 24 height 24
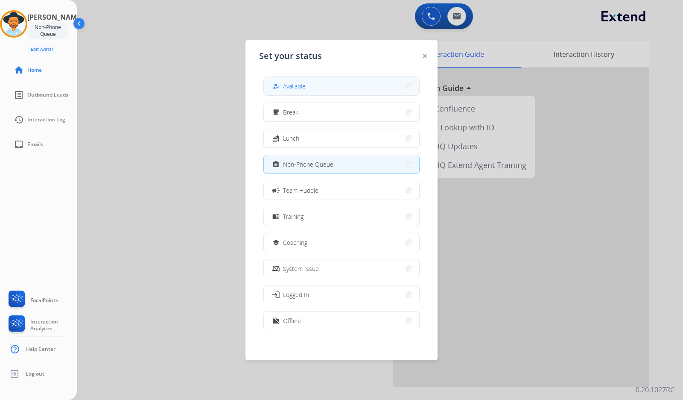
click at [370, 87] on button "how_to_reg Available" at bounding box center [341, 86] width 155 height 18
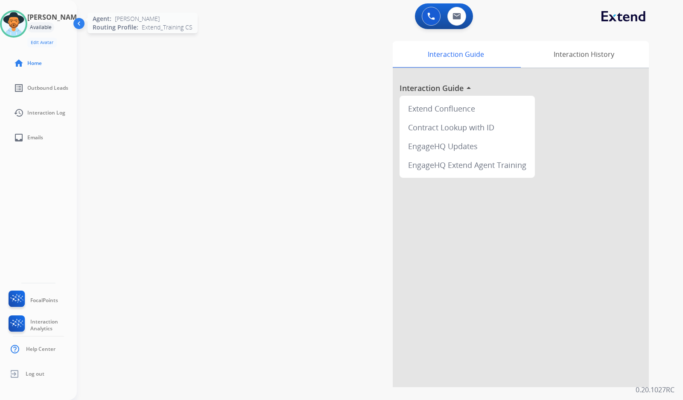
click at [11, 20] on img at bounding box center [14, 24] width 24 height 24
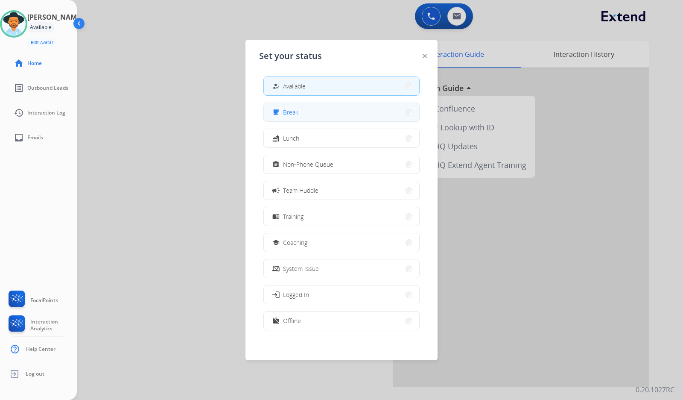
click at [317, 110] on button "free_breakfast Break" at bounding box center [341, 112] width 155 height 18
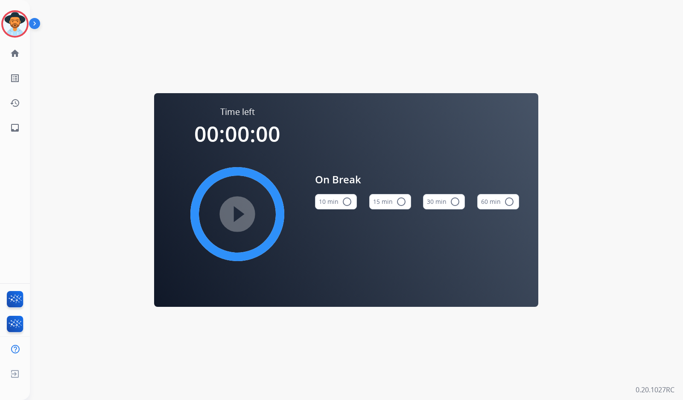
click at [327, 197] on button "10 min radio_button_unchecked" at bounding box center [336, 201] width 42 height 15
click at [4, 25] on img at bounding box center [15, 24] width 24 height 24
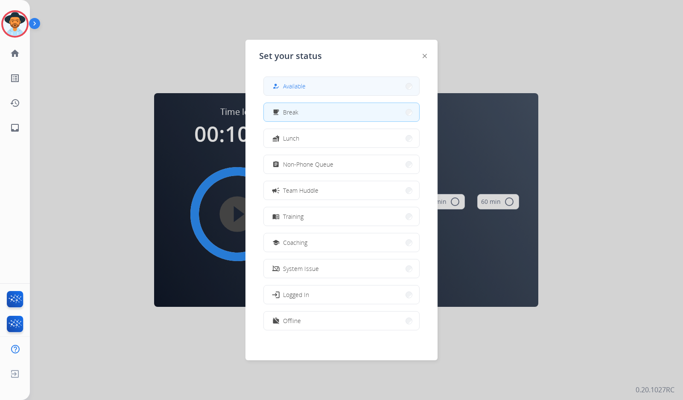
click at [330, 82] on button "how_to_reg Available" at bounding box center [341, 86] width 155 height 18
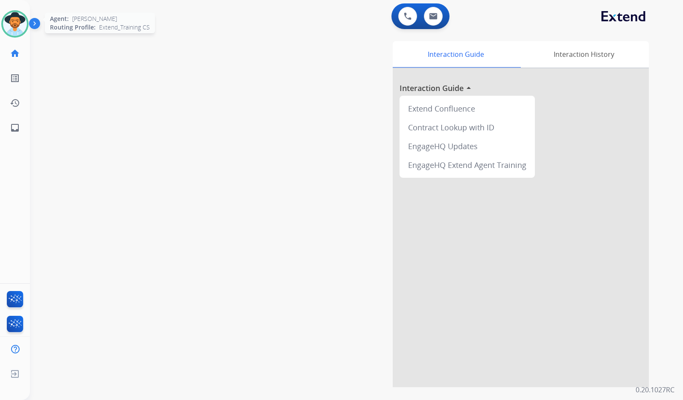
click at [14, 20] on img at bounding box center [15, 24] width 24 height 24
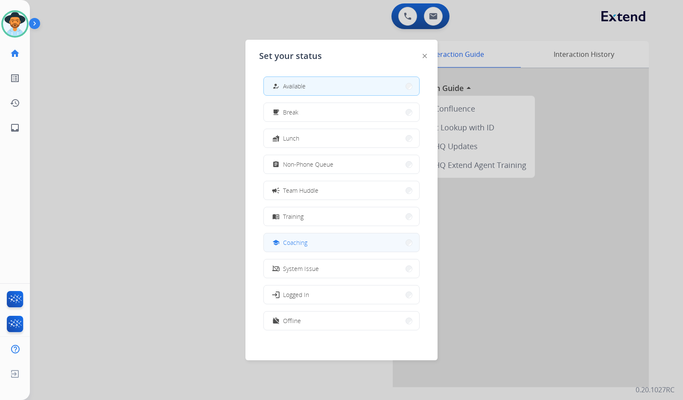
click at [310, 237] on button "school Coaching" at bounding box center [341, 242] width 155 height 18
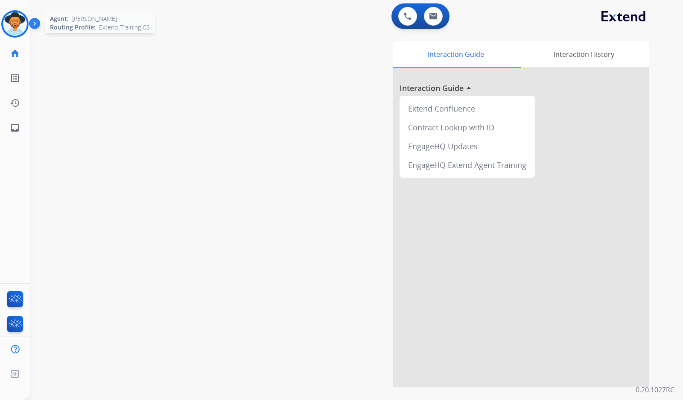
click at [19, 22] on img at bounding box center [15, 24] width 24 height 24
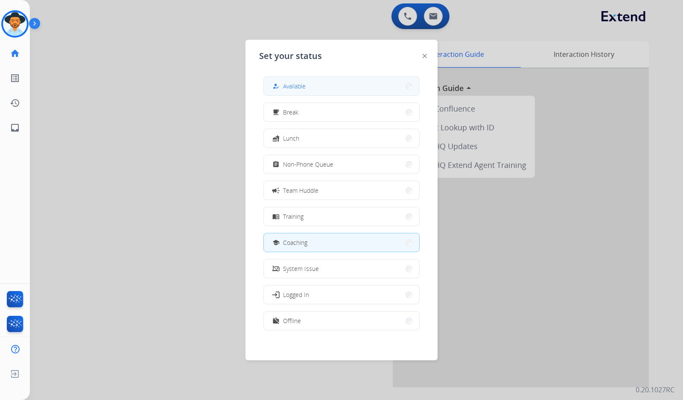
click at [377, 87] on button "how_to_reg Available" at bounding box center [341, 86] width 155 height 18
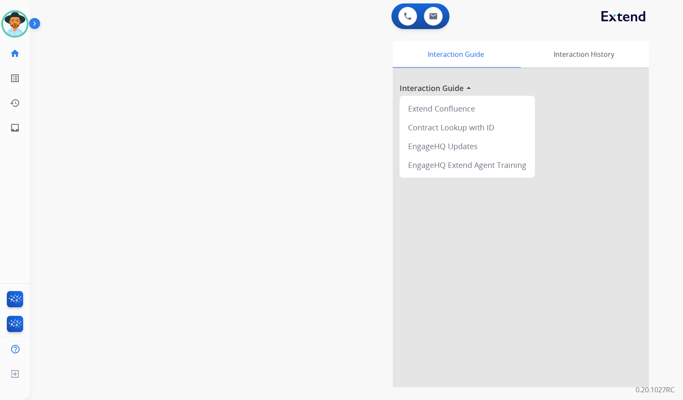
click at [141, 216] on div "swap_horiz Break voice bridge close_fullscreen Connect 3-Way Call merge_type Se…" at bounding box center [346, 209] width 633 height 356
click at [182, 213] on div "swap_horiz Break voice bridge close_fullscreen Connect 3-Way Call merge_type Se…" at bounding box center [346, 209] width 633 height 356
click at [12, 24] on img at bounding box center [15, 24] width 24 height 24
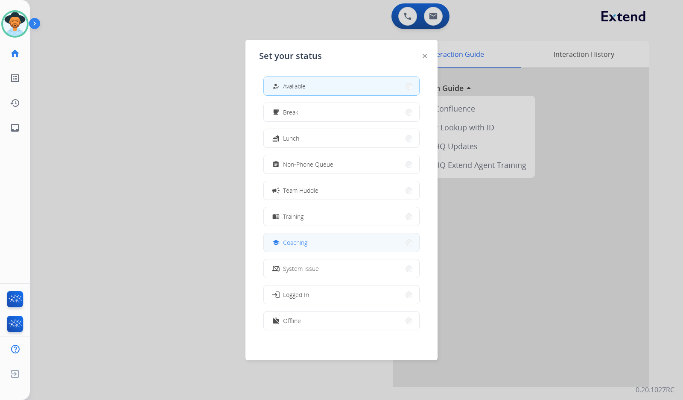
click at [345, 246] on button "school Coaching" at bounding box center [341, 242] width 155 height 18
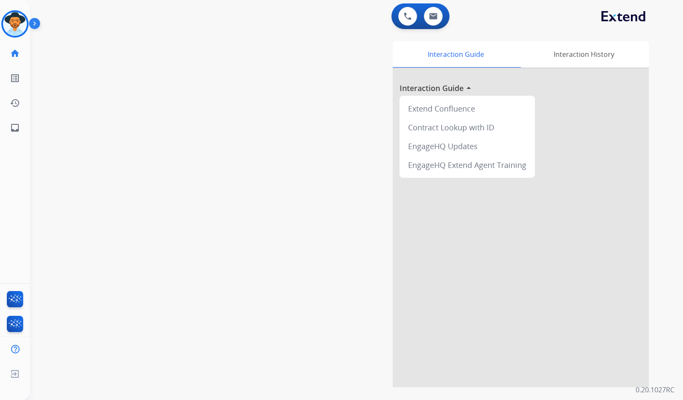
click at [97, 69] on div "swap_horiz Break voice bridge close_fullscreen Connect 3-Way Call merge_type Se…" at bounding box center [346, 209] width 633 height 356
click at [33, 24] on img at bounding box center [36, 25] width 15 height 16
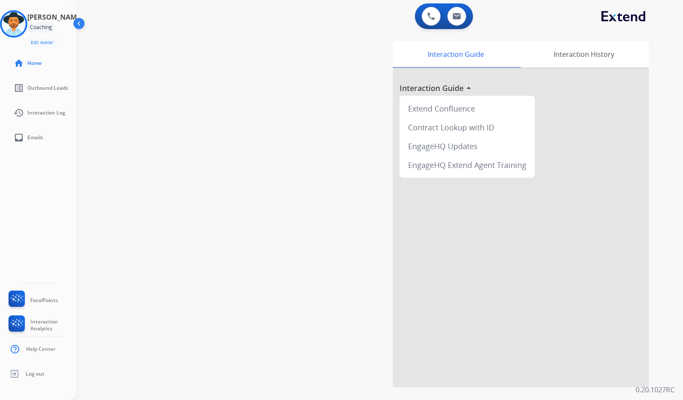
click at [151, 129] on div "swap_horiz Break voice bridge close_fullscreen Connect 3-Way Call merge_type Se…" at bounding box center [370, 209] width 586 height 356
click at [9, 16] on div at bounding box center [13, 23] width 27 height 27
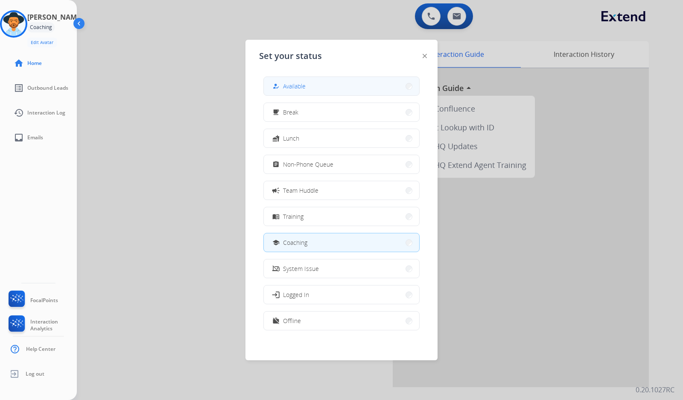
click at [280, 83] on div "how_to_reg" at bounding box center [277, 86] width 12 height 10
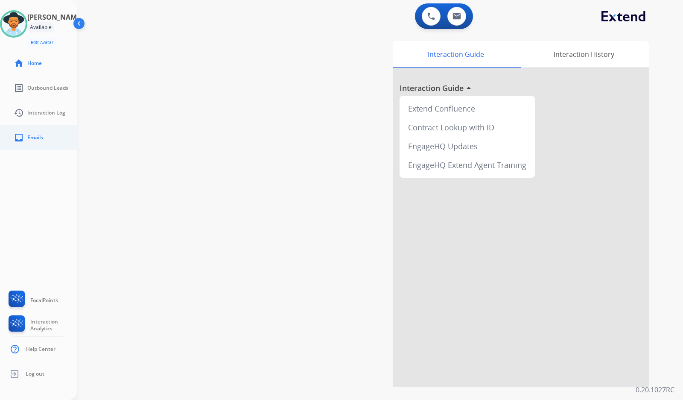
click at [34, 147] on link "inbox Emails" at bounding box center [45, 138] width 77 height 24
select select "**********"
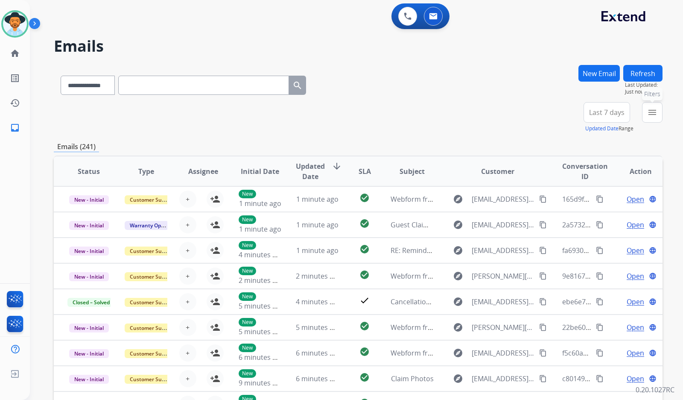
click at [653, 111] on mat-icon "menu" at bounding box center [652, 112] width 10 height 10
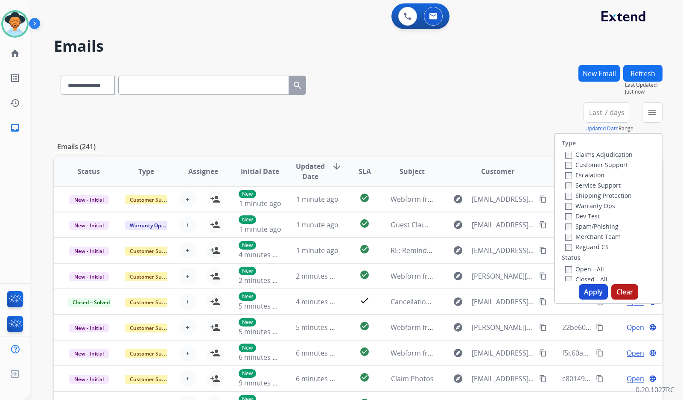
click at [617, 165] on label "Customer Support" at bounding box center [596, 165] width 63 height 8
click at [614, 200] on div "Shipping Protection" at bounding box center [598, 195] width 67 height 10
click at [611, 192] on label "Shipping Protection" at bounding box center [598, 195] width 67 height 8
click at [599, 242] on div "Reguard CS" at bounding box center [598, 246] width 67 height 10
drag, startPoint x: 594, startPoint y: 247, endPoint x: 594, endPoint y: 252, distance: 4.7
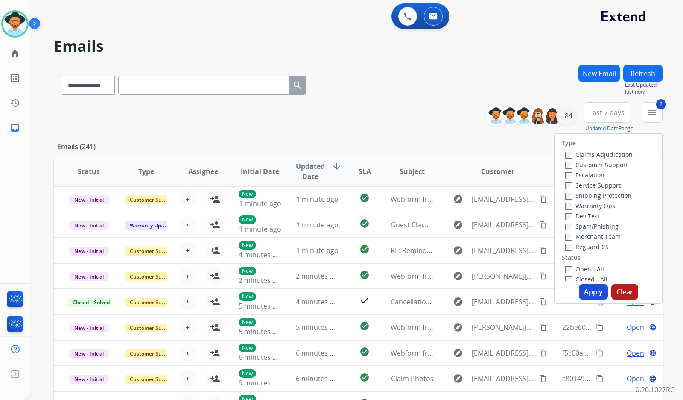
click at [594, 246] on label "Reguard CS" at bounding box center [587, 247] width 44 height 8
click at [591, 270] on label "Open - All" at bounding box center [584, 269] width 39 height 8
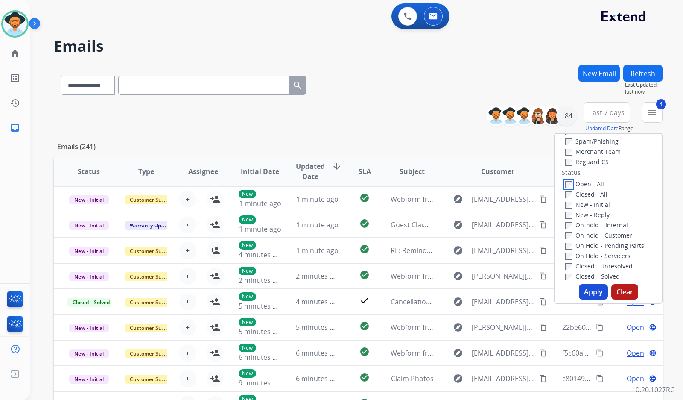
scroll to position [85, 0]
click at [606, 258] on label "On Hold - Servicers" at bounding box center [597, 255] width 65 height 8
click at [606, 244] on label "On Hold - Pending Parts" at bounding box center [604, 245] width 79 height 8
click at [605, 235] on label "On-hold - Customer" at bounding box center [598, 235] width 67 height 8
click at [604, 225] on label "On-hold – Internal" at bounding box center [596, 224] width 63 height 8
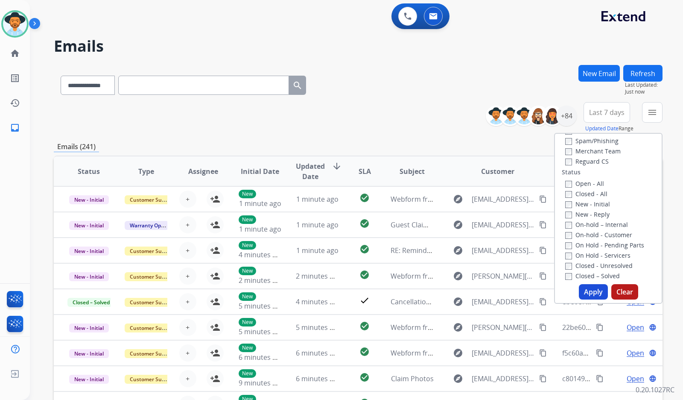
click at [601, 216] on label "New - Reply" at bounding box center [587, 214] width 44 height 8
click at [605, 205] on div "New - Initial" at bounding box center [610, 204] width 90 height 10
click at [604, 205] on div "New - Initial" at bounding box center [610, 204] width 90 height 10
click at [601, 205] on label "New - Initial" at bounding box center [587, 204] width 45 height 8
click at [592, 296] on button "Apply" at bounding box center [593, 291] width 29 height 15
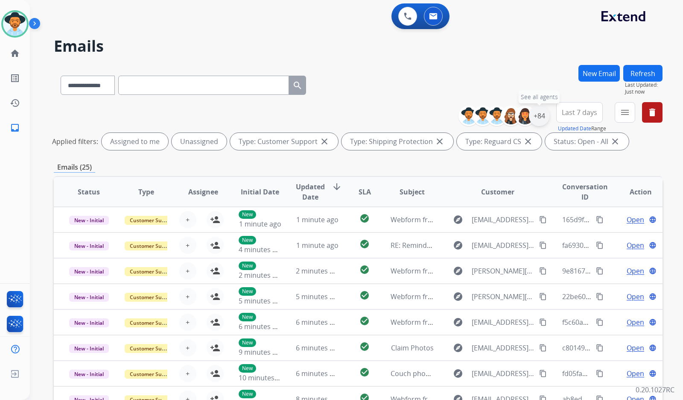
click at [546, 121] on div "+84" at bounding box center [539, 115] width 20 height 20
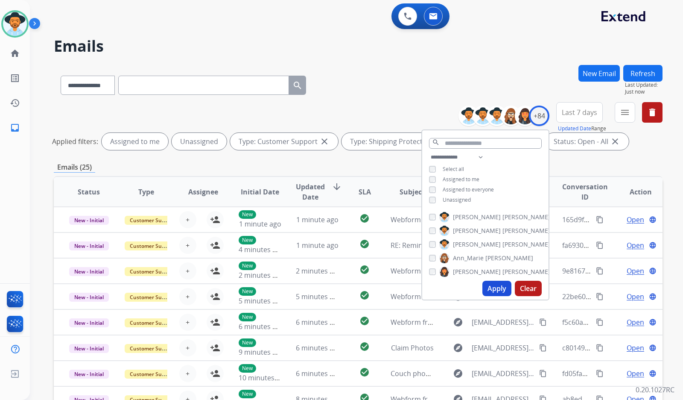
click at [448, 201] on span "Unassigned" at bounding box center [457, 199] width 28 height 7
click at [458, 245] on span "[PERSON_NAME]" at bounding box center [477, 244] width 48 height 9
click at [501, 292] on button "Apply" at bounding box center [496, 287] width 29 height 15
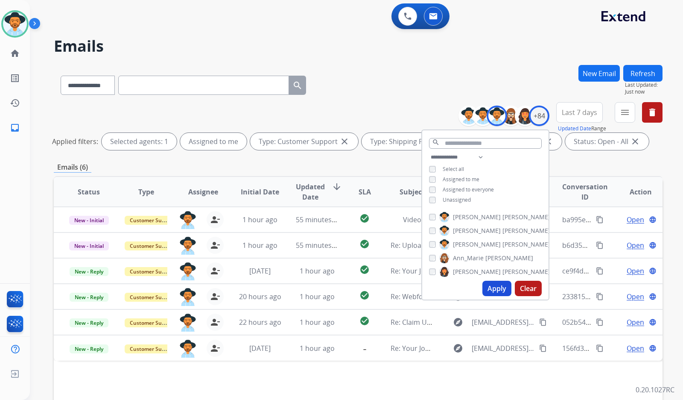
click at [305, 381] on div "Status Type Assignee Initial Date Updated Date arrow_downward SLA Subject Custo…" at bounding box center [358, 319] width 609 height 286
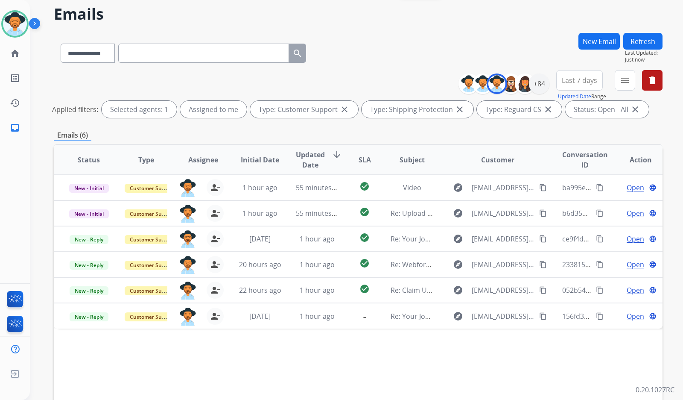
scroll to position [0, 0]
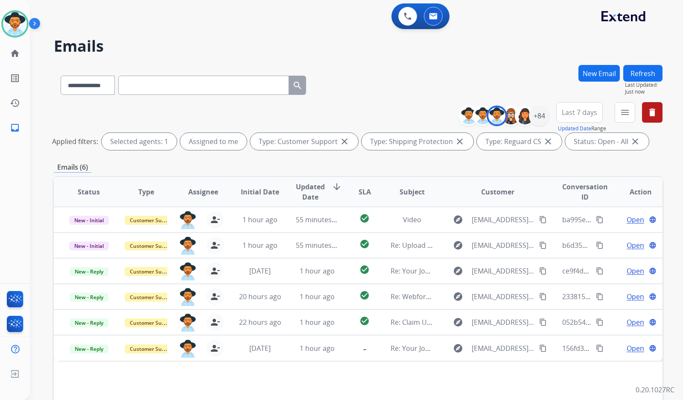
click at [41, 82] on div "**********" at bounding box center [346, 231] width 633 height 400
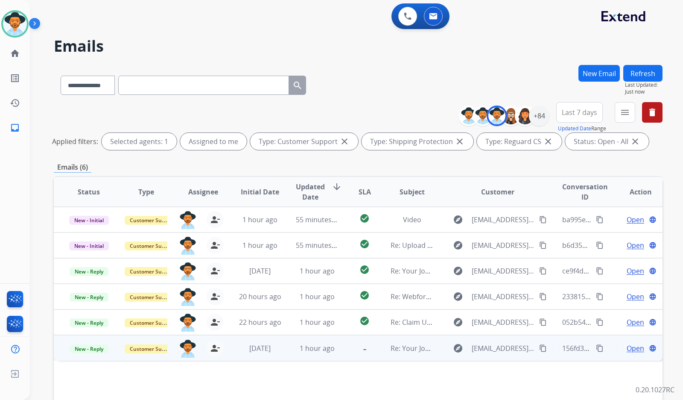
click at [361, 350] on mat-icon "-" at bounding box center [364, 347] width 10 height 10
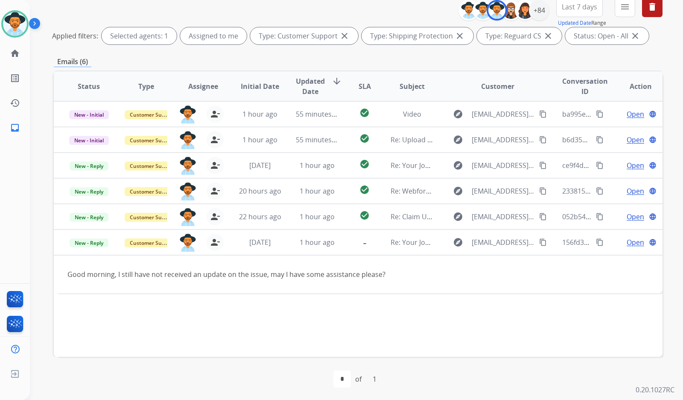
scroll to position [107, 0]
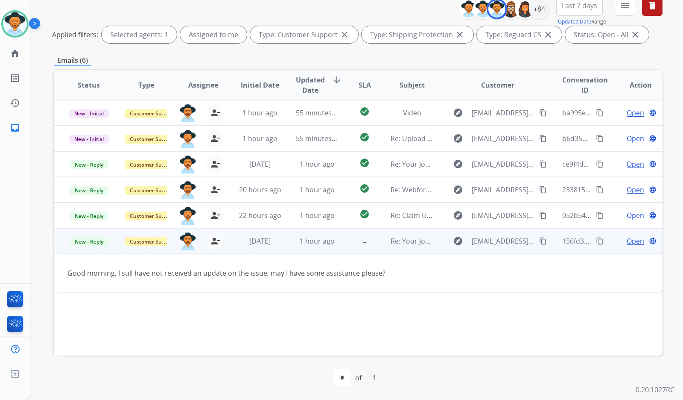
click at [345, 244] on td "-" at bounding box center [358, 241] width 38 height 26
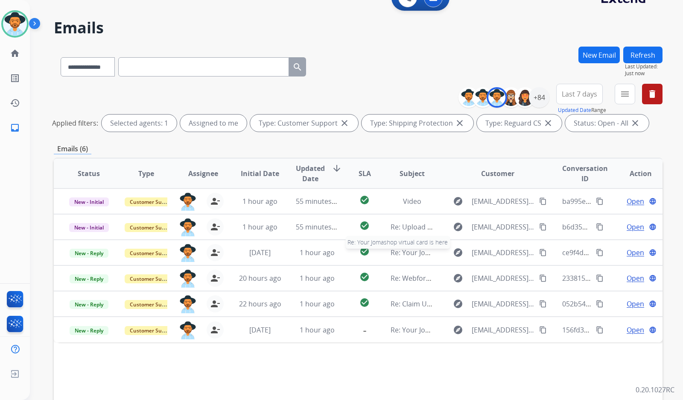
scroll to position [0, 0]
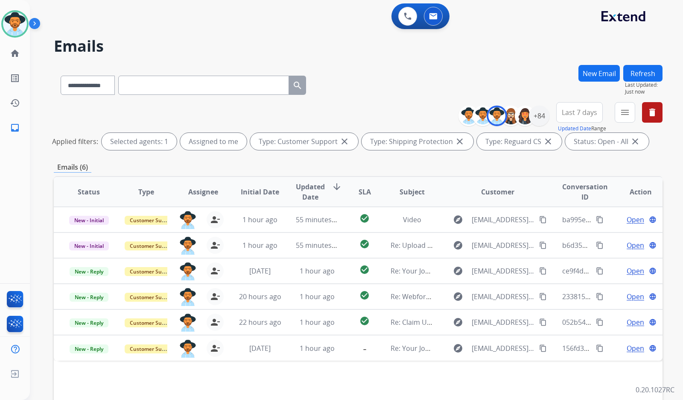
click at [62, 108] on div "**********" at bounding box center [358, 127] width 609 height 51
click at [34, 22] on img at bounding box center [36, 25] width 15 height 16
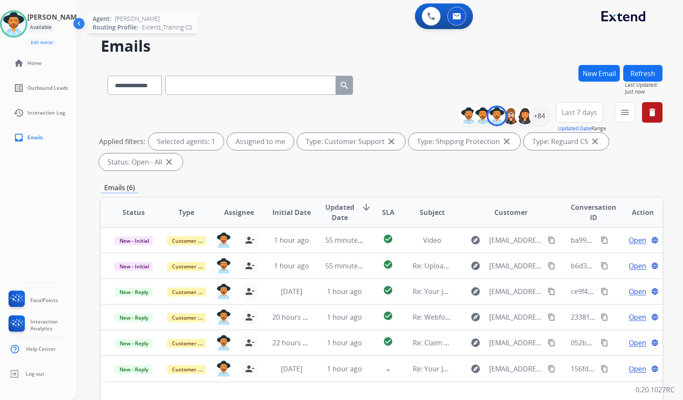
click at [20, 19] on img at bounding box center [14, 24] width 24 height 24
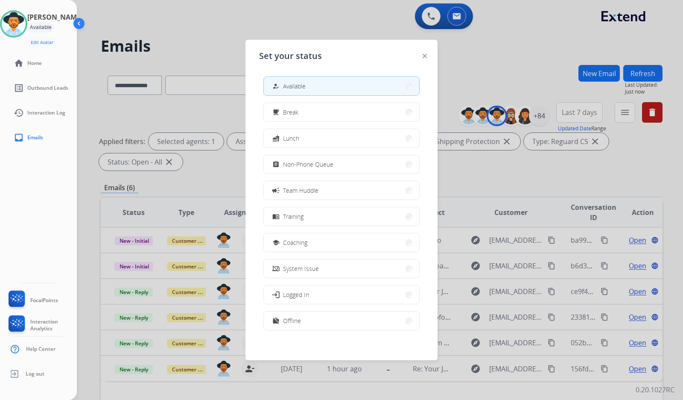
click at [185, 45] on div at bounding box center [341, 200] width 683 height 400
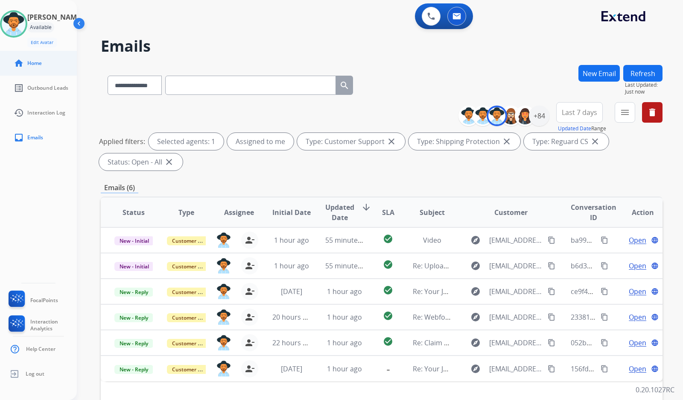
click at [49, 67] on link "home Home" at bounding box center [45, 63] width 77 height 24
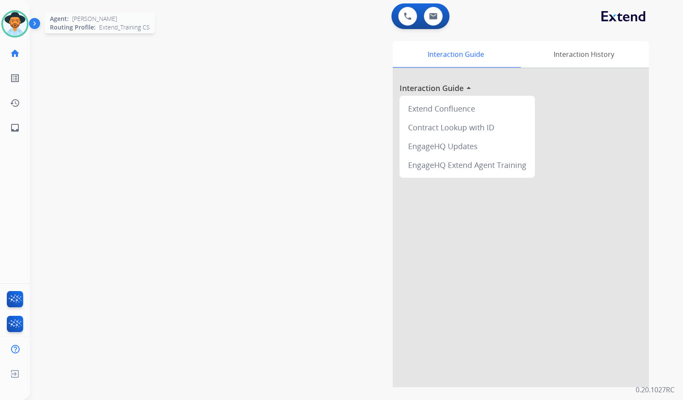
click at [17, 20] on img at bounding box center [15, 24] width 24 height 24
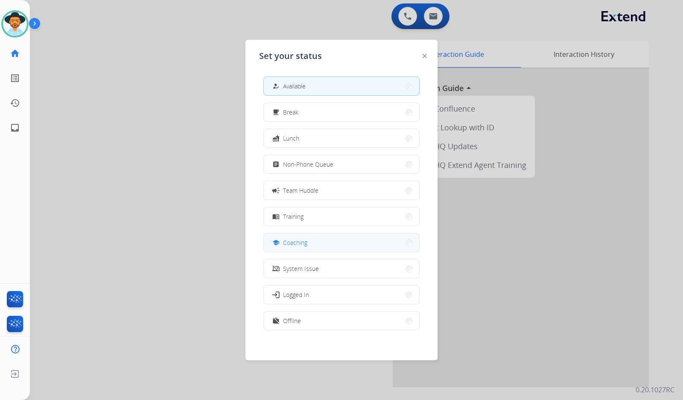
click at [355, 239] on button "school Coaching" at bounding box center [341, 242] width 155 height 18
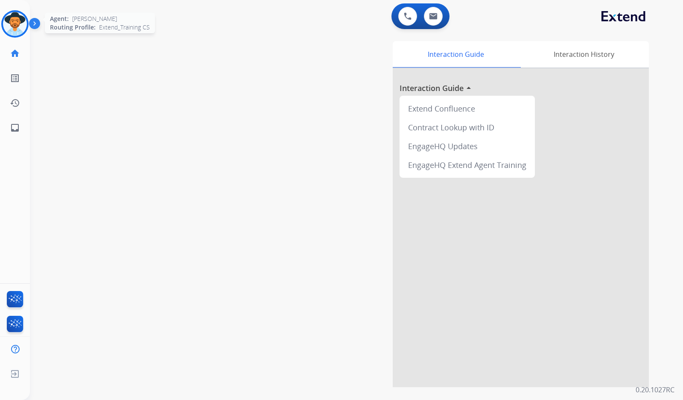
click at [16, 30] on img at bounding box center [15, 24] width 24 height 24
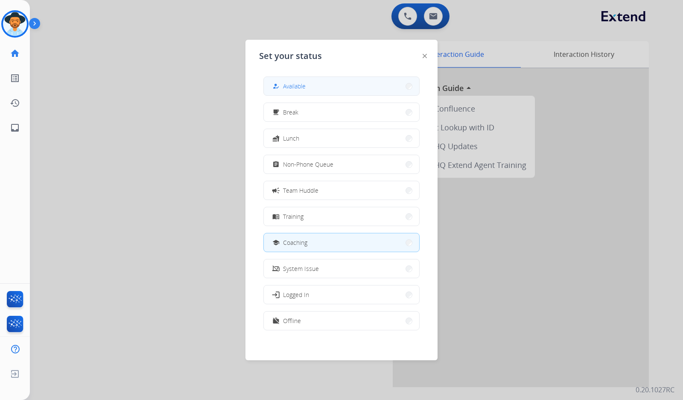
click at [323, 86] on button "how_to_reg Available" at bounding box center [341, 86] width 155 height 18
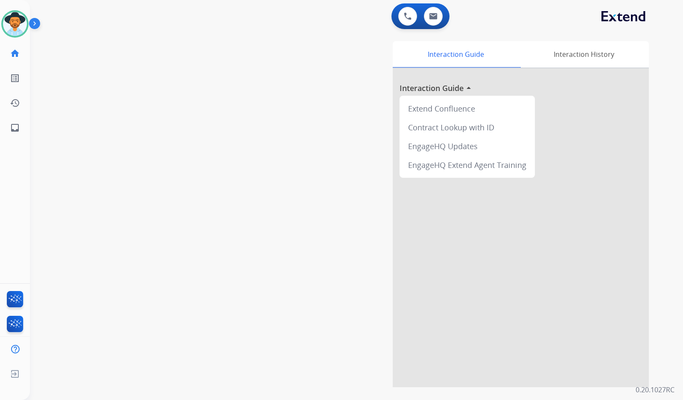
click at [157, 105] on div "swap_horiz Break voice bridge close_fullscreen Connect 3-Way Call merge_type Se…" at bounding box center [346, 209] width 633 height 356
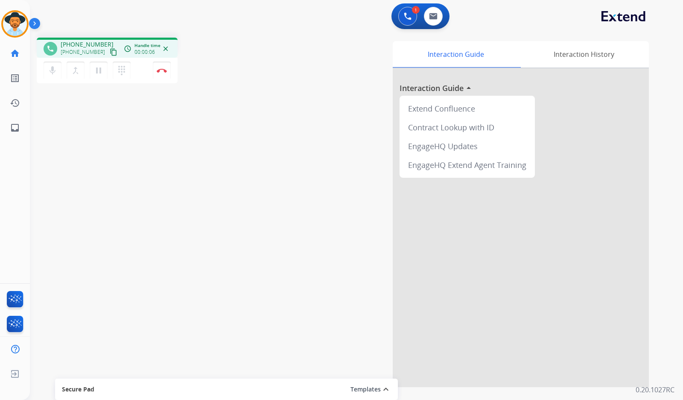
click at [110, 54] on mat-icon "content_copy" at bounding box center [114, 52] width 8 height 8
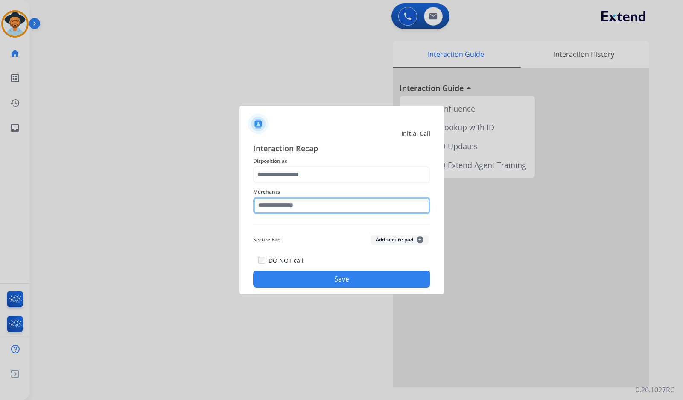
click at [364, 209] on input "text" at bounding box center [341, 205] width 177 height 17
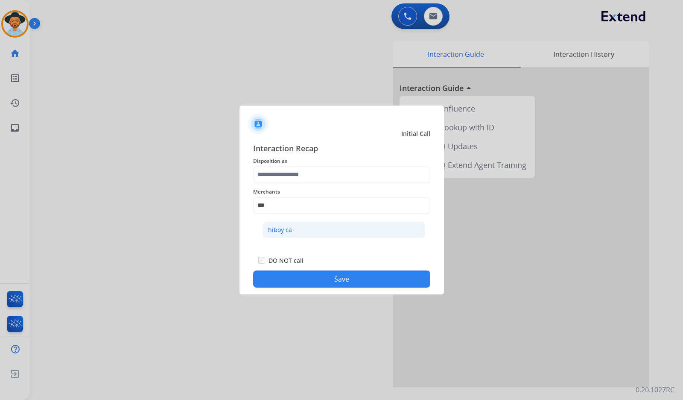
click at [321, 228] on li "hiboy ca" at bounding box center [344, 230] width 163 height 16
type input "********"
click at [316, 184] on div "Merchants ********" at bounding box center [341, 200] width 177 height 34
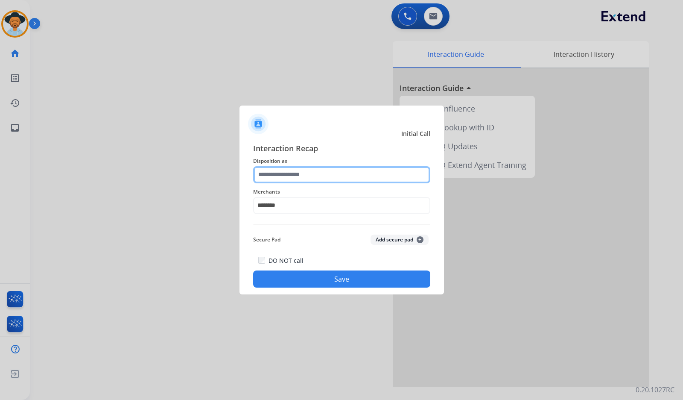
click at [315, 173] on input "text" at bounding box center [341, 174] width 177 height 17
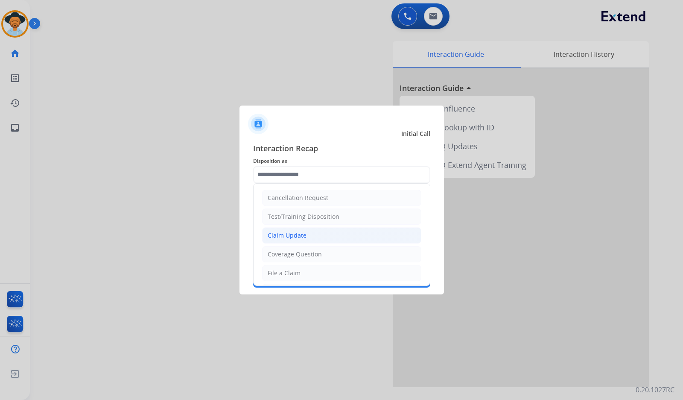
click at [312, 233] on li "Claim Update" at bounding box center [341, 235] width 159 height 16
type input "**********"
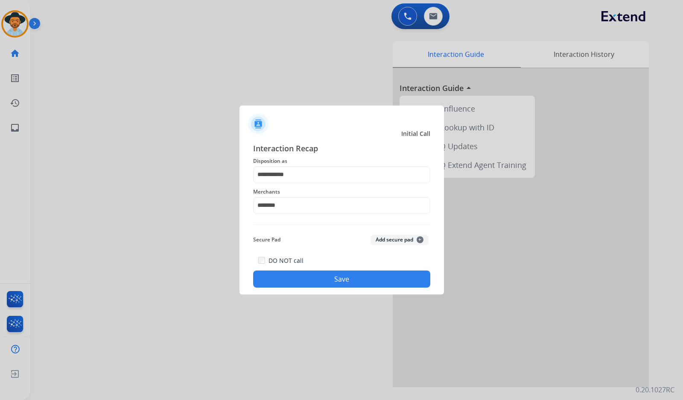
click at [319, 270] on div "DO NOT call Save" at bounding box center [341, 271] width 177 height 32
click at [359, 286] on button "Save" at bounding box center [341, 278] width 177 height 17
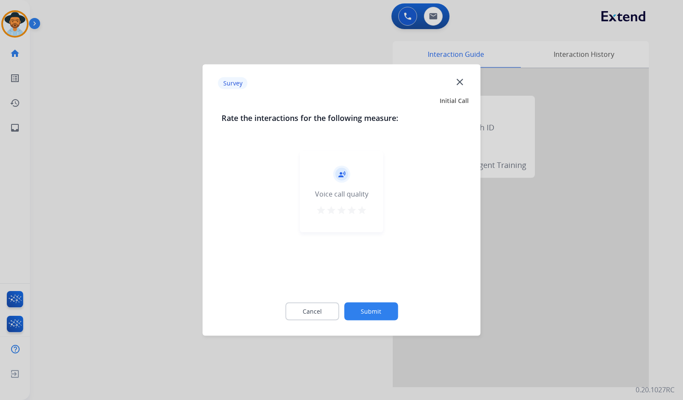
click at [379, 289] on div "record_voice_over Voice call quality star star star star star" at bounding box center [342, 218] width 240 height 148
click at [385, 312] on button "Submit" at bounding box center [371, 311] width 54 height 18
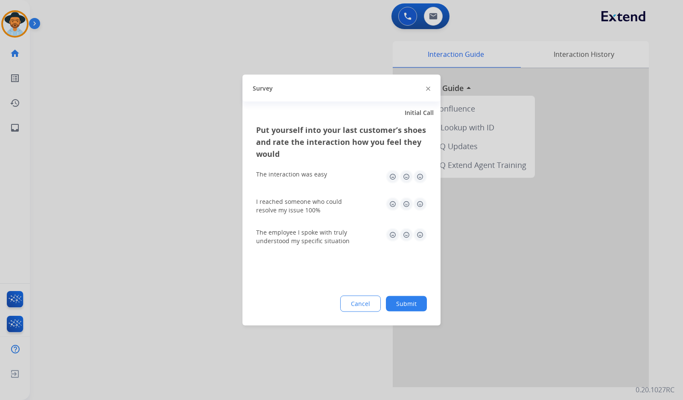
click at [399, 297] on button "Submit" at bounding box center [406, 303] width 41 height 15
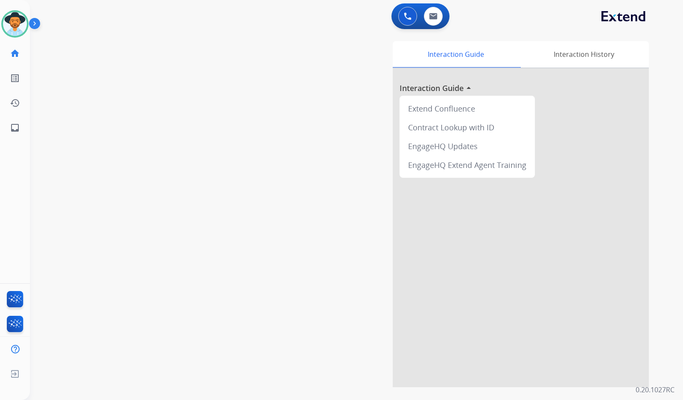
click at [109, 135] on div "swap_horiz Break voice bridge close_fullscreen Connect 3-Way Call merge_type Se…" at bounding box center [346, 209] width 633 height 356
click at [19, 26] on img at bounding box center [15, 24] width 24 height 24
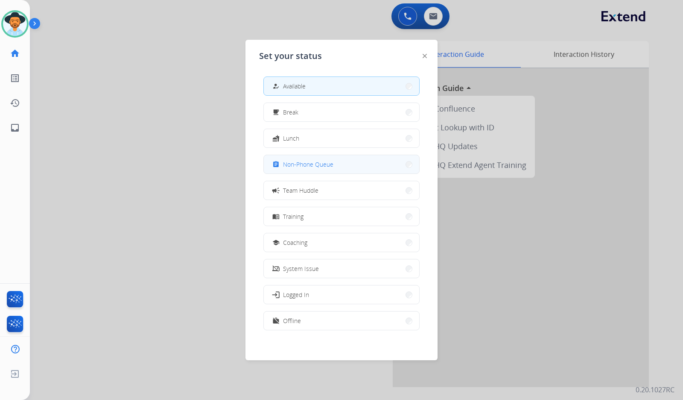
click at [313, 165] on span "Non-Phone Queue" at bounding box center [308, 164] width 50 height 9
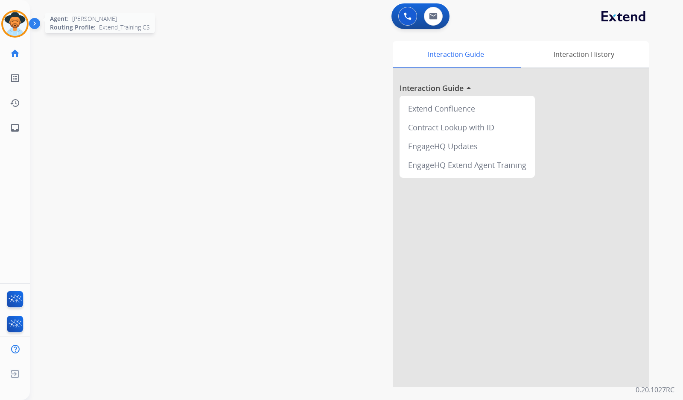
drag, startPoint x: 20, startPoint y: 27, endPoint x: 50, endPoint y: 29, distance: 29.9
click at [19, 27] on img at bounding box center [15, 24] width 24 height 24
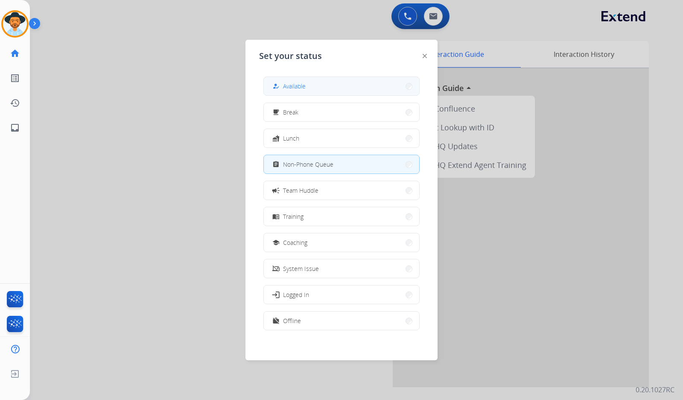
click at [270, 81] on button "how_to_reg Available" at bounding box center [341, 86] width 155 height 18
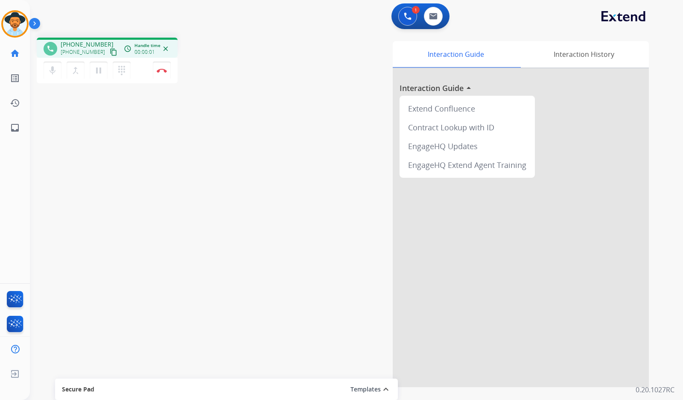
click at [110, 52] on mat-icon "content_copy" at bounding box center [114, 52] width 8 height 8
drag, startPoint x: 98, startPoint y: 76, endPoint x: 105, endPoint y: 76, distance: 6.8
click at [99, 76] on button "pause Hold" at bounding box center [99, 70] width 18 height 18
click at [96, 71] on mat-icon "play_arrow" at bounding box center [98, 70] width 10 height 10
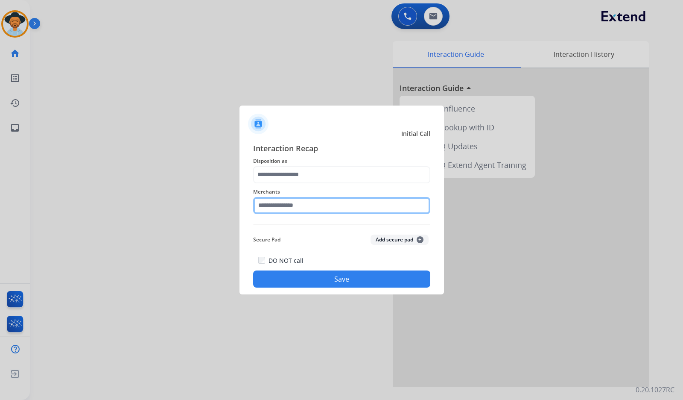
drag, startPoint x: 324, startPoint y: 205, endPoint x: 327, endPoint y: 196, distance: 9.8
click at [327, 197] on input "text" at bounding box center [341, 205] width 177 height 17
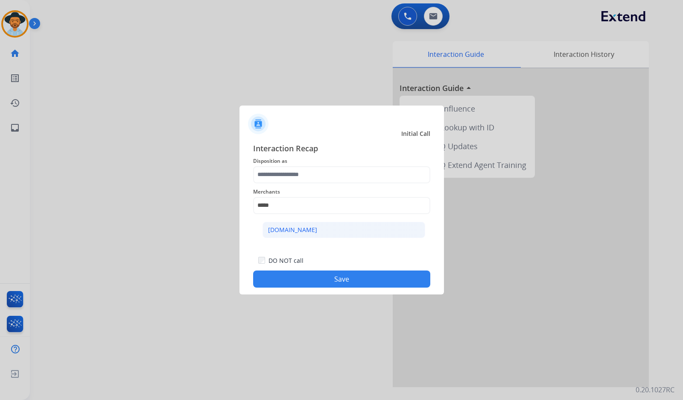
click at [320, 225] on li "[DOMAIN_NAME]" at bounding box center [344, 230] width 163 height 16
type input "**********"
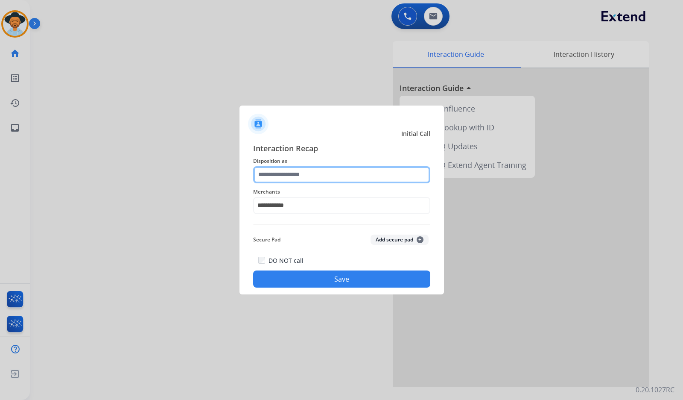
click at [307, 179] on input "text" at bounding box center [341, 174] width 177 height 17
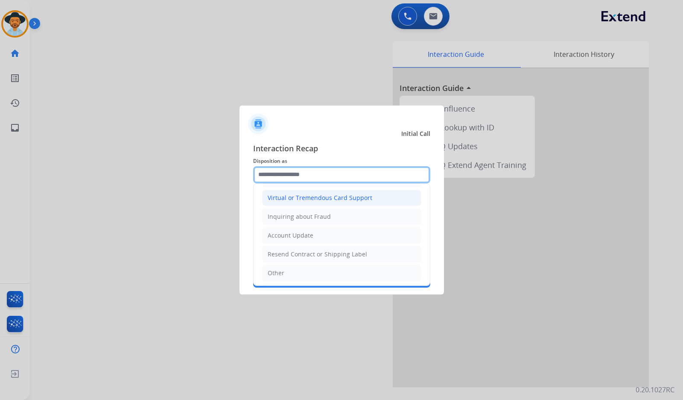
scroll to position [85, 0]
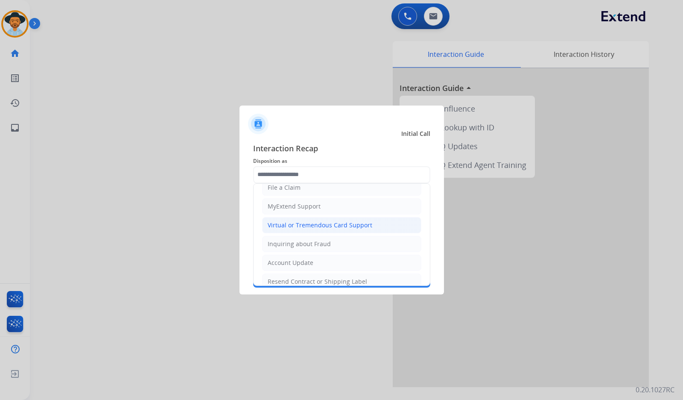
click at [347, 225] on div "Virtual or Tremendous Card Support" at bounding box center [320, 225] width 105 height 9
type input "**********"
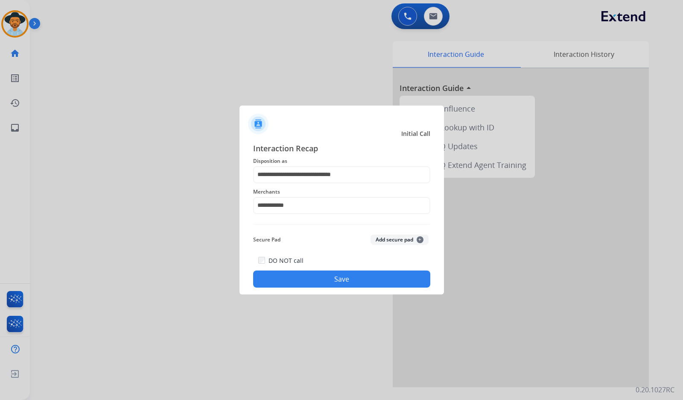
click at [345, 283] on button "Save" at bounding box center [341, 278] width 177 height 17
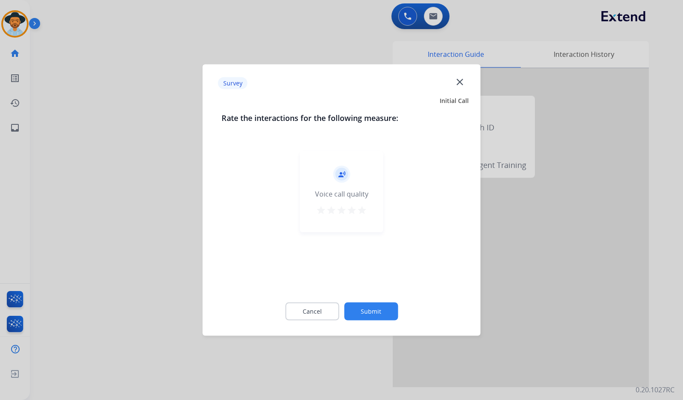
click at [371, 301] on div "Cancel Submit" at bounding box center [342, 311] width 240 height 38
click at [378, 307] on button "Submit" at bounding box center [371, 311] width 54 height 18
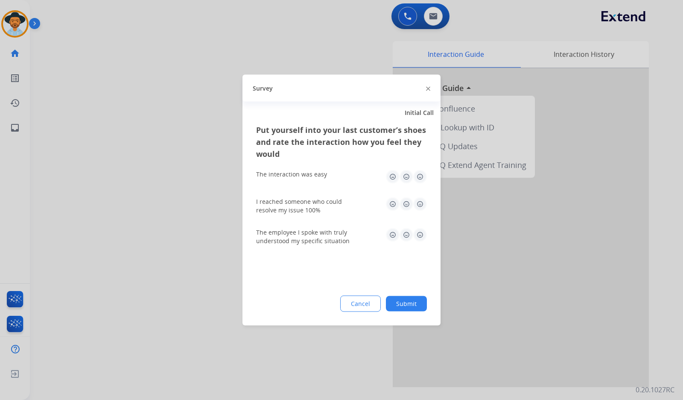
click at [406, 307] on button "Submit" at bounding box center [406, 303] width 41 height 15
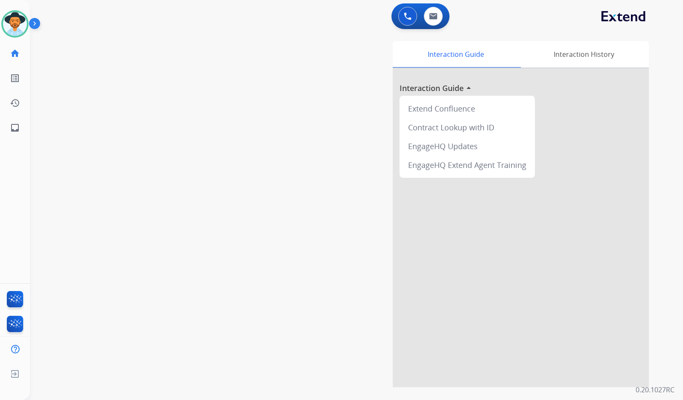
click at [109, 108] on div "swap_horiz Break voice bridge close_fullscreen Connect 3-Way Call merge_type Se…" at bounding box center [346, 209] width 633 height 356
click at [225, 207] on div "swap_horiz Break voice bridge close_fullscreen Connect 3-Way Call merge_type Se…" at bounding box center [346, 209] width 633 height 356
click at [216, 198] on div "swap_horiz Break voice bridge close_fullscreen Connect 3-Way Call merge_type Se…" at bounding box center [346, 209] width 633 height 356
click at [50, 92] on div "swap_horiz Break voice bridge close_fullscreen Connect 3-Way Call merge_type Se…" at bounding box center [346, 209] width 633 height 356
click at [169, 136] on div "swap_horiz Break voice bridge close_fullscreen Connect 3-Way Call merge_type Se…" at bounding box center [346, 209] width 633 height 356
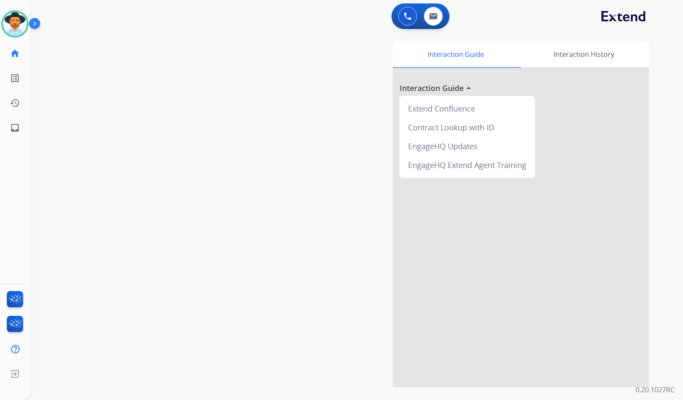
click at [191, 163] on div "swap_horiz Break voice bridge close_fullscreen Connect 3-Way Call merge_type Se…" at bounding box center [346, 209] width 633 height 356
click at [14, 20] on img at bounding box center [15, 24] width 24 height 24
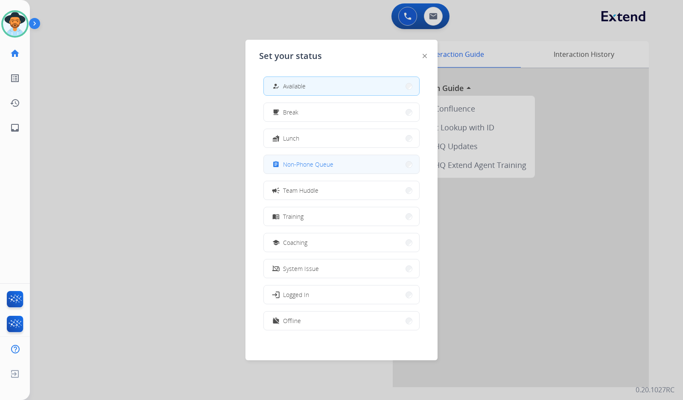
click at [351, 170] on button "assignment Non-Phone Queue" at bounding box center [341, 164] width 155 height 18
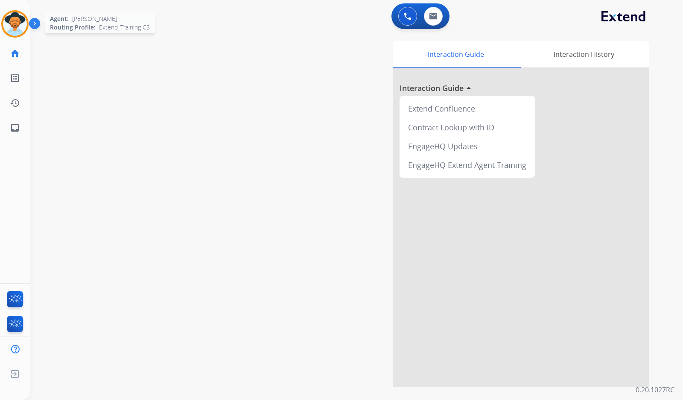
click at [18, 28] on img at bounding box center [15, 24] width 24 height 24
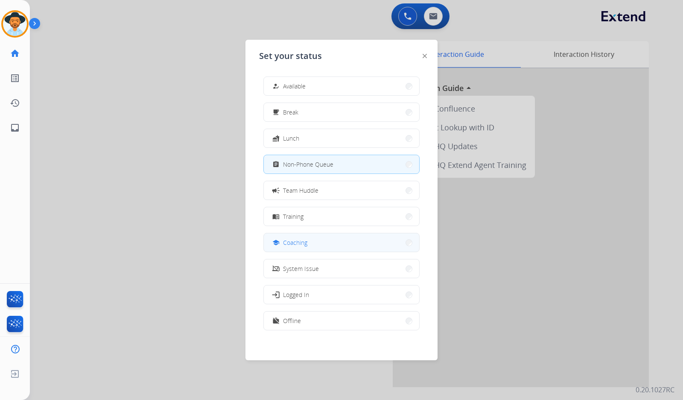
click at [314, 238] on button "school Coaching" at bounding box center [341, 242] width 155 height 18
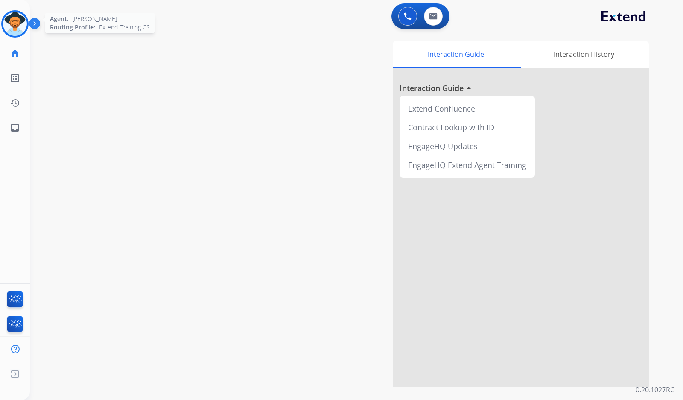
click at [19, 18] on img at bounding box center [15, 24] width 24 height 24
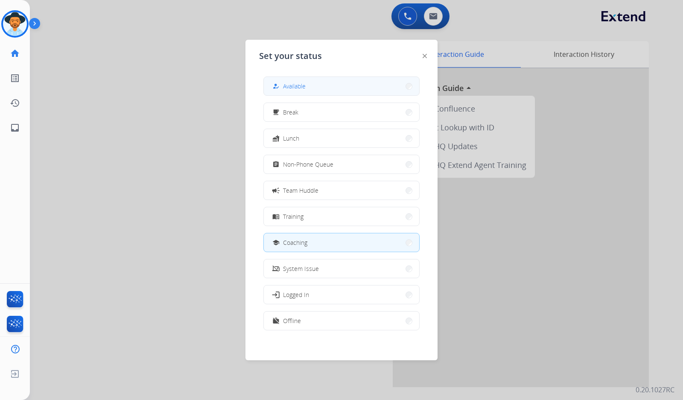
click at [293, 86] on span "Available" at bounding box center [294, 86] width 23 height 9
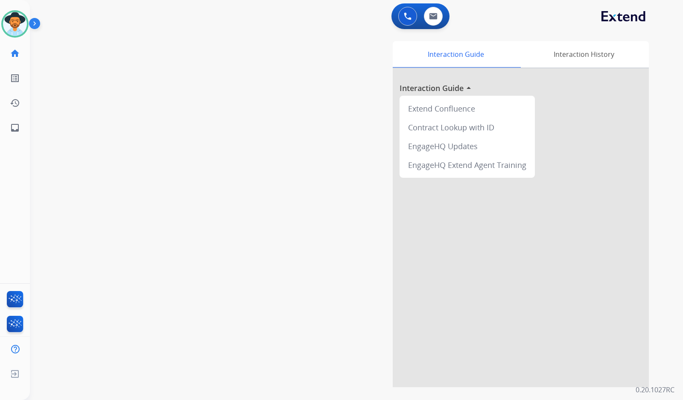
click at [239, 213] on div "swap_horiz Break voice bridge close_fullscreen Connect 3-Way Call merge_type Se…" at bounding box center [346, 209] width 633 height 356
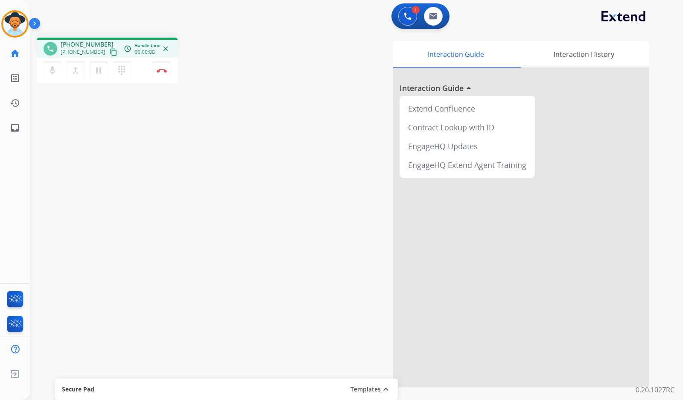
click at [110, 51] on mat-icon "content_copy" at bounding box center [114, 52] width 8 height 8
click at [96, 72] on mat-icon "pause" at bounding box center [98, 70] width 10 height 10
click at [115, 73] on button "dialpad Dialpad" at bounding box center [122, 70] width 18 height 18
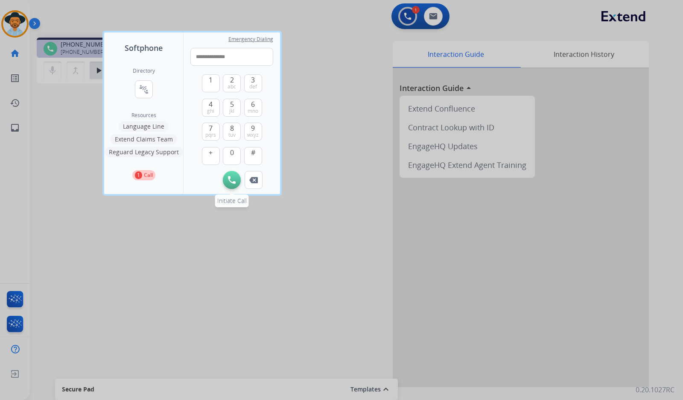
type input "**********"
click at [229, 181] on img at bounding box center [232, 180] width 8 height 8
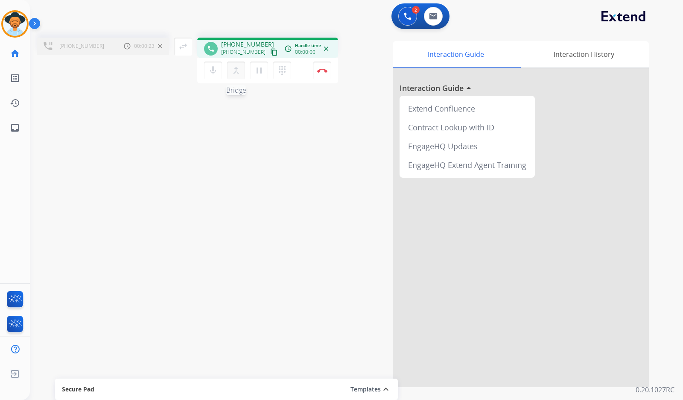
click at [239, 71] on mat-icon "merge_type" at bounding box center [236, 70] width 10 height 10
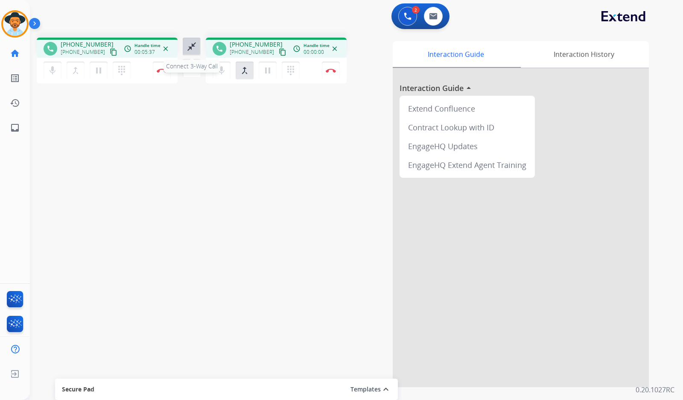
click at [189, 44] on mat-icon "close_fullscreen" at bounding box center [192, 46] width 10 height 10
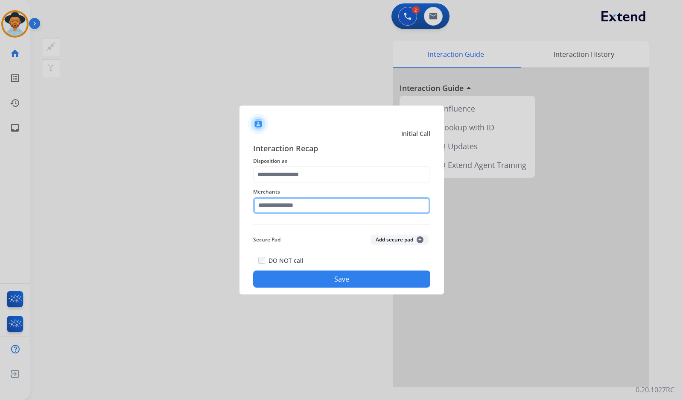
click at [319, 202] on input "text" at bounding box center [341, 205] width 177 height 17
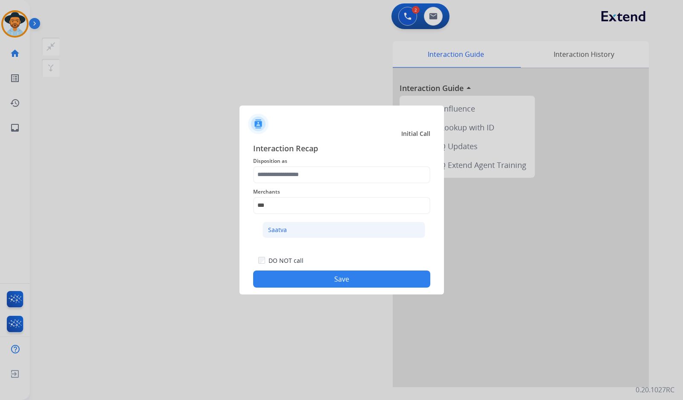
click at [324, 232] on li "Saatva" at bounding box center [344, 230] width 163 height 16
type input "******"
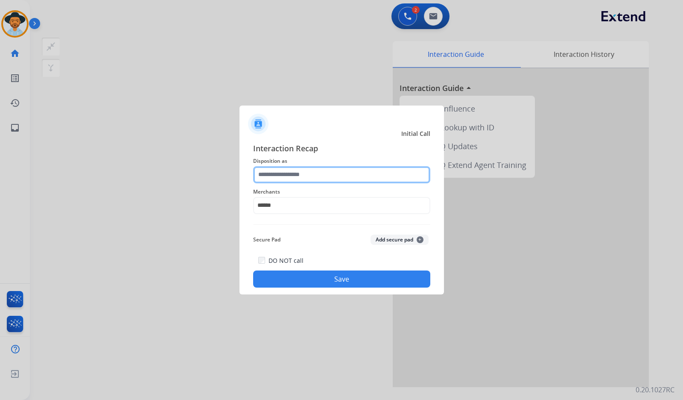
click at [325, 177] on input "text" at bounding box center [341, 174] width 177 height 17
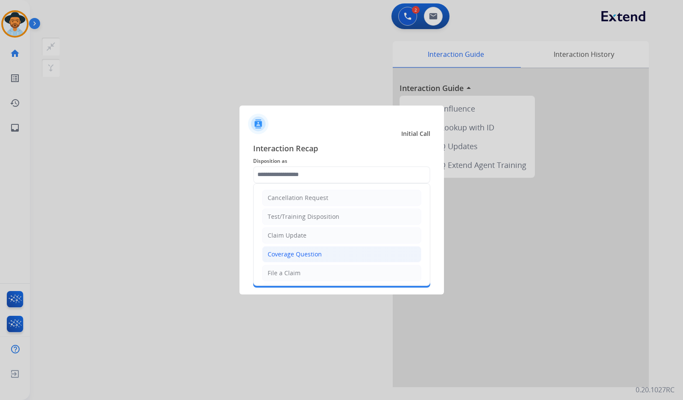
click at [305, 250] on div "Coverage Question" at bounding box center [295, 254] width 54 height 9
type input "**********"
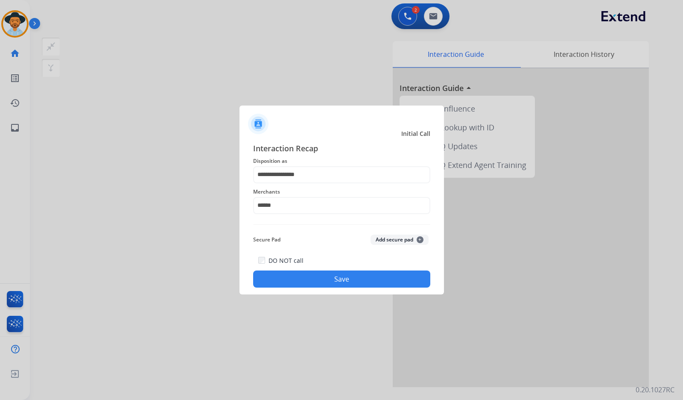
click at [313, 280] on button "Save" at bounding box center [341, 278] width 177 height 17
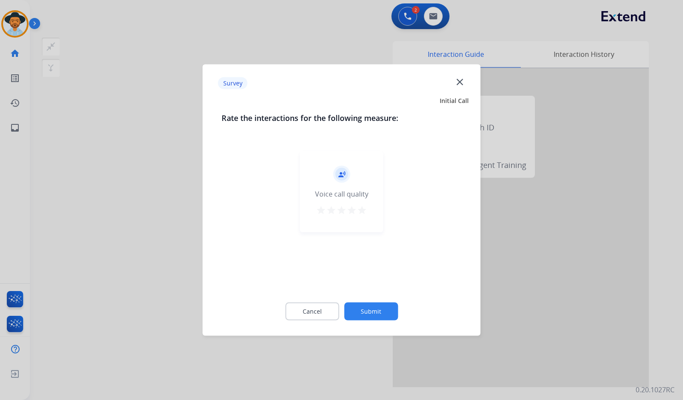
click at [380, 311] on button "Submit" at bounding box center [371, 311] width 54 height 18
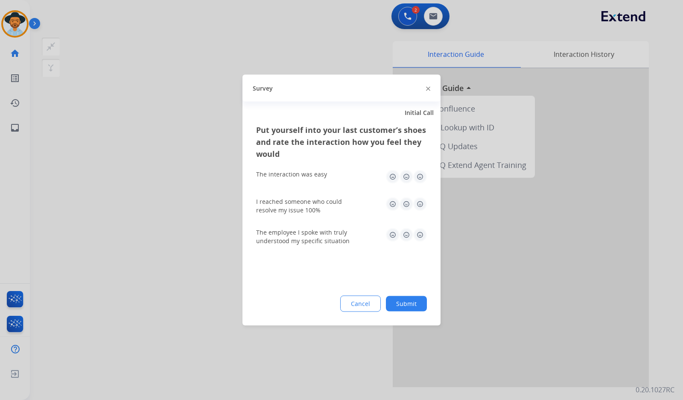
click at [403, 304] on button "Submit" at bounding box center [406, 303] width 41 height 15
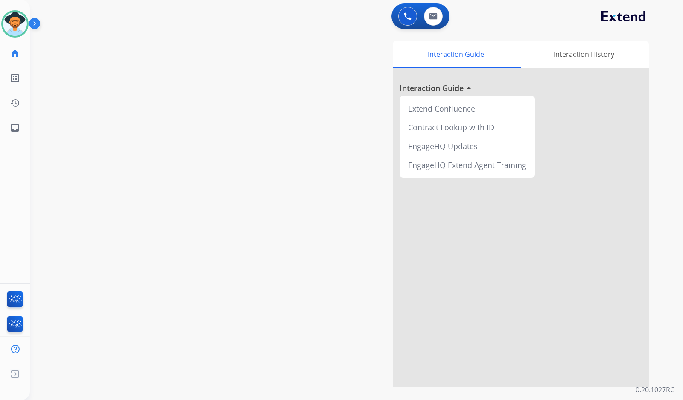
click at [93, 105] on div "swap_horiz Break voice bridge close_fullscreen Connect 3-Way Call merge_type Se…" at bounding box center [346, 209] width 633 height 356
click at [17, 126] on mat-icon "inbox" at bounding box center [15, 128] width 10 height 10
select select "**********"
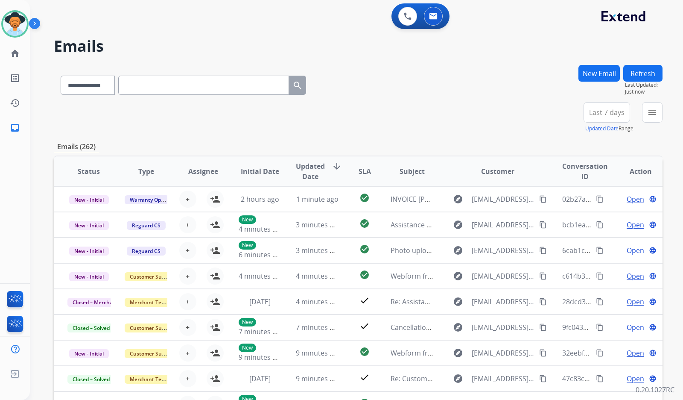
click at [603, 67] on button "New Email" at bounding box center [599, 73] width 41 height 17
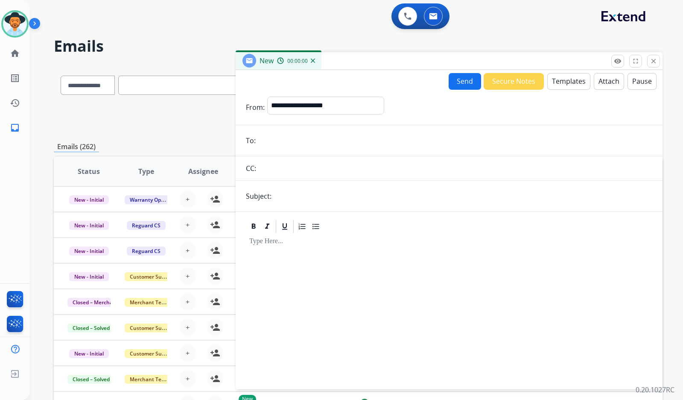
click at [564, 82] on button "Templates" at bounding box center [568, 81] width 43 height 17
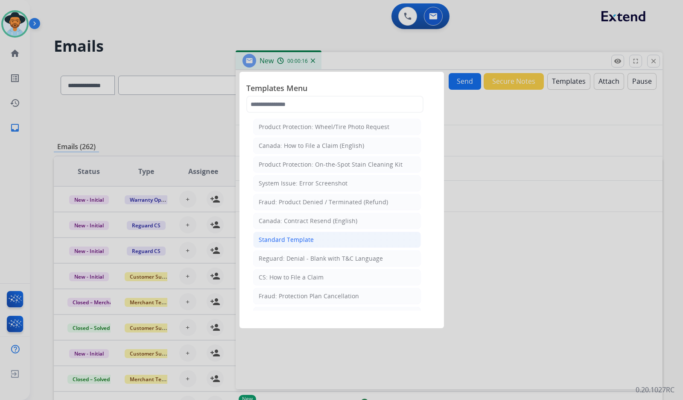
click at [305, 236] on div "Standard Template" at bounding box center [286, 239] width 55 height 9
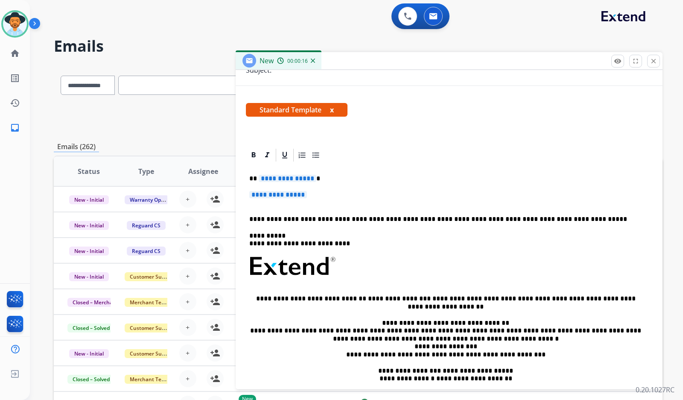
scroll to position [128, 0]
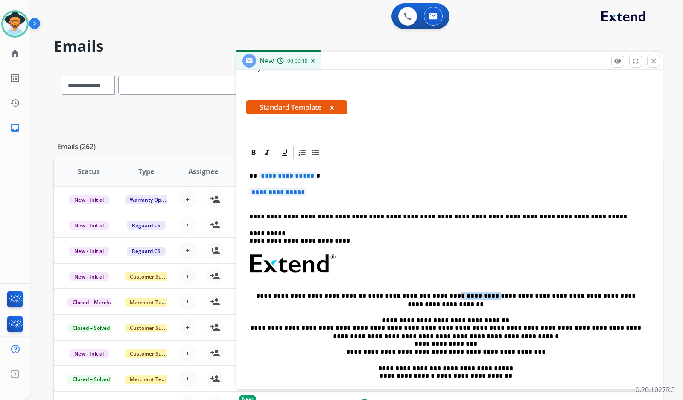
drag, startPoint x: 458, startPoint y: 295, endPoint x: 420, endPoint y: 295, distance: 38.4
click at [420, 295] on p "**********" at bounding box center [445, 300] width 393 height 16
copy p "**********"
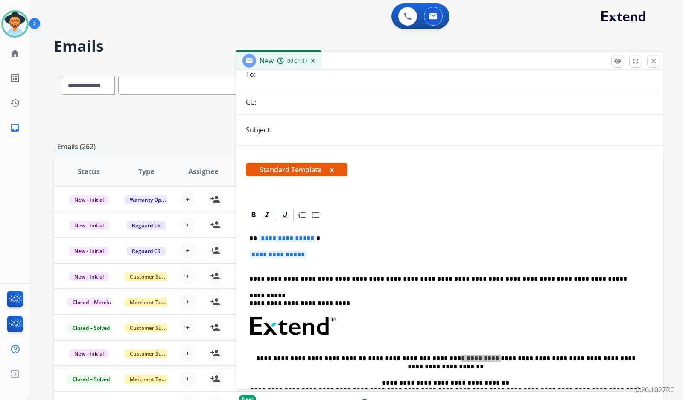
scroll to position [0, 0]
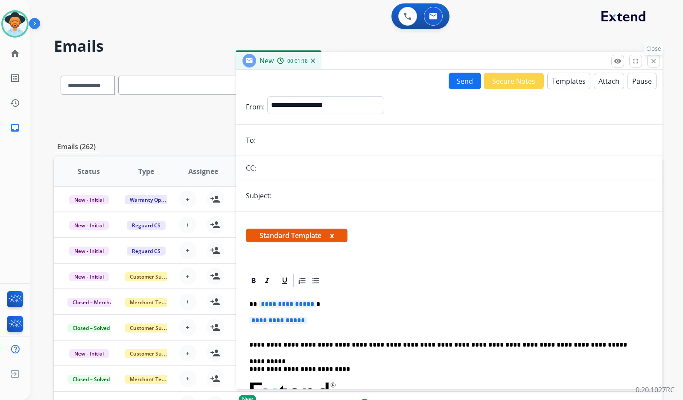
click at [654, 61] on mat-icon "close" at bounding box center [654, 61] width 8 height 8
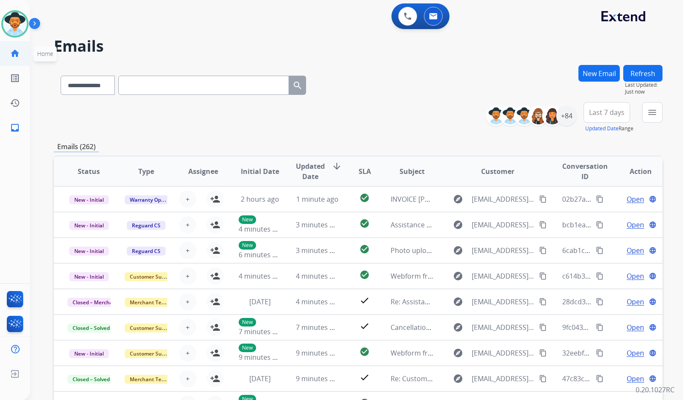
click at [14, 49] on mat-icon "home" at bounding box center [15, 53] width 10 height 10
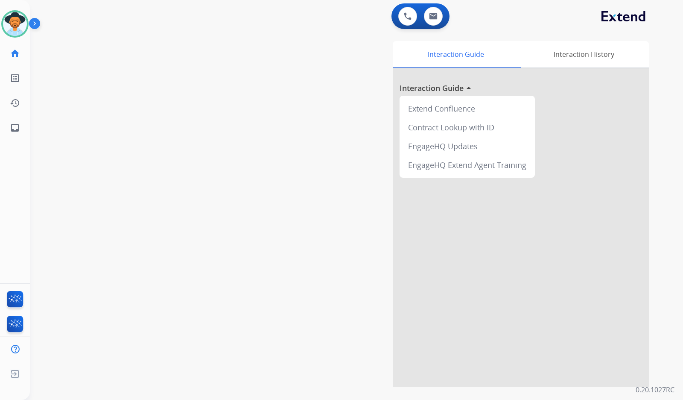
click at [39, 156] on div "swap_horiz Break voice bridge close_fullscreen Connect 3-Way Call merge_type Se…" at bounding box center [346, 209] width 633 height 356
click at [34, 26] on img at bounding box center [36, 25] width 15 height 16
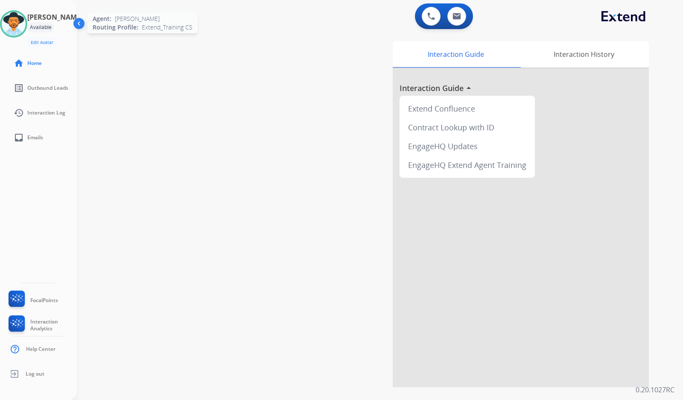
click at [22, 23] on img at bounding box center [14, 24] width 24 height 24
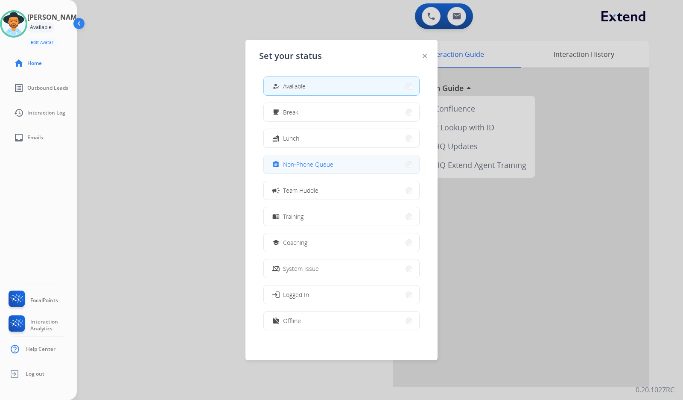
click at [304, 162] on span "Non-Phone Queue" at bounding box center [308, 164] width 50 height 9
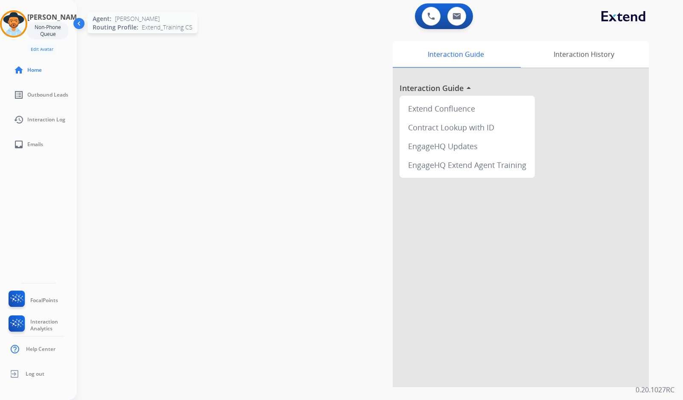
click at [20, 25] on img at bounding box center [14, 24] width 24 height 24
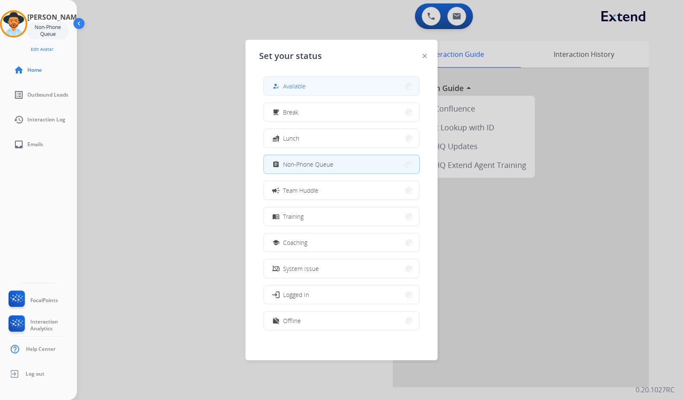
click at [315, 79] on button "how_to_reg Available" at bounding box center [341, 86] width 155 height 18
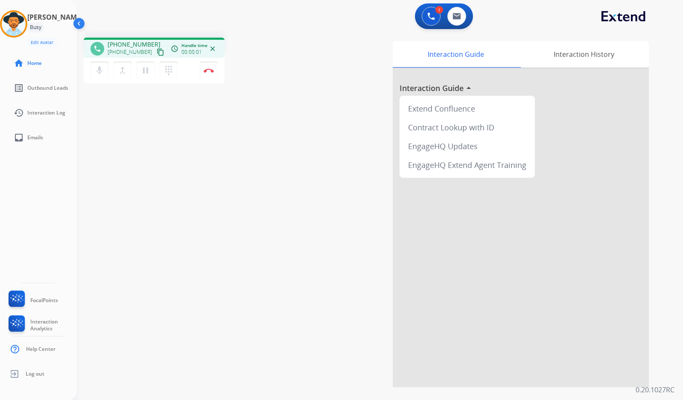
click at [157, 52] on mat-icon "content_copy" at bounding box center [161, 52] width 8 height 8
click at [208, 75] on button "Disconnect" at bounding box center [209, 70] width 18 height 18
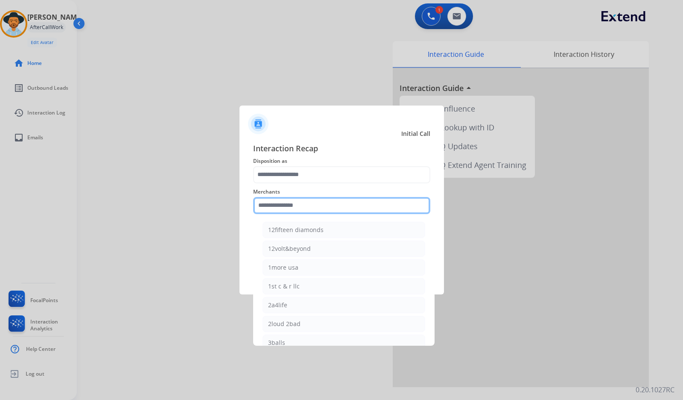
click at [316, 208] on input "text" at bounding box center [341, 205] width 177 height 17
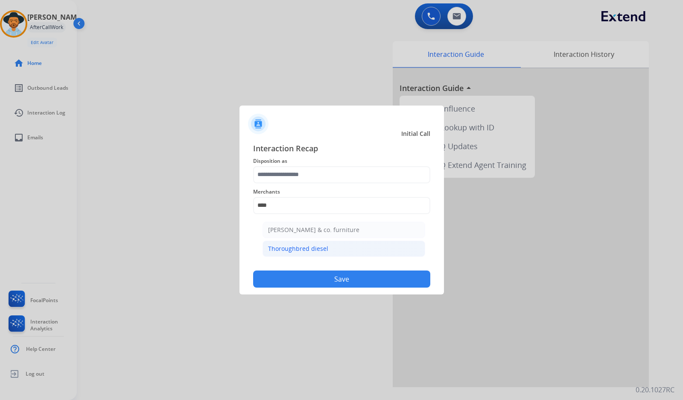
click at [326, 253] on li "Thoroughbred diesel" at bounding box center [344, 248] width 163 height 16
type input "**********"
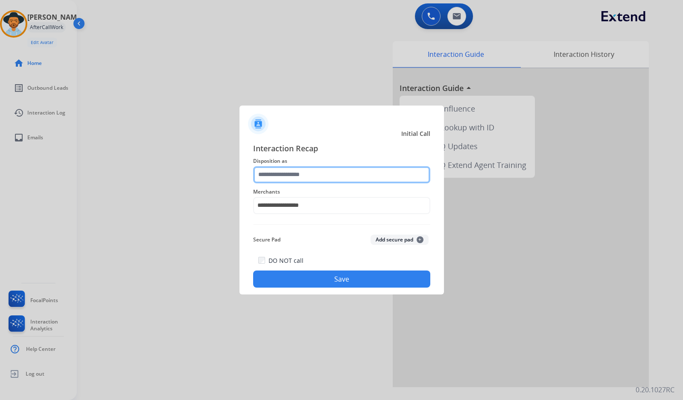
click at [331, 172] on input "text" at bounding box center [341, 174] width 177 height 17
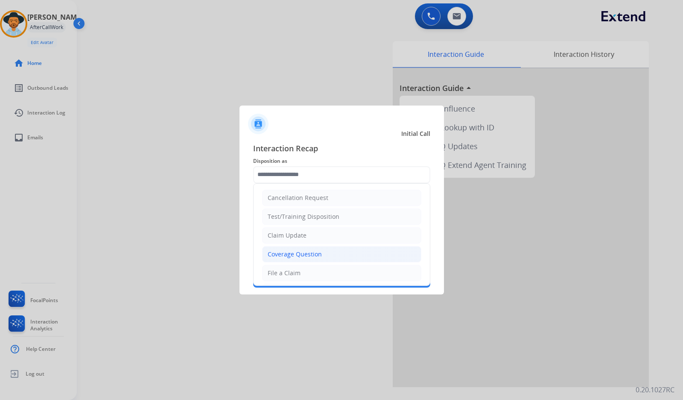
click at [307, 252] on div "Coverage Question" at bounding box center [295, 254] width 54 height 9
type input "**********"
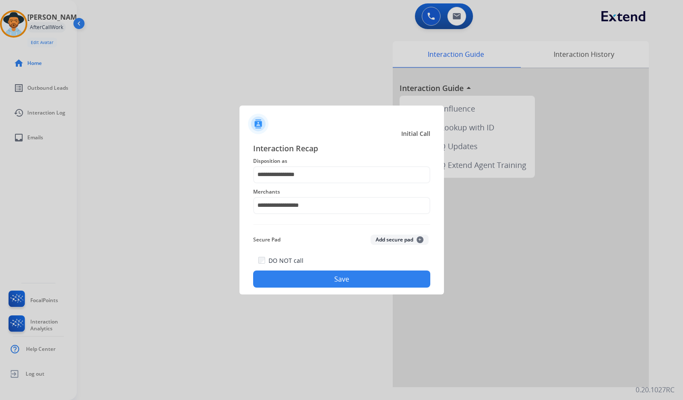
click at [316, 272] on button "Save" at bounding box center [341, 278] width 177 height 17
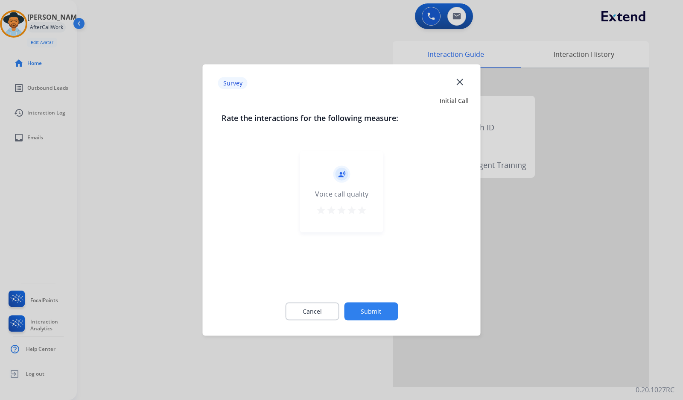
click at [377, 313] on button "Submit" at bounding box center [371, 311] width 54 height 18
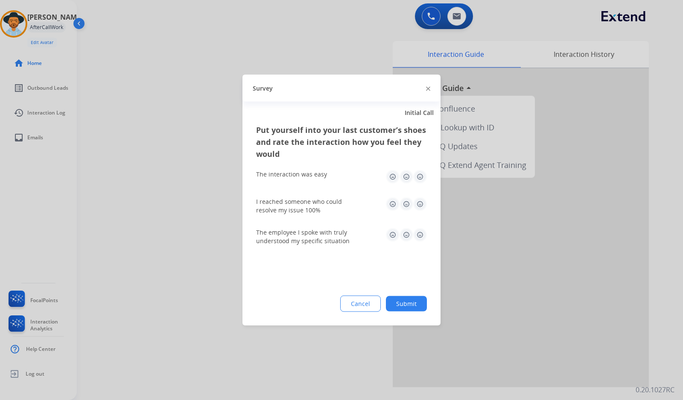
click at [404, 308] on button "Submit" at bounding box center [406, 303] width 41 height 15
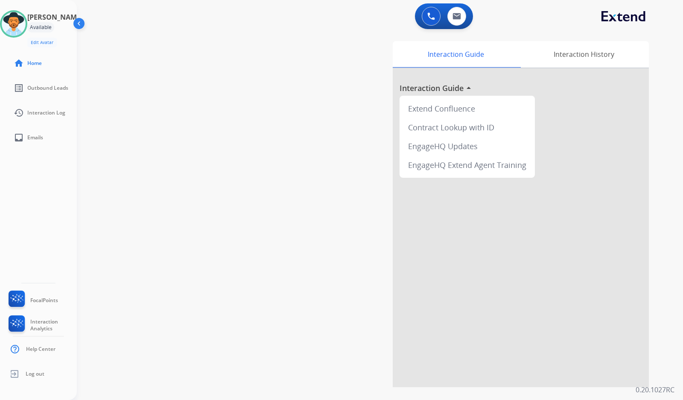
click at [195, 317] on div "swap_horiz Break voice bridge close_fullscreen Connect 3-Way Call merge_type Se…" at bounding box center [370, 209] width 586 height 356
click at [189, 243] on div "swap_horiz Break voice bridge close_fullscreen Connect 3-Way Call merge_type Se…" at bounding box center [370, 209] width 586 height 356
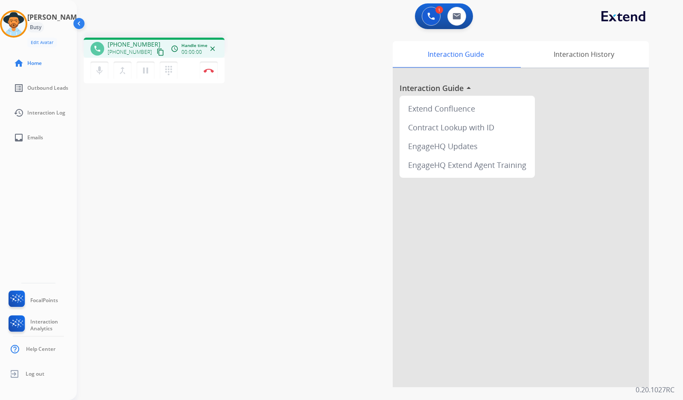
click at [157, 53] on mat-icon "content_copy" at bounding box center [161, 52] width 8 height 8
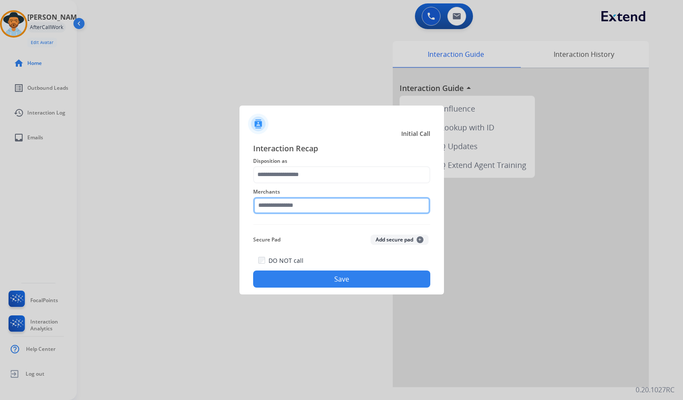
click at [321, 203] on input "text" at bounding box center [341, 205] width 177 height 17
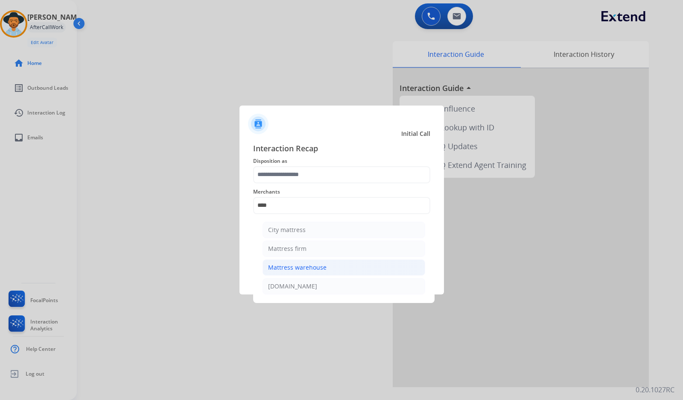
click at [313, 264] on div "Mattress warehouse" at bounding box center [297, 267] width 58 height 9
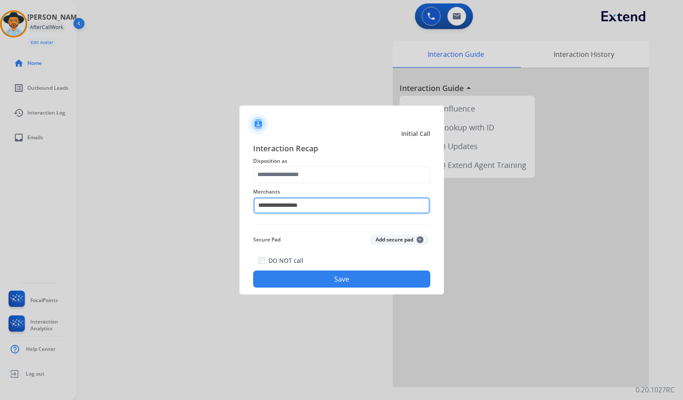
click at [323, 207] on input "**********" at bounding box center [341, 205] width 177 height 17
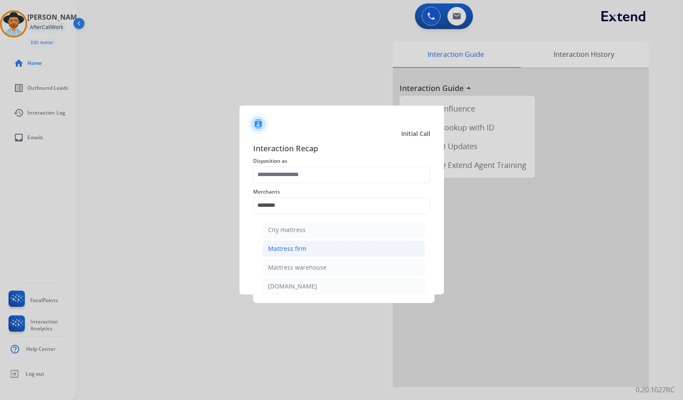
click at [291, 240] on li "Mattress firm" at bounding box center [344, 248] width 163 height 16
type input "**********"
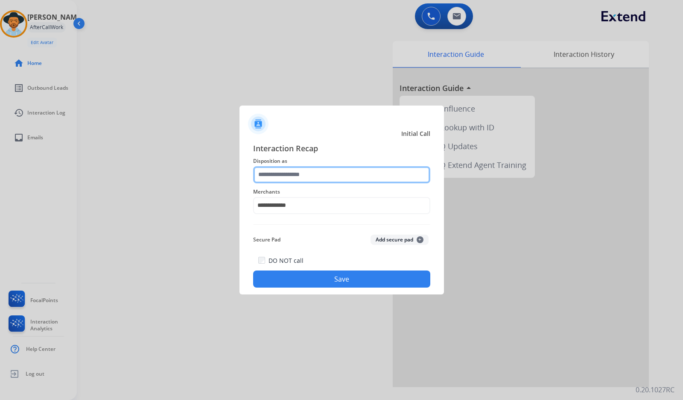
click at [288, 172] on input "text" at bounding box center [341, 174] width 177 height 17
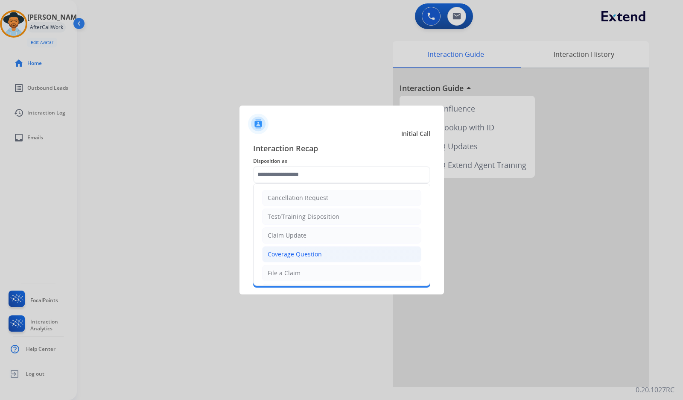
click at [297, 254] on div "Coverage Question" at bounding box center [295, 254] width 54 height 9
type input "**********"
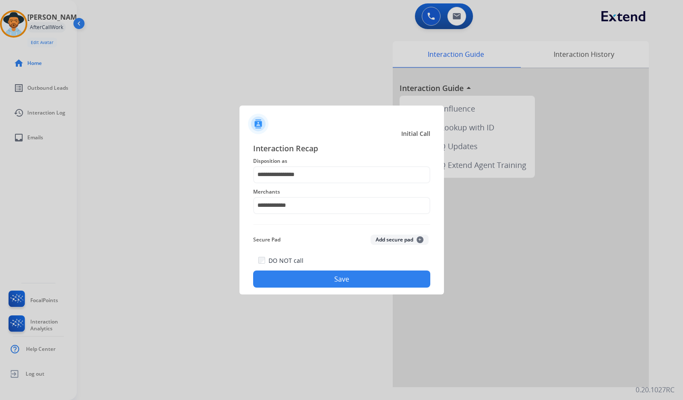
click at [298, 271] on button "Save" at bounding box center [341, 278] width 177 height 17
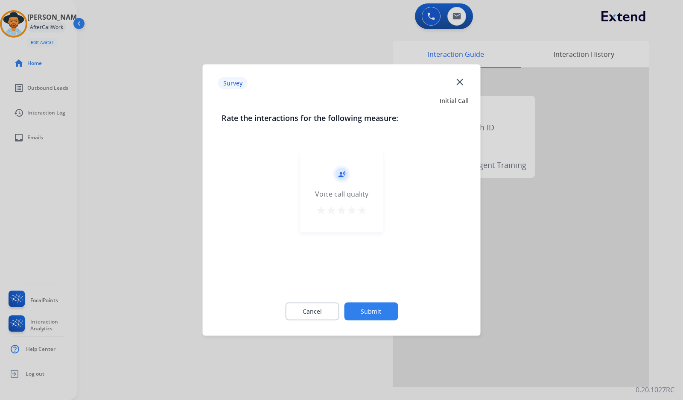
click at [367, 308] on button "Submit" at bounding box center [371, 311] width 54 height 18
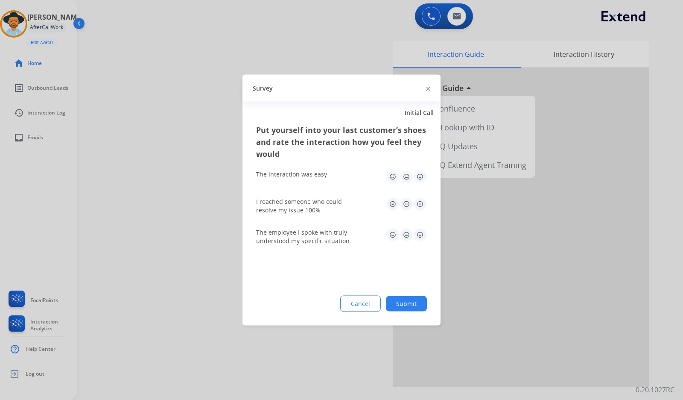
click at [401, 307] on button "Submit" at bounding box center [406, 303] width 41 height 15
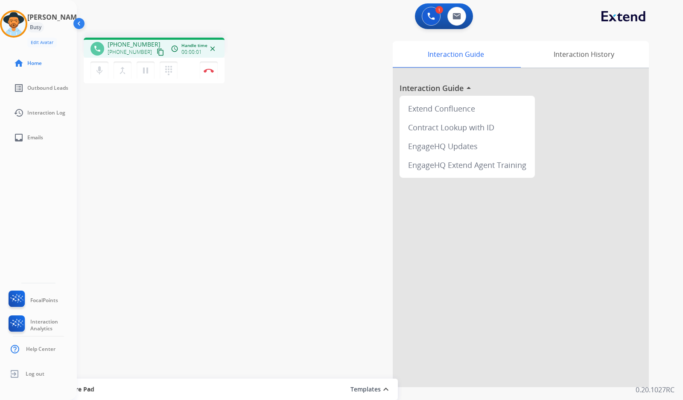
click at [155, 48] on button "content_copy" at bounding box center [160, 52] width 10 height 10
click at [144, 69] on mat-icon "pause" at bounding box center [145, 70] width 10 height 10
click at [151, 72] on button "play_arrow Hold" at bounding box center [146, 70] width 18 height 18
click at [148, 73] on mat-icon "pause" at bounding box center [145, 70] width 10 height 10
click at [146, 67] on mat-icon "play_arrow" at bounding box center [145, 70] width 10 height 10
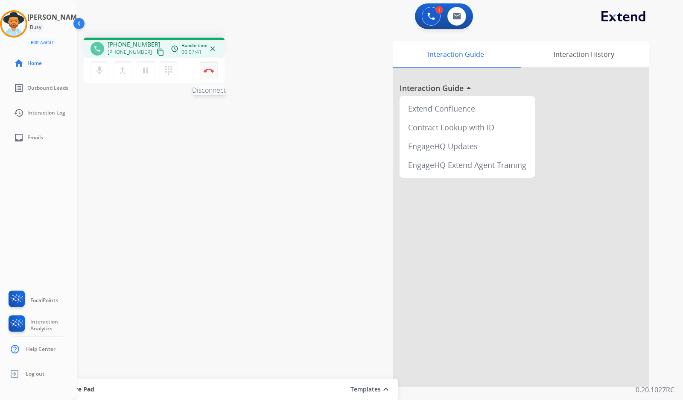
click at [213, 71] on button "Disconnect" at bounding box center [209, 70] width 18 height 18
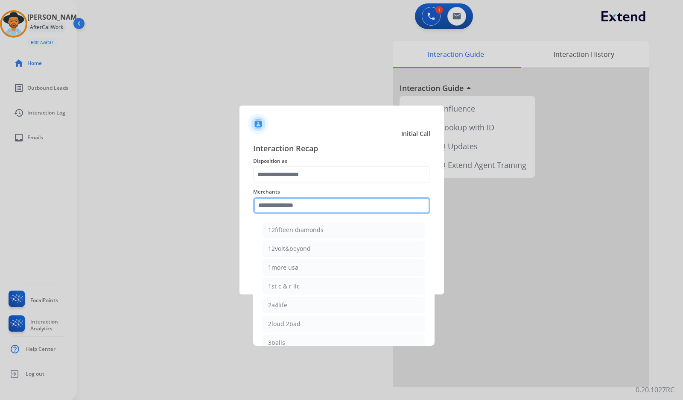
click at [290, 200] on input "text" at bounding box center [341, 205] width 177 height 17
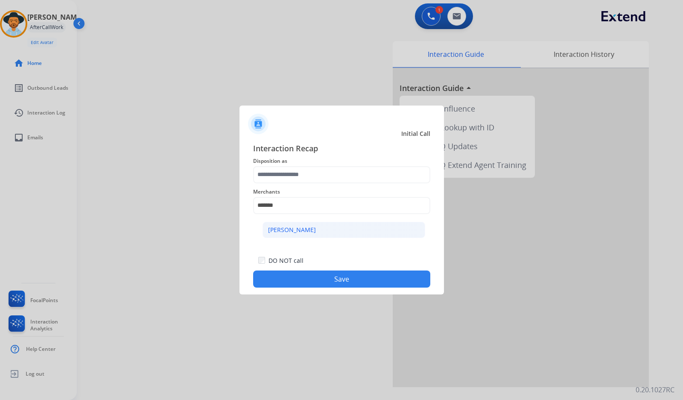
click at [359, 231] on li "[PERSON_NAME]" at bounding box center [344, 230] width 163 height 16
type input "**********"
click at [333, 160] on span "Disposition as" at bounding box center [341, 161] width 177 height 10
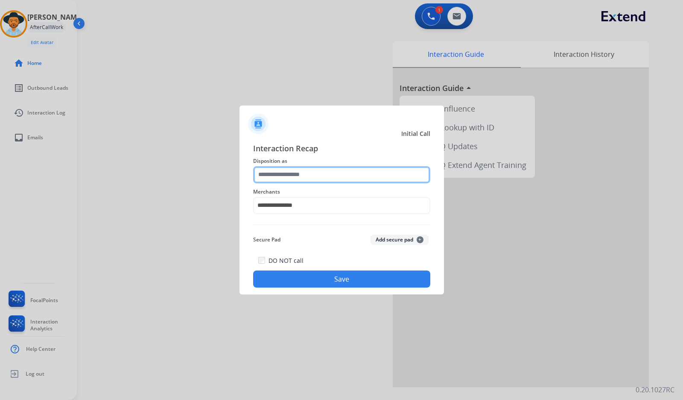
click at [334, 170] on input "text" at bounding box center [341, 174] width 177 height 17
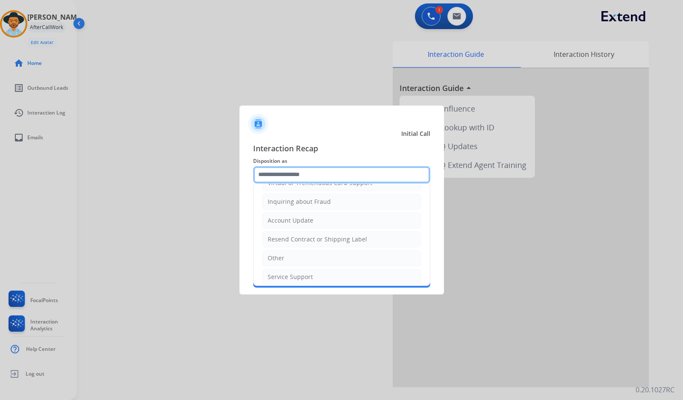
scroll to position [128, 0]
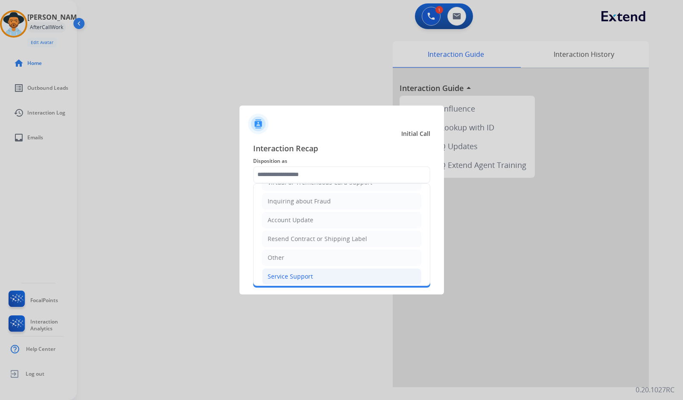
click at [326, 282] on li "Service Support" at bounding box center [341, 276] width 159 height 16
type input "**********"
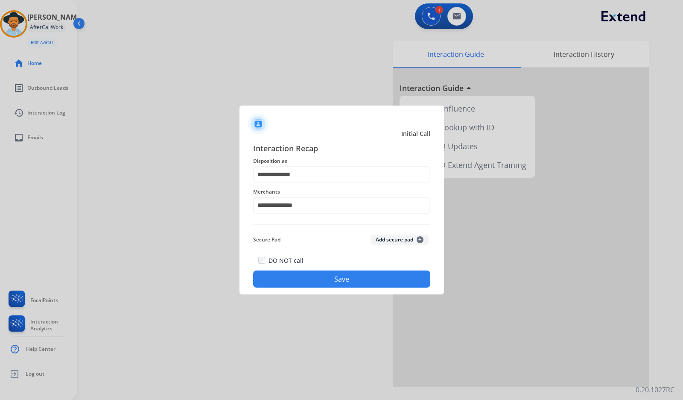
click at [331, 286] on div "**********" at bounding box center [342, 214] width 205 height 159
click at [331, 282] on button "Save" at bounding box center [341, 278] width 177 height 17
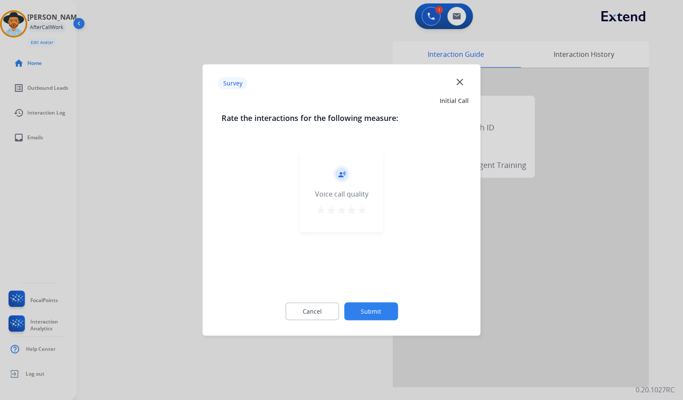
click at [374, 305] on button "Submit" at bounding box center [371, 311] width 54 height 18
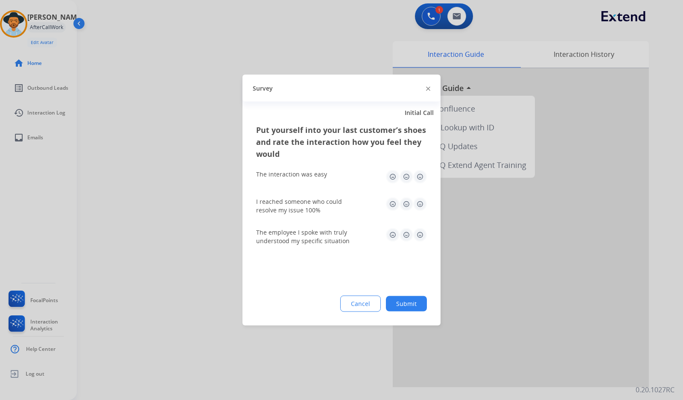
click at [415, 312] on div "Put yourself into your last customer’s shoes and rate the interaction how you f…" at bounding box center [342, 225] width 198 height 202
click at [413, 300] on button "Submit" at bounding box center [406, 303] width 41 height 15
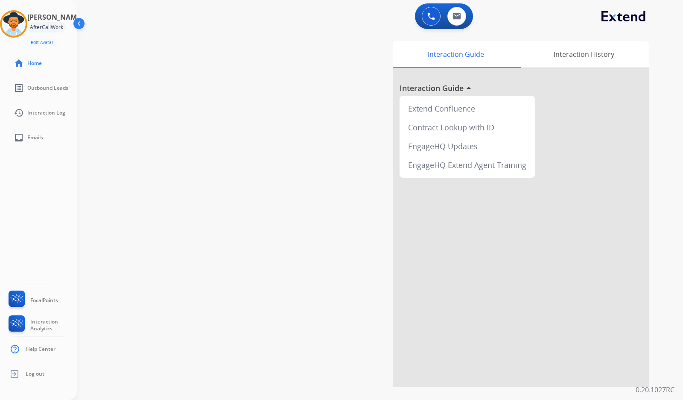
click at [196, 193] on div "swap_horiz Break voice bridge close_fullscreen Connect 3-Way Call merge_type Se…" at bounding box center [370, 209] width 586 height 356
click at [17, 26] on img at bounding box center [14, 24] width 24 height 24
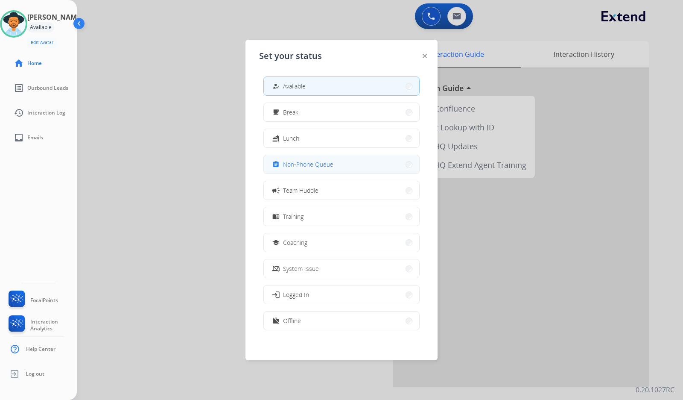
click at [300, 166] on span "Non-Phone Queue" at bounding box center [308, 164] width 50 height 9
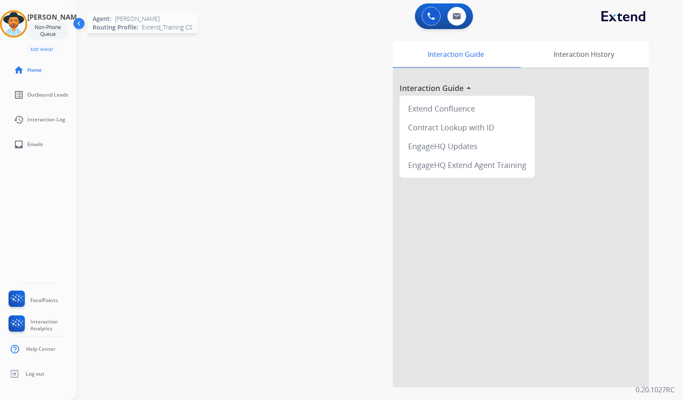
click at [13, 22] on img at bounding box center [14, 24] width 24 height 24
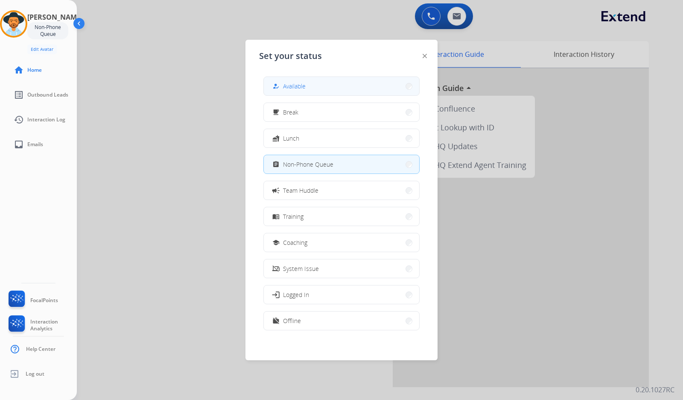
click at [378, 87] on button "how_to_reg Available" at bounding box center [341, 86] width 155 height 18
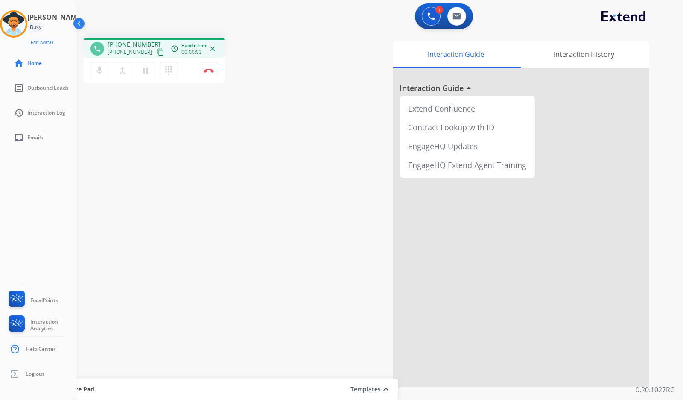
click at [157, 53] on mat-icon "content_copy" at bounding box center [161, 52] width 8 height 8
click at [215, 68] on button "Disconnect" at bounding box center [209, 70] width 18 height 18
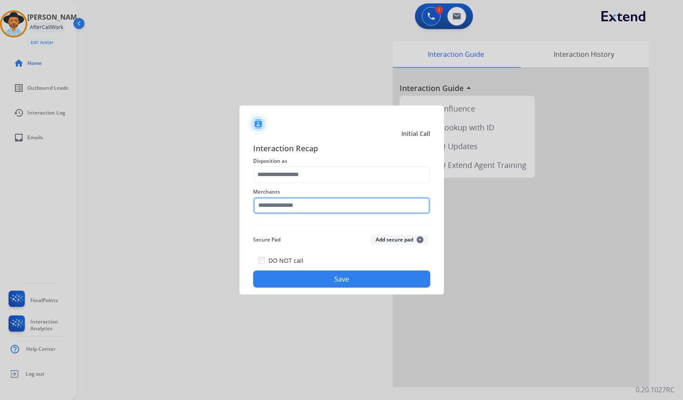
click at [267, 204] on input "text" at bounding box center [341, 205] width 177 height 17
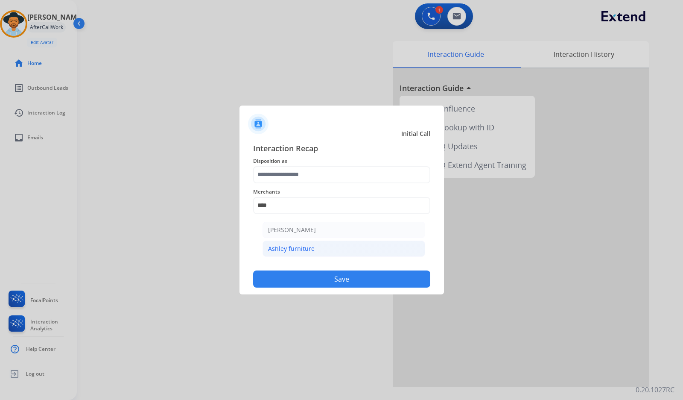
click at [321, 244] on li "Ashley furniture" at bounding box center [344, 248] width 163 height 16
type input "**********"
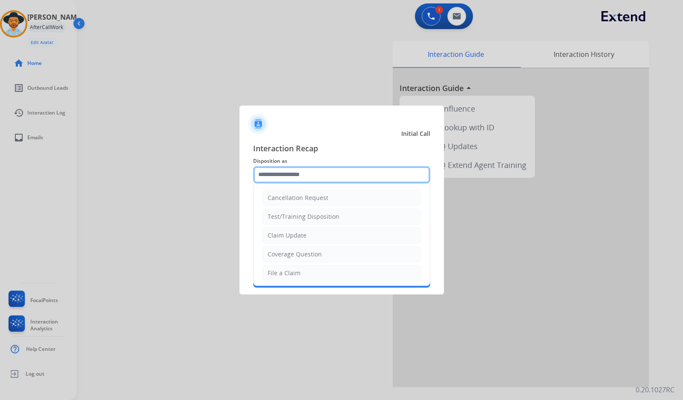
click at [306, 177] on input "text" at bounding box center [341, 174] width 177 height 17
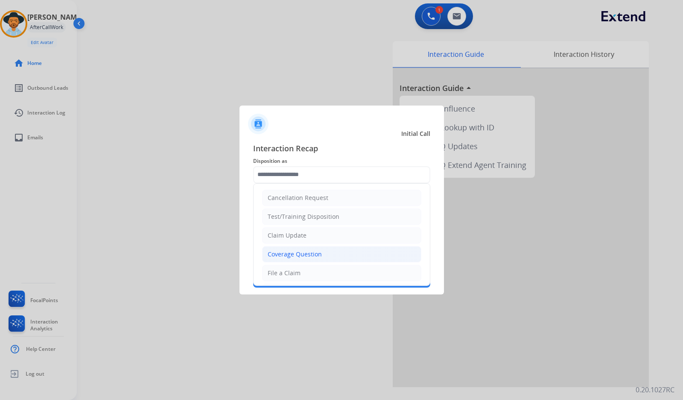
click at [324, 252] on li "Coverage Question" at bounding box center [341, 254] width 159 height 16
type input "**********"
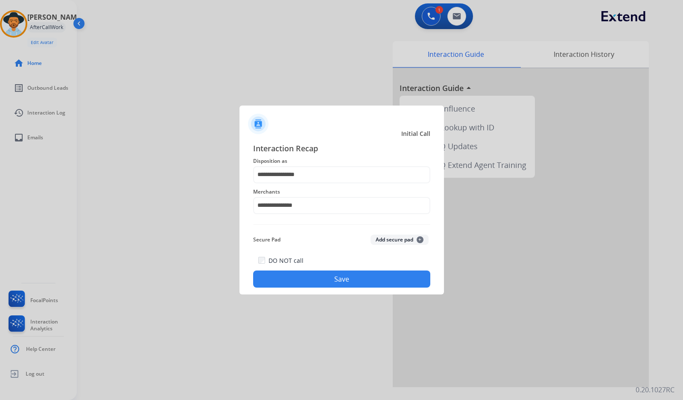
click at [335, 284] on button "Save" at bounding box center [341, 278] width 177 height 17
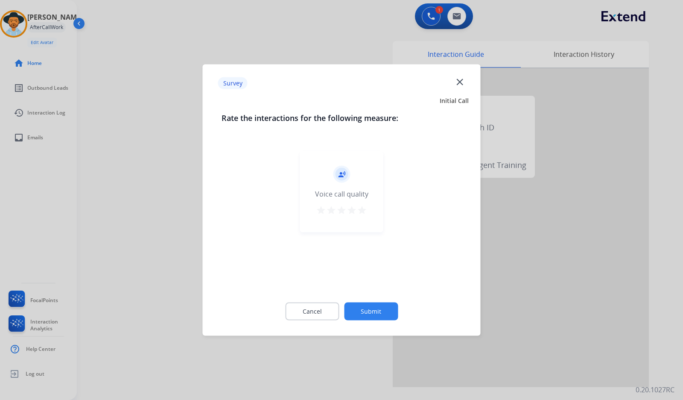
click at [392, 310] on button "Submit" at bounding box center [371, 311] width 54 height 18
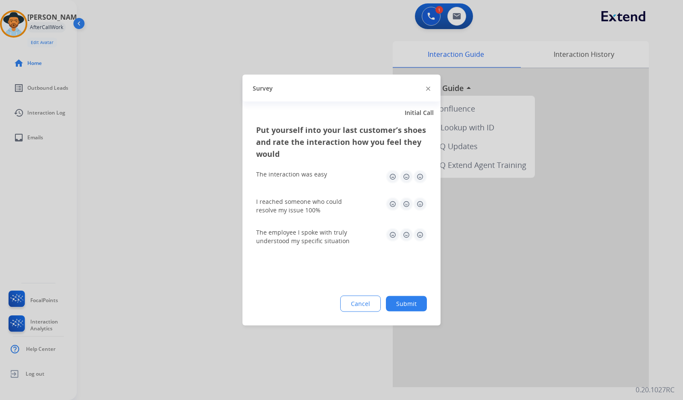
click at [410, 304] on button "Submit" at bounding box center [406, 303] width 41 height 15
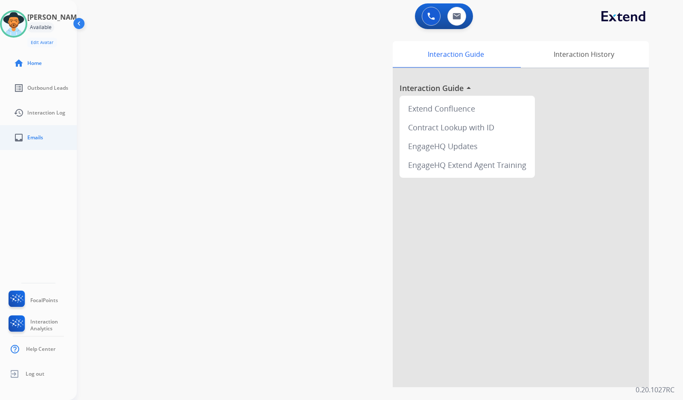
drag, startPoint x: 235, startPoint y: 146, endPoint x: 43, endPoint y: 146, distance: 192.1
click at [233, 146] on div "swap_horiz Break voice bridge close_fullscreen Connect 3-Way Call merge_type Se…" at bounding box center [370, 209] width 586 height 356
click at [29, 142] on link "inbox Emails" at bounding box center [45, 138] width 77 height 24
select select "**********"
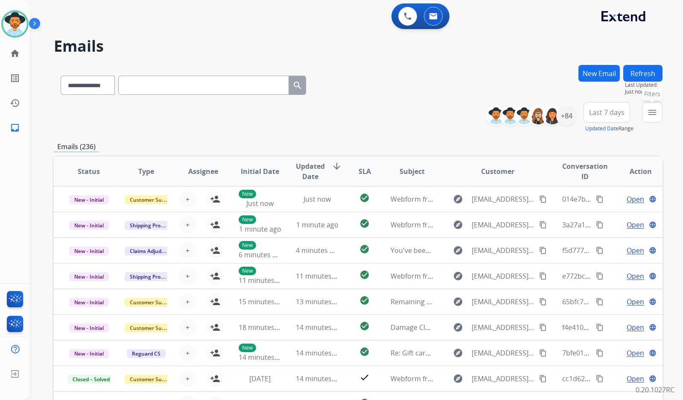
click at [654, 110] on mat-icon "menu" at bounding box center [652, 112] width 10 height 10
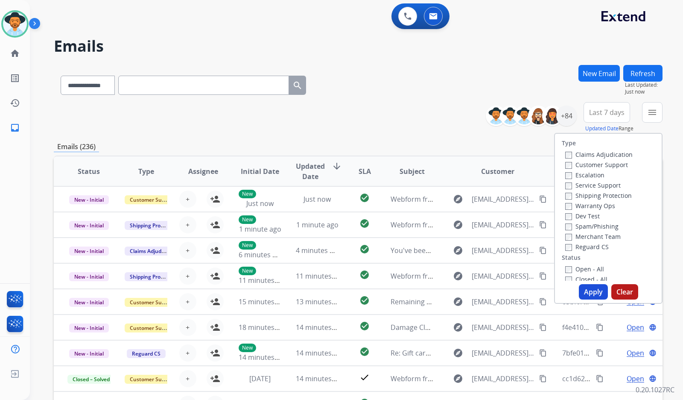
click at [617, 165] on label "Customer Support" at bounding box center [596, 165] width 63 height 8
click at [610, 195] on label "Shipping Protection" at bounding box center [598, 195] width 67 height 8
click at [596, 248] on label "Reguard CS" at bounding box center [587, 247] width 44 height 8
click at [590, 269] on label "Open - All" at bounding box center [584, 269] width 39 height 8
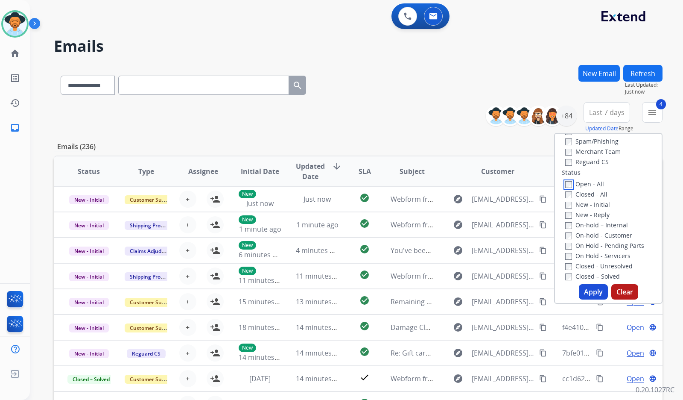
scroll to position [85, 0]
click at [599, 253] on label "On Hold - Servicers" at bounding box center [597, 255] width 65 height 8
click at [598, 243] on label "On Hold - Pending Parts" at bounding box center [604, 245] width 79 height 8
click at [597, 234] on label "On-hold - Customer" at bounding box center [598, 235] width 67 height 8
click at [596, 225] on label "On-hold – Internal" at bounding box center [596, 224] width 63 height 8
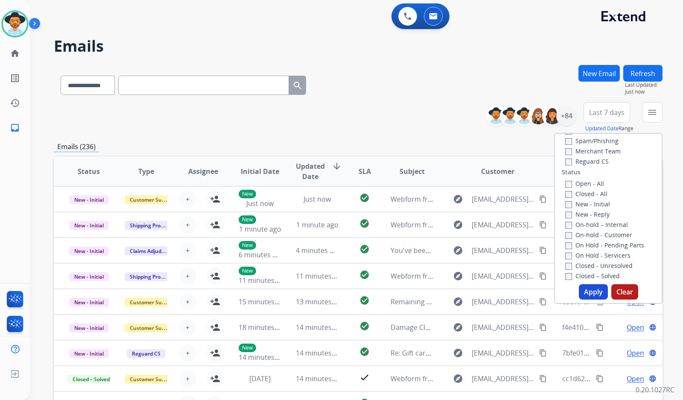
click at [592, 211] on label "New - Reply" at bounding box center [587, 214] width 44 height 8
click at [594, 202] on label "New - Initial" at bounding box center [587, 204] width 45 height 8
click at [587, 289] on button "Apply" at bounding box center [593, 291] width 29 height 15
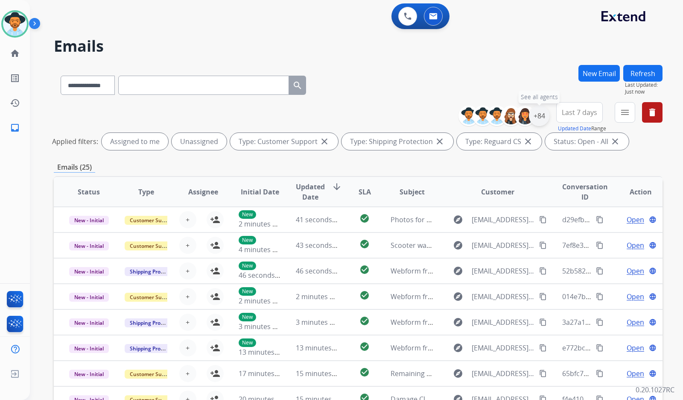
click at [542, 116] on div "+84" at bounding box center [539, 115] width 20 height 20
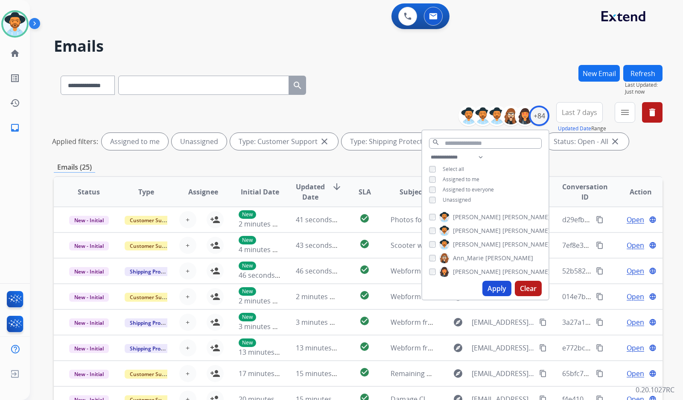
click at [456, 203] on div "**********" at bounding box center [485, 179] width 126 height 55
click at [451, 194] on div "**********" at bounding box center [485, 179] width 126 height 55
click at [451, 200] on span "Unassigned" at bounding box center [457, 199] width 28 height 7
click at [460, 240] on span "[PERSON_NAME]" at bounding box center [477, 244] width 48 height 9
click at [491, 286] on button "Apply" at bounding box center [496, 287] width 29 height 15
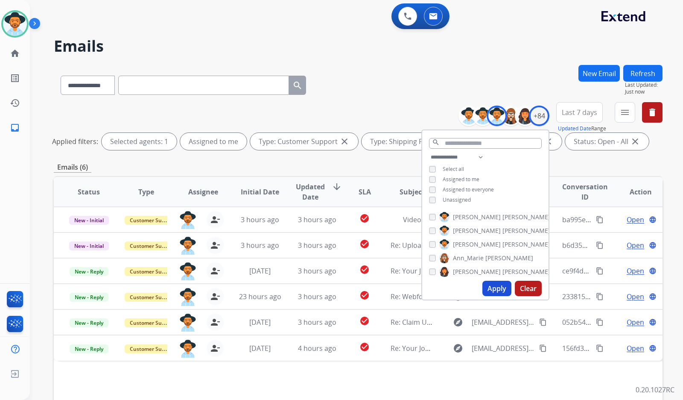
click at [201, 169] on div "Emails (6)" at bounding box center [358, 167] width 609 height 11
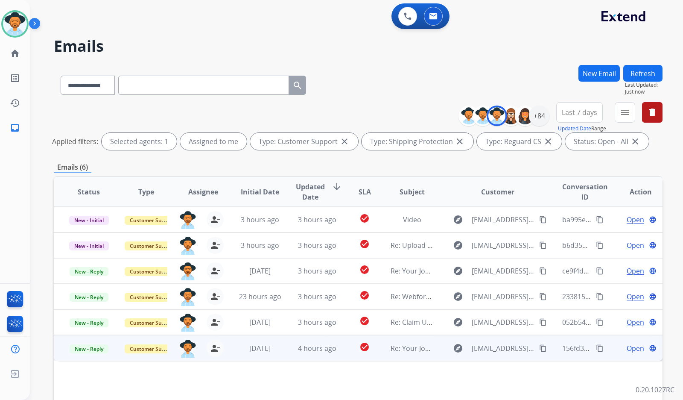
click at [627, 349] on span "Open" at bounding box center [636, 348] width 18 height 10
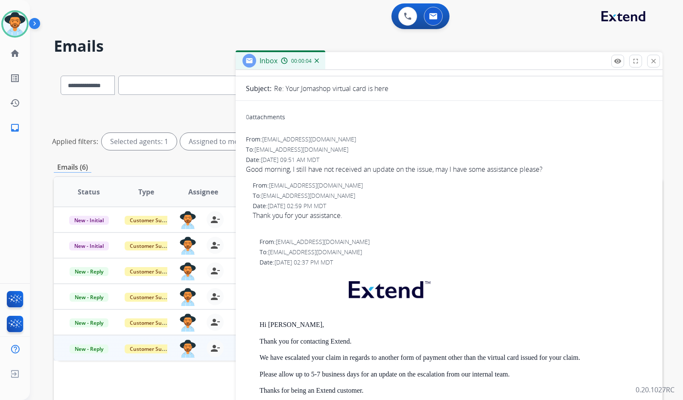
scroll to position [0, 0]
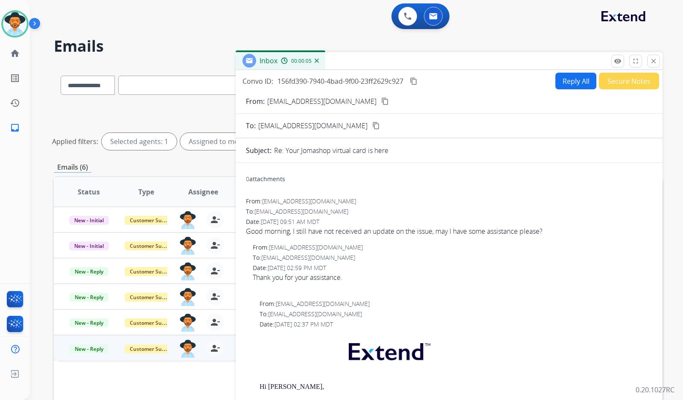
click at [381, 100] on mat-icon "content_copy" at bounding box center [385, 101] width 8 height 8
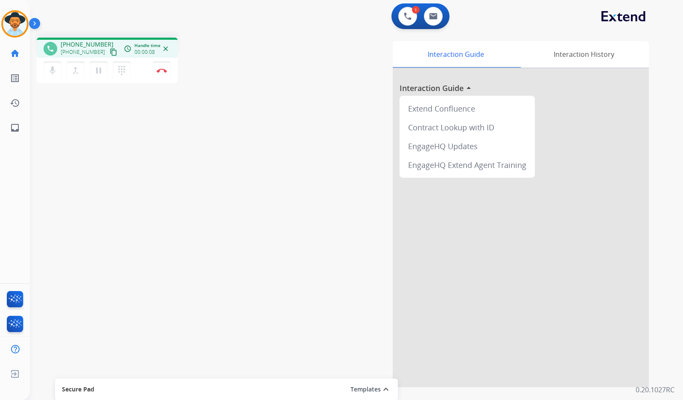
click at [110, 51] on mat-icon "content_copy" at bounding box center [114, 52] width 8 height 8
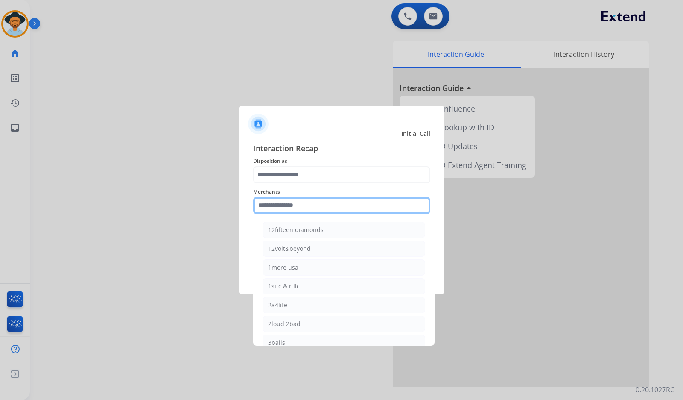
click at [330, 204] on input "text" at bounding box center [341, 205] width 177 height 17
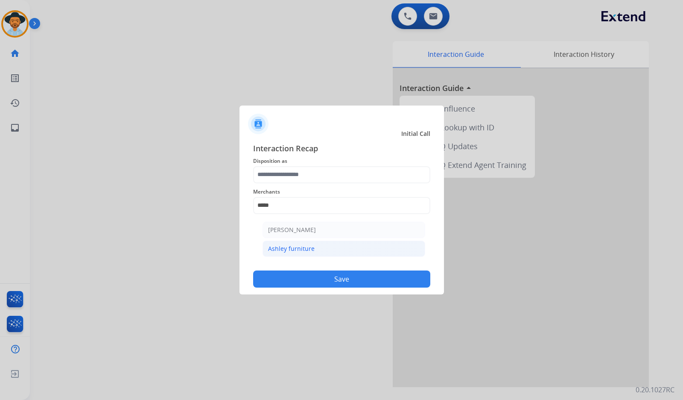
click at [295, 252] on div "Ashley furniture" at bounding box center [291, 248] width 47 height 9
type input "**********"
click at [291, 164] on span "Disposition as" at bounding box center [341, 161] width 177 height 10
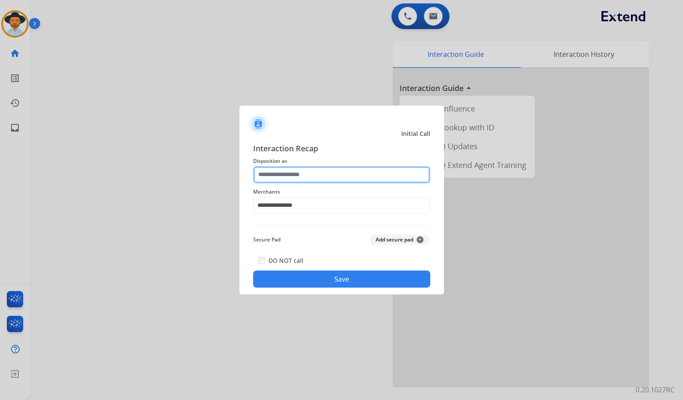
click at [292, 169] on input "text" at bounding box center [341, 174] width 177 height 17
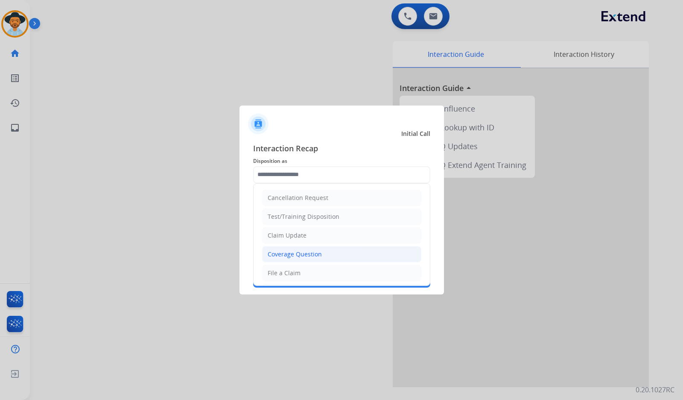
click at [300, 255] on div "Coverage Question" at bounding box center [295, 254] width 54 height 9
type input "**********"
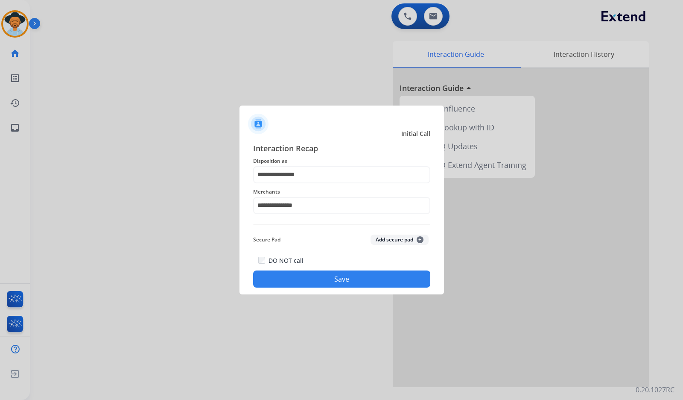
click at [329, 282] on button "Save" at bounding box center [341, 278] width 177 height 17
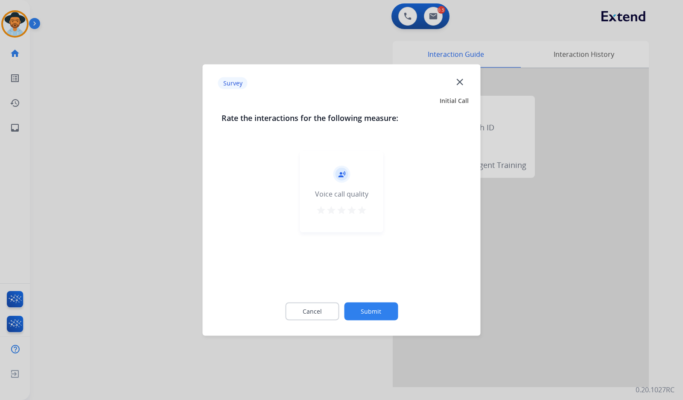
drag, startPoint x: 383, startPoint y: 292, endPoint x: 384, endPoint y: 302, distance: 10.3
click at [384, 298] on div "Cancel Submit" at bounding box center [342, 311] width 240 height 38
click at [384, 306] on button "Submit" at bounding box center [371, 311] width 54 height 18
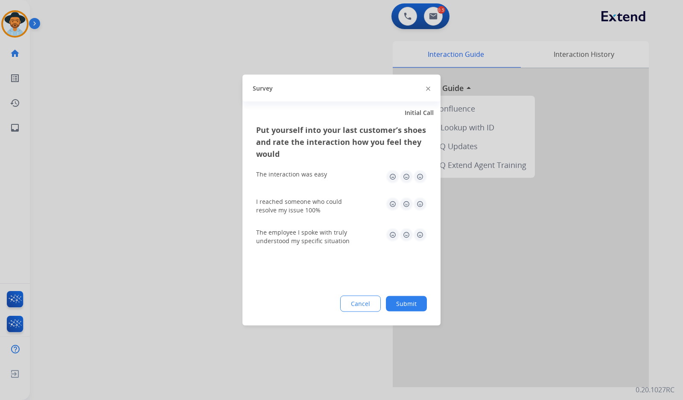
drag, startPoint x: 405, startPoint y: 310, endPoint x: 413, endPoint y: 306, distance: 9.2
click at [407, 310] on button "Submit" at bounding box center [406, 303] width 41 height 15
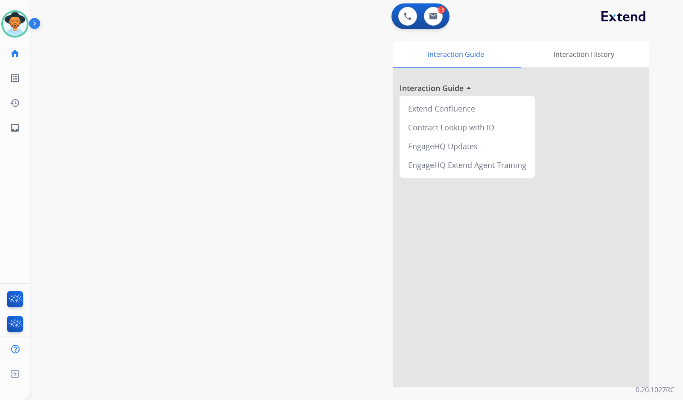
click at [96, 93] on div "swap_horiz Break voice bridge close_fullscreen Connect 3-Way Call merge_type Se…" at bounding box center [346, 209] width 633 height 356
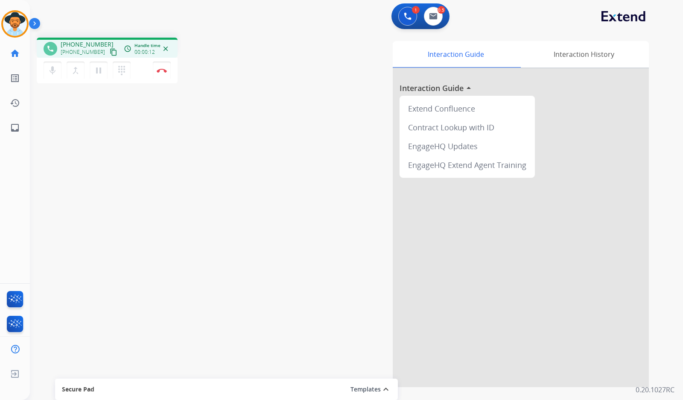
click at [110, 53] on mat-icon "content_copy" at bounding box center [114, 52] width 8 height 8
click at [105, 72] on button "pause Hold" at bounding box center [99, 70] width 18 height 18
click at [96, 69] on mat-icon "play_arrow" at bounding box center [98, 70] width 10 height 10
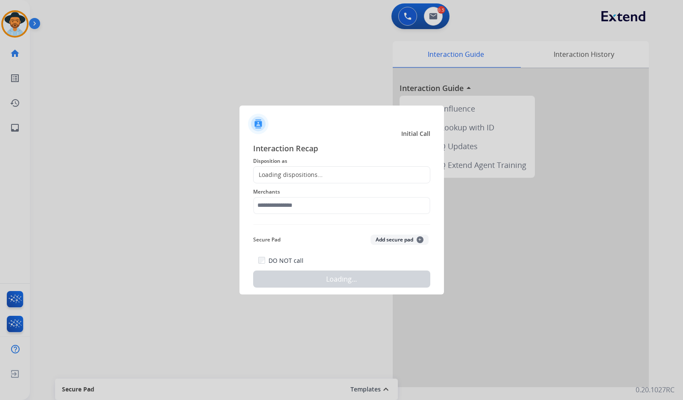
click at [190, 124] on div at bounding box center [341, 200] width 683 height 400
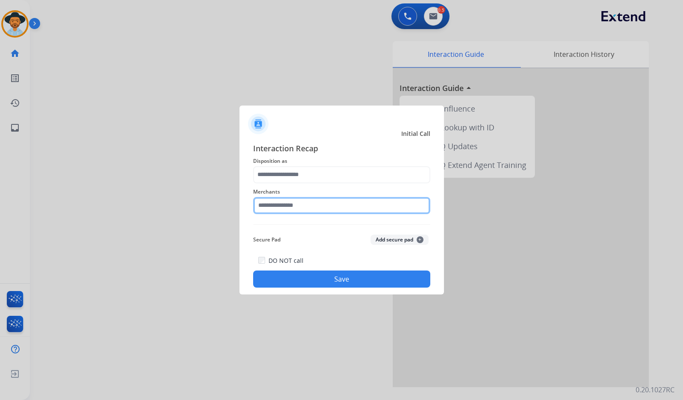
click at [362, 213] on input "text" at bounding box center [341, 205] width 177 height 17
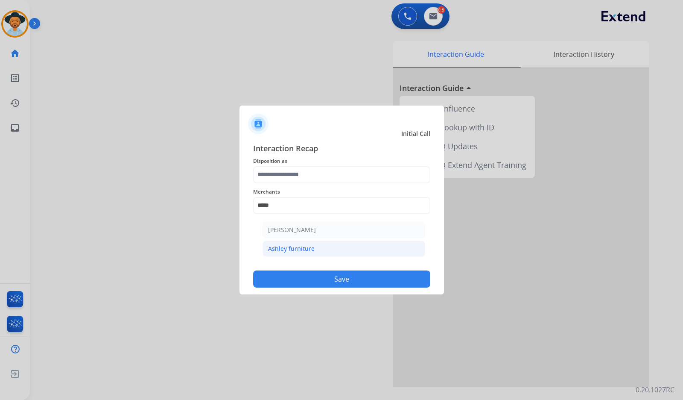
click at [313, 250] on li "Ashley furniture" at bounding box center [344, 248] width 163 height 16
type input "**********"
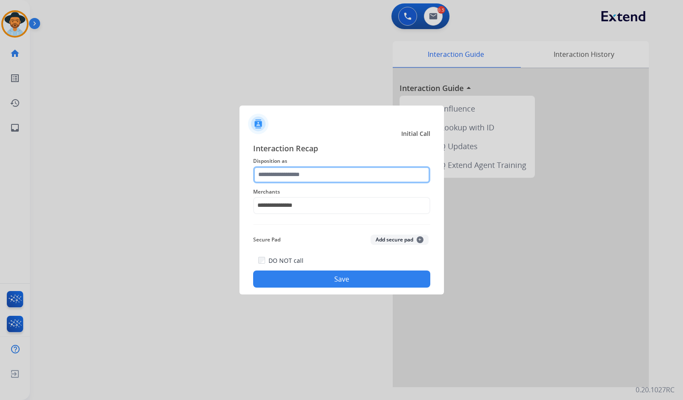
click at [310, 173] on input "text" at bounding box center [341, 174] width 177 height 17
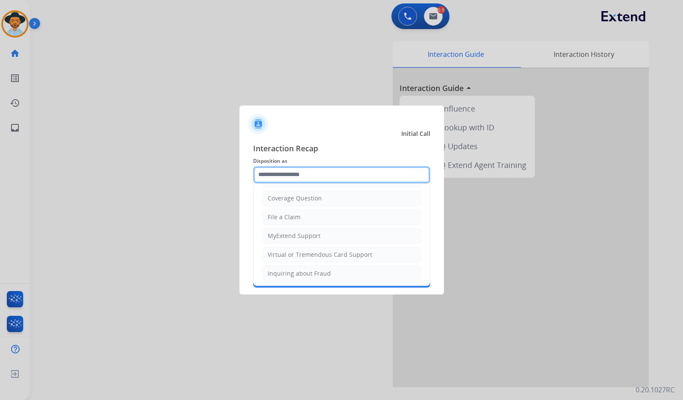
scroll to position [133, 0]
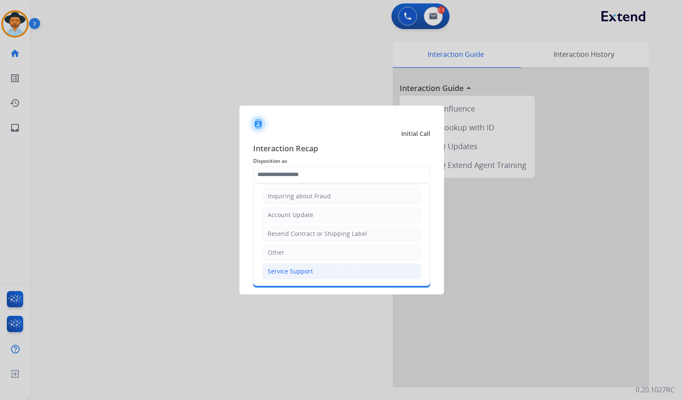
click at [303, 269] on div "Service Support" at bounding box center [290, 271] width 45 height 9
type input "**********"
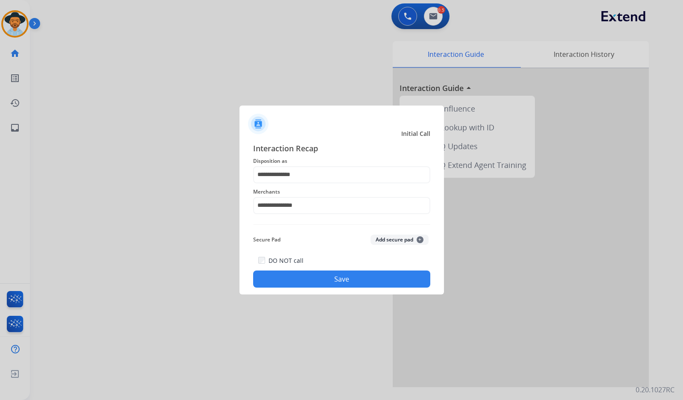
click at [307, 280] on button "Save" at bounding box center [341, 278] width 177 height 17
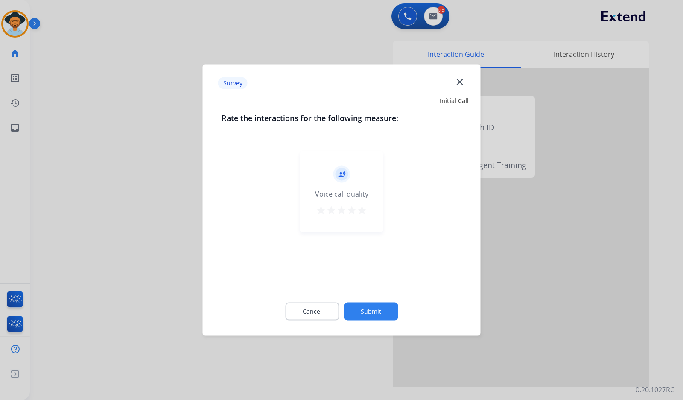
click at [377, 314] on button "Submit" at bounding box center [371, 311] width 54 height 18
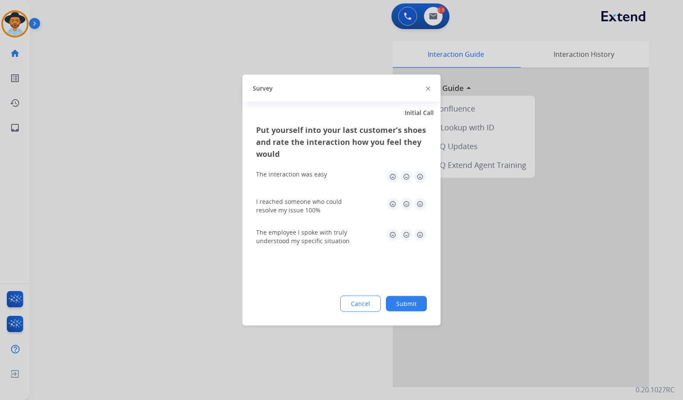
click at [396, 304] on button "Submit" at bounding box center [406, 303] width 41 height 15
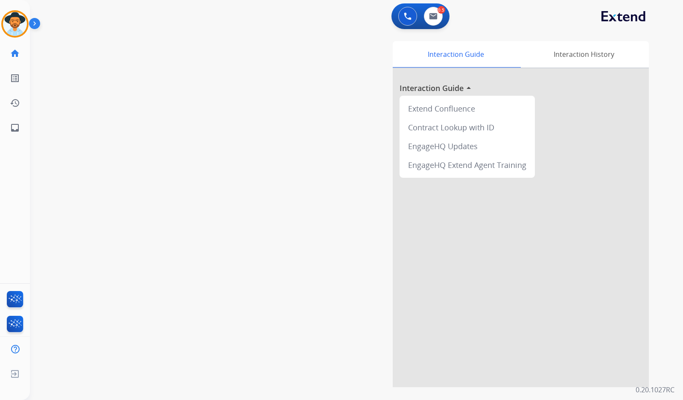
click at [124, 224] on div "swap_horiz Break voice bridge close_fullscreen Connect 3-Way Call merge_type Se…" at bounding box center [346, 209] width 633 height 356
click at [19, 133] on link "inbox Emails" at bounding box center [15, 128] width 24 height 24
select select "**********"
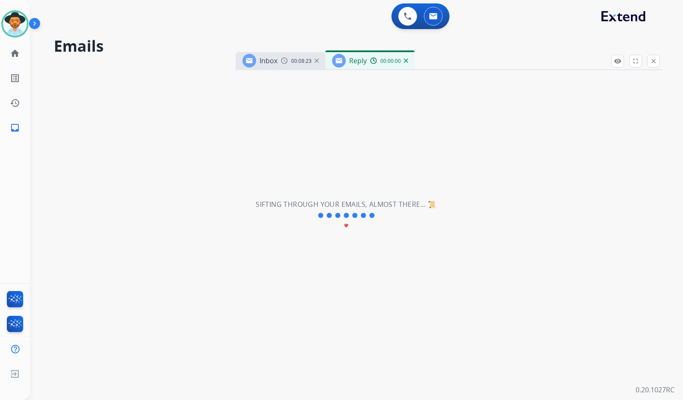
select select "**********"
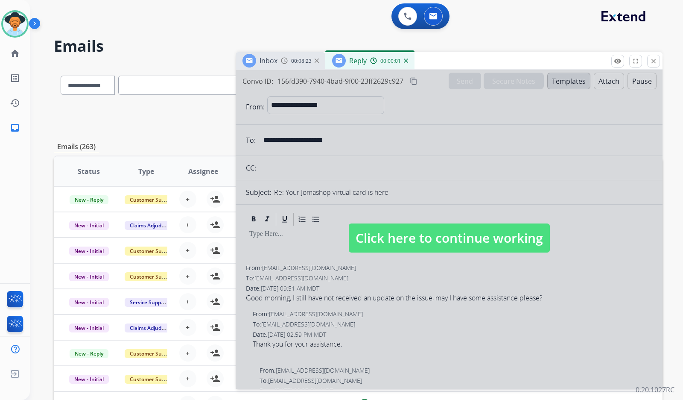
click at [404, 62] on img at bounding box center [406, 60] width 4 height 4
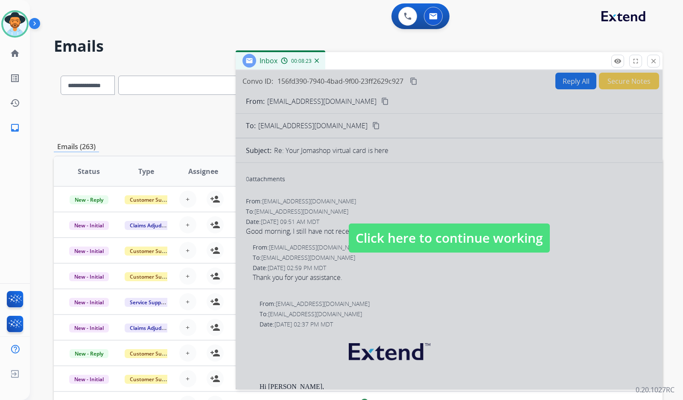
click at [317, 61] on img at bounding box center [317, 60] width 4 height 4
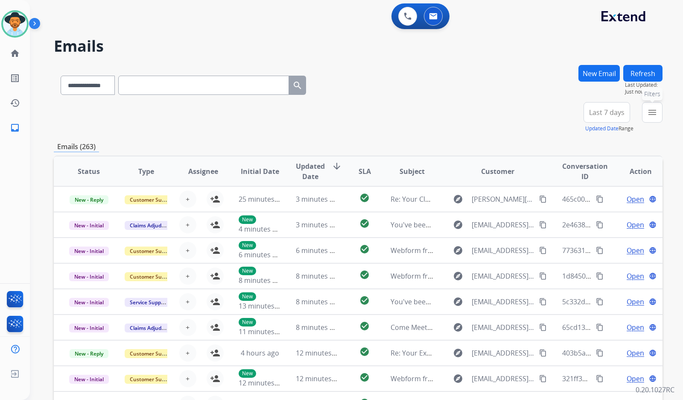
drag, startPoint x: 657, startPoint y: 114, endPoint x: 652, endPoint y: 116, distance: 5.3
click at [654, 115] on mat-icon "menu" at bounding box center [652, 112] width 10 height 10
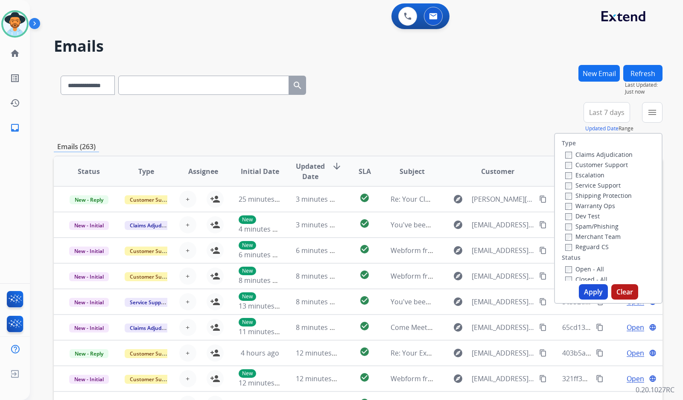
click at [593, 166] on label "Customer Support" at bounding box center [596, 165] width 63 height 8
click at [596, 195] on label "Shipping Protection" at bounding box center [598, 195] width 67 height 8
click at [590, 249] on label "Reguard CS" at bounding box center [587, 247] width 44 height 8
click at [582, 267] on label "Open - All" at bounding box center [584, 269] width 39 height 8
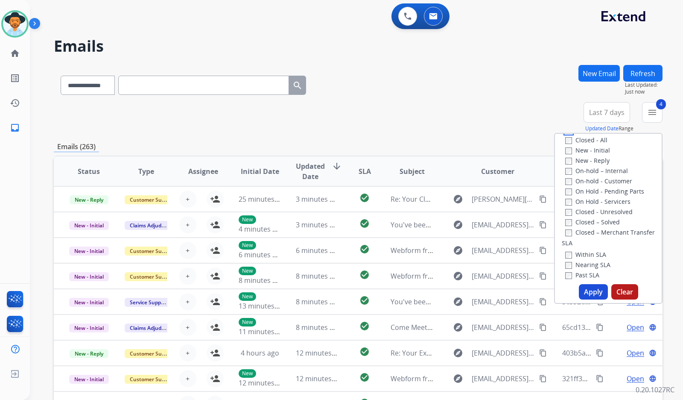
scroll to position [85, 0]
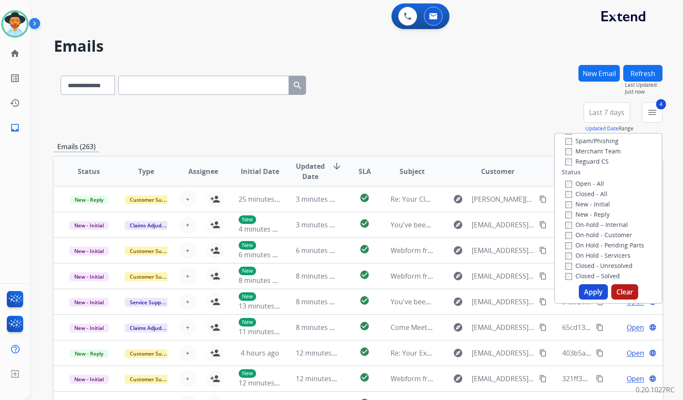
click at [595, 257] on label "On Hold - Servicers" at bounding box center [597, 255] width 65 height 8
click at [595, 244] on label "On Hold - Pending Parts" at bounding box center [604, 245] width 79 height 8
click at [595, 234] on label "On-hold - Customer" at bounding box center [598, 235] width 67 height 8
click at [594, 225] on label "On-hold – Internal" at bounding box center [596, 224] width 63 height 8
click at [590, 212] on label "New - Reply" at bounding box center [587, 214] width 44 height 8
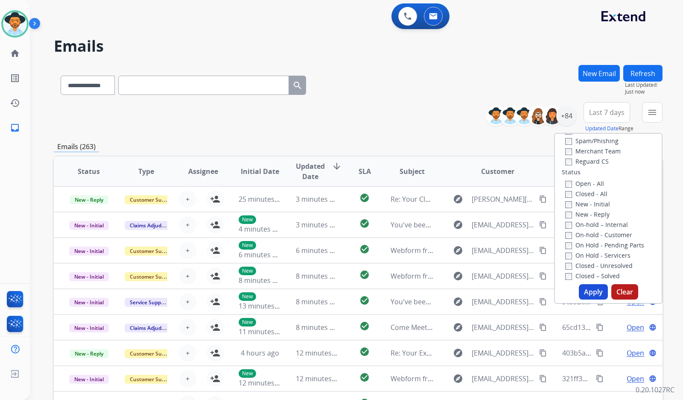
click at [588, 202] on label "New - Initial" at bounding box center [587, 204] width 45 height 8
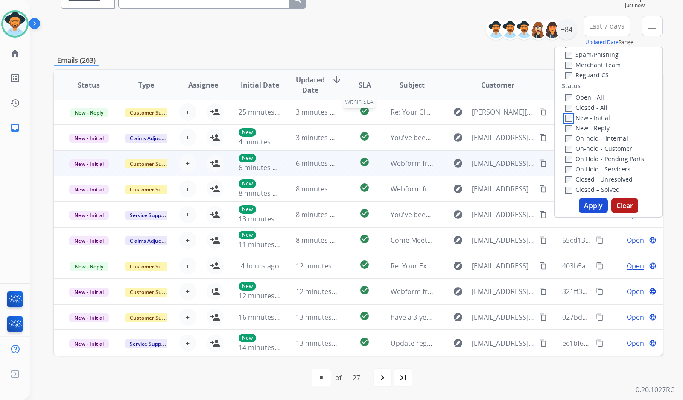
scroll to position [0, 0]
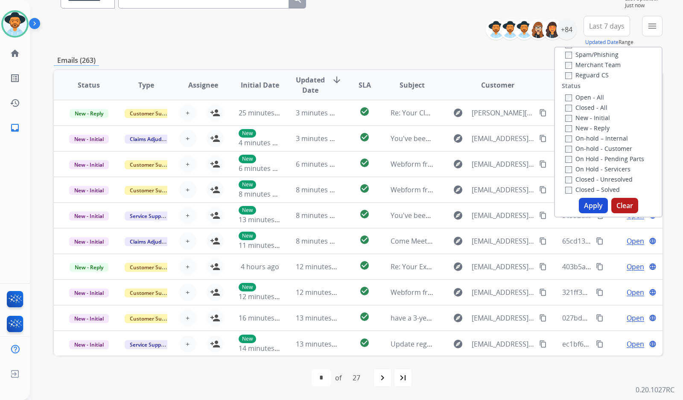
click at [588, 206] on button "Apply" at bounding box center [593, 205] width 29 height 15
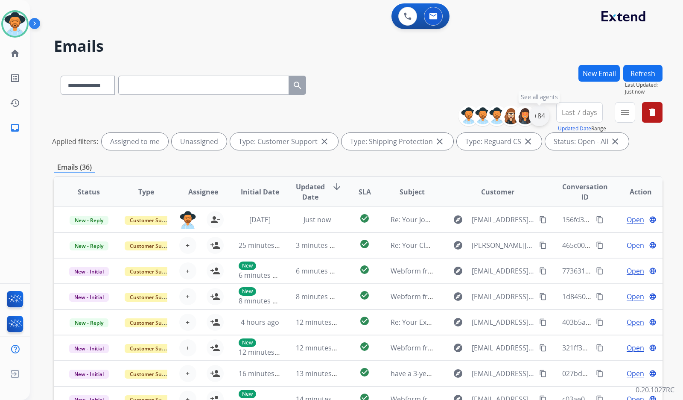
click at [537, 121] on div "+84" at bounding box center [539, 115] width 20 height 20
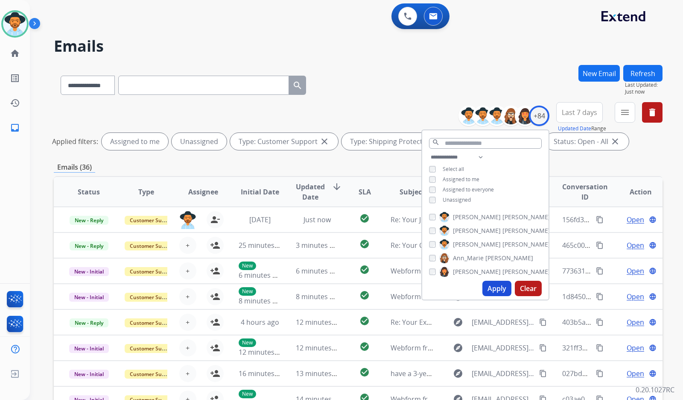
click at [448, 197] on span "Unassigned" at bounding box center [457, 199] width 28 height 7
click at [502, 288] on button "Apply" at bounding box center [496, 287] width 29 height 15
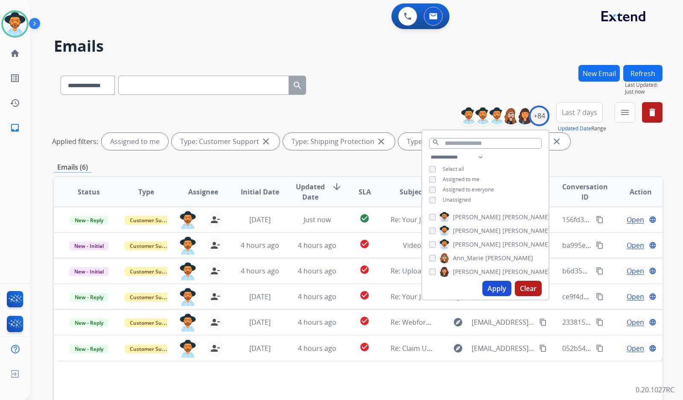
click at [441, 178] on div "Assigned to me" at bounding box center [454, 179] width 50 height 7
click at [454, 183] on div "**********" at bounding box center [485, 179] width 126 height 55
click at [453, 178] on span "Assigned to me" at bounding box center [461, 178] width 37 height 7
click at [450, 195] on div "**********" at bounding box center [485, 179] width 126 height 55
click at [450, 196] on span "Unassigned" at bounding box center [457, 199] width 28 height 7
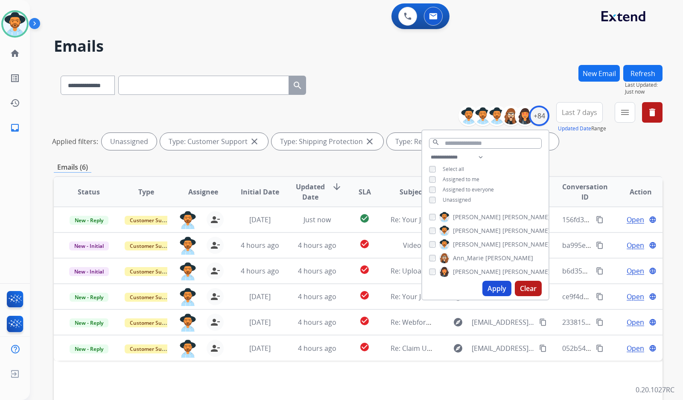
click at [497, 288] on button "Apply" at bounding box center [496, 287] width 29 height 15
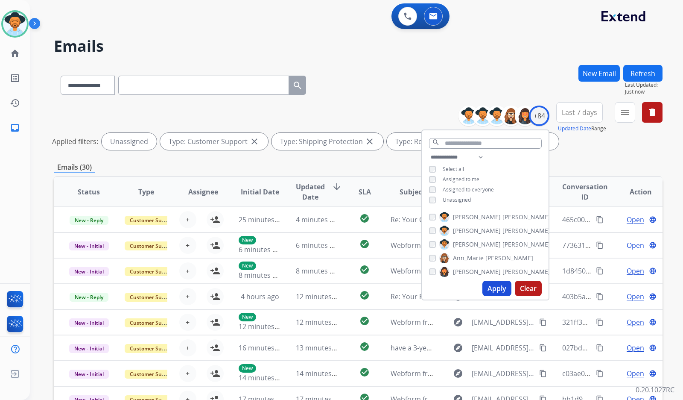
click at [456, 199] on span "Unassigned" at bounding box center [457, 199] width 28 height 7
click at [464, 179] on span "Assigned to me" at bounding box center [461, 178] width 37 height 7
click at [500, 293] on button "Apply" at bounding box center [496, 287] width 29 height 15
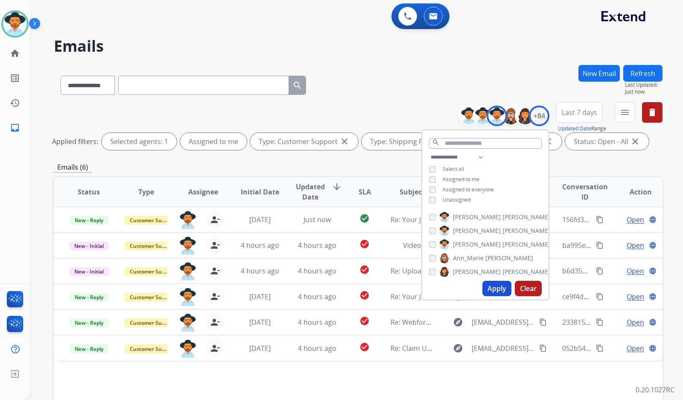
click at [274, 151] on div "**********" at bounding box center [358, 127] width 609 height 51
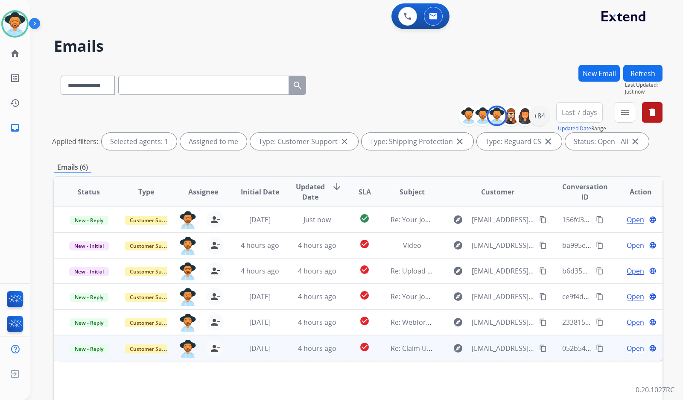
click at [629, 348] on span "Open" at bounding box center [636, 348] width 18 height 10
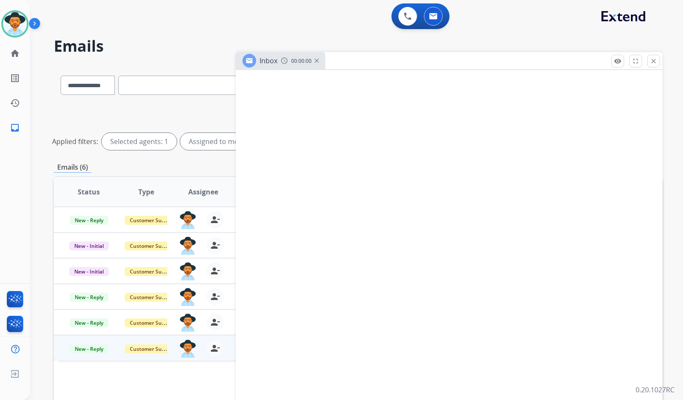
select select "**********"
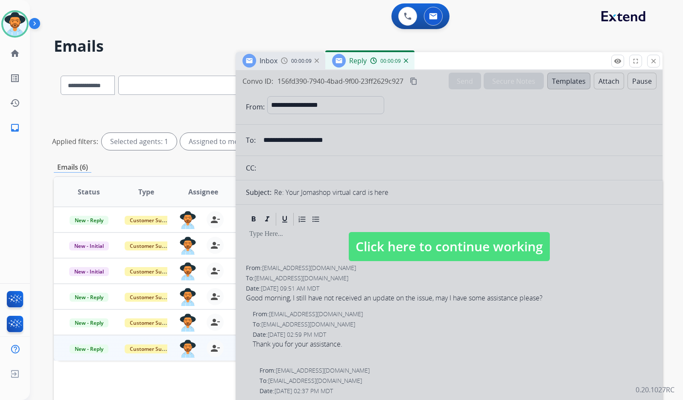
click at [409, 233] on span "Click here to continue working" at bounding box center [449, 246] width 201 height 29
select select
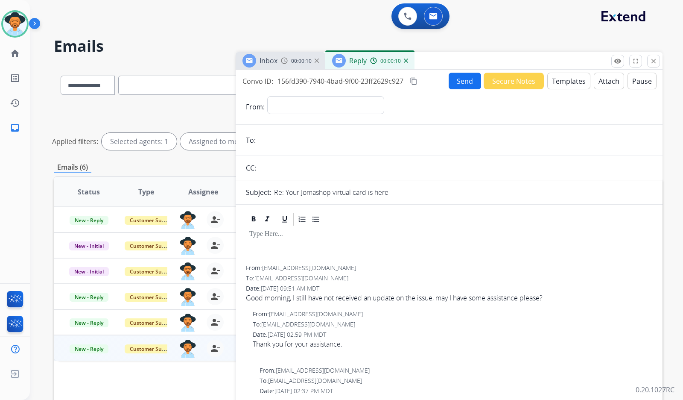
click at [405, 64] on div "Reply 00:00:10" at bounding box center [369, 60] width 89 height 17
click at [406, 59] on img at bounding box center [406, 60] width 4 height 4
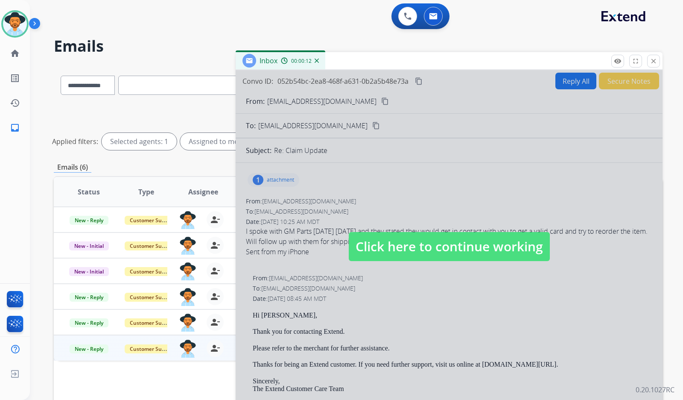
click at [317, 60] on img at bounding box center [317, 60] width 4 height 4
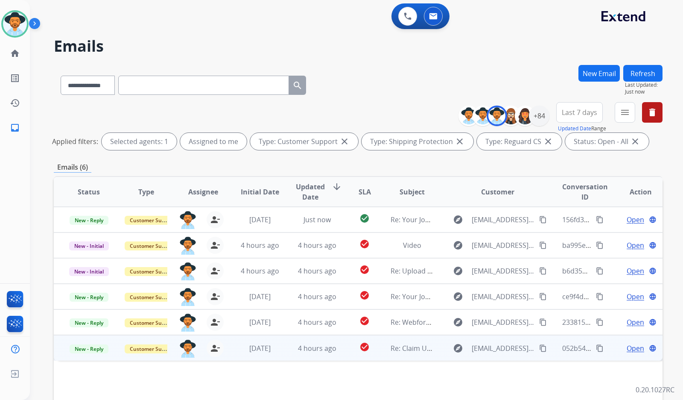
click at [627, 348] on span "Open" at bounding box center [636, 348] width 18 height 10
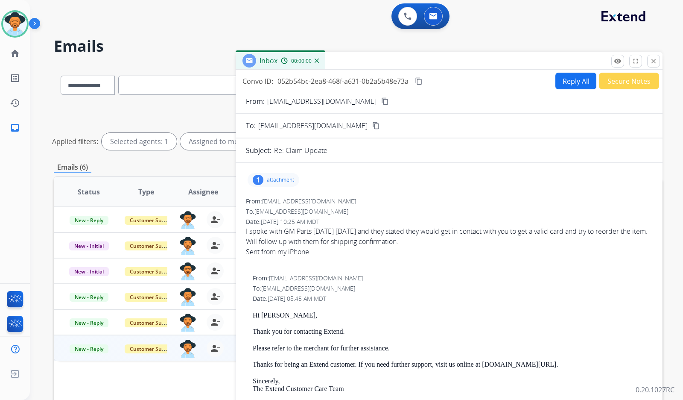
click at [380, 100] on button "content_copy" at bounding box center [385, 101] width 10 height 10
click at [281, 178] on p "attachment" at bounding box center [280, 179] width 27 height 7
click at [275, 201] on div at bounding box center [275, 202] width 43 height 30
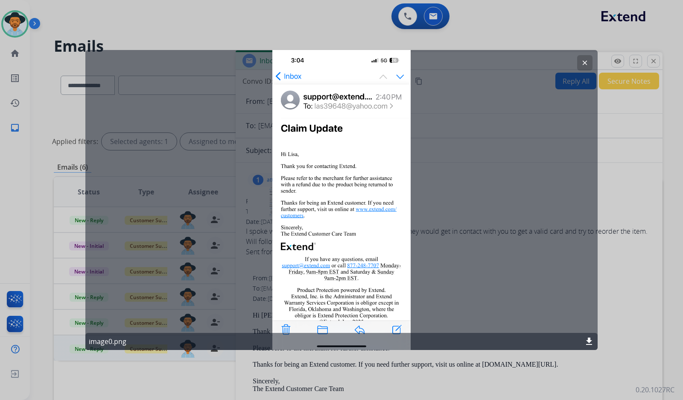
click at [584, 61] on mat-icon "clear" at bounding box center [585, 63] width 8 height 8
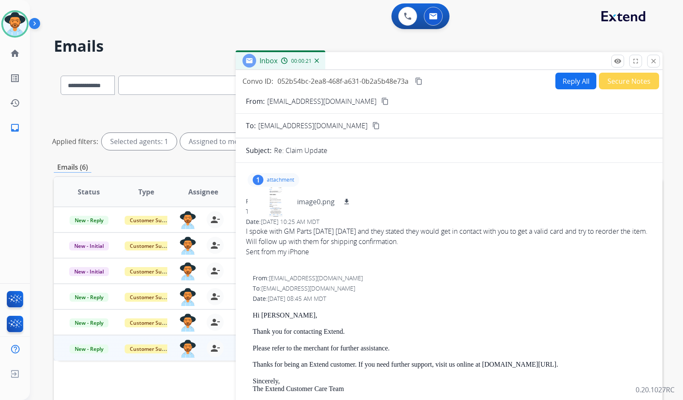
click at [629, 82] on button "Secure Notes" at bounding box center [629, 81] width 60 height 17
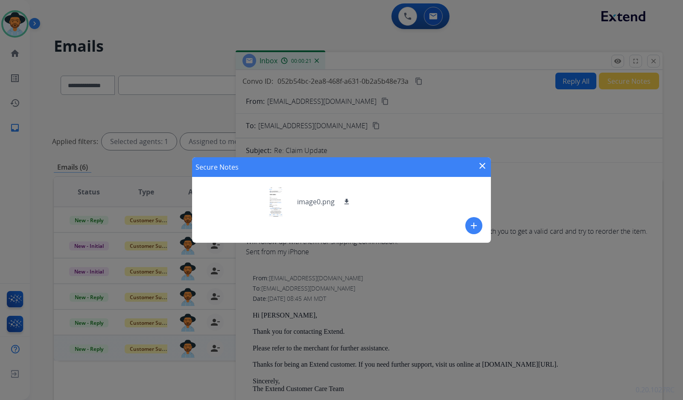
click at [473, 229] on mat-icon "add" at bounding box center [474, 225] width 10 height 10
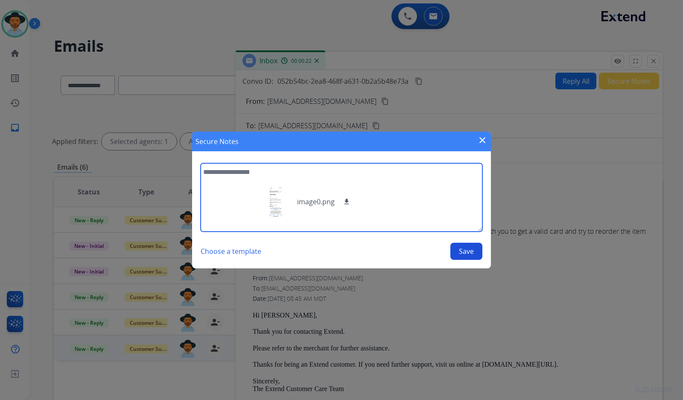
click at [387, 216] on textarea at bounding box center [342, 197] width 282 height 68
type textarea "**********"
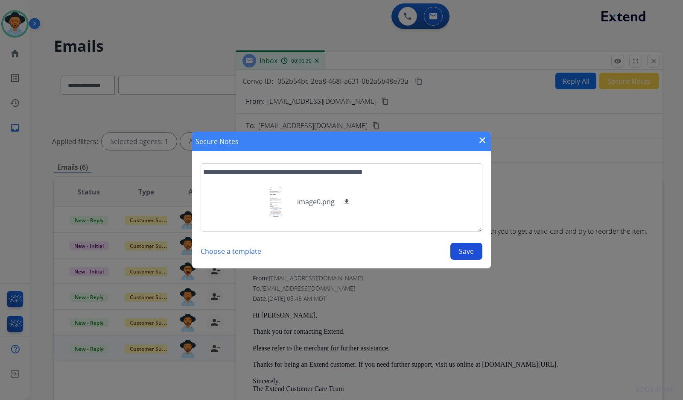
drag, startPoint x: 470, startPoint y: 248, endPoint x: 467, endPoint y: 246, distance: 4.4
click at [470, 248] on button "Save" at bounding box center [466, 251] width 32 height 17
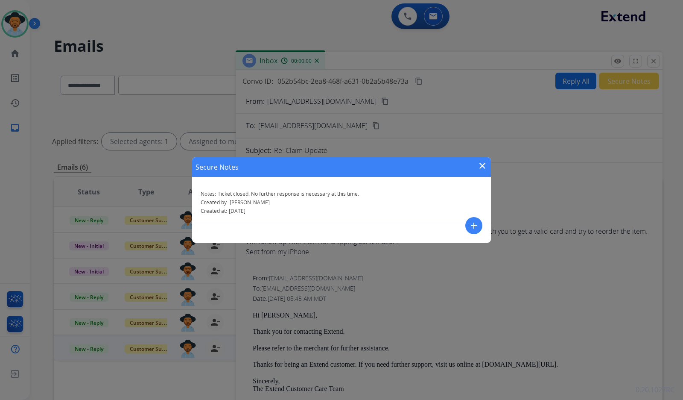
click at [482, 165] on mat-icon "close" at bounding box center [482, 166] width 10 height 10
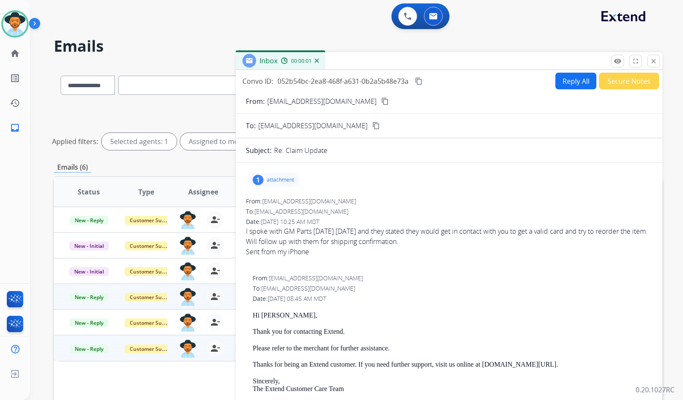
drag, startPoint x: 655, startPoint y: 63, endPoint x: 298, endPoint y: 291, distance: 423.7
click at [654, 64] on mat-icon "close" at bounding box center [654, 61] width 8 height 8
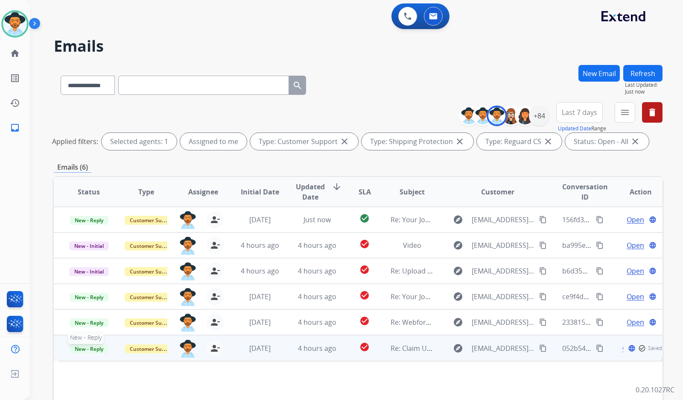
click at [88, 349] on span "New - Reply" at bounding box center [89, 348] width 39 height 9
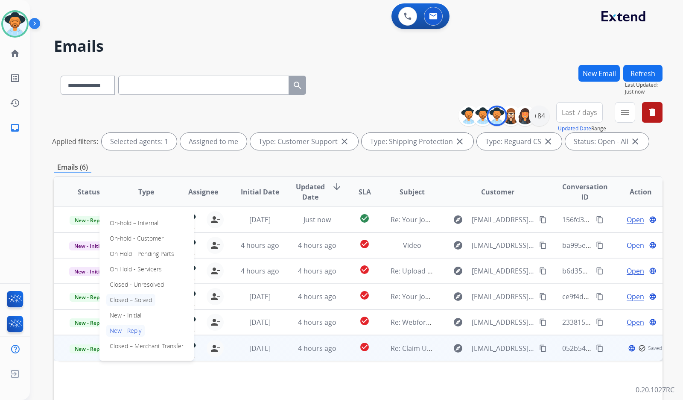
click at [134, 297] on p "Closed – Solved" at bounding box center [130, 300] width 49 height 12
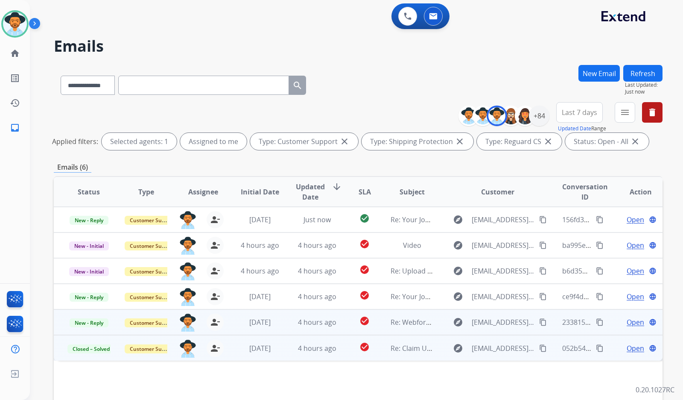
click at [632, 324] on span "Open" at bounding box center [636, 322] width 18 height 10
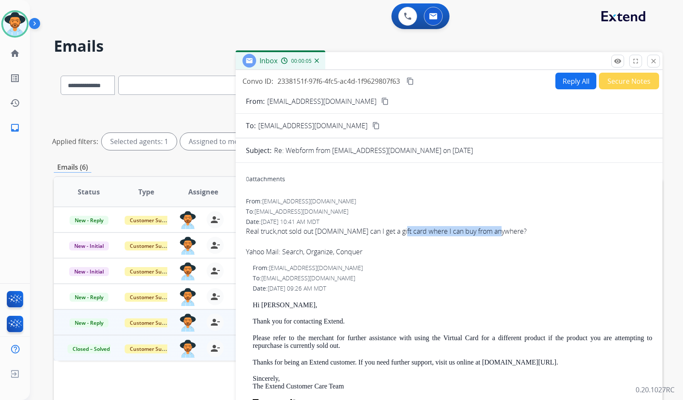
drag, startPoint x: 400, startPoint y: 234, endPoint x: 503, endPoint y: 240, distance: 103.1
click at [495, 235] on span "Real truck,not sold out discontinued.so can I get a gift card where I can buy f…" at bounding box center [449, 241] width 406 height 31
click at [519, 246] on div "Yahoo Mail: Search, Organize, Conquer" at bounding box center [449, 251] width 406 height 10
click at [381, 100] on mat-icon "content_copy" at bounding box center [385, 101] width 8 height 8
click at [277, 230] on span "Real truck,not sold out discontinued.so can I get a gift card where I can buy f…" at bounding box center [449, 241] width 406 height 31
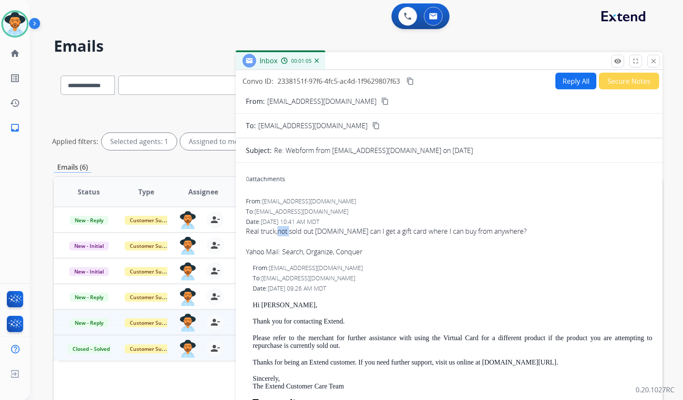
click at [277, 230] on span "Real truck,not sold out discontinued.so can I get a gift card where I can buy f…" at bounding box center [449, 241] width 406 height 31
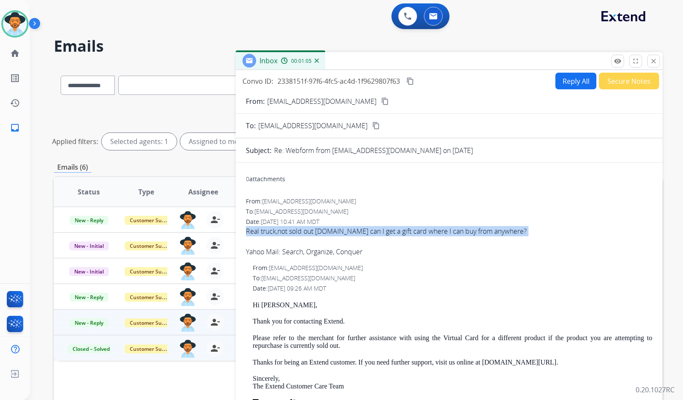
click at [277, 230] on span "Real truck,not sold out discontinued.so can I get a gift card where I can buy f…" at bounding box center [449, 241] width 406 height 31
copy span "Real truck,not sold out discontinued.so can I get a gift card where I can buy f…"
click at [412, 80] on mat-icon "content_copy" at bounding box center [410, 81] width 8 height 8
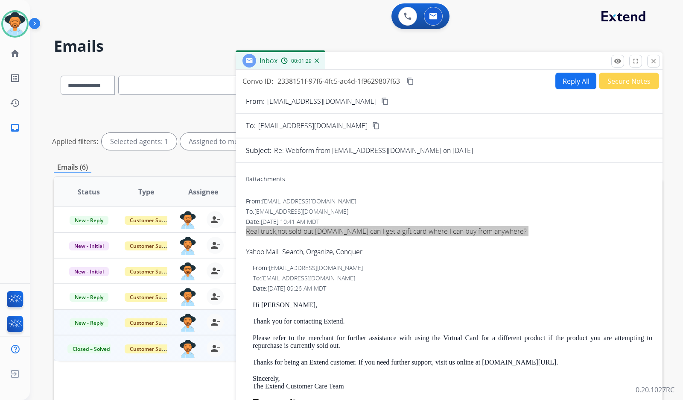
click at [566, 81] on button "Reply All" at bounding box center [575, 81] width 41 height 17
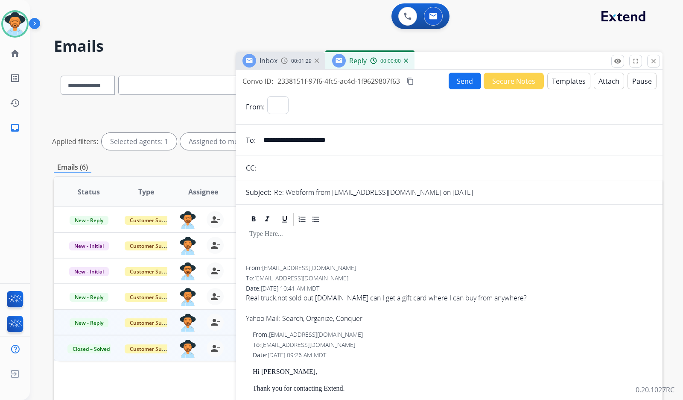
click at [567, 81] on button "Templates" at bounding box center [568, 81] width 43 height 17
select select "**********"
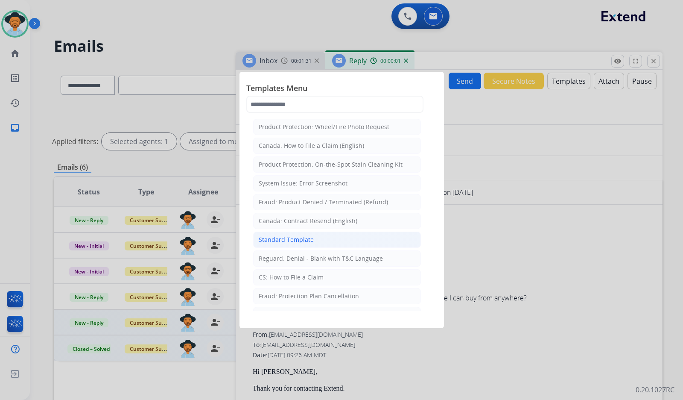
click at [314, 241] on li "Standard Template" at bounding box center [337, 239] width 168 height 16
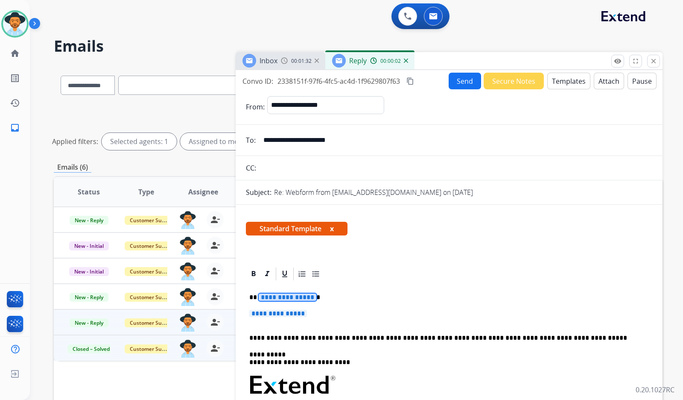
click at [296, 299] on span "**********" at bounding box center [288, 296] width 58 height 7
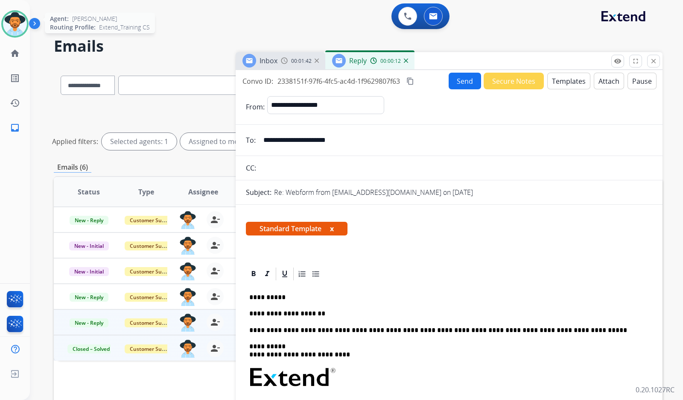
click at [10, 18] on img at bounding box center [15, 24] width 24 height 24
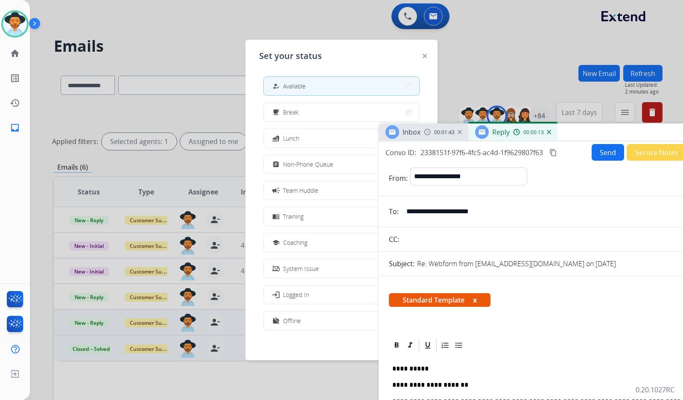
drag, startPoint x: 500, startPoint y: 63, endPoint x: 630, endPoint y: 137, distance: 149.5
click at [639, 135] on div "Inbox 00:01:43 Reply 00:00:13" at bounding box center [592, 132] width 427 height 18
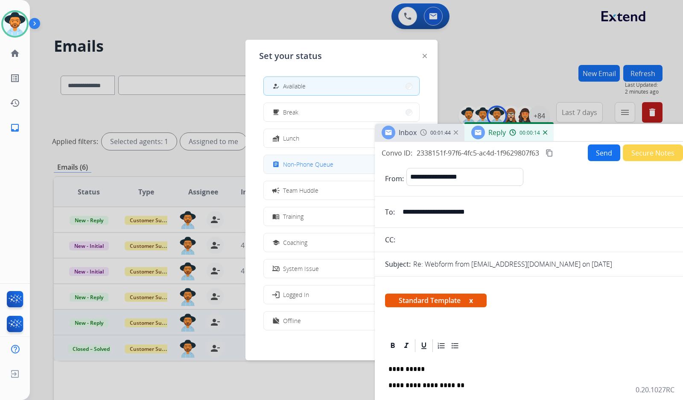
click at [341, 166] on button "assignment Non-Phone Queue" at bounding box center [341, 164] width 155 height 18
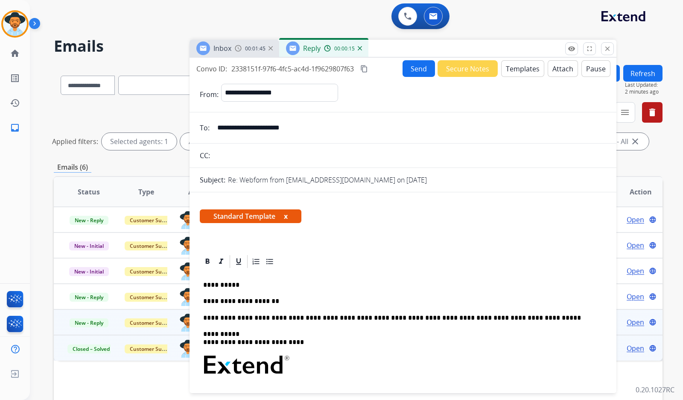
drag, startPoint x: 383, startPoint y: 87, endPoint x: 414, endPoint y: 52, distance: 46.0
click at [414, 52] on div "Inbox 00:01:45 Reply 00:00:15" at bounding box center [403, 49] width 427 height 18
click at [273, 300] on p "**********" at bounding box center [399, 301] width 393 height 8
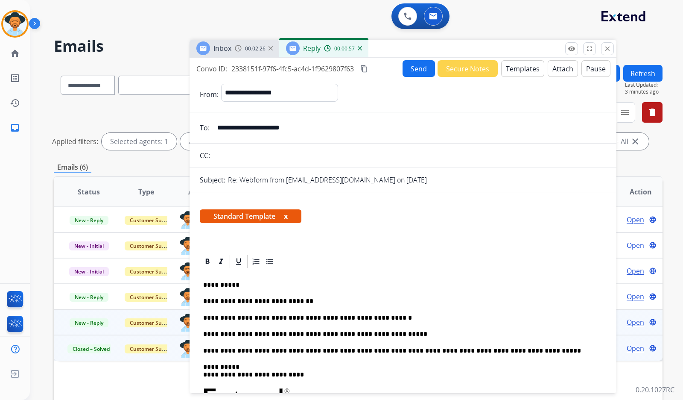
click at [403, 67] on button "Send" at bounding box center [419, 68] width 32 height 17
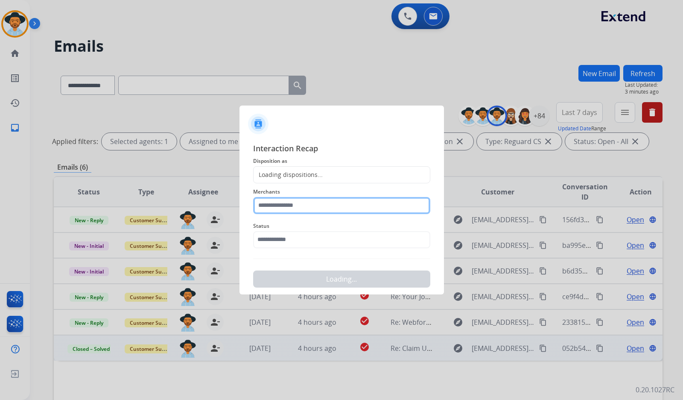
click at [301, 205] on input "text" at bounding box center [341, 205] width 177 height 17
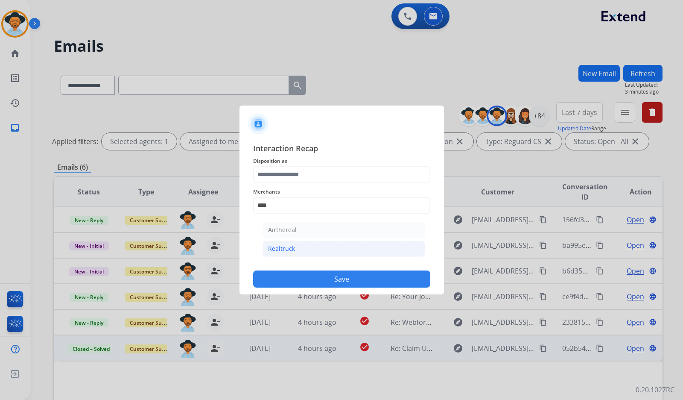
click at [284, 244] on div "Realtruck" at bounding box center [281, 248] width 27 height 9
type input "*********"
click at [286, 242] on input "text" at bounding box center [341, 239] width 177 height 17
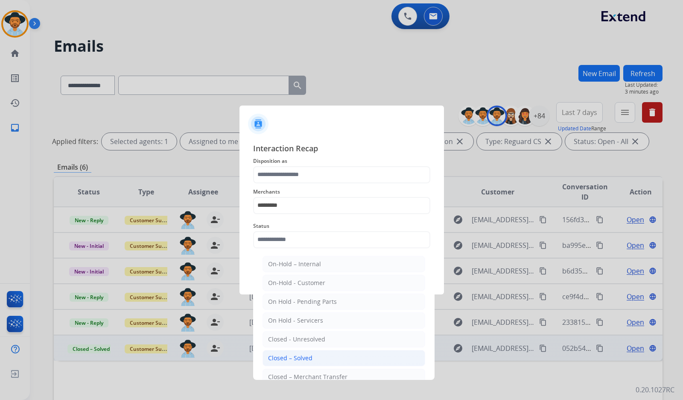
click at [325, 359] on li "Closed – Solved" at bounding box center [344, 358] width 163 height 16
type input "**********"
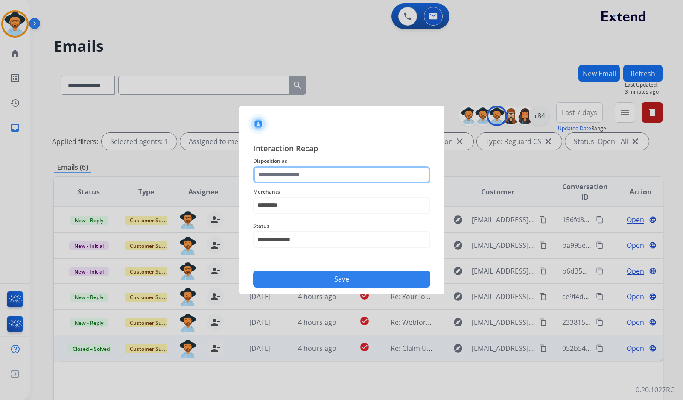
click at [311, 175] on input "text" at bounding box center [341, 174] width 177 height 17
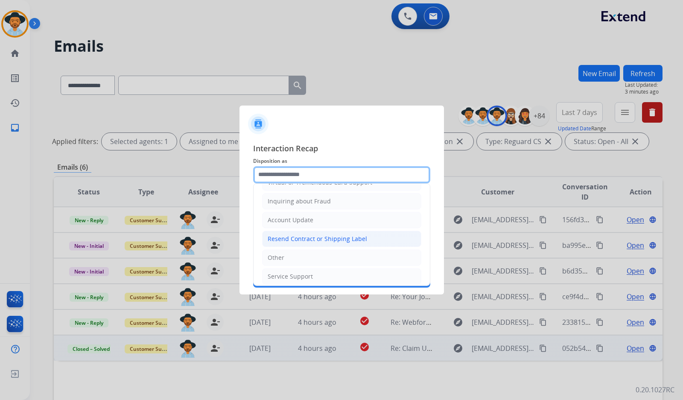
scroll to position [85, 0]
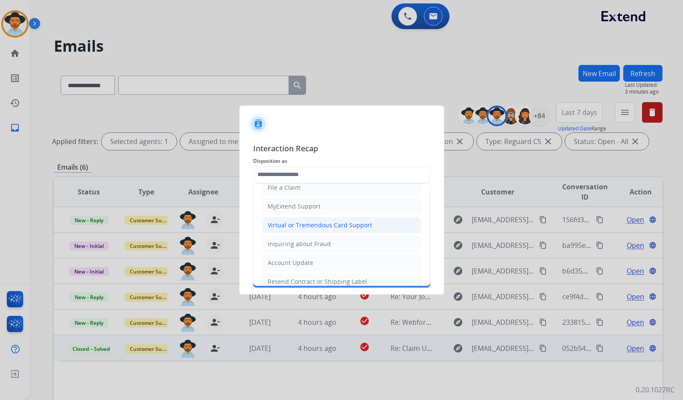
click at [342, 230] on li "Virtual or Tremendous Card Support" at bounding box center [341, 225] width 159 height 16
type input "**********"
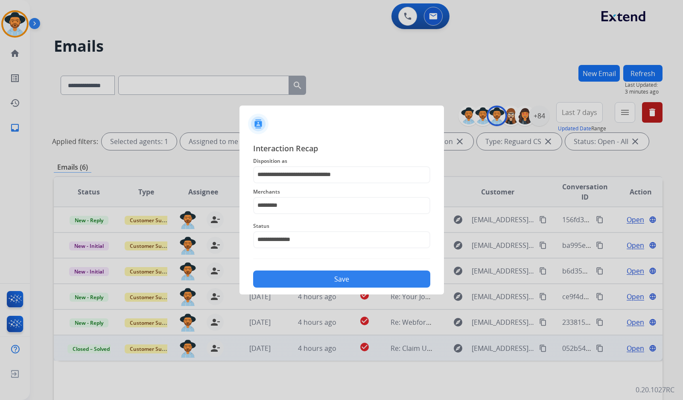
click at [351, 276] on button "Save" at bounding box center [341, 278] width 177 height 17
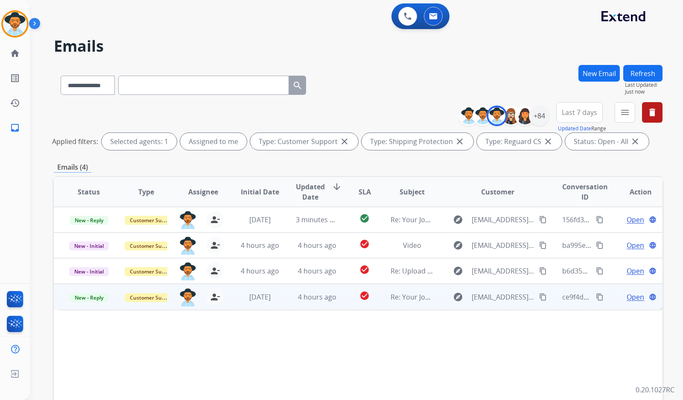
click at [632, 295] on span "Open" at bounding box center [636, 297] width 18 height 10
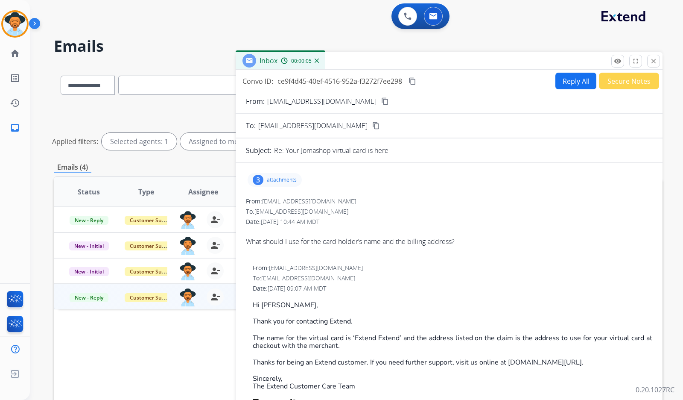
click at [266, 169] on div "3 attachments" at bounding box center [449, 179] width 406 height 20
click at [271, 184] on div "3 attachments" at bounding box center [275, 180] width 54 height 14
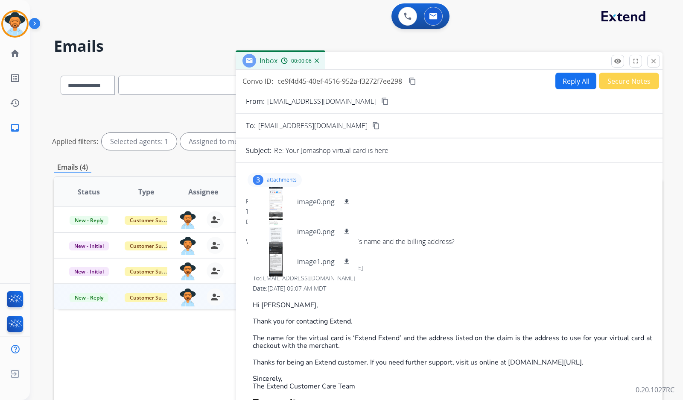
click at [271, 184] on div "3 attachments image0.png download image0.png download image1.png download" at bounding box center [275, 180] width 54 height 14
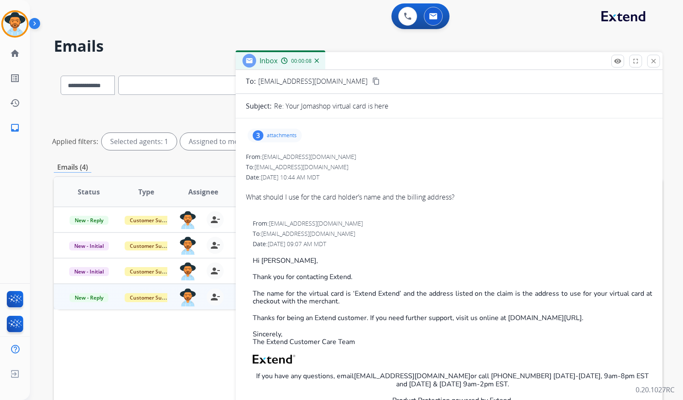
scroll to position [0, 0]
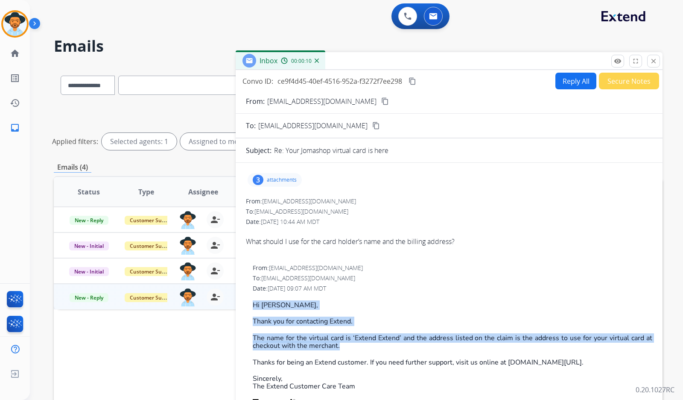
drag, startPoint x: 347, startPoint y: 347, endPoint x: 252, endPoint y: 306, distance: 102.9
click at [252, 306] on div "From: support@extend.com To: orlandodrummonds@hotmail.com Date: 09/05/2025 - 09…" at bounding box center [449, 390] width 406 height 254
copy div "Hi Orlando, Thank you for contacting Extend. The name for the virtual card is ‘…"
click at [566, 81] on button "Reply All" at bounding box center [575, 81] width 41 height 17
select select "**********"
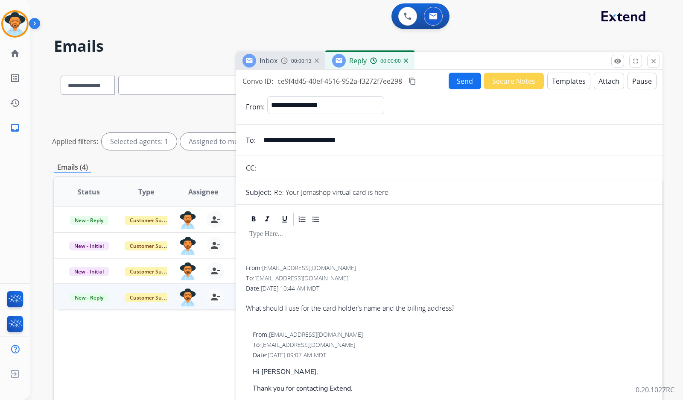
click at [566, 84] on button "Templates" at bounding box center [568, 81] width 43 height 17
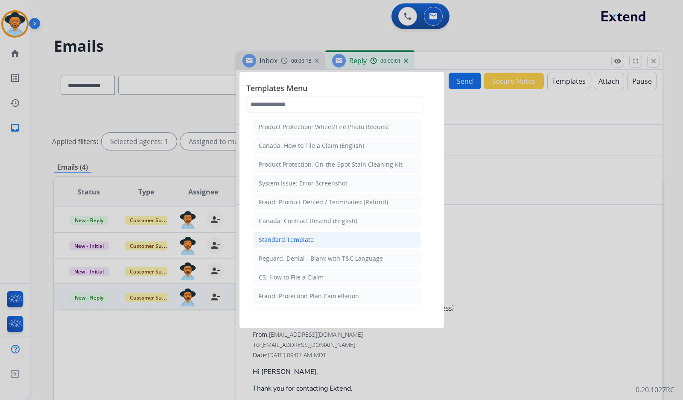
click at [310, 241] on div "Standard Template" at bounding box center [286, 239] width 55 height 9
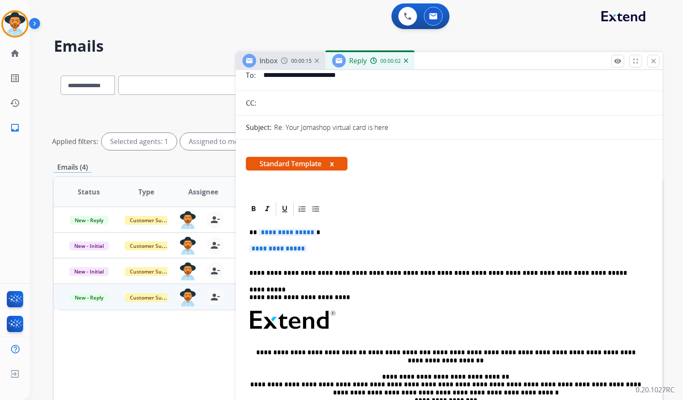
scroll to position [85, 0]
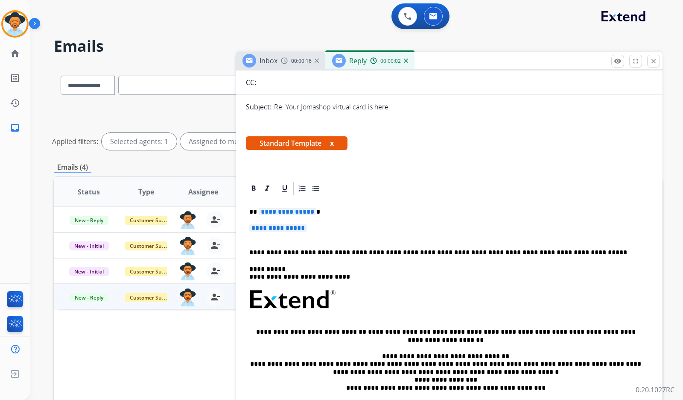
click at [289, 217] on div "**********" at bounding box center [449, 319] width 406 height 247
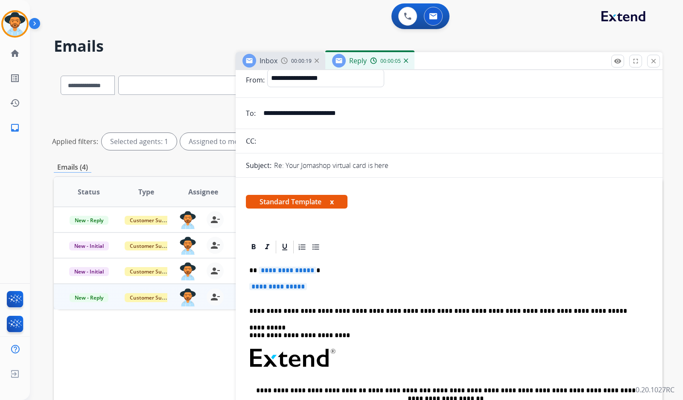
scroll to position [0, 0]
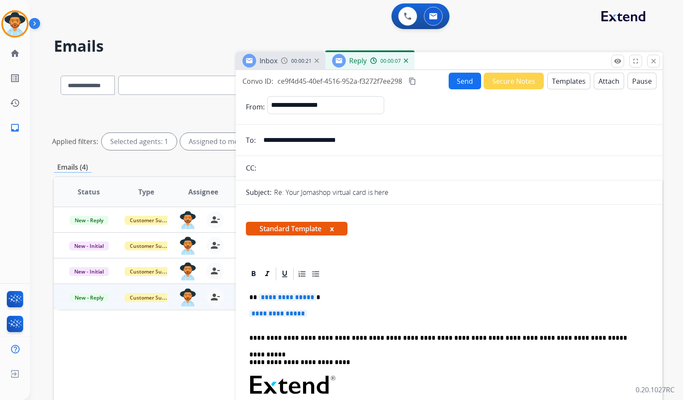
click at [404, 61] on img at bounding box center [406, 60] width 4 height 4
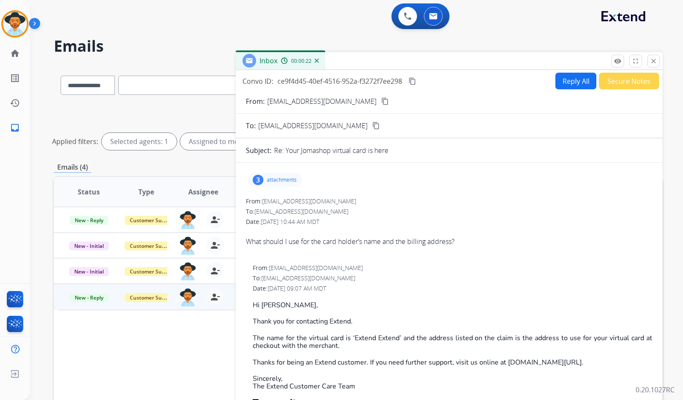
click at [386, 99] on button "content_copy" at bounding box center [385, 101] width 10 height 10
click at [318, 241] on div "What should I use for the card holder’s name and the billing address?" at bounding box center [449, 241] width 406 height 10
copy div "What should I use for the card holder’s name and the billing address?"
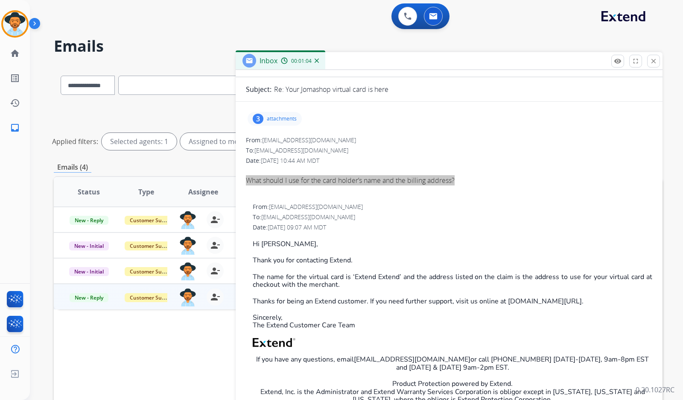
scroll to position [128, 0]
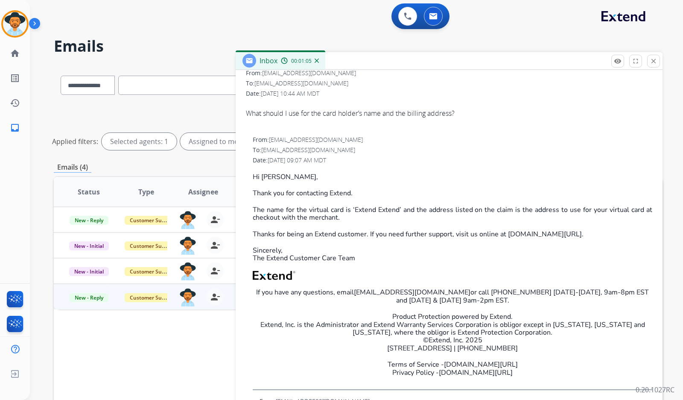
click at [436, 173] on p "Hi [PERSON_NAME]," at bounding box center [453, 177] width 400 height 8
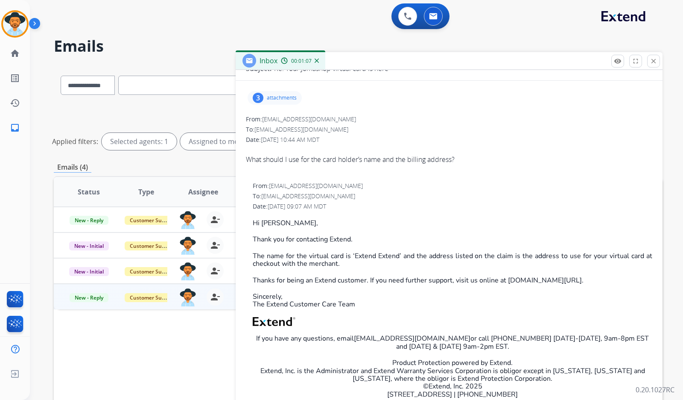
scroll to position [85, 0]
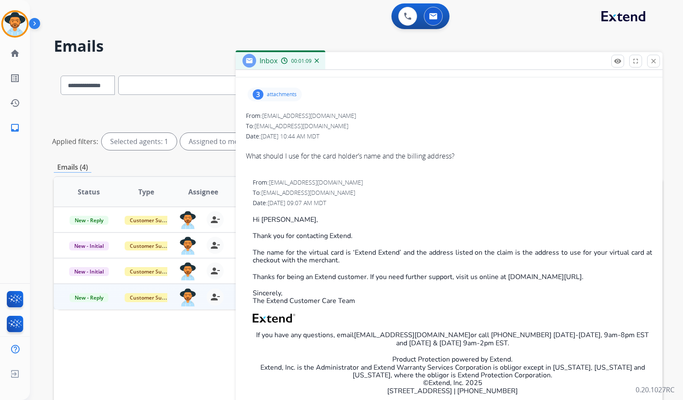
drag, startPoint x: 602, startPoint y: 277, endPoint x: 271, endPoint y: 236, distance: 333.4
click at [297, 242] on div "Hi Orlando, Thank you for contacting Extend. The name for the virtual card is ‘…" at bounding box center [453, 324] width 400 height 217
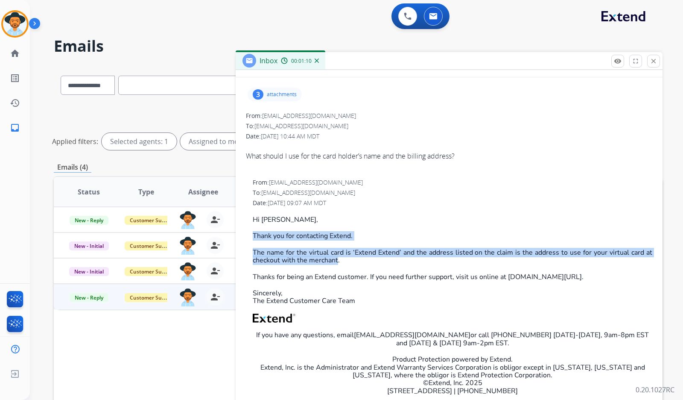
drag, startPoint x: 337, startPoint y: 258, endPoint x: 253, endPoint y: 229, distance: 89.1
click at [253, 229] on div "Hi Orlando, Thank you for contacting Extend. The name for the virtual card is ‘…" at bounding box center [453, 324] width 400 height 217
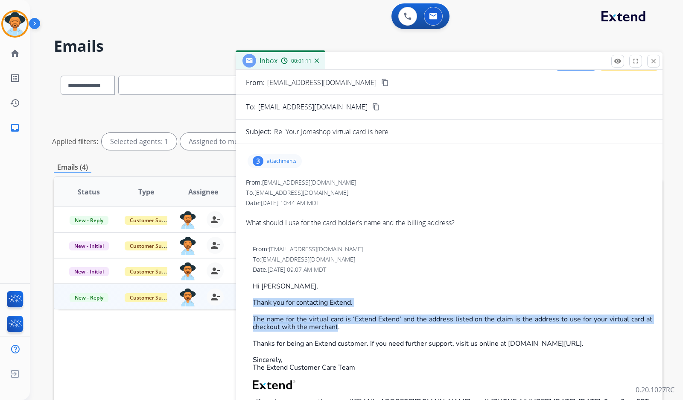
scroll to position [0, 0]
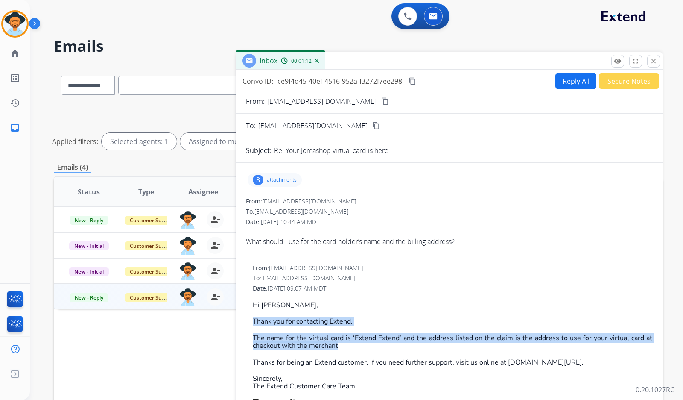
click at [555, 84] on button "Reply All" at bounding box center [575, 81] width 41 height 17
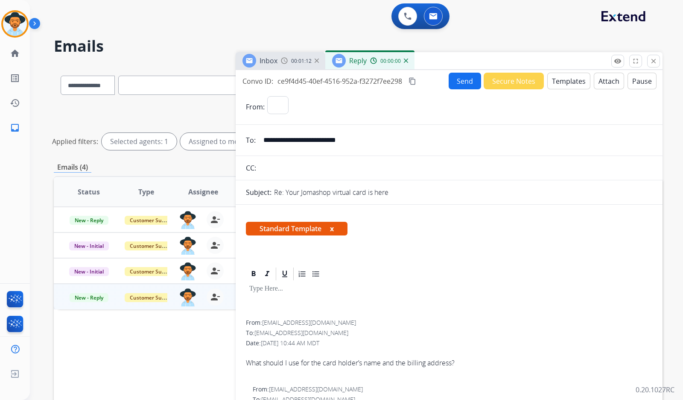
select select "**********"
click at [556, 84] on button "Templates" at bounding box center [568, 81] width 43 height 17
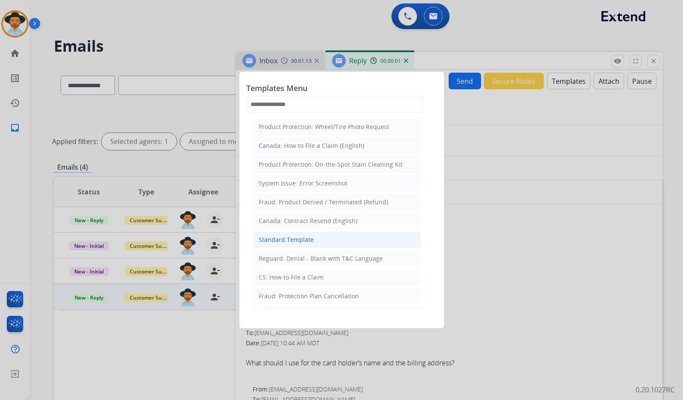
click at [311, 239] on div "Standard Template" at bounding box center [286, 239] width 55 height 9
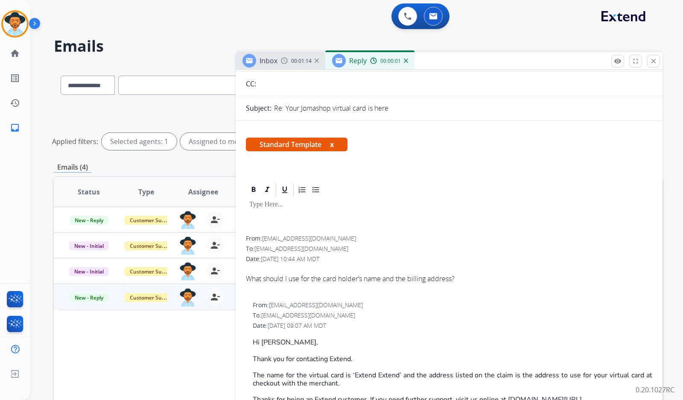
scroll to position [85, 0]
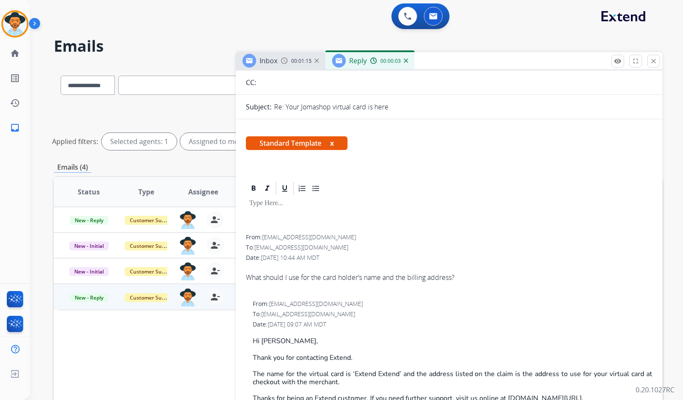
click at [277, 207] on p at bounding box center [449, 203] width 400 height 8
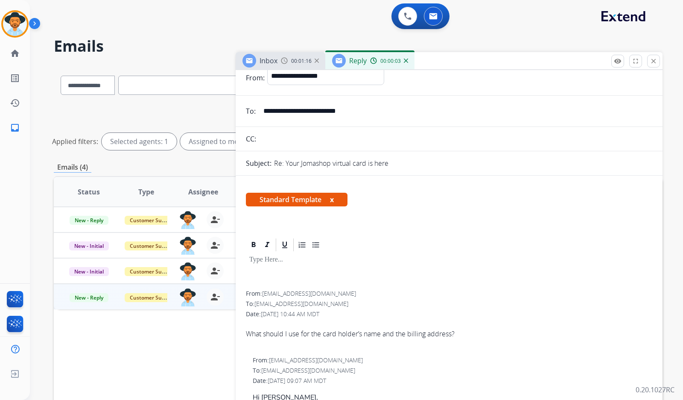
scroll to position [0, 0]
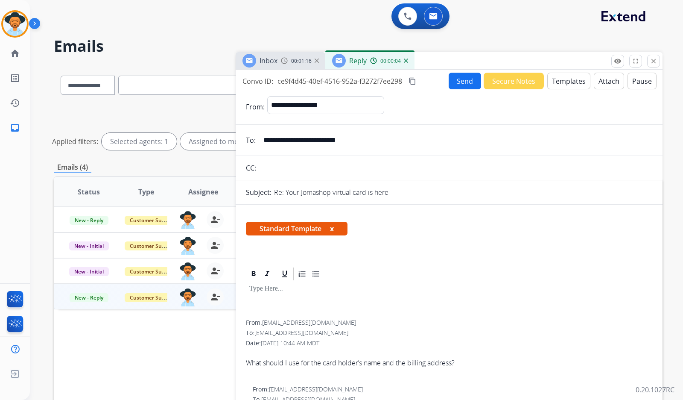
click at [337, 228] on span "Standard Template x" at bounding box center [297, 229] width 102 height 14
click at [334, 228] on button "x" at bounding box center [332, 228] width 4 height 10
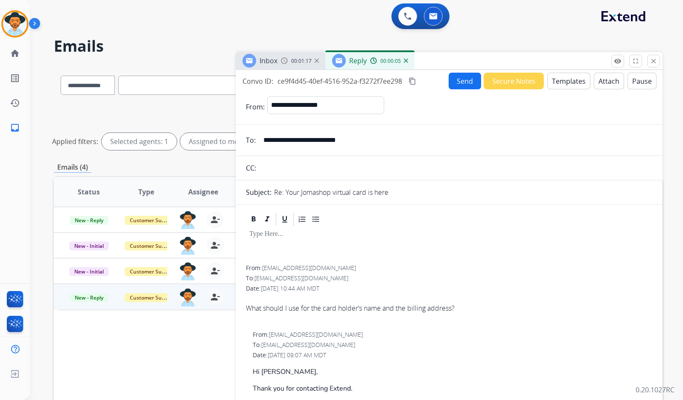
click at [282, 243] on div at bounding box center [449, 246] width 406 height 38
click at [569, 89] on button "Templates" at bounding box center [568, 81] width 43 height 17
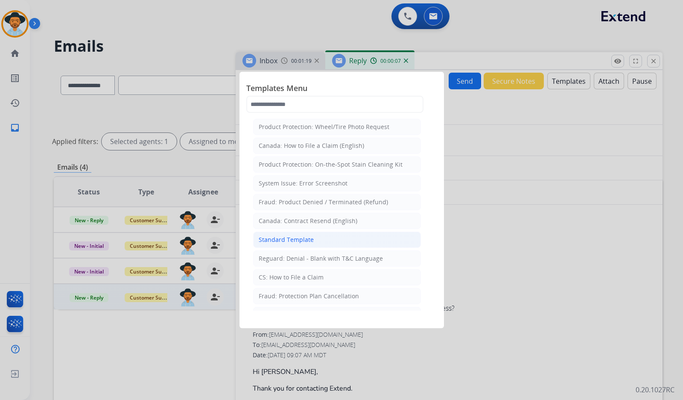
click at [329, 242] on li "Standard Template" at bounding box center [337, 239] width 168 height 16
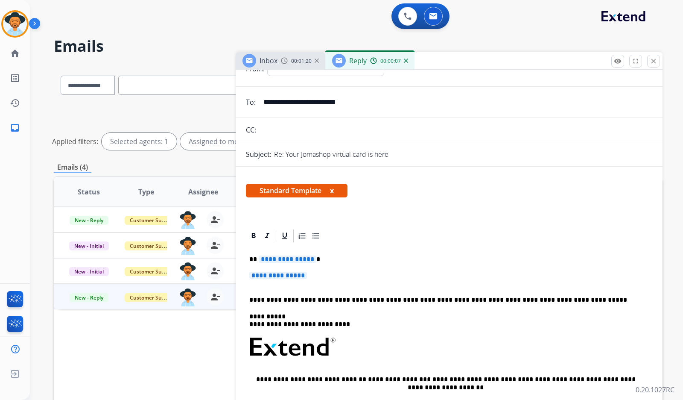
scroll to position [43, 0]
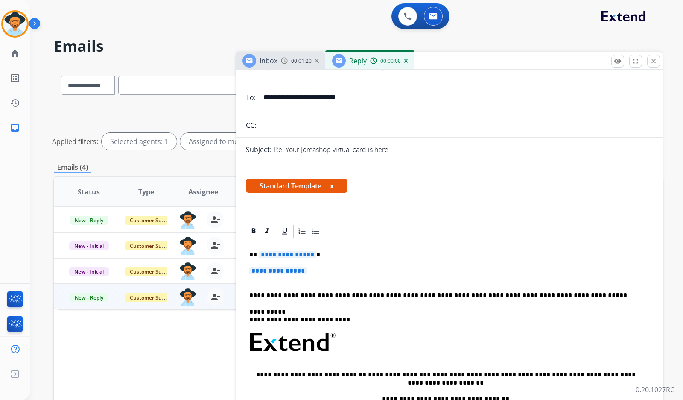
click at [283, 254] on span "**********" at bounding box center [288, 254] width 58 height 7
click at [291, 273] on span "**********" at bounding box center [278, 270] width 58 height 7
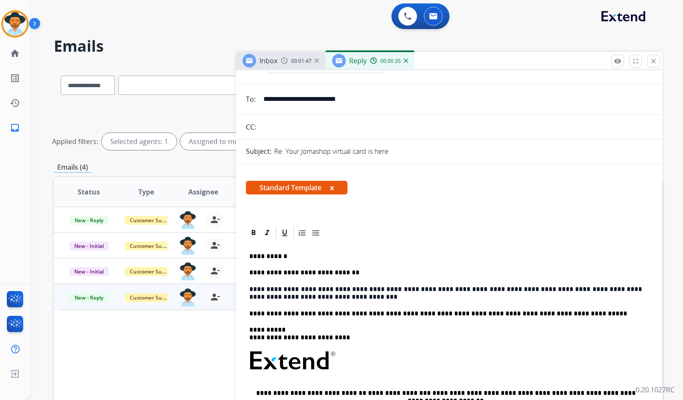
scroll to position [0, 0]
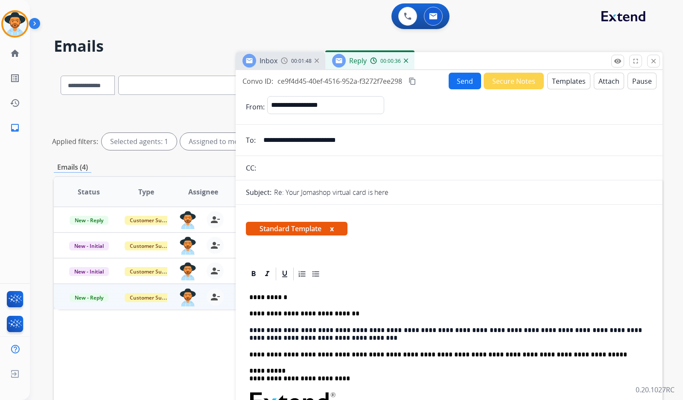
click at [466, 86] on button "Send" at bounding box center [465, 81] width 32 height 17
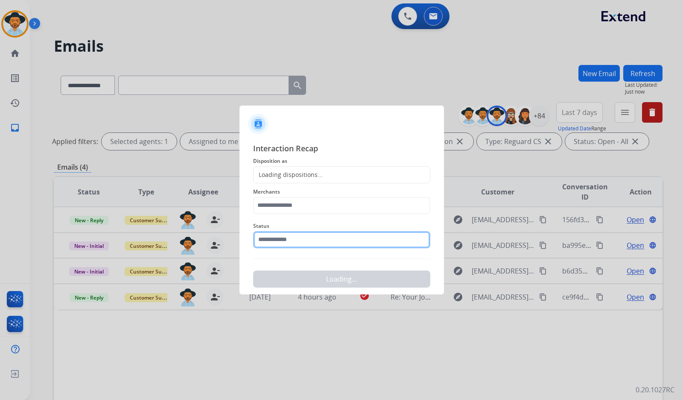
click at [305, 242] on input "text" at bounding box center [341, 239] width 177 height 17
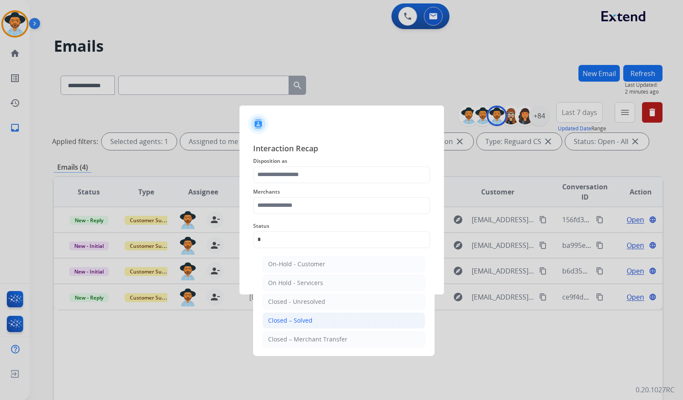
drag, startPoint x: 316, startPoint y: 322, endPoint x: 308, endPoint y: 248, distance: 74.7
click at [316, 319] on li "Closed – Solved" at bounding box center [344, 320] width 163 height 16
type input "**********"
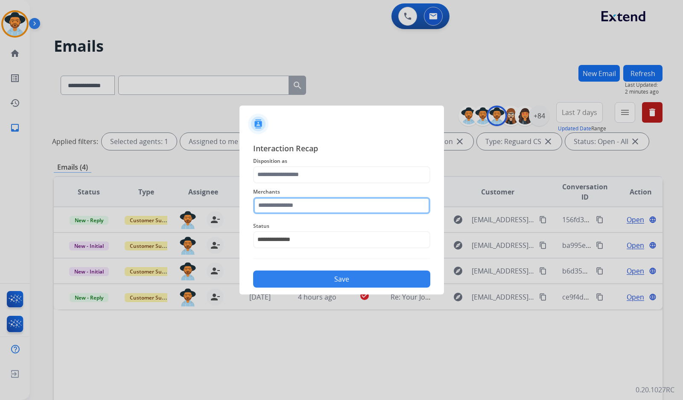
click at [315, 209] on input "text" at bounding box center [341, 205] width 177 height 17
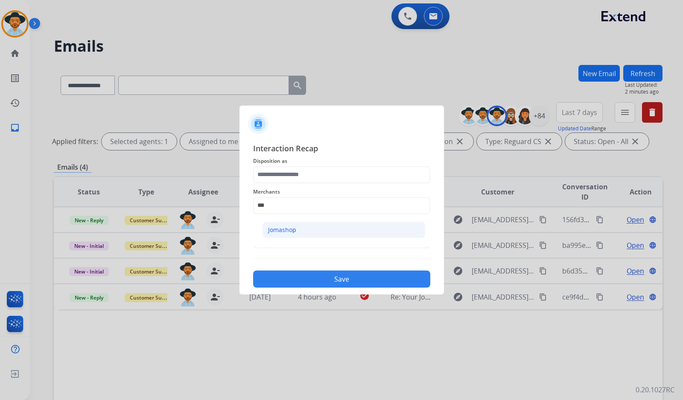
click at [298, 230] on li "Jomashop" at bounding box center [344, 230] width 163 height 16
type input "********"
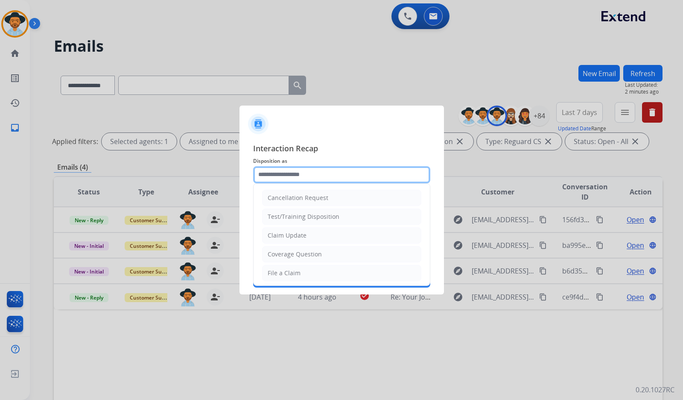
click at [313, 167] on input "text" at bounding box center [341, 174] width 177 height 17
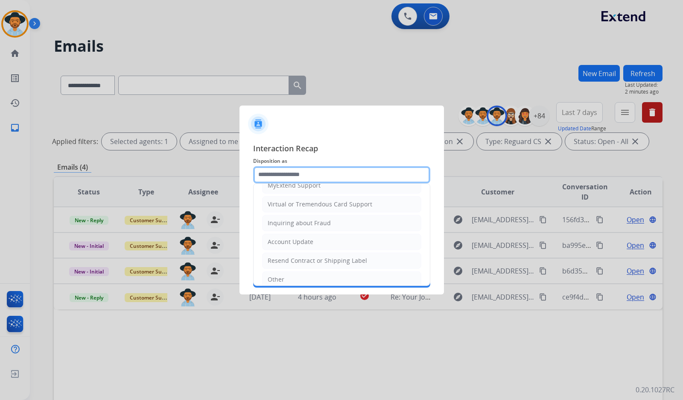
scroll to position [85, 0]
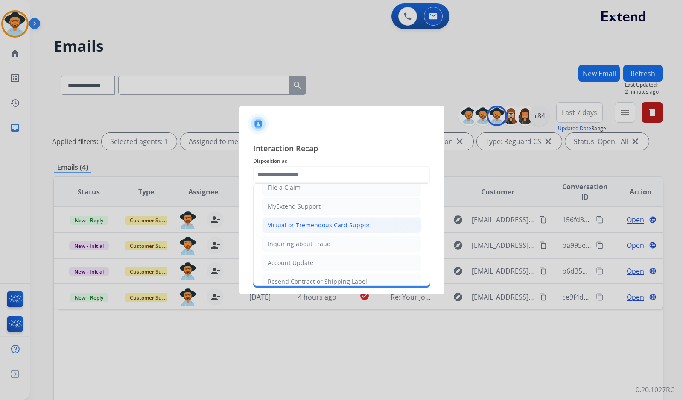
click at [336, 226] on div "Virtual or Tremendous Card Support" at bounding box center [320, 225] width 105 height 9
type input "**********"
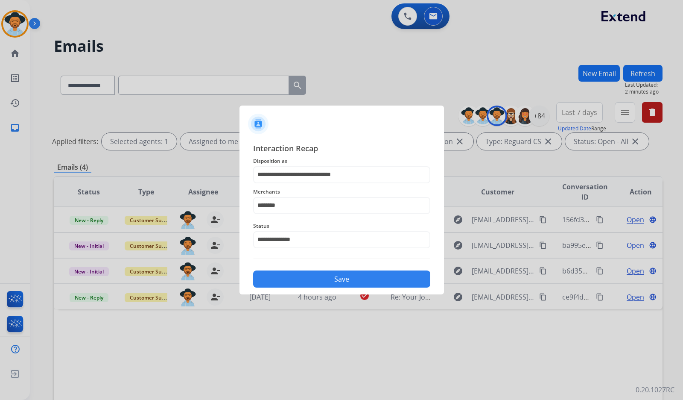
click at [339, 281] on button "Save" at bounding box center [341, 278] width 177 height 17
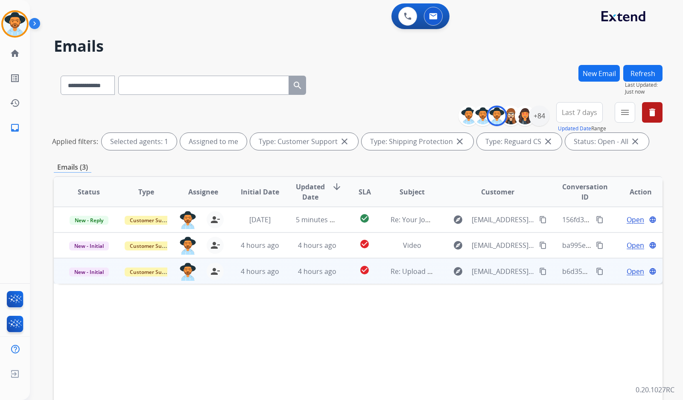
click at [632, 270] on span "Open" at bounding box center [636, 271] width 18 height 10
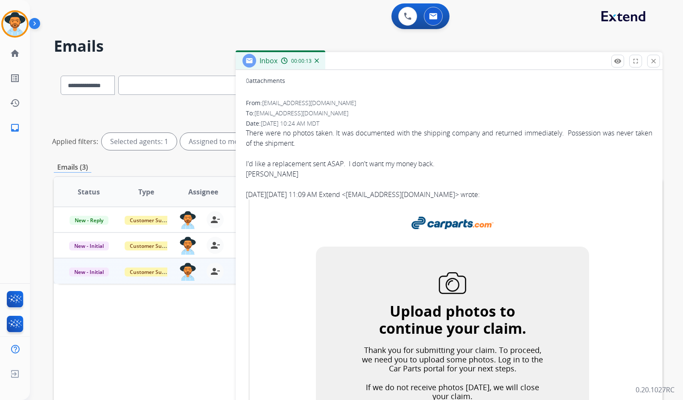
scroll to position [0, 0]
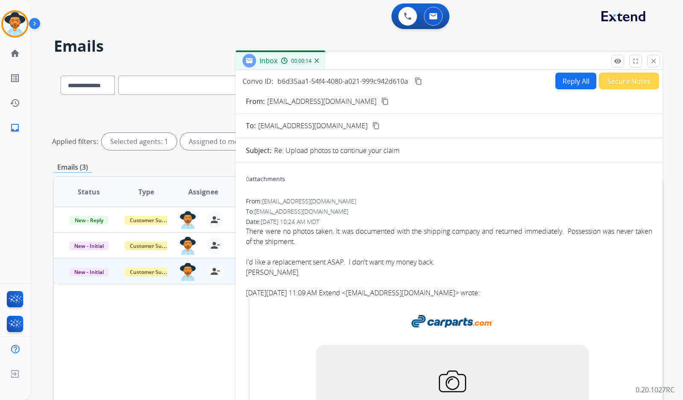
click at [381, 100] on mat-icon "content_copy" at bounding box center [385, 101] width 8 height 8
click at [396, 229] on div "There were no photos taken. It was documented with the shipping company and ret…" at bounding box center [449, 251] width 406 height 51
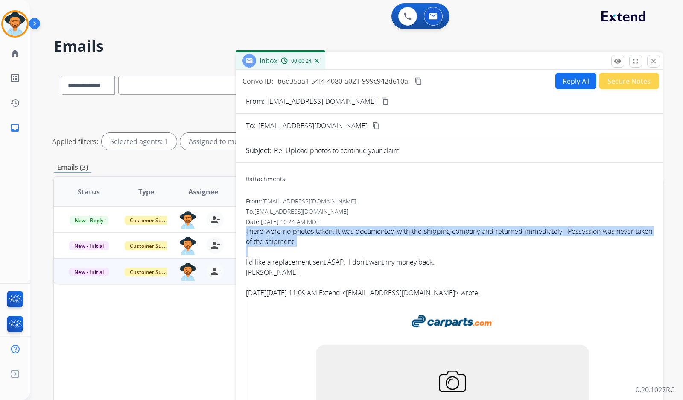
click at [396, 229] on div "There were no photos taken. It was documented with the shipping company and ret…" at bounding box center [449, 251] width 406 height 51
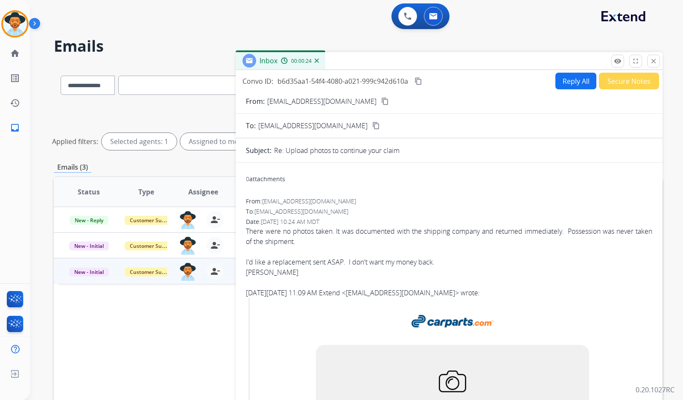
click at [325, 268] on div "Larry LeBlanc" at bounding box center [449, 272] width 406 height 10
drag, startPoint x: 292, startPoint y: 272, endPoint x: 243, endPoint y: 228, distance: 66.5
copy div "There were no photos taken. It was documented with the shipping company and ret…"
click at [419, 80] on mat-icon "content_copy" at bounding box center [419, 81] width 8 height 8
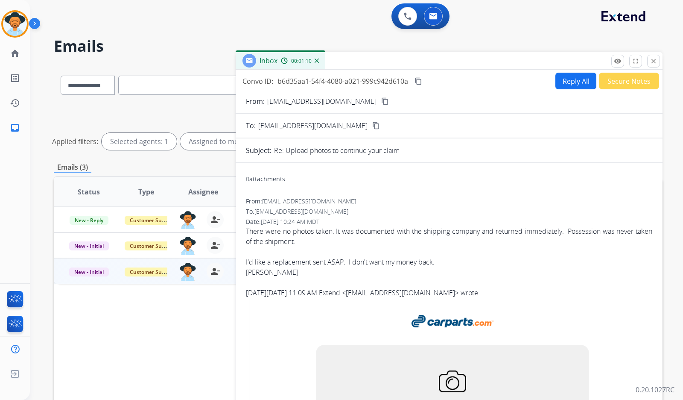
click at [517, 187] on div "0 attachments" at bounding box center [449, 179] width 406 height 20
click at [559, 82] on button "Reply All" at bounding box center [575, 81] width 41 height 17
select select "**********"
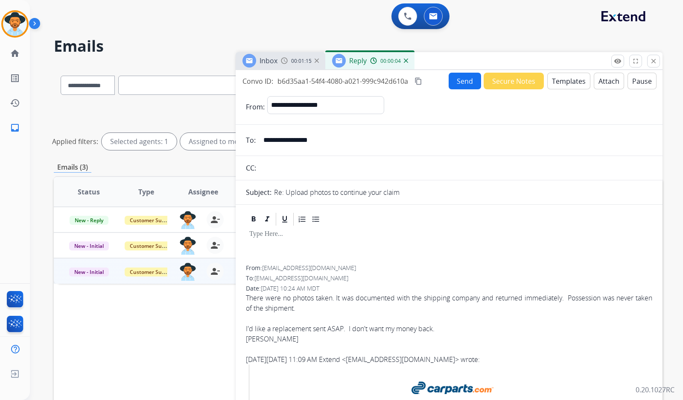
click at [575, 87] on button "Templates" at bounding box center [568, 81] width 43 height 17
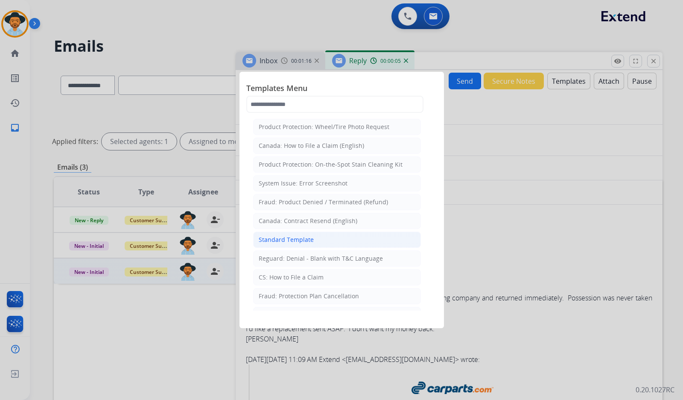
click at [315, 235] on li "Standard Template" at bounding box center [337, 239] width 168 height 16
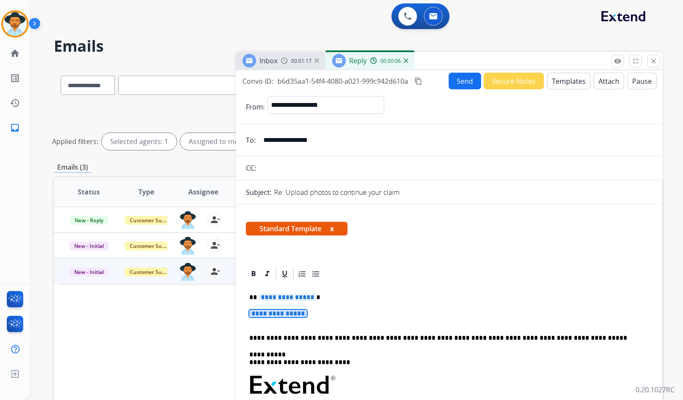
click at [295, 304] on div "**********" at bounding box center [449, 404] width 406 height 247
click at [294, 301] on span "**********" at bounding box center [288, 296] width 58 height 7
click at [294, 314] on span "**********" at bounding box center [278, 313] width 58 height 7
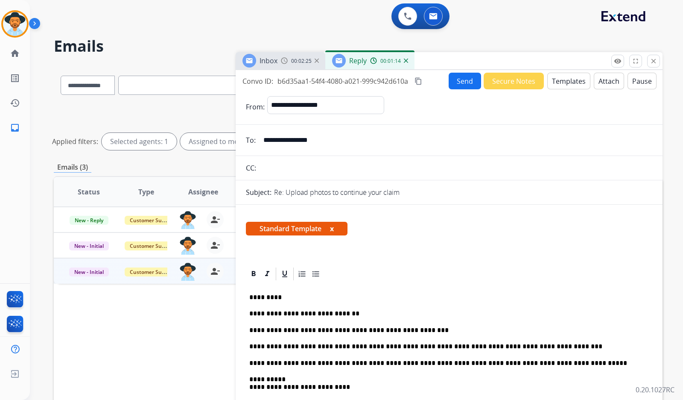
click at [472, 89] on button "Send" at bounding box center [465, 81] width 32 height 17
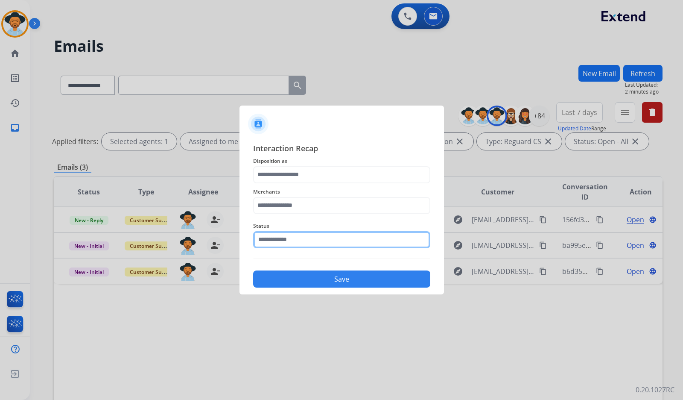
click at [282, 247] on input "text" at bounding box center [341, 239] width 177 height 17
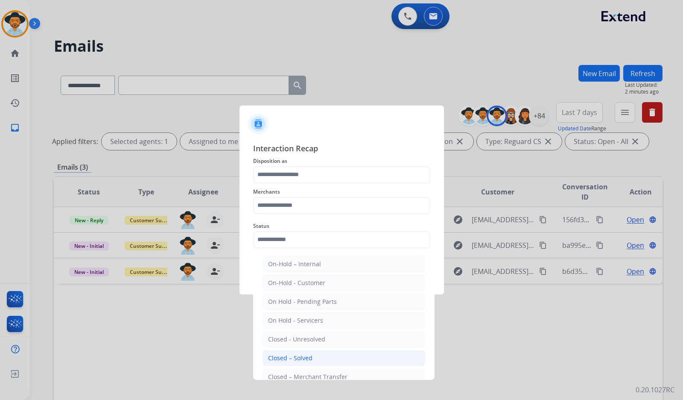
click at [301, 355] on div "Closed – Solved" at bounding box center [290, 358] width 44 height 9
type input "**********"
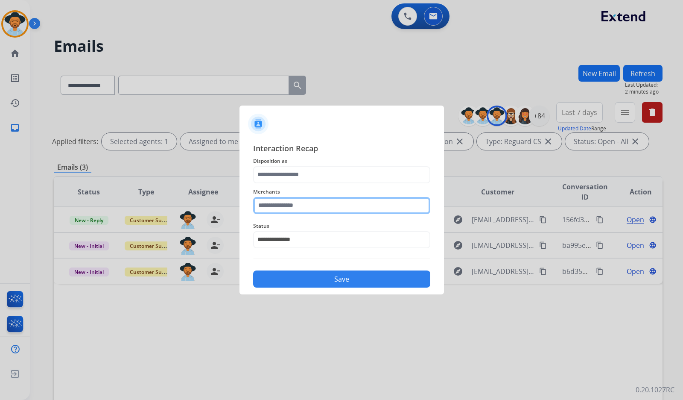
click at [328, 206] on input "text" at bounding box center [341, 205] width 177 height 17
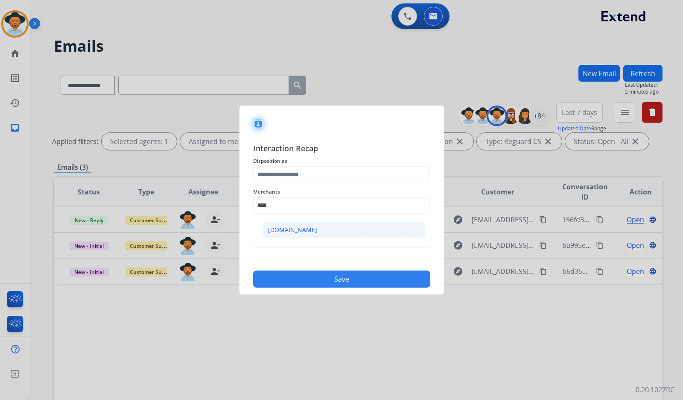
click at [308, 234] on li "[DOMAIN_NAME]" at bounding box center [344, 230] width 163 height 16
type input "**********"
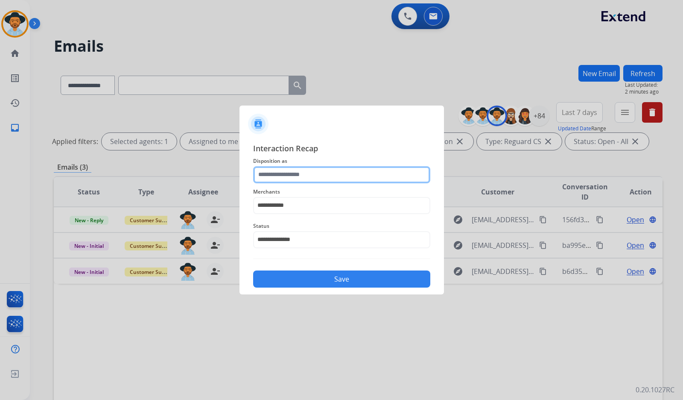
click at [302, 176] on input "text" at bounding box center [341, 174] width 177 height 17
click at [312, 166] on input "text" at bounding box center [341, 174] width 177 height 17
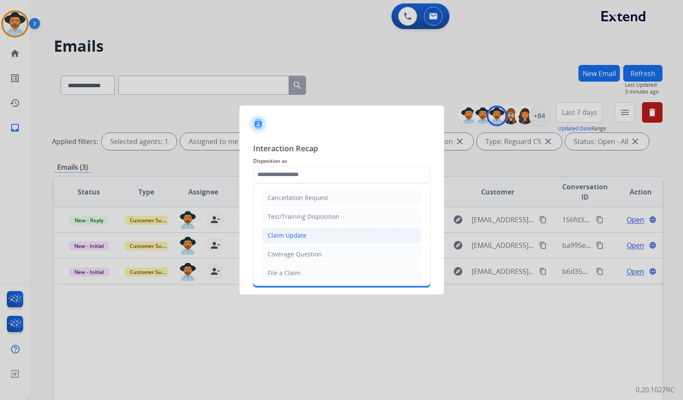
click at [304, 236] on div "Claim Update" at bounding box center [287, 235] width 39 height 9
type input "**********"
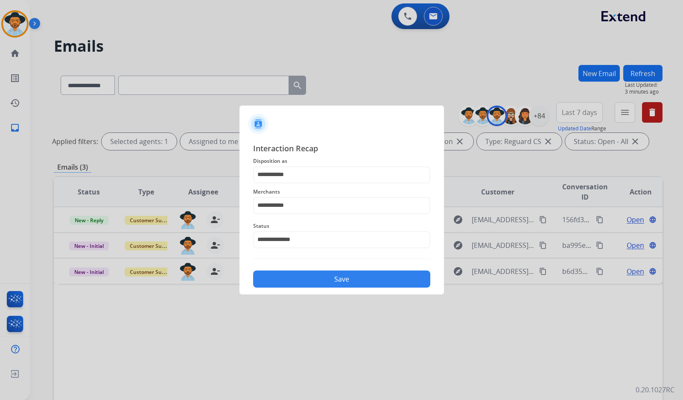
click at [311, 275] on button "Save" at bounding box center [341, 278] width 177 height 17
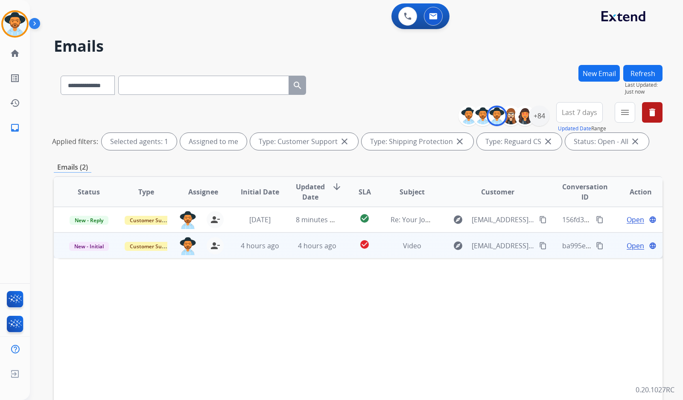
click at [628, 242] on span "Open" at bounding box center [636, 245] width 18 height 10
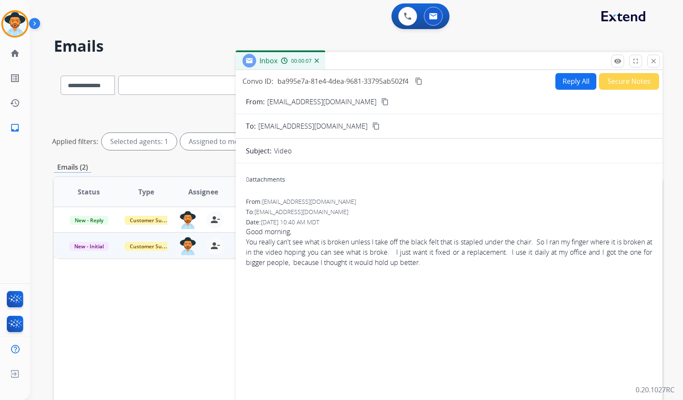
click at [431, 255] on div "You really can't see what is broken unless I take off the black felt that is st…" at bounding box center [449, 252] width 406 height 31
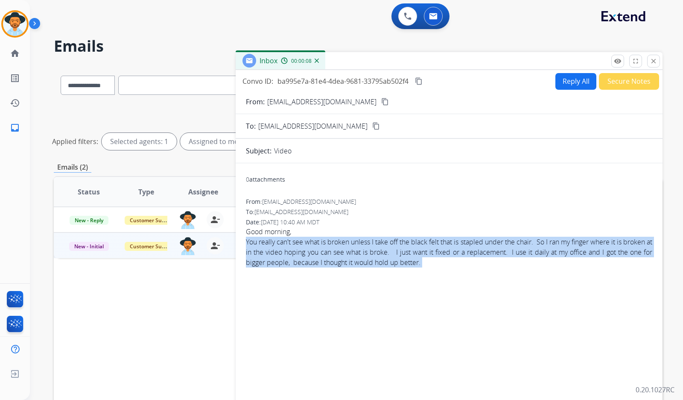
click at [431, 255] on div "You really can't see what is broken unless I take off the black felt that is st…" at bounding box center [449, 252] width 406 height 31
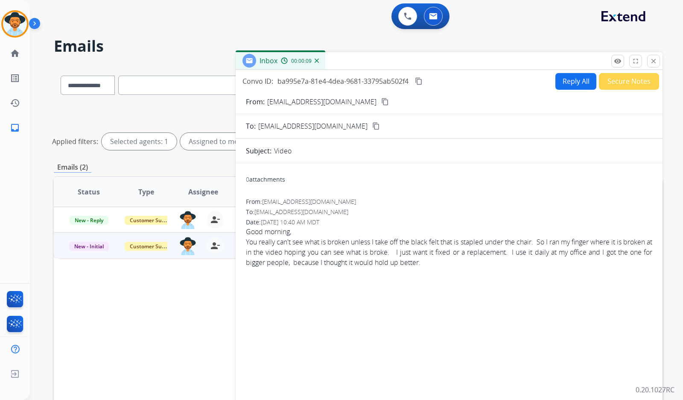
click at [413, 195] on div "0 attachments From: shaundacoon@gmail.com To: support@extend.com Date: 09/05/20…" at bounding box center [449, 282] width 427 height 225
click at [381, 104] on mat-icon "content_copy" at bounding box center [385, 102] width 8 height 8
click at [388, 255] on div "You really can't see what is broken unless I take off the black felt that is st…" at bounding box center [449, 252] width 406 height 31
click at [389, 254] on div "You really can't see what is broken unless I take off the black felt that is st…" at bounding box center [449, 252] width 406 height 31
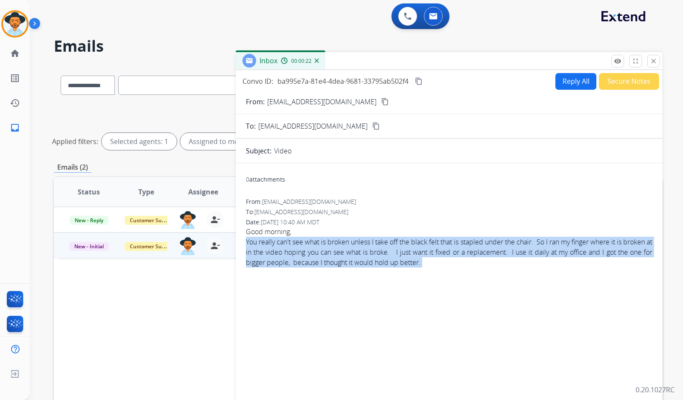
click at [389, 254] on div "You really can't see what is broken unless I take off the black felt that is st…" at bounding box center [449, 252] width 406 height 31
copy app-emails-table "You really can't see what is broken unless I take off the black felt that is st…"
drag, startPoint x: 421, startPoint y: 82, endPoint x: 343, endPoint y: 123, distance: 87.7
click at [418, 81] on mat-icon "content_copy" at bounding box center [419, 81] width 8 height 8
click at [585, 81] on button "Reply All" at bounding box center [575, 81] width 41 height 17
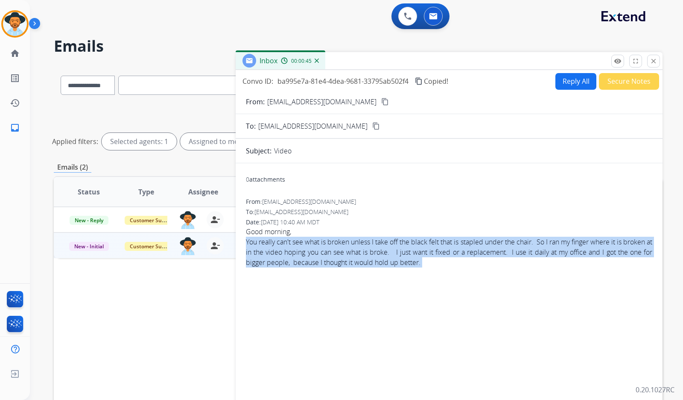
select select "**********"
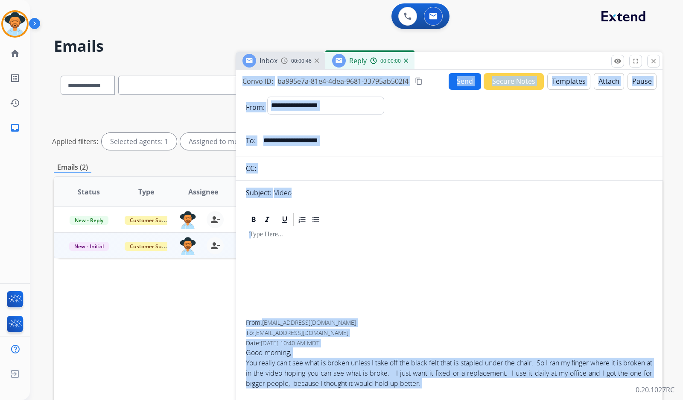
click at [573, 82] on button "Templates" at bounding box center [568, 81] width 43 height 17
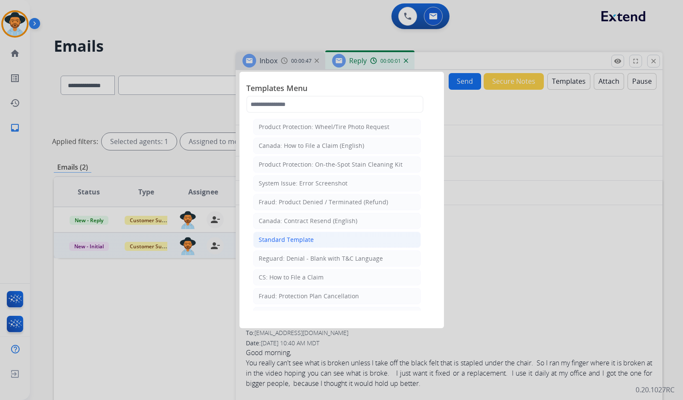
click at [294, 241] on div "Standard Template" at bounding box center [286, 239] width 55 height 9
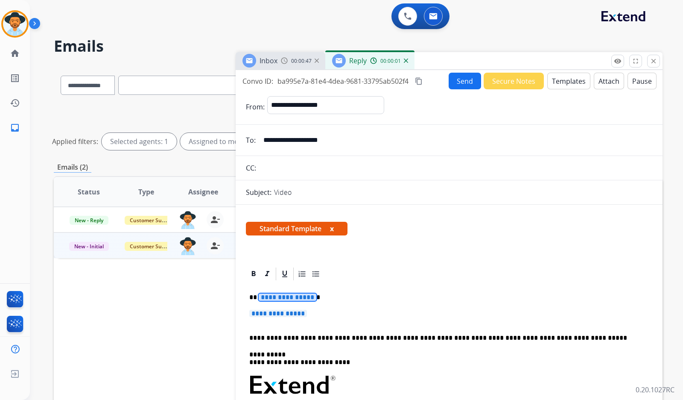
click at [299, 296] on span "**********" at bounding box center [288, 296] width 58 height 7
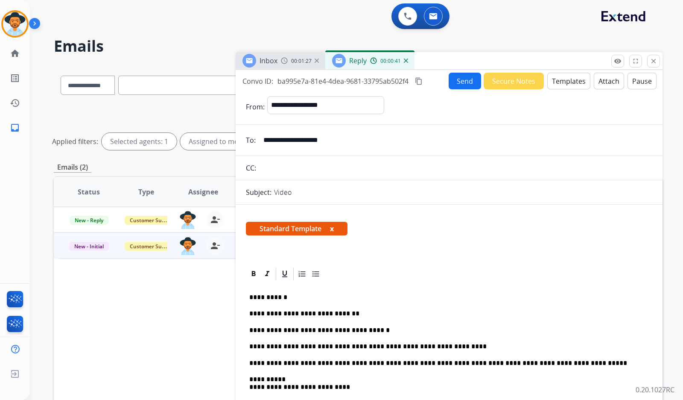
click at [348, 330] on p "**********" at bounding box center [445, 330] width 393 height 8
click at [463, 84] on button "Send" at bounding box center [465, 81] width 32 height 17
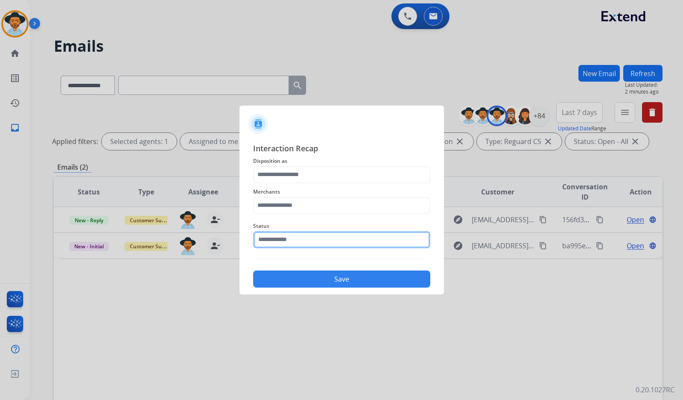
click at [318, 241] on input "text" at bounding box center [341, 239] width 177 height 17
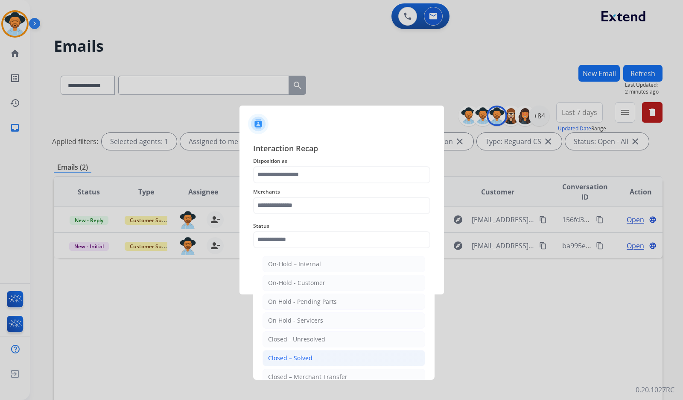
click at [307, 356] on div "Closed – Solved" at bounding box center [290, 358] width 44 height 9
type input "**********"
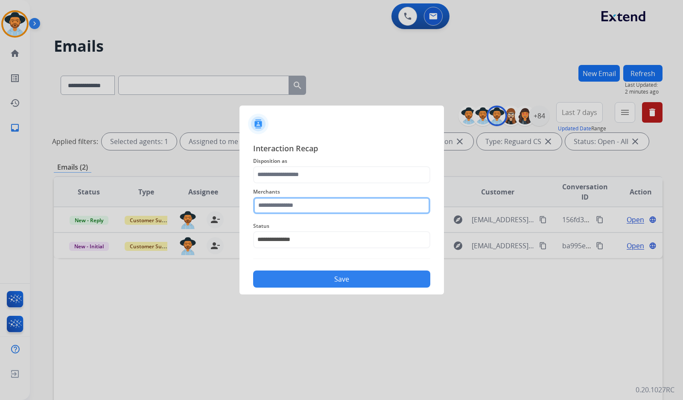
click at [328, 197] on input "text" at bounding box center [341, 205] width 177 height 17
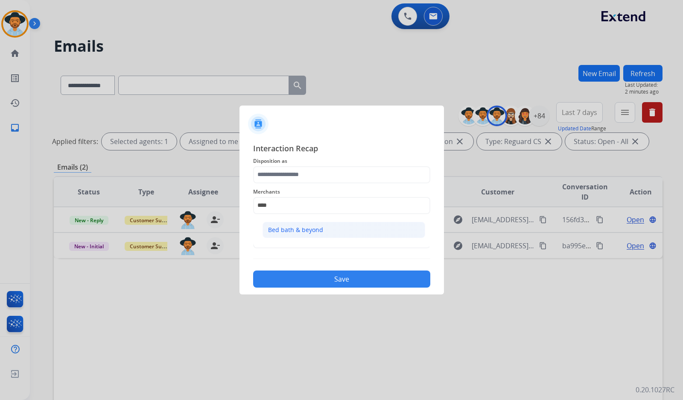
click at [328, 229] on li "Bed bath & beyond" at bounding box center [344, 230] width 163 height 16
type input "**********"
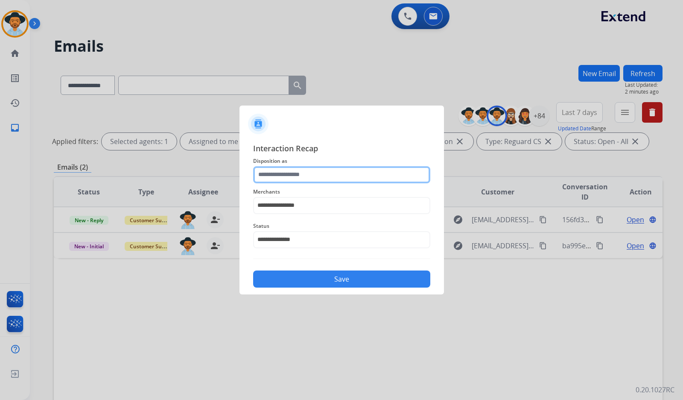
click at [324, 169] on input "text" at bounding box center [341, 174] width 177 height 17
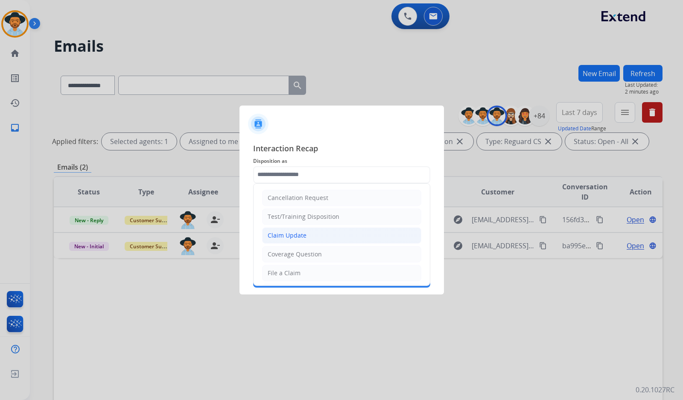
click at [305, 238] on li "Claim Update" at bounding box center [341, 235] width 159 height 16
type input "**********"
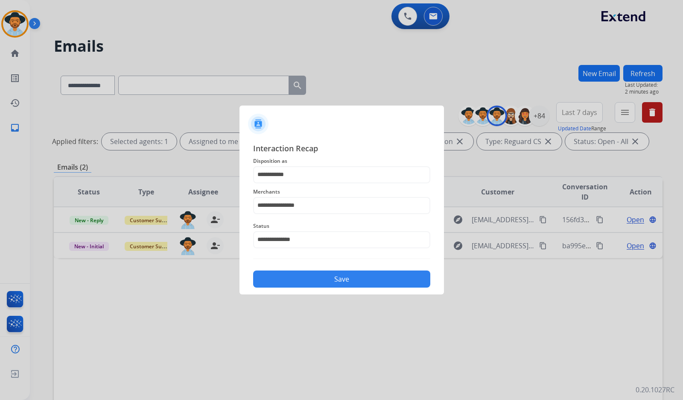
drag, startPoint x: 312, startPoint y: 281, endPoint x: 344, endPoint y: 283, distance: 32.1
click at [313, 281] on button "Save" at bounding box center [341, 278] width 177 height 17
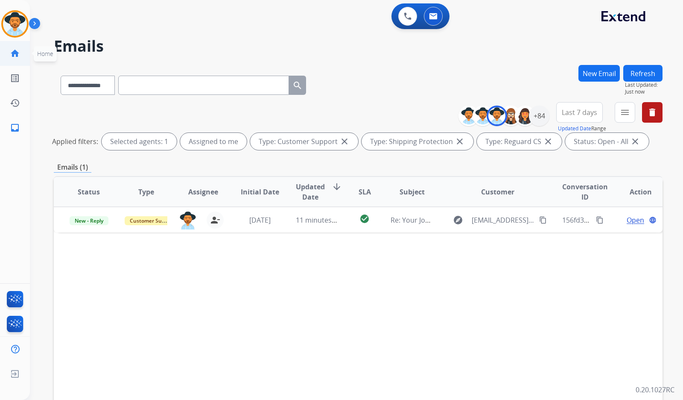
click at [17, 54] on mat-icon "home" at bounding box center [15, 53] width 10 height 10
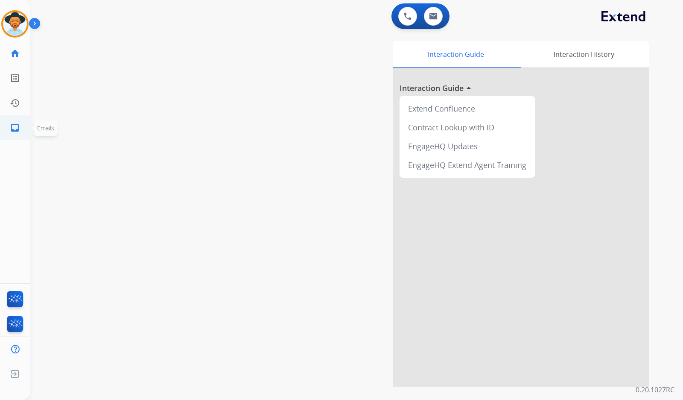
click at [15, 135] on link "inbox Emails" at bounding box center [15, 128] width 24 height 24
select select "**********"
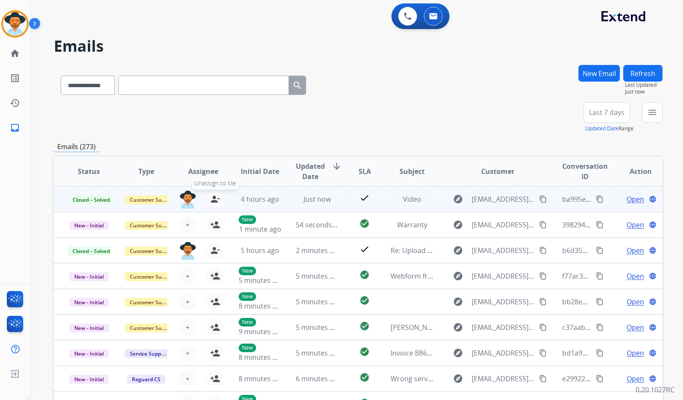
click at [213, 196] on mat-icon "person_remove" at bounding box center [215, 199] width 10 height 10
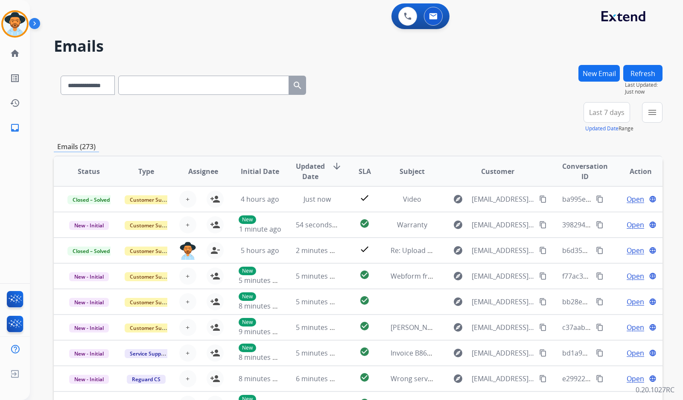
click at [653, 116] on mat-icon "menu" at bounding box center [652, 112] width 10 height 10
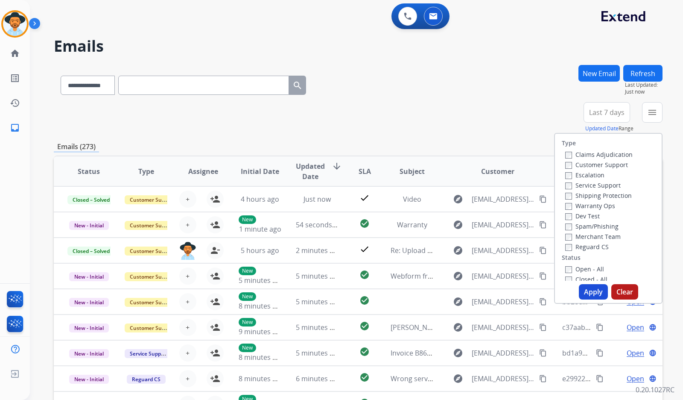
click at [617, 166] on label "Customer Support" at bounding box center [596, 165] width 63 height 8
click at [610, 199] on label "Shipping Protection" at bounding box center [598, 195] width 67 height 8
click at [590, 248] on label "Reguard CS" at bounding box center [587, 247] width 44 height 8
click at [585, 267] on label "Open - All" at bounding box center [584, 269] width 39 height 8
click at [594, 247] on label "Reguard CS" at bounding box center [587, 247] width 44 height 8
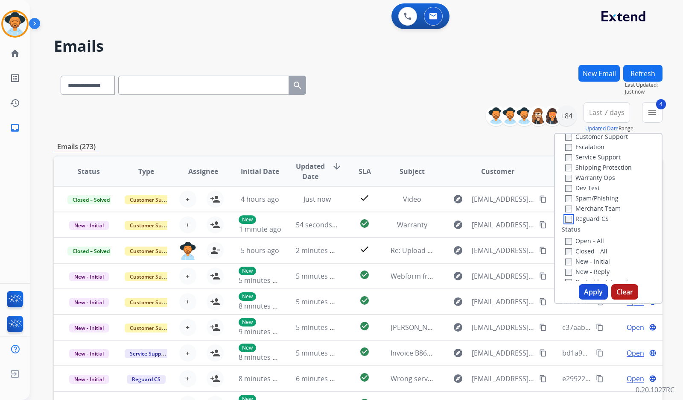
scroll to position [85, 0]
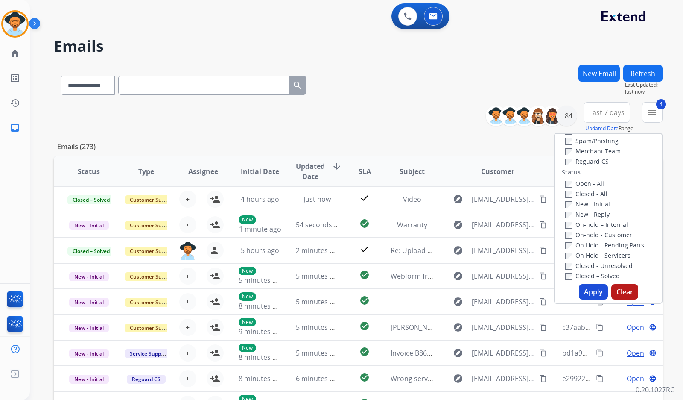
click at [598, 254] on label "On Hold - Servicers" at bounding box center [597, 255] width 65 height 8
click at [599, 245] on label "On Hold - Pending Parts" at bounding box center [604, 245] width 79 height 8
drag, startPoint x: 598, startPoint y: 234, endPoint x: 596, endPoint y: 225, distance: 9.1
click at [598, 233] on label "On-hold - Customer" at bounding box center [598, 235] width 67 height 8
drag, startPoint x: 596, startPoint y: 223, endPoint x: 593, endPoint y: 214, distance: 10.0
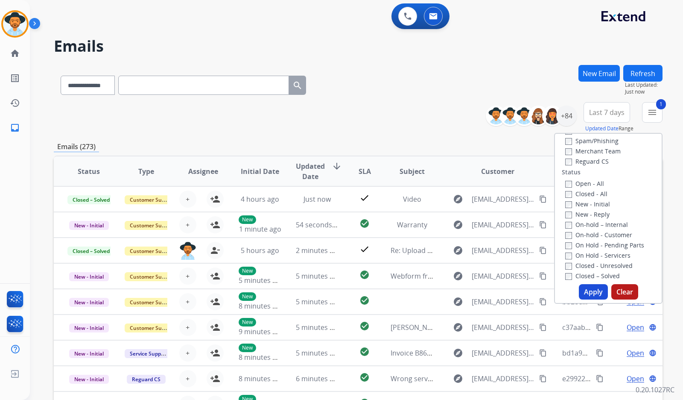
click at [596, 221] on label "On-hold – Internal" at bounding box center [596, 224] width 63 height 8
drag, startPoint x: 593, startPoint y: 214, endPoint x: 590, endPoint y: 205, distance: 10.0
click at [593, 213] on label "New - Reply" at bounding box center [587, 214] width 44 height 8
click at [590, 205] on label "New - Initial" at bounding box center [587, 204] width 45 height 8
click at [589, 287] on button "Apply" at bounding box center [593, 291] width 29 height 15
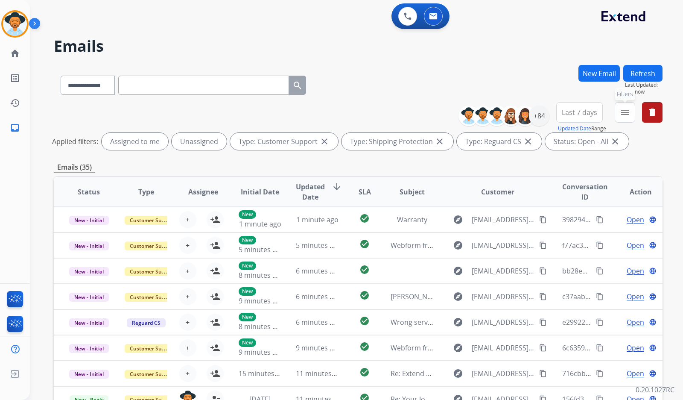
click at [621, 115] on mat-icon "menu" at bounding box center [625, 112] width 10 height 10
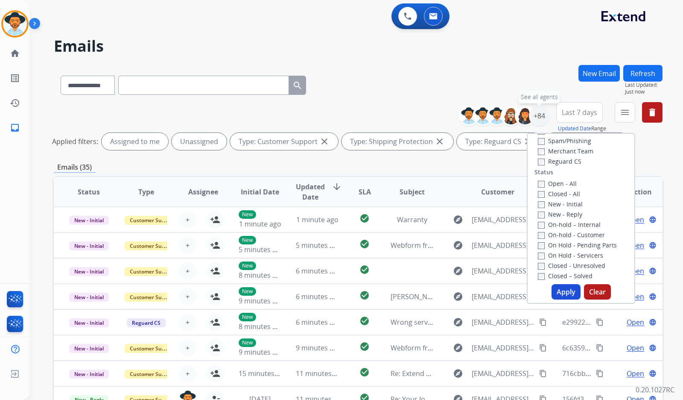
drag, startPoint x: 542, startPoint y: 116, endPoint x: 508, endPoint y: 170, distance: 64.1
click at [541, 115] on div "+84" at bounding box center [539, 115] width 20 height 20
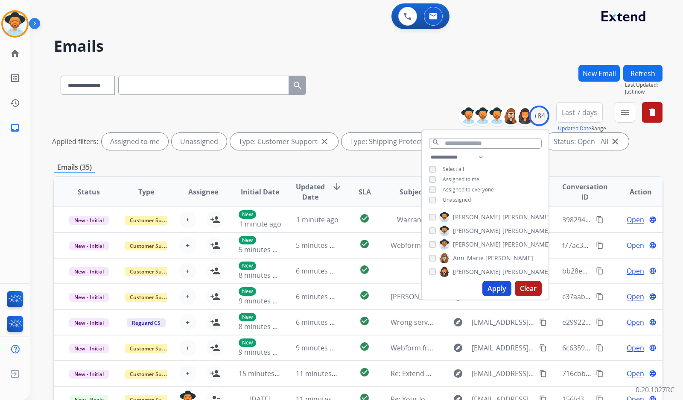
click at [451, 198] on span "Unassigned" at bounding box center [457, 199] width 28 height 7
click at [468, 244] on span "[PERSON_NAME]" at bounding box center [477, 244] width 48 height 9
click at [491, 288] on button "Apply" at bounding box center [496, 287] width 29 height 15
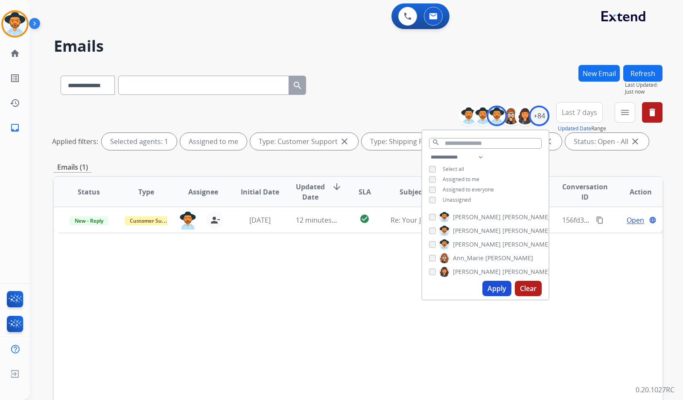
drag, startPoint x: 253, startPoint y: 277, endPoint x: 557, endPoint y: 243, distance: 305.4
click at [254, 277] on div "Status Type Assignee Initial Date Updated Date arrow_downward SLA Subject Custo…" at bounding box center [358, 319] width 609 height 286
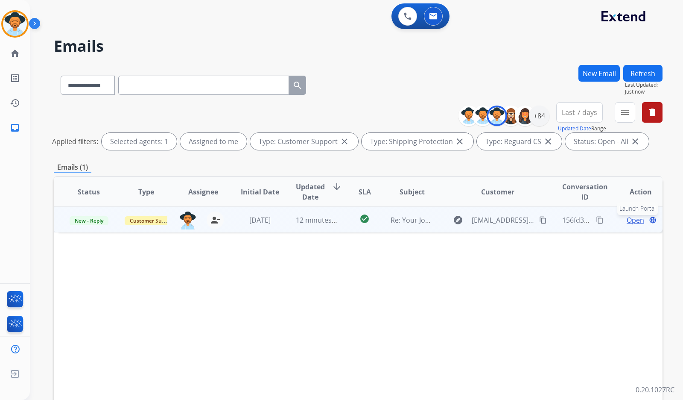
click at [628, 219] on span "Open" at bounding box center [636, 220] width 18 height 10
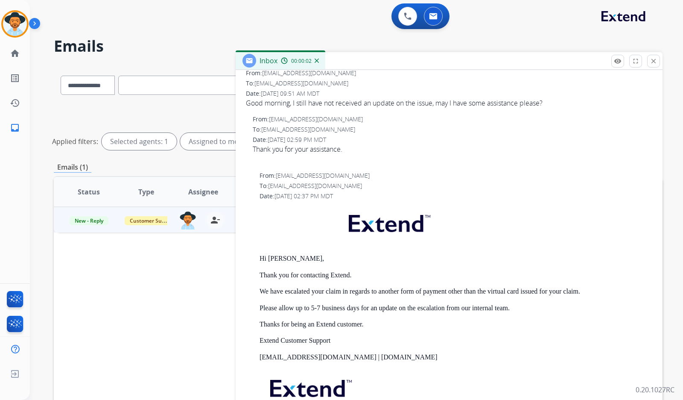
scroll to position [0, 0]
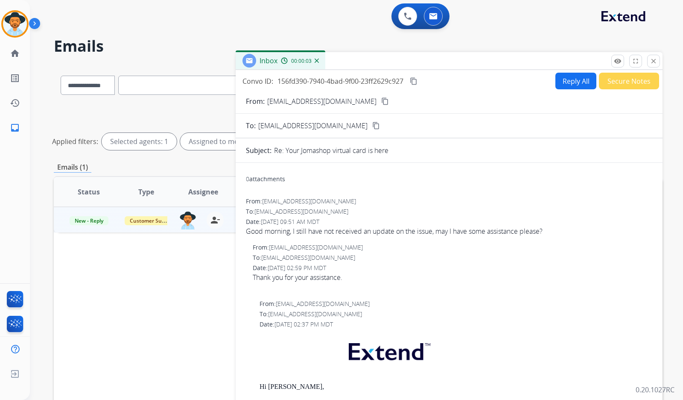
drag, startPoint x: 359, startPoint y: 103, endPoint x: 362, endPoint y: 109, distance: 7.1
click at [381, 102] on mat-icon "content_copy" at bounding box center [385, 101] width 8 height 8
click at [317, 232] on div "Good morning, I still have not received an update on the issue, may I have some…" at bounding box center [449, 231] width 406 height 10
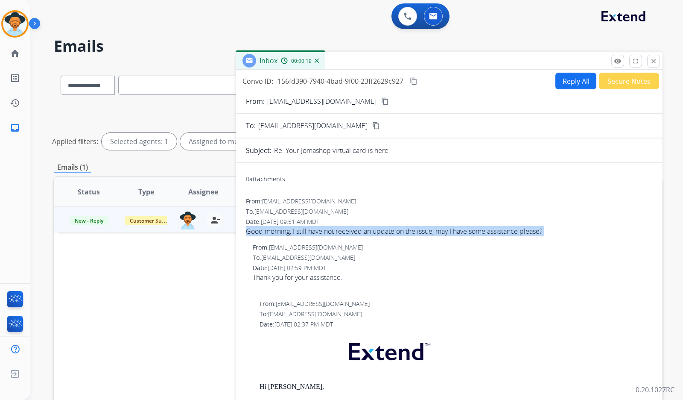
click at [317, 232] on div "Good morning, I still have not received an update on the issue, may I have some…" at bounding box center [449, 231] width 406 height 10
copy div "Good morning, I still have not received an update on the issue, may I have some…"
click at [416, 84] on mat-icon "content_copy" at bounding box center [414, 81] width 8 height 8
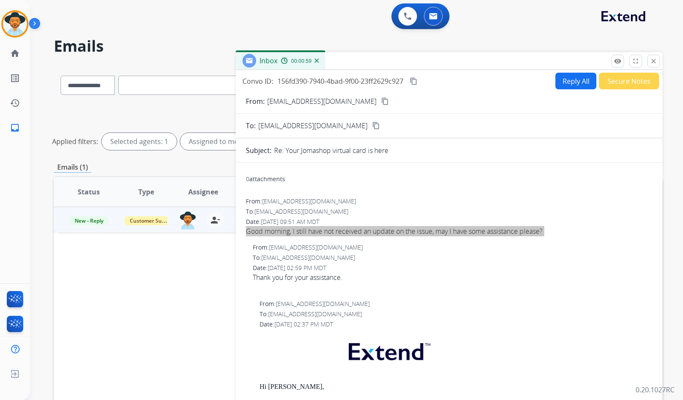
click at [557, 83] on button "Reply All" at bounding box center [575, 81] width 41 height 17
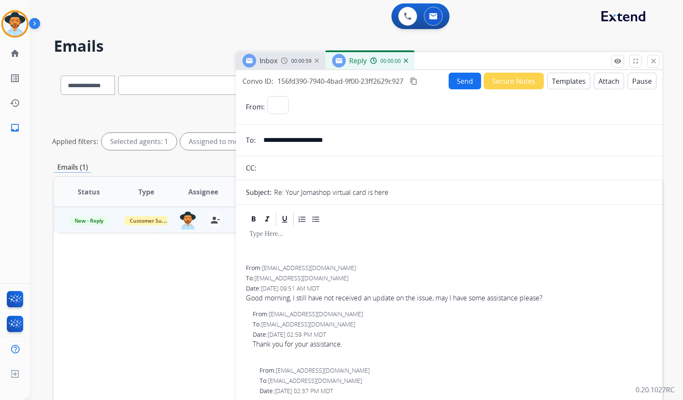
select select "**********"
click at [574, 84] on button "Templates" at bounding box center [568, 81] width 43 height 17
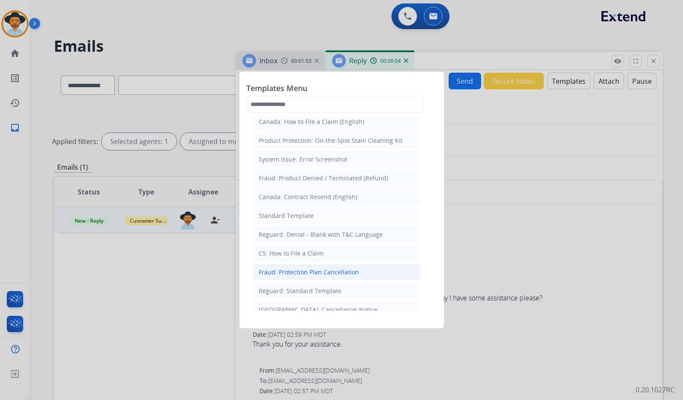
scroll to position [43, 0]
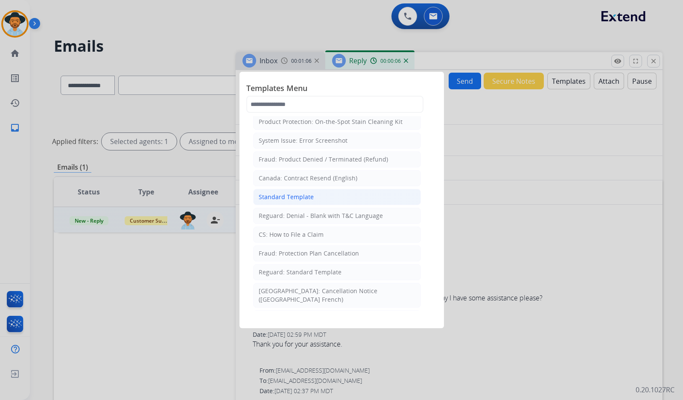
click at [302, 197] on div "Standard Template" at bounding box center [286, 197] width 55 height 9
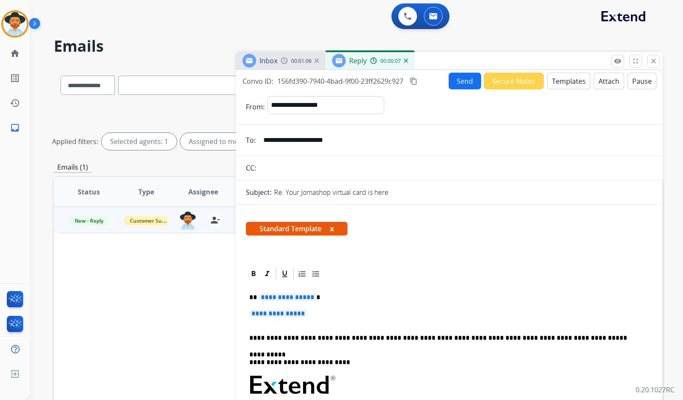
click at [300, 298] on span "**********" at bounding box center [288, 296] width 58 height 7
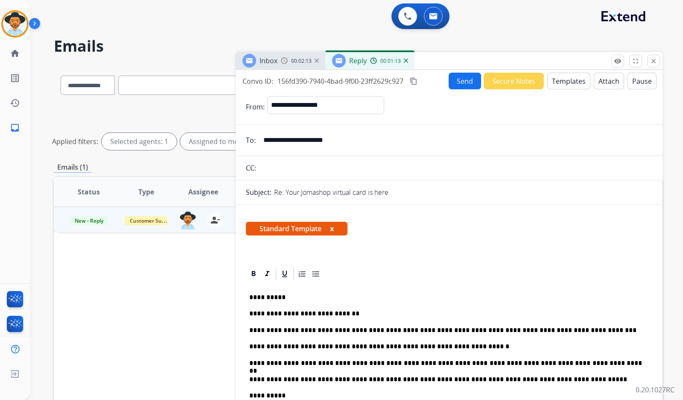
click at [451, 80] on button "Send" at bounding box center [465, 81] width 32 height 17
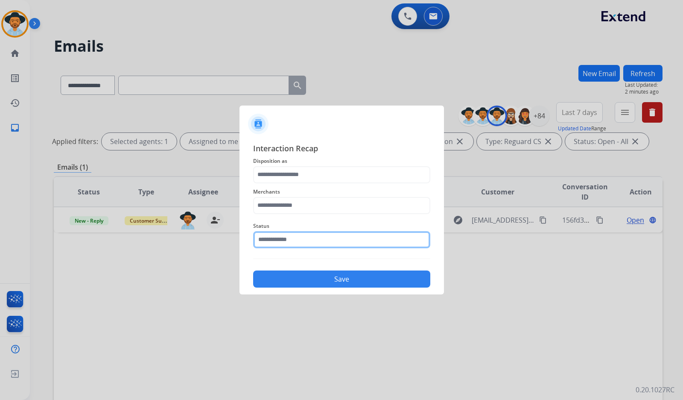
click at [355, 236] on input "text" at bounding box center [341, 239] width 177 height 17
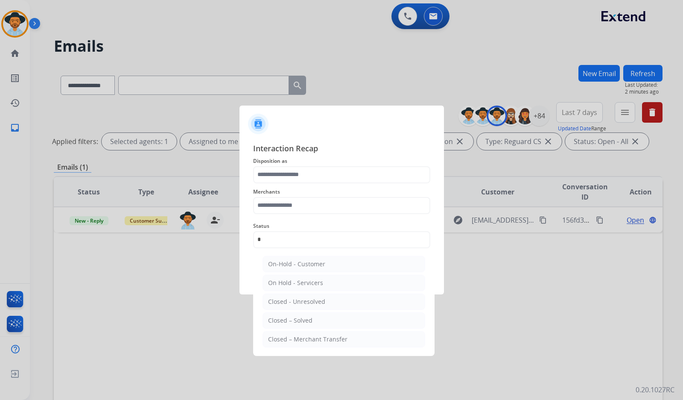
drag, startPoint x: 299, startPoint y: 321, endPoint x: 299, endPoint y: 313, distance: 8.1
click at [299, 319] on div "Closed – Solved" at bounding box center [290, 320] width 44 height 9
type input "**********"
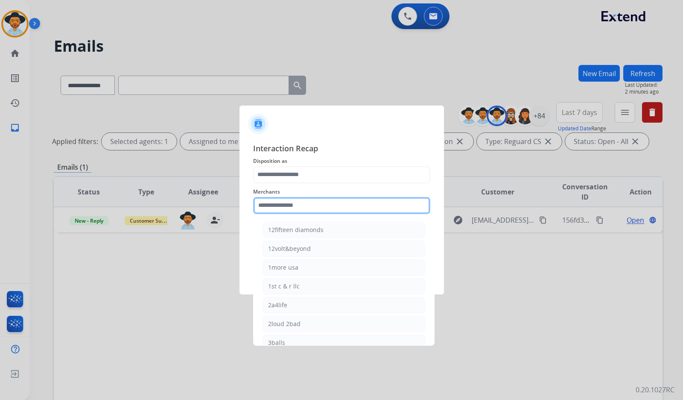
click at [312, 203] on input "text" at bounding box center [341, 205] width 177 height 17
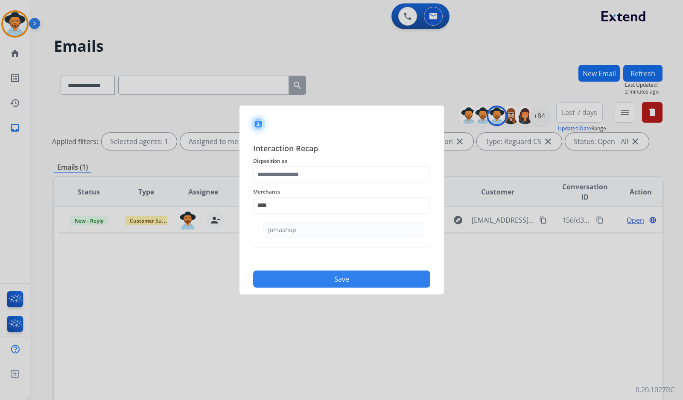
drag, startPoint x: 278, startPoint y: 229, endPoint x: 278, endPoint y: 222, distance: 6.9
click at [278, 226] on div "Jomashop" at bounding box center [282, 229] width 28 height 9
type input "********"
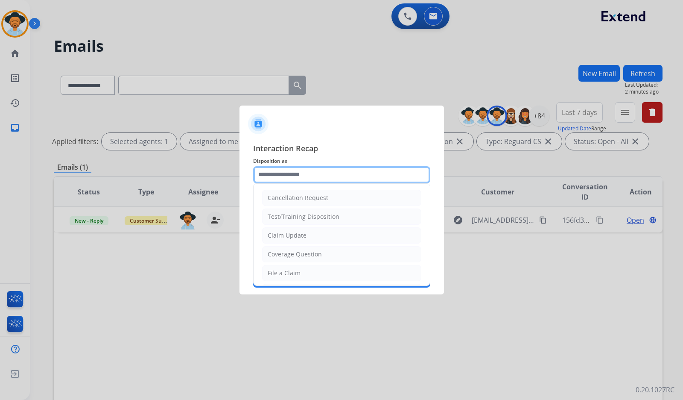
click at [298, 169] on input "text" at bounding box center [341, 174] width 177 height 17
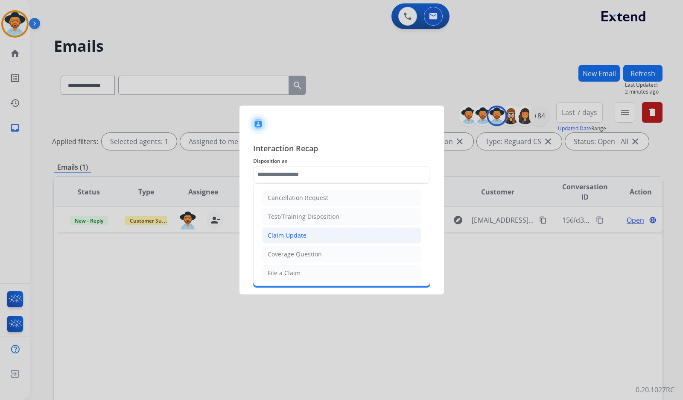
click at [310, 241] on li "Claim Update" at bounding box center [341, 235] width 159 height 16
type input "**********"
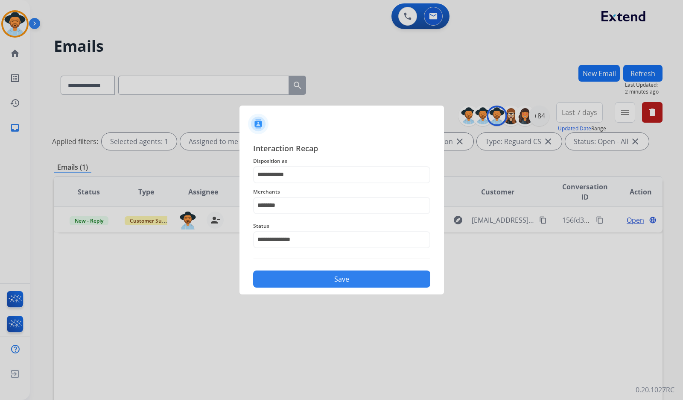
click at [334, 277] on button "Save" at bounding box center [341, 278] width 177 height 17
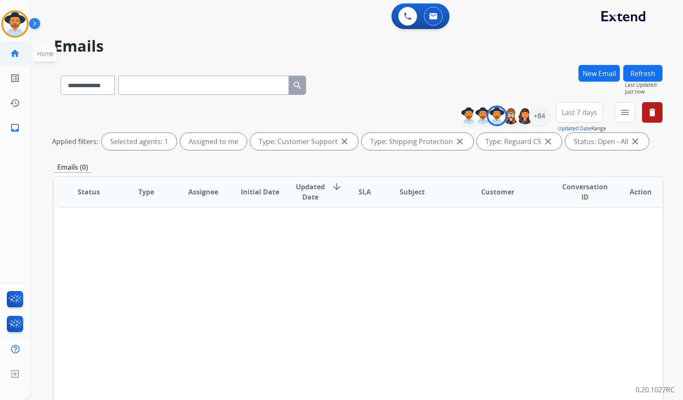
click at [13, 64] on link "home Home" at bounding box center [15, 53] width 24 height 24
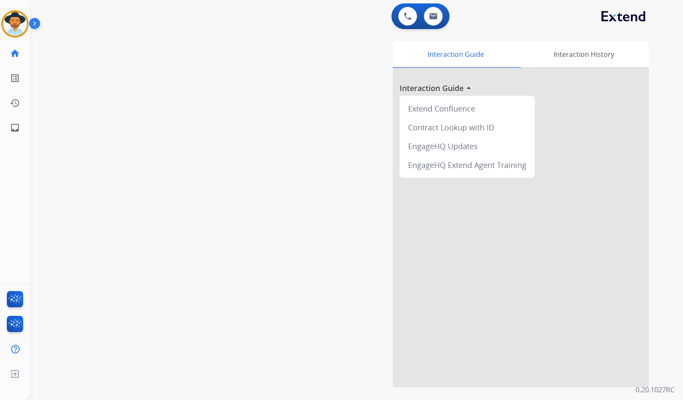
drag, startPoint x: 189, startPoint y: 84, endPoint x: 161, endPoint y: 95, distance: 30.3
click at [187, 85] on div "swap_horiz Break voice bridge close_fullscreen Connect 3-Way Call merge_type Se…" at bounding box center [346, 209] width 633 height 356
click at [10, 128] on mat-icon "inbox" at bounding box center [15, 128] width 10 height 10
select select "**********"
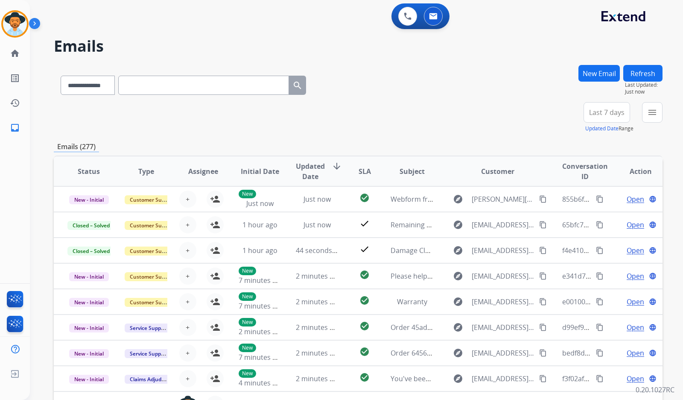
click at [598, 77] on button "New Email" at bounding box center [599, 73] width 41 height 17
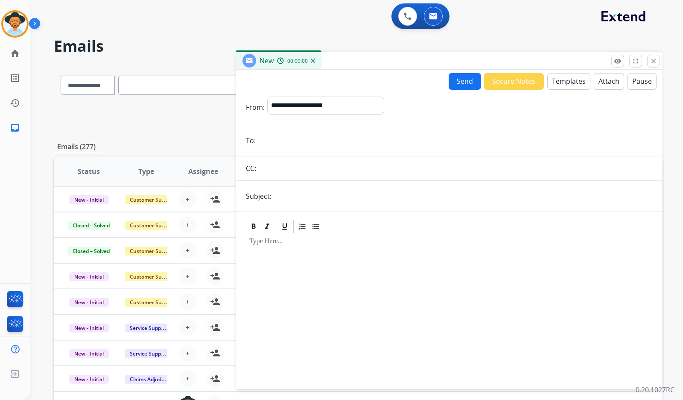
click at [566, 83] on button "Templates" at bounding box center [568, 81] width 43 height 17
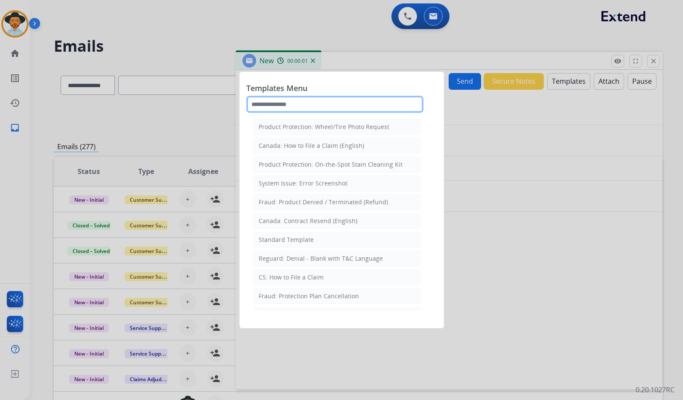
click at [324, 103] on input "text" at bounding box center [334, 104] width 177 height 17
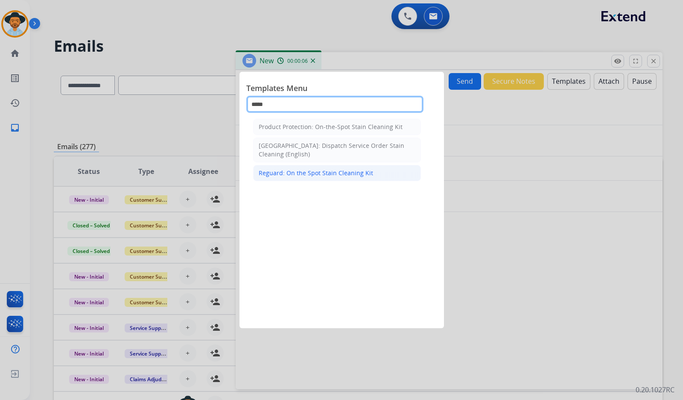
type input "*****"
click at [318, 176] on div "Reguard: On the Spot Stain Cleaning Kit" at bounding box center [316, 173] width 114 height 9
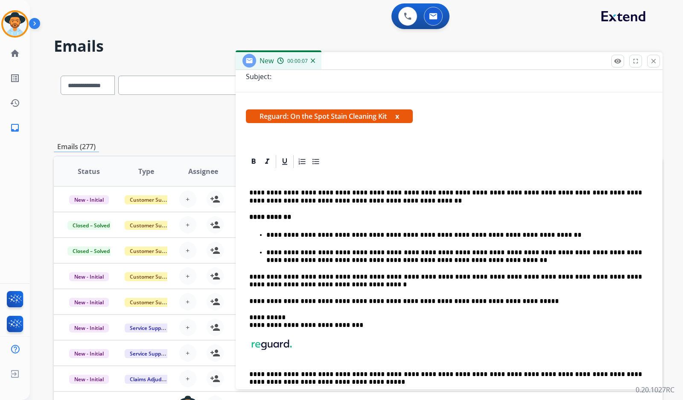
scroll to position [128, 0]
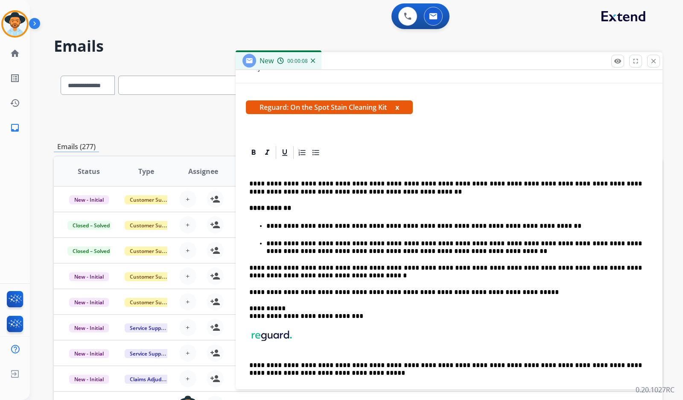
click at [284, 174] on div "**********" at bounding box center [449, 282] width 406 height 244
click at [284, 169] on p at bounding box center [445, 168] width 393 height 8
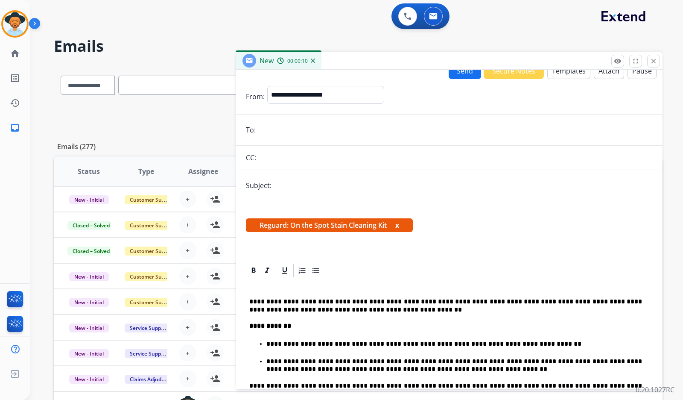
scroll to position [0, 0]
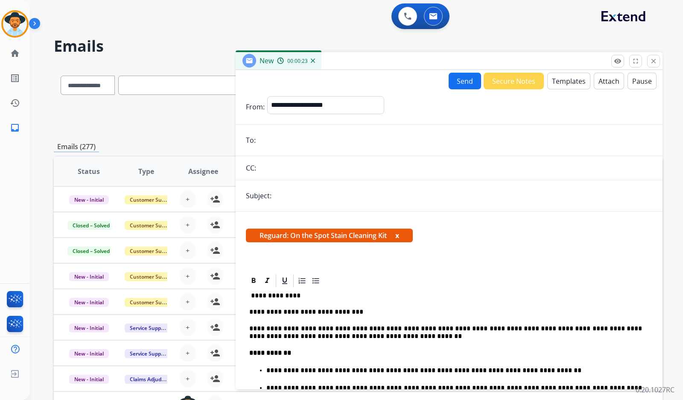
click at [283, 136] on input "email" at bounding box center [455, 139] width 394 height 17
paste input "**********"
type input "**********"
click at [300, 169] on input "text" at bounding box center [456, 167] width 394 height 17
click at [300, 199] on input "text" at bounding box center [463, 195] width 378 height 17
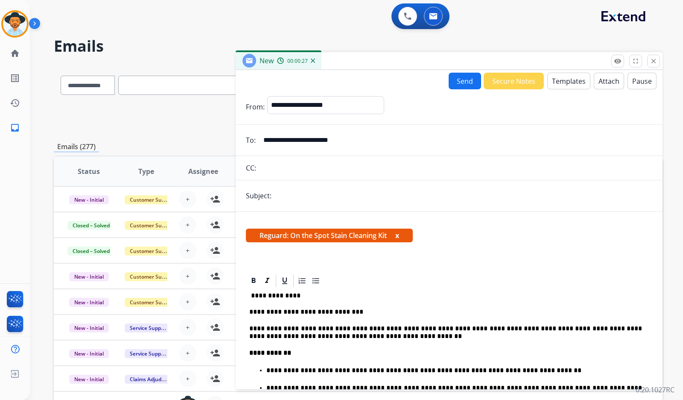
type input "**********"
click at [344, 95] on form "**********" at bounding box center [449, 321] width 427 height 465
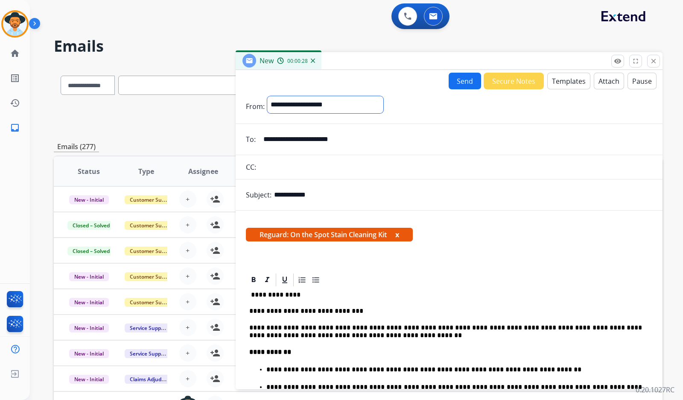
click at [328, 107] on select "**********" at bounding box center [325, 104] width 116 height 17
select select "**********"
click at [267, 96] on select "**********" at bounding box center [325, 104] width 116 height 17
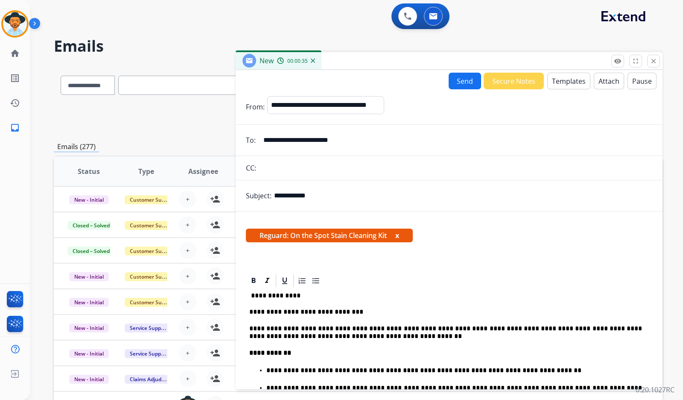
click at [468, 83] on button "Send" at bounding box center [465, 81] width 32 height 17
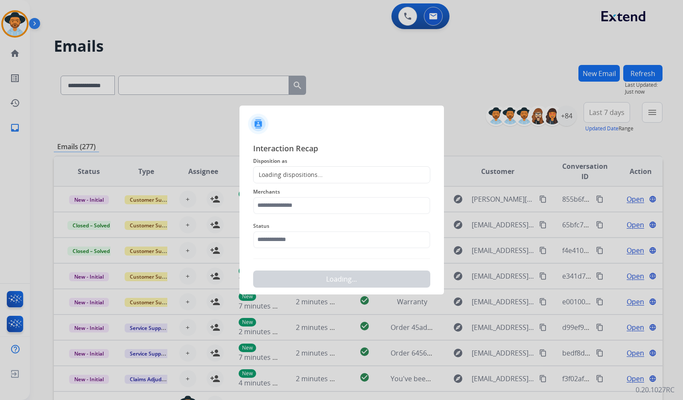
click at [323, 233] on div "Status" at bounding box center [341, 234] width 177 height 34
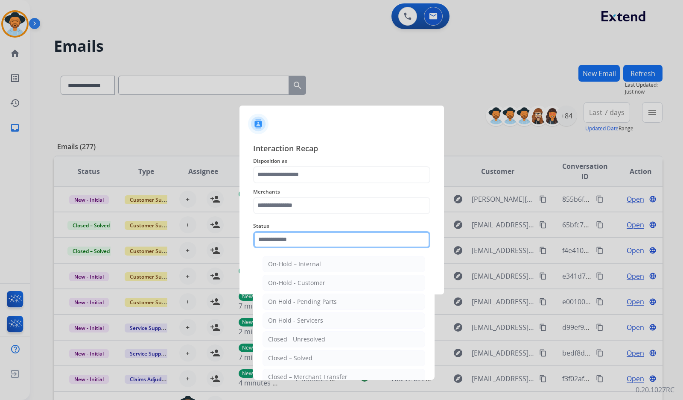
click at [322, 240] on input "text" at bounding box center [341, 239] width 177 height 17
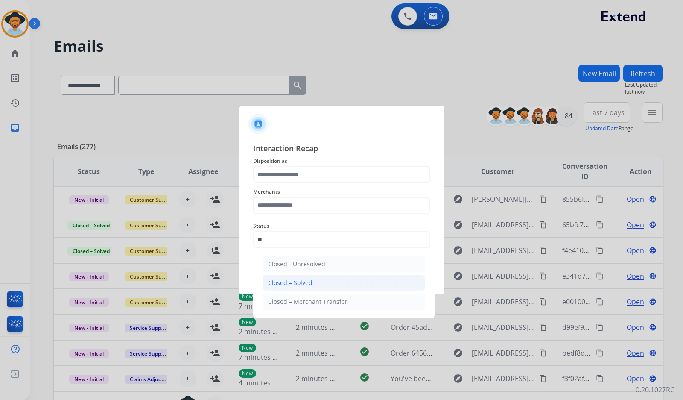
click at [307, 282] on div "Closed – Solved" at bounding box center [290, 282] width 44 height 9
type input "**********"
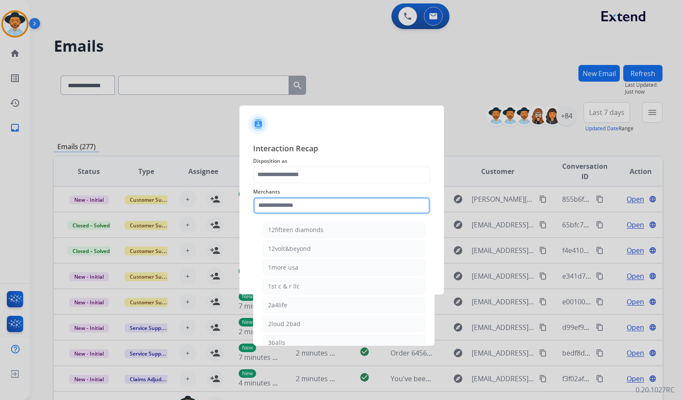
click at [300, 208] on input "text" at bounding box center [341, 205] width 177 height 17
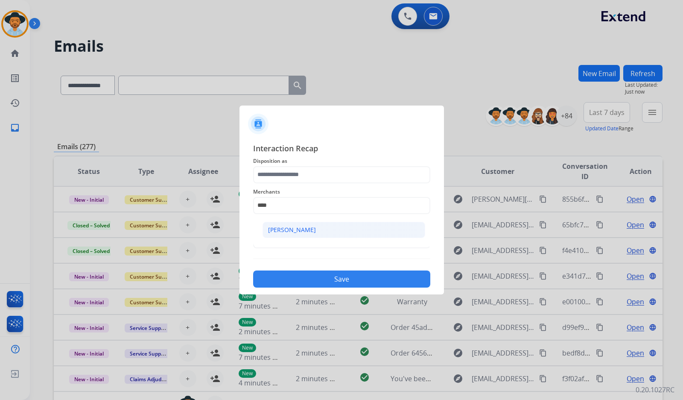
click at [296, 226] on div "[PERSON_NAME]" at bounding box center [292, 229] width 48 height 9
type input "**********"
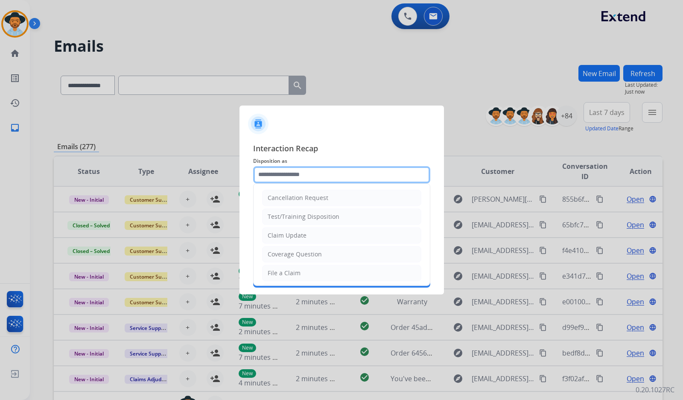
click at [304, 172] on input "text" at bounding box center [341, 174] width 177 height 17
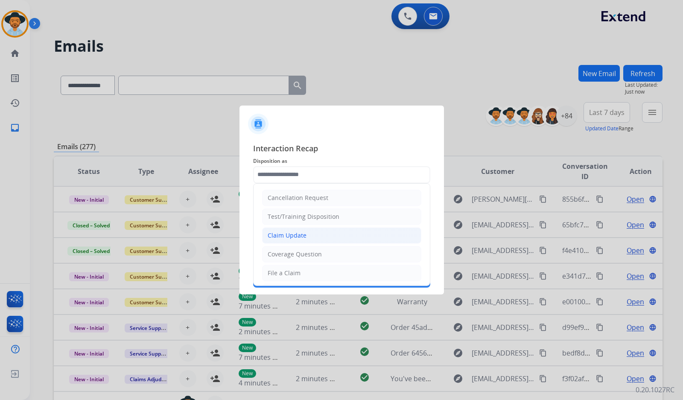
click at [301, 234] on div "Claim Update" at bounding box center [287, 235] width 39 height 9
type input "**********"
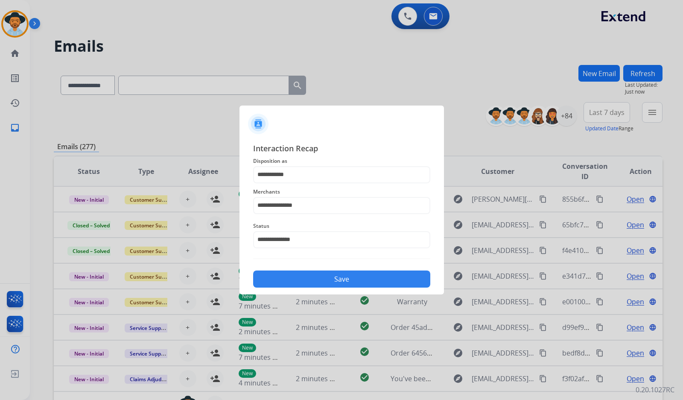
drag, startPoint x: 310, startPoint y: 269, endPoint x: 306, endPoint y: 271, distance: 4.8
click at [308, 270] on div "Save" at bounding box center [341, 276] width 177 height 22
click at [306, 273] on button "Save" at bounding box center [341, 278] width 177 height 17
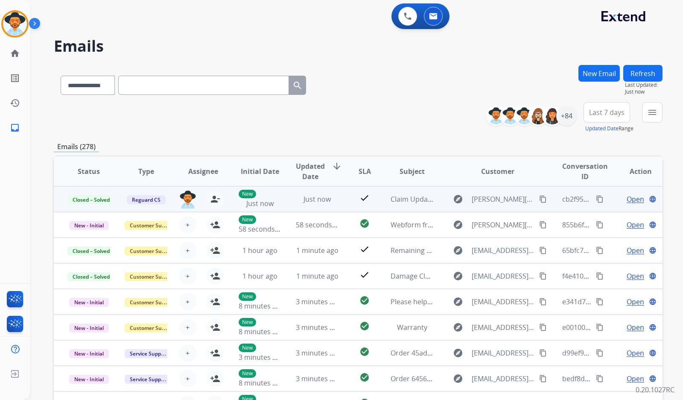
click at [596, 199] on mat-icon "content_copy" at bounding box center [600, 199] width 8 height 8
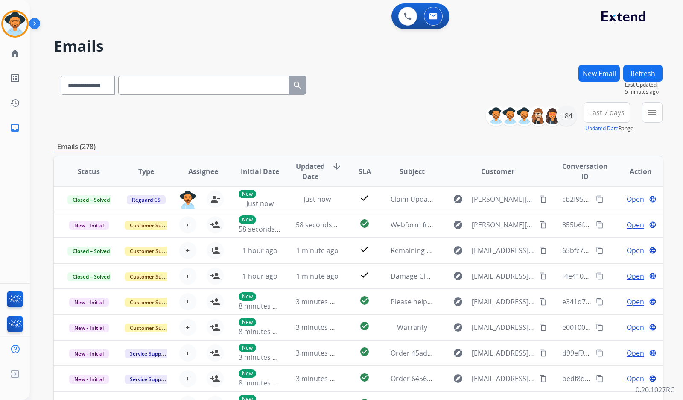
drag, startPoint x: 205, startPoint y: 140, endPoint x: 204, endPoint y: 144, distance: 4.5
click at [205, 139] on div "**********" at bounding box center [358, 275] width 609 height 421
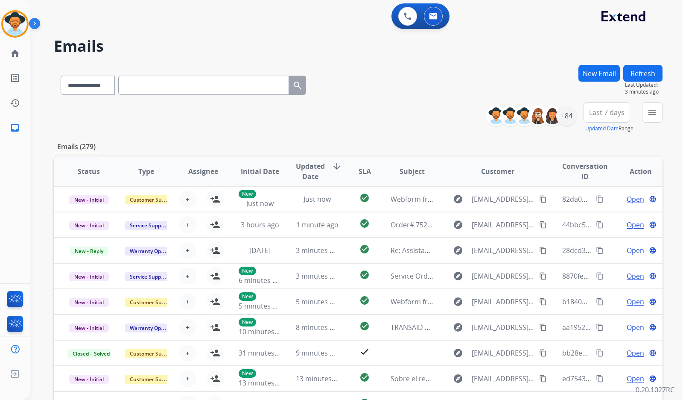
drag, startPoint x: 0, startPoint y: 18, endPoint x: -14, endPoint y: 18, distance: 14.1
click at [0, 18] on html "**********" at bounding box center [341, 200] width 683 height 400
click at [15, 27] on img at bounding box center [15, 24] width 24 height 24
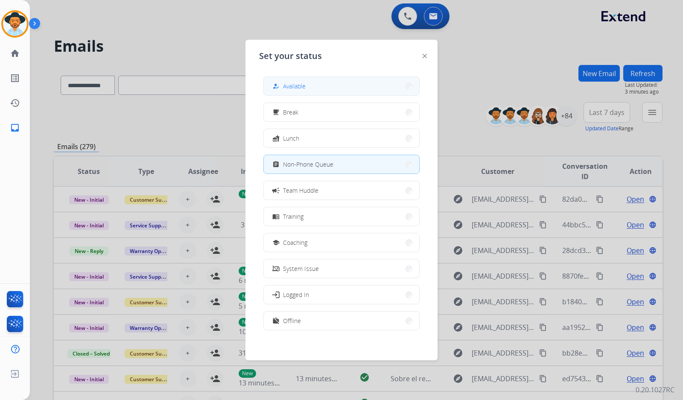
click at [348, 83] on button "how_to_reg Available" at bounding box center [341, 86] width 155 height 18
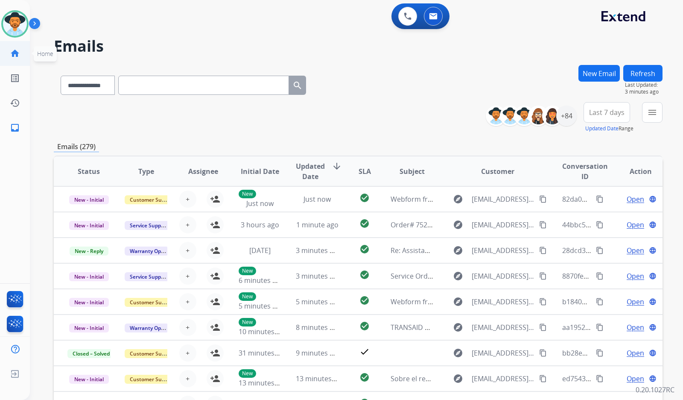
click at [18, 53] on mat-icon "home" at bounding box center [15, 53] width 10 height 10
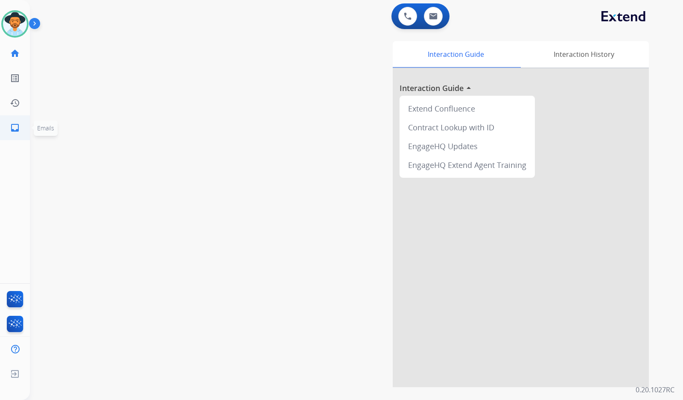
click at [18, 131] on mat-icon "inbox" at bounding box center [15, 128] width 10 height 10
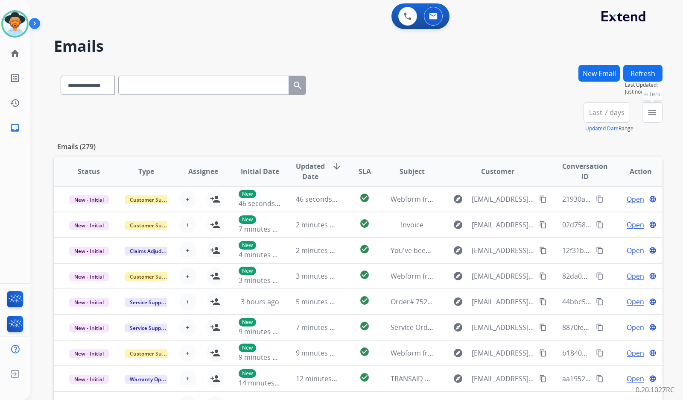
click at [657, 116] on mat-icon "menu" at bounding box center [652, 112] width 10 height 10
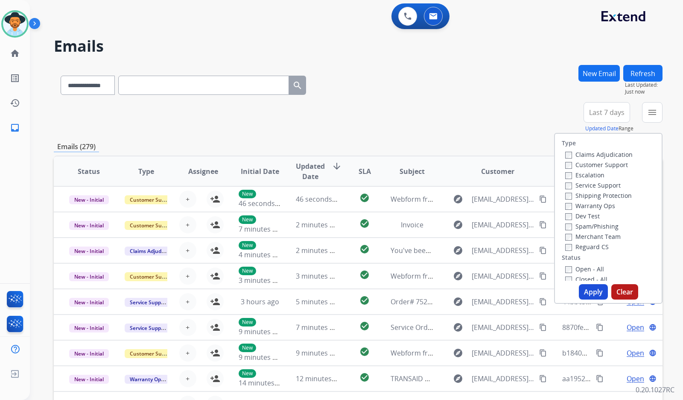
click at [599, 165] on label "Customer Support" at bounding box center [596, 165] width 63 height 8
click at [603, 199] on label "Shipping Protection" at bounding box center [598, 195] width 67 height 8
click at [599, 247] on label "Reguard CS" at bounding box center [587, 247] width 44 height 8
click at [594, 269] on label "Open - All" at bounding box center [584, 269] width 39 height 8
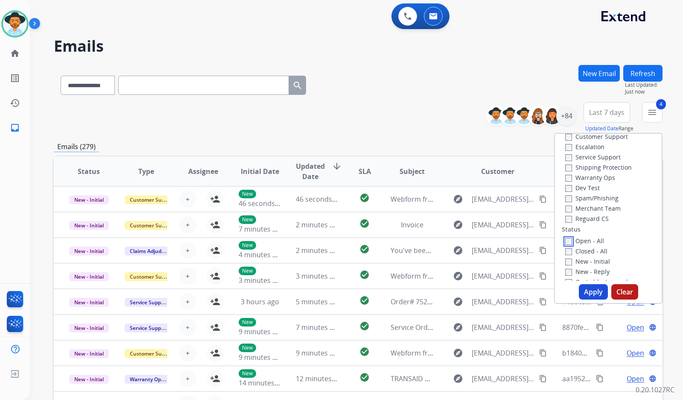
scroll to position [85, 0]
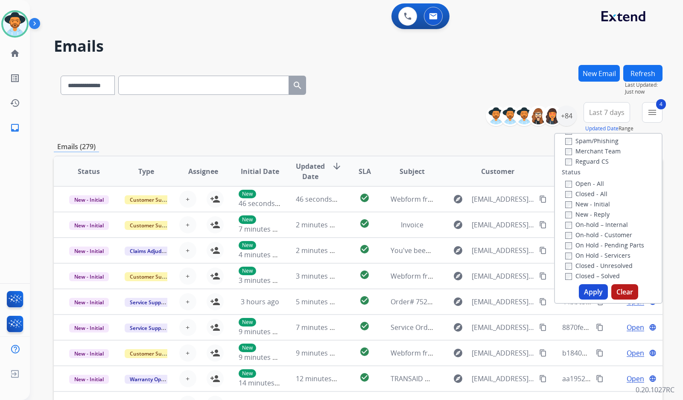
click at [601, 255] on label "On Hold - Servicers" at bounding box center [597, 255] width 65 height 8
click at [599, 244] on label "On Hold - Pending Parts" at bounding box center [604, 245] width 79 height 8
click at [596, 234] on label "On-hold - Customer" at bounding box center [598, 235] width 67 height 8
click at [593, 222] on label "On-hold – Internal" at bounding box center [596, 224] width 63 height 8
drag, startPoint x: 589, startPoint y: 212, endPoint x: 585, endPoint y: 204, distance: 9.4
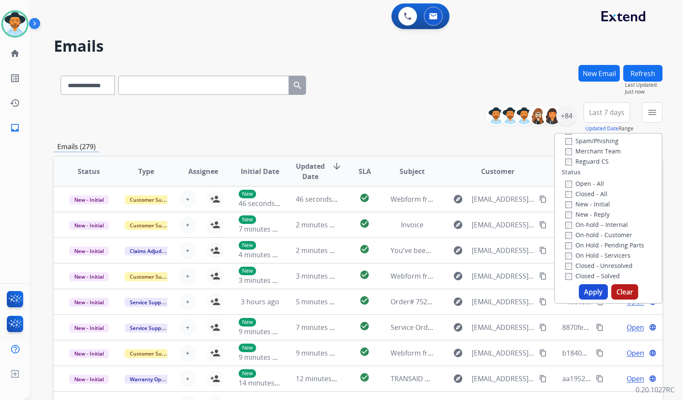
click at [589, 211] on label "New - Reply" at bounding box center [587, 214] width 44 height 8
click at [585, 202] on label "New - Initial" at bounding box center [587, 204] width 45 height 8
click at [585, 295] on button "Apply" at bounding box center [593, 291] width 29 height 15
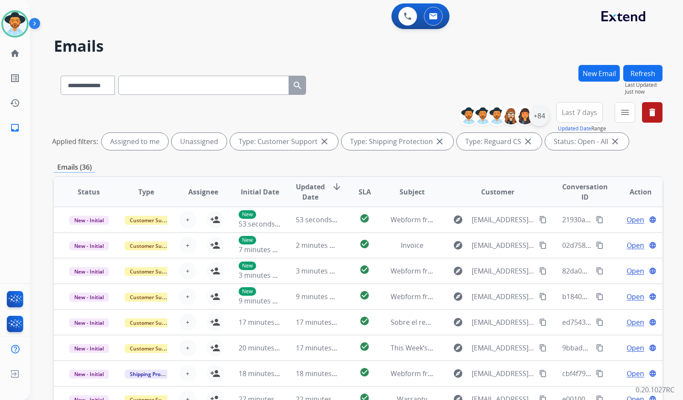
drag, startPoint x: 544, startPoint y: 114, endPoint x: 538, endPoint y: 117, distance: 6.7
click at [544, 115] on div "+84" at bounding box center [539, 115] width 20 height 20
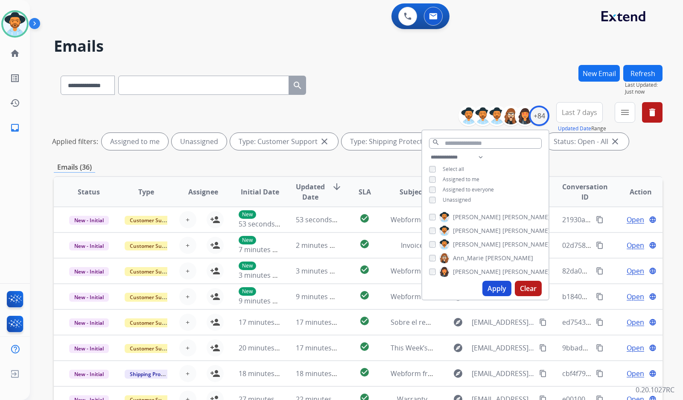
click at [453, 196] on span "Unassigned" at bounding box center [457, 199] width 28 height 7
click at [465, 243] on span "[PERSON_NAME]" at bounding box center [477, 244] width 48 height 9
click at [493, 289] on button "Apply" at bounding box center [496, 287] width 29 height 15
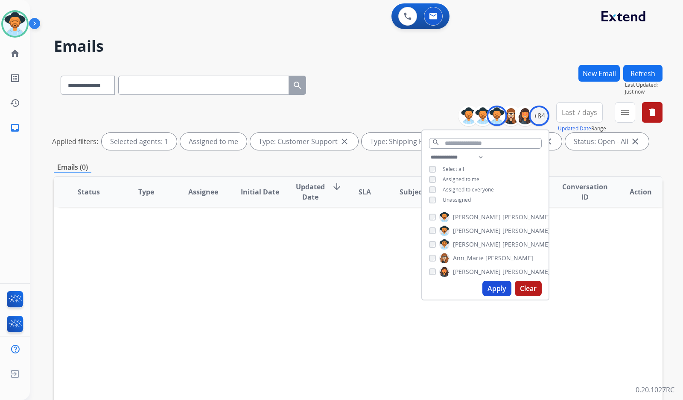
click at [288, 168] on div "Emails (0)" at bounding box center [358, 167] width 609 height 11
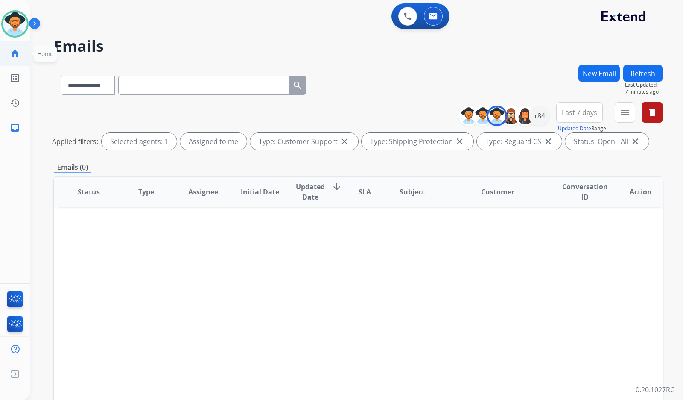
click at [15, 53] on mat-icon "home" at bounding box center [15, 53] width 10 height 10
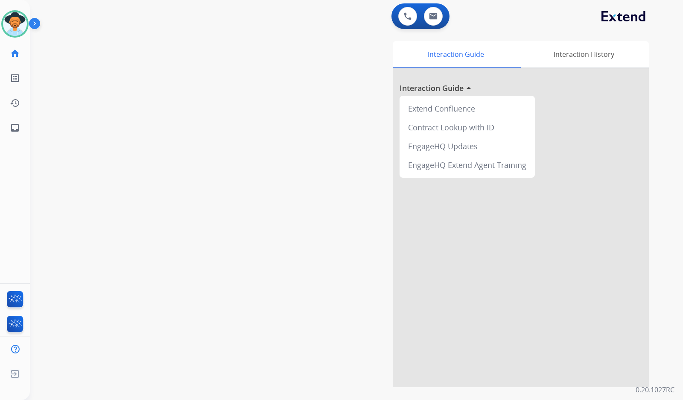
click at [61, 169] on div "swap_horiz Break voice bridge close_fullscreen Connect 3-Way Call merge_type Se…" at bounding box center [346, 209] width 633 height 356
click at [60, 167] on div "swap_horiz Break voice bridge close_fullscreen Connect 3-Way Call merge_type Se…" at bounding box center [346, 209] width 633 height 356
click at [63, 122] on div "swap_horiz Break voice bridge close_fullscreen Connect 3-Way Call merge_type Se…" at bounding box center [346, 209] width 633 height 356
click at [143, 168] on div "swap_horiz Break voice bridge close_fullscreen Connect 3-Way Call merge_type Se…" at bounding box center [346, 209] width 633 height 356
click at [14, 129] on mat-icon "inbox" at bounding box center [15, 128] width 10 height 10
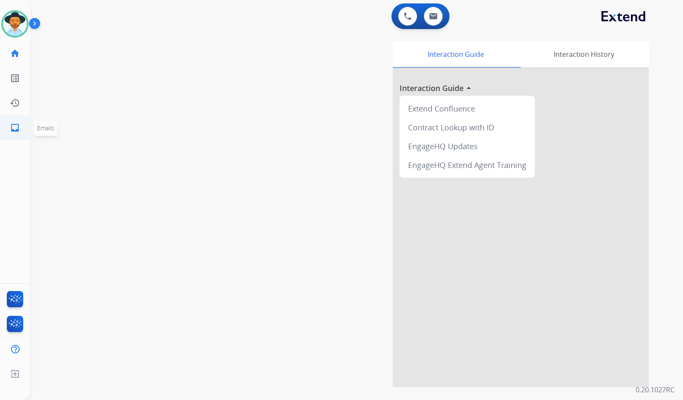
select select "**********"
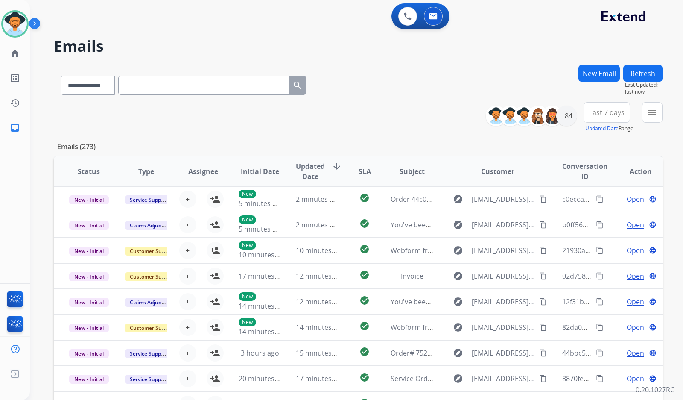
click at [148, 88] on input "text" at bounding box center [203, 85] width 171 height 19
paste input "**********"
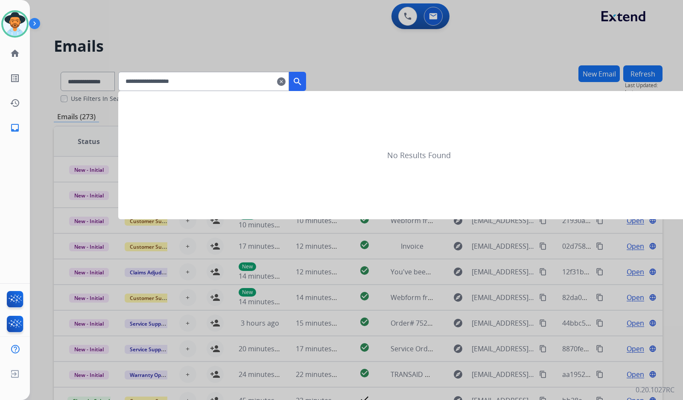
type input "**********"
click at [106, 85] on div at bounding box center [341, 200] width 683 height 400
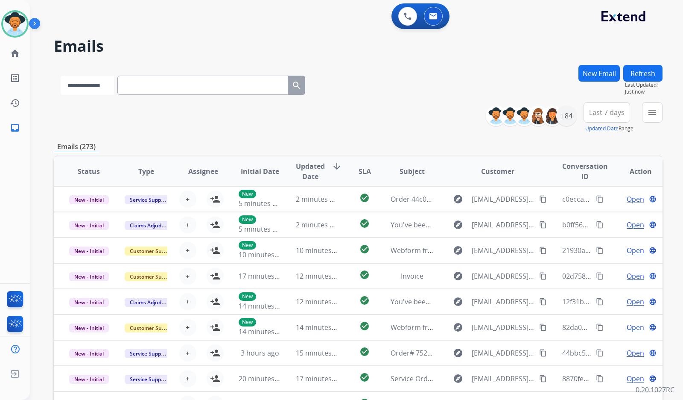
click at [93, 88] on select "**********" at bounding box center [87, 85] width 53 height 19
select select "**********"
click at [61, 76] on select "**********" at bounding box center [87, 85] width 53 height 19
paste input "**********"
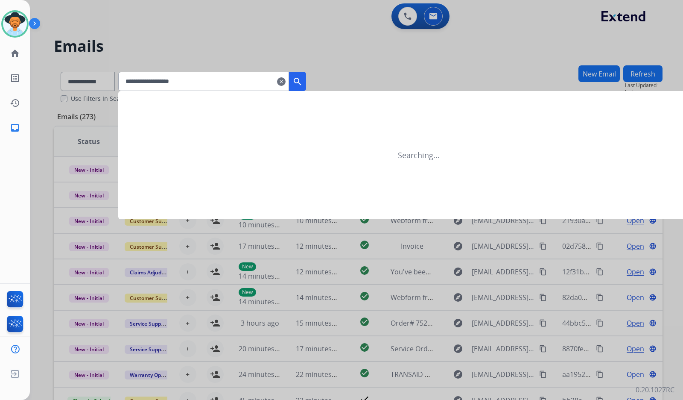
type input "**********"
click at [303, 82] on mat-icon "search" at bounding box center [297, 81] width 10 height 10
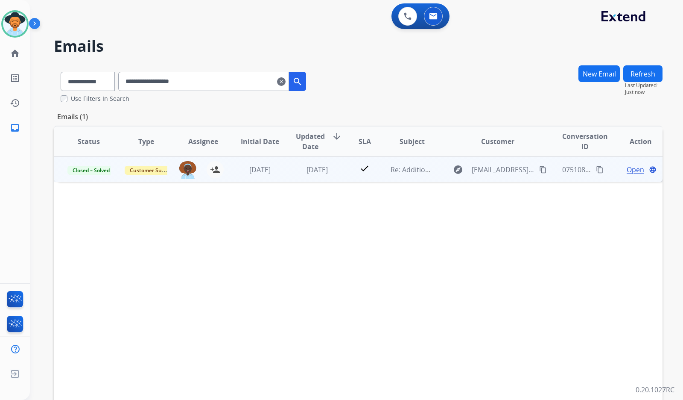
click at [628, 172] on span "Open" at bounding box center [636, 169] width 18 height 10
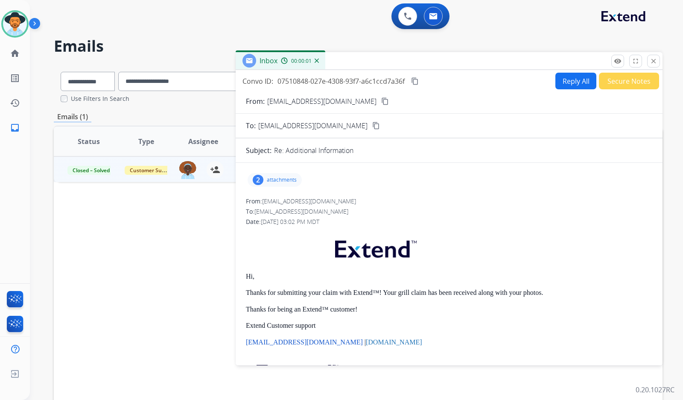
click at [259, 181] on div "2" at bounding box center [258, 180] width 11 height 10
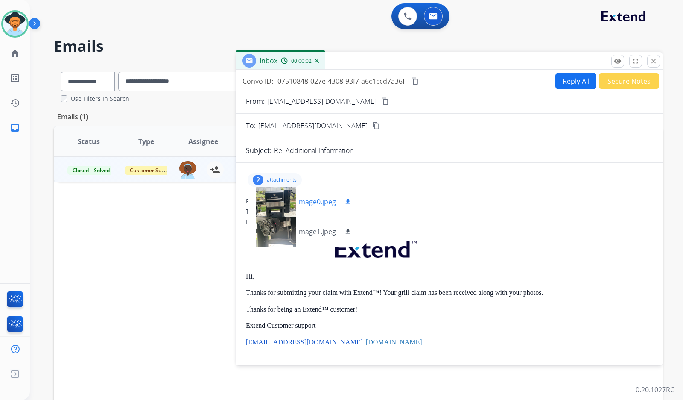
click at [280, 202] on div at bounding box center [275, 202] width 43 height 30
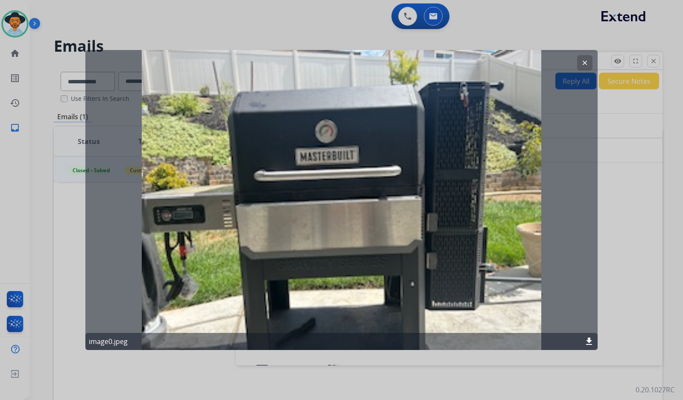
click at [584, 63] on mat-icon "clear" at bounding box center [585, 63] width 8 height 8
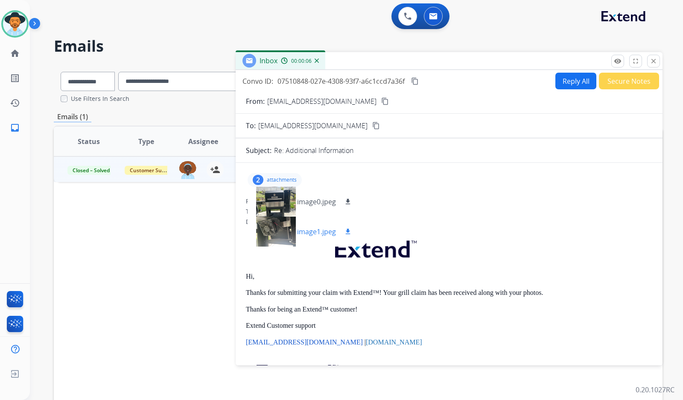
click at [271, 231] on div at bounding box center [275, 231] width 43 height 30
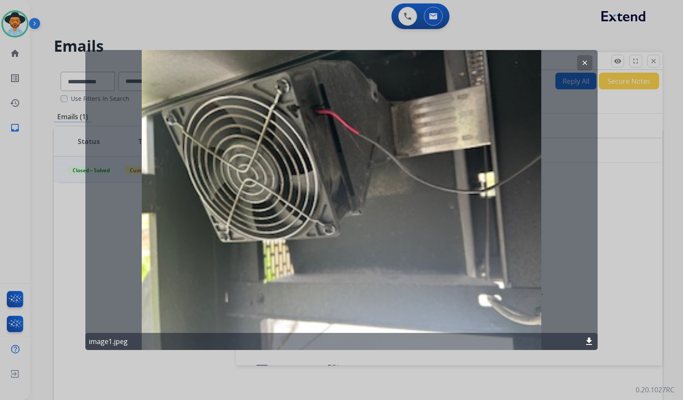
click at [583, 61] on mat-icon "clear" at bounding box center [585, 63] width 8 height 8
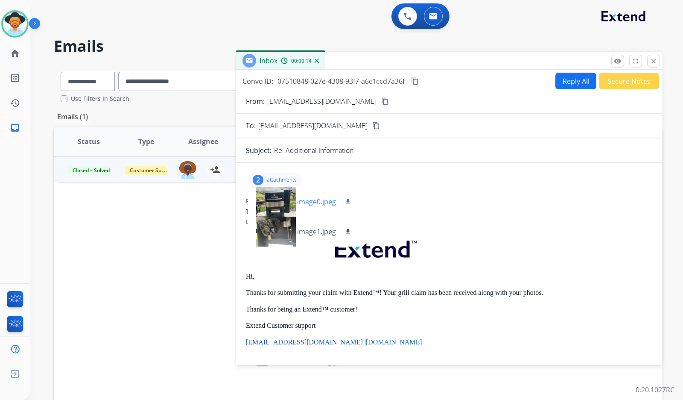
click at [281, 205] on div at bounding box center [275, 202] width 43 height 30
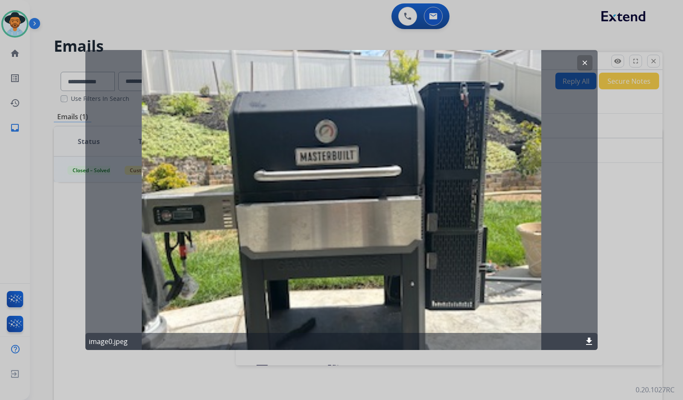
click at [586, 65] on mat-icon "clear" at bounding box center [585, 63] width 8 height 8
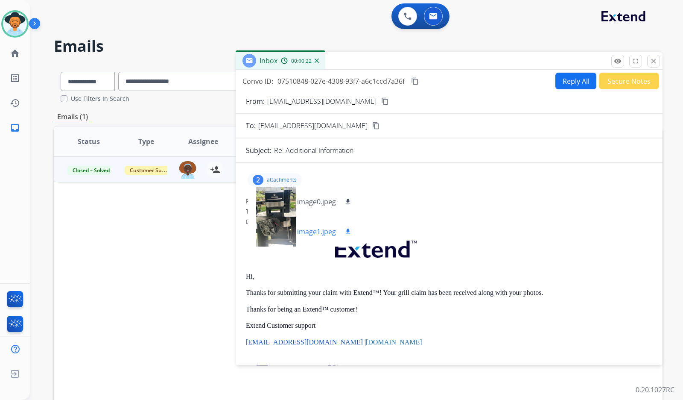
click at [271, 236] on div at bounding box center [275, 231] width 43 height 30
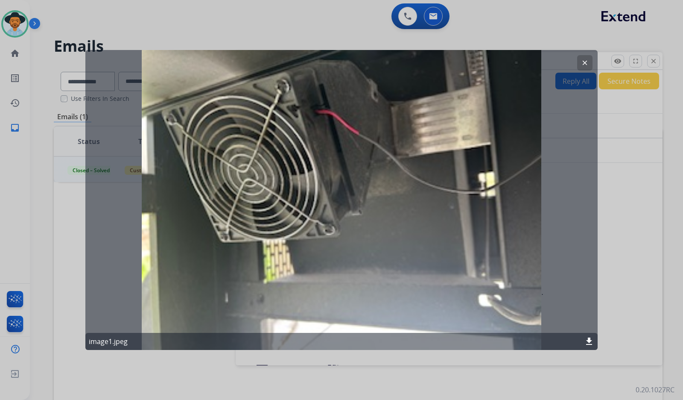
click at [584, 63] on mat-icon "clear" at bounding box center [585, 63] width 8 height 8
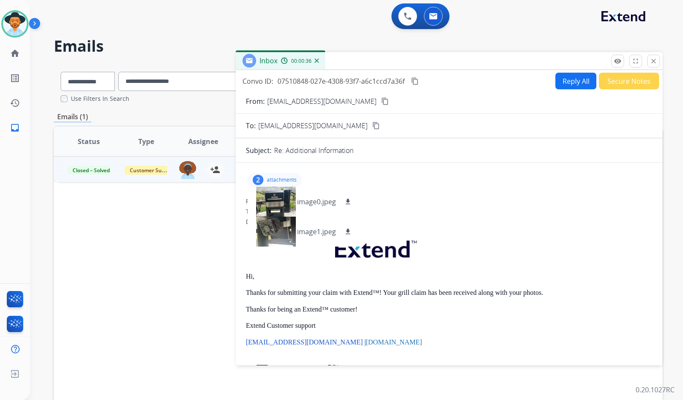
click at [654, 62] on mat-icon "close" at bounding box center [654, 61] width 8 height 8
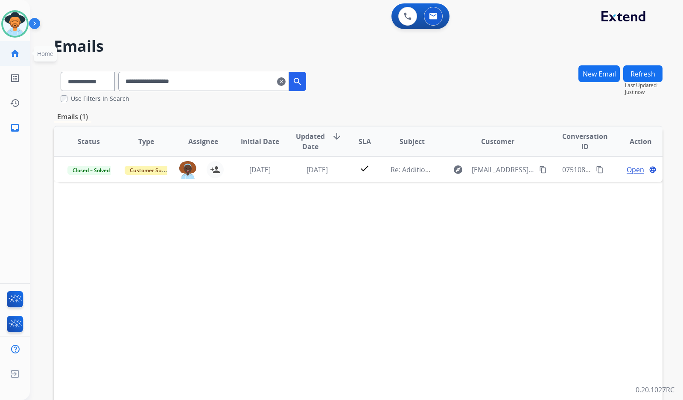
click at [19, 55] on mat-icon "home" at bounding box center [15, 53] width 10 height 10
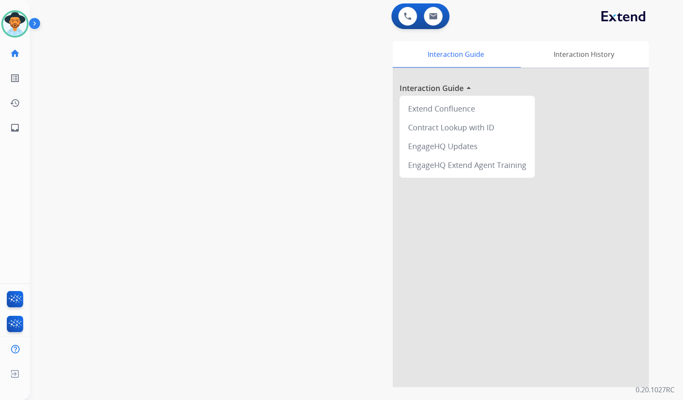
click at [141, 270] on div "swap_horiz Break voice bridge close_fullscreen Connect 3-Way Call merge_type Se…" at bounding box center [346, 209] width 633 height 356
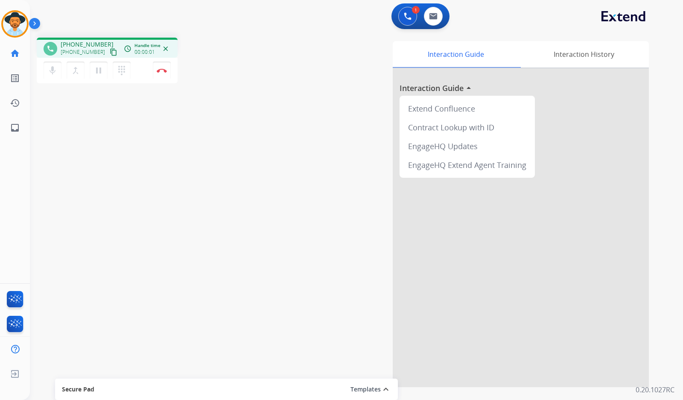
click at [110, 53] on mat-icon "content_copy" at bounding box center [114, 52] width 8 height 8
click at [163, 66] on button "Disconnect" at bounding box center [162, 70] width 18 height 18
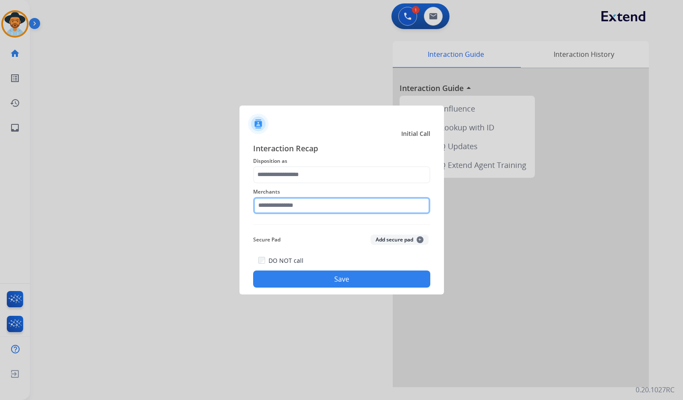
click at [324, 205] on input "text" at bounding box center [341, 205] width 177 height 17
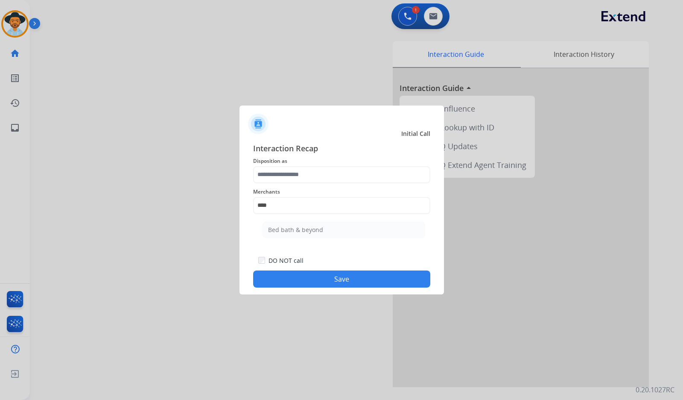
drag, startPoint x: 307, startPoint y: 230, endPoint x: 315, endPoint y: 202, distance: 28.4
click at [307, 229] on div "Bed bath & beyond" at bounding box center [295, 229] width 55 height 9
type input "**********"
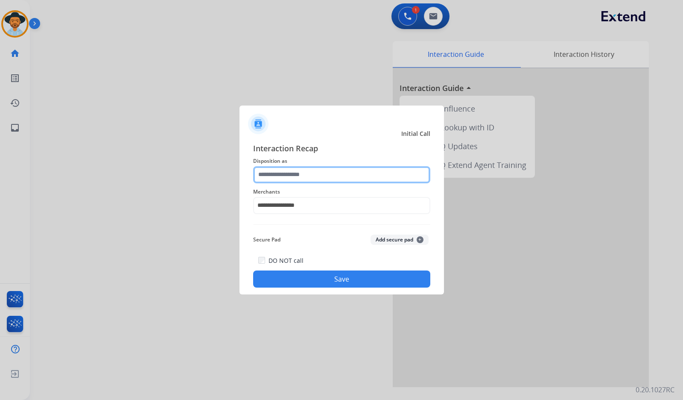
click at [316, 178] on input "text" at bounding box center [341, 174] width 177 height 17
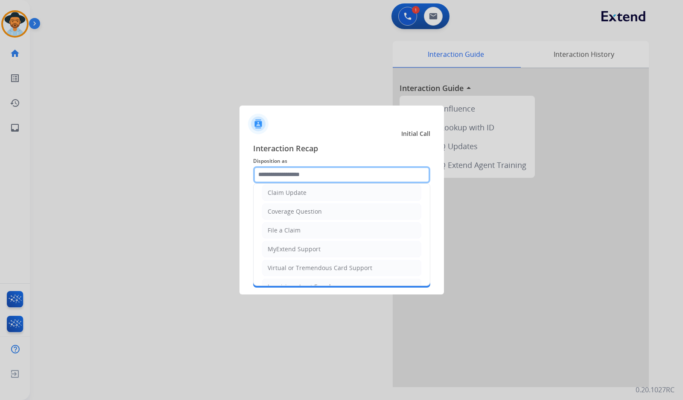
scroll to position [85, 0]
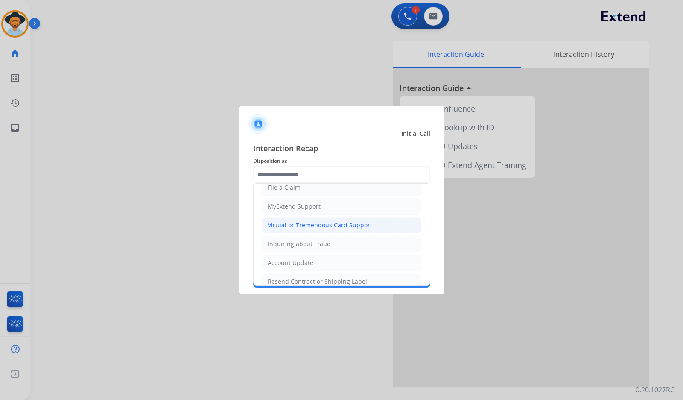
click at [314, 227] on div "Virtual or Tremendous Card Support" at bounding box center [320, 225] width 105 height 9
type input "**********"
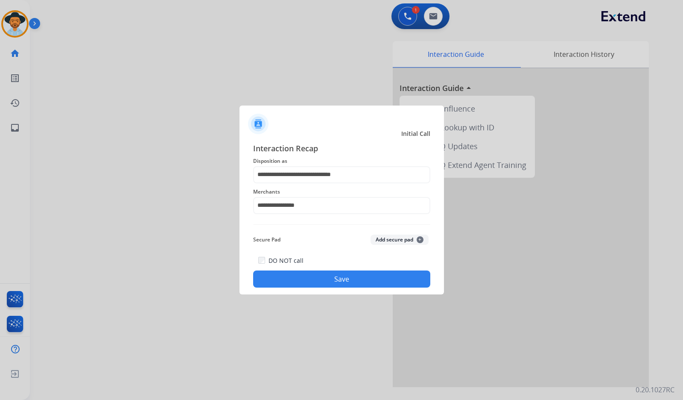
click at [333, 275] on button "Save" at bounding box center [341, 278] width 177 height 17
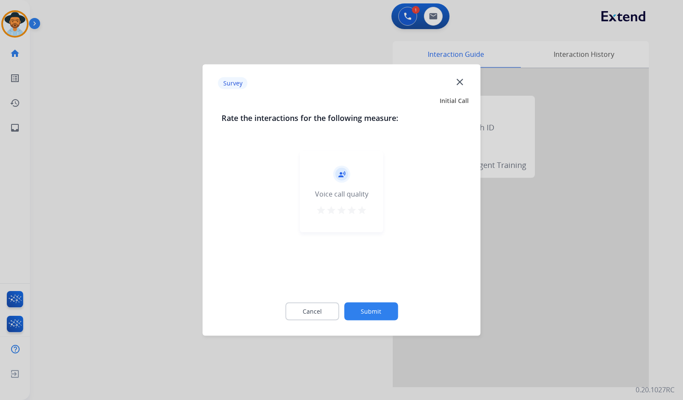
click at [393, 308] on button "Submit" at bounding box center [371, 311] width 54 height 18
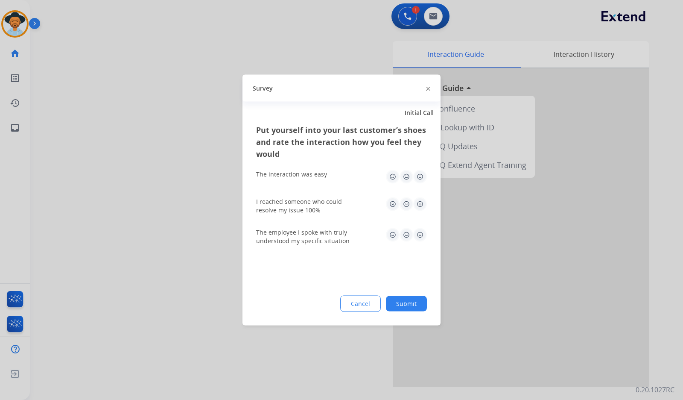
click at [418, 298] on button "Submit" at bounding box center [406, 303] width 41 height 15
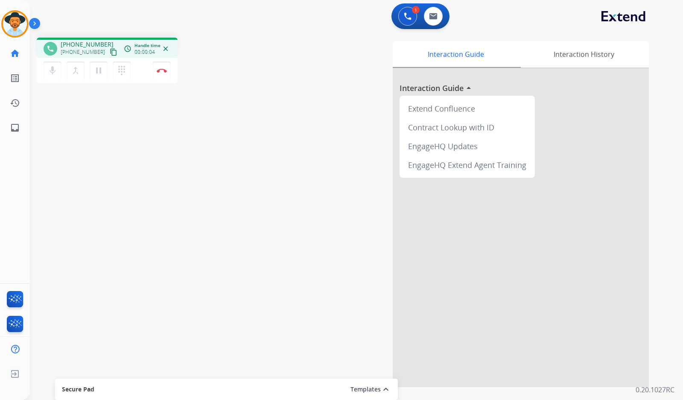
click at [110, 52] on mat-icon "content_copy" at bounding box center [114, 52] width 8 height 8
click at [161, 74] on button "Disconnect" at bounding box center [162, 70] width 18 height 18
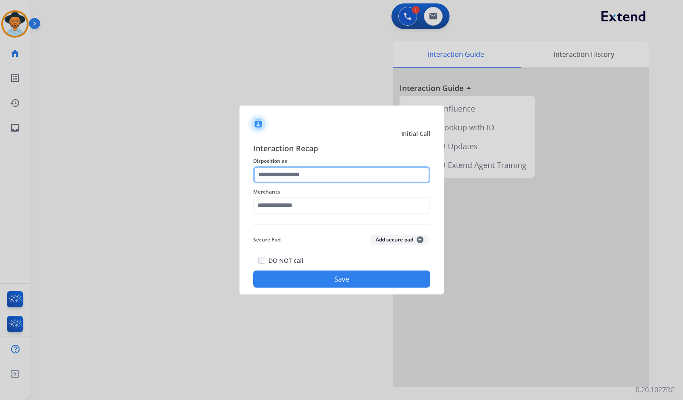
click at [309, 177] on input "text" at bounding box center [341, 174] width 177 height 17
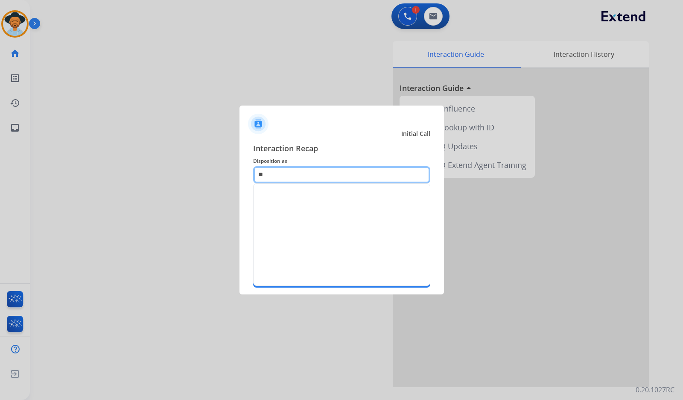
type input "*"
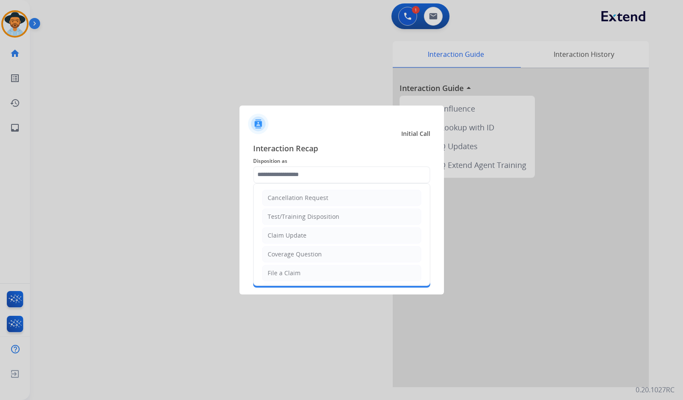
click at [315, 139] on div "Interaction Recap Disposition as Cancellation Request Test/Training Disposition…" at bounding box center [342, 214] width 205 height 159
click at [305, 268] on div "DO NOT call Save" at bounding box center [341, 271] width 177 height 32
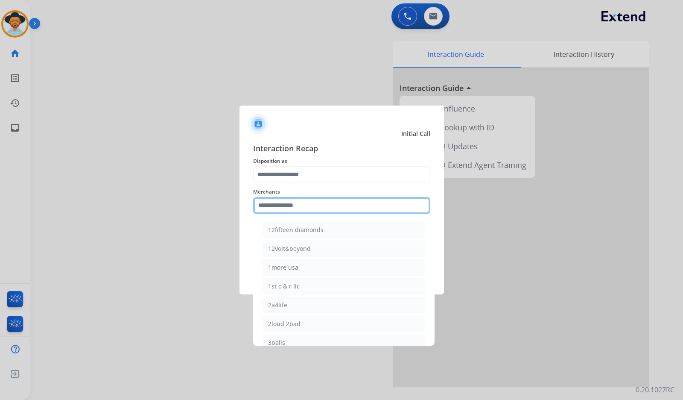
click at [304, 203] on input "text" at bounding box center [341, 205] width 177 height 17
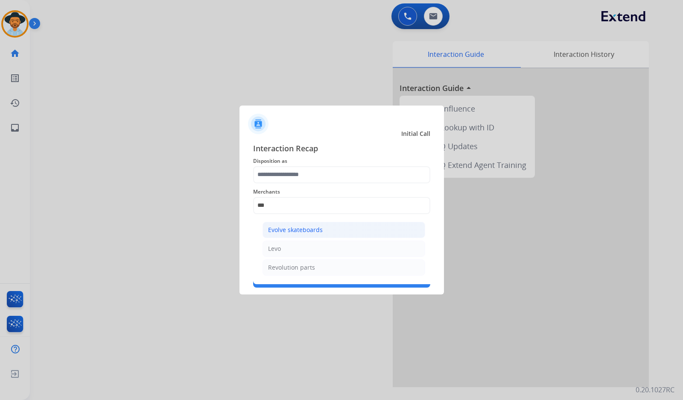
click at [307, 232] on div "Evolve skateboards" at bounding box center [295, 229] width 55 height 9
type input "**********"
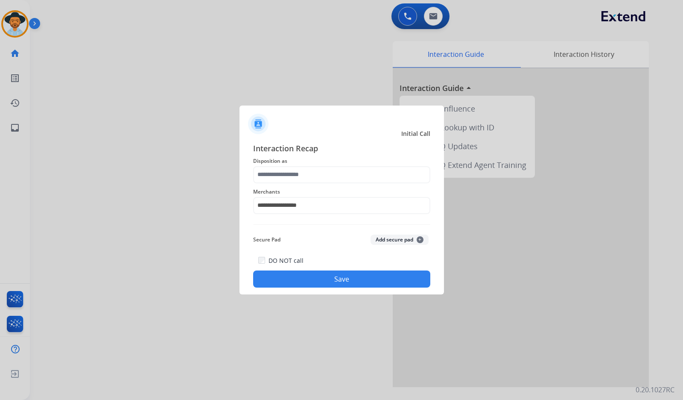
click at [336, 288] on div "**********" at bounding box center [342, 214] width 205 height 159
click at [314, 281] on button "Save" at bounding box center [341, 278] width 177 height 17
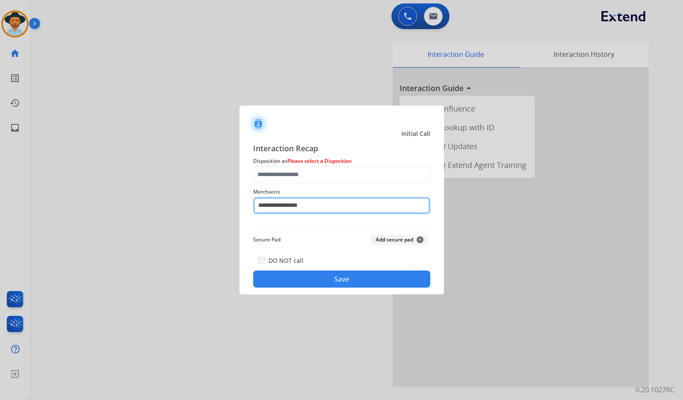
click at [358, 205] on input "**********" at bounding box center [341, 205] width 177 height 17
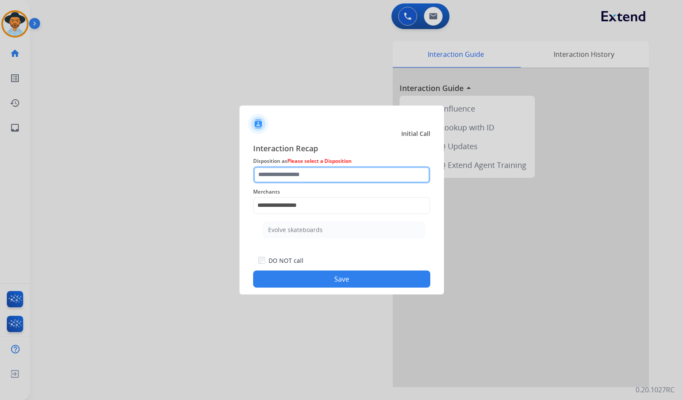
click at [344, 181] on input "text" at bounding box center [341, 174] width 177 height 17
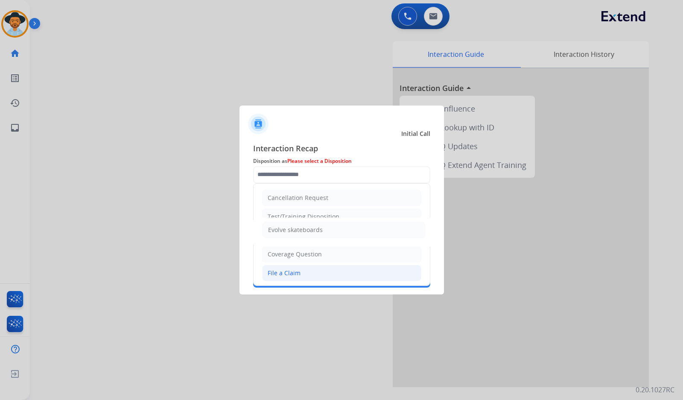
click at [315, 275] on li "File a Claim" at bounding box center [341, 273] width 159 height 16
type input "**********"
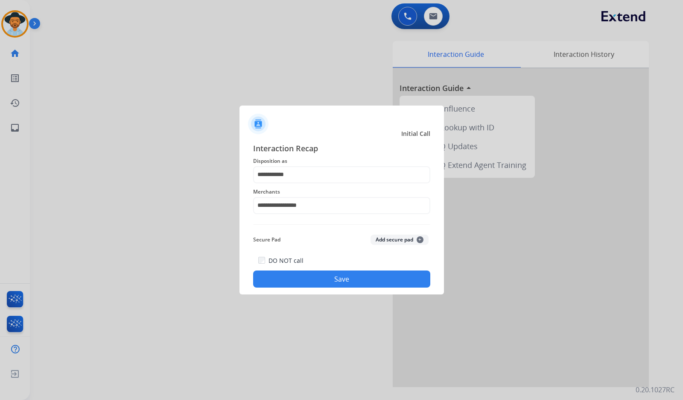
click at [324, 286] on button "Save" at bounding box center [341, 278] width 177 height 17
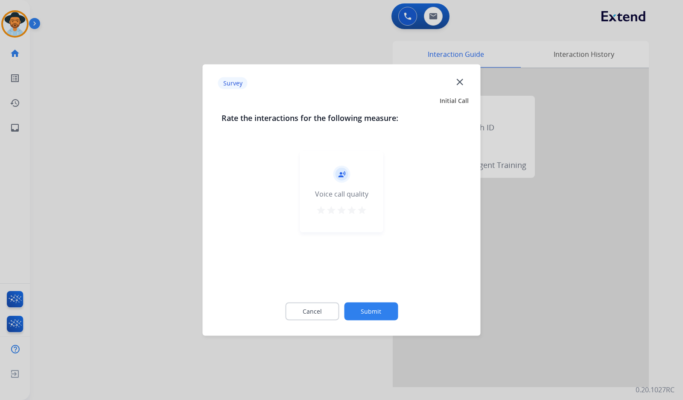
click at [372, 310] on button "Submit" at bounding box center [371, 311] width 54 height 18
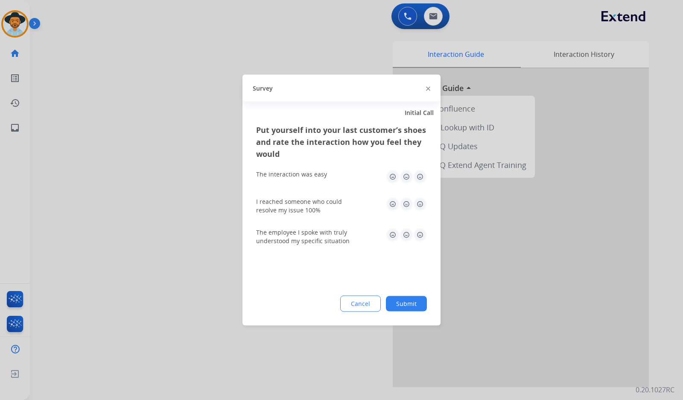
click at [419, 299] on button "Submit" at bounding box center [406, 303] width 41 height 15
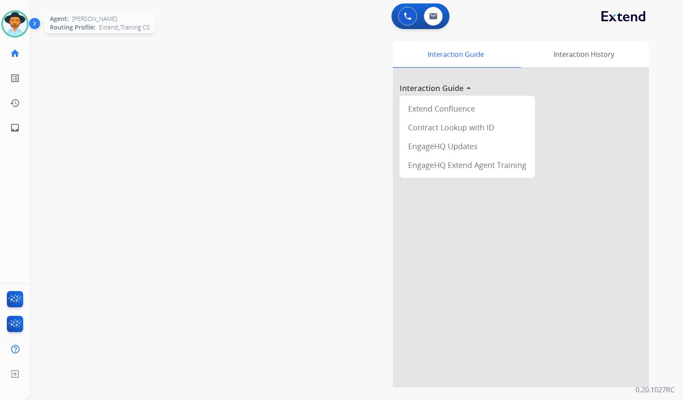
drag, startPoint x: 68, startPoint y: 91, endPoint x: 20, endPoint y: 34, distance: 74.2
click at [65, 89] on div "swap_horiz Break voice bridge close_fullscreen Connect 3-Way Call merge_type Se…" at bounding box center [346, 209] width 633 height 356
click at [16, 27] on img at bounding box center [15, 24] width 24 height 24
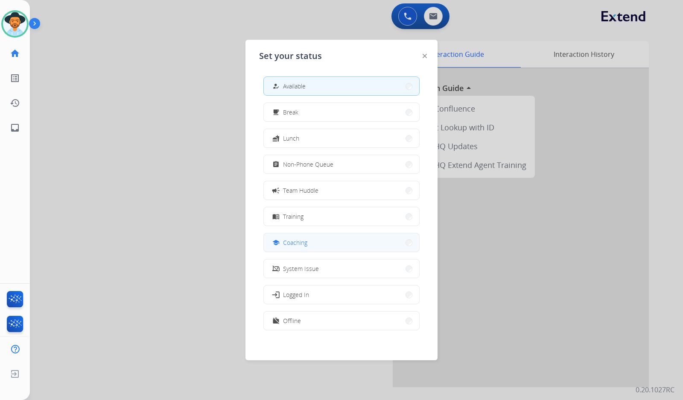
click at [311, 239] on button "school Coaching" at bounding box center [341, 242] width 155 height 18
